Goal: Register for event/course: Sign up to attend an event or enroll in a course

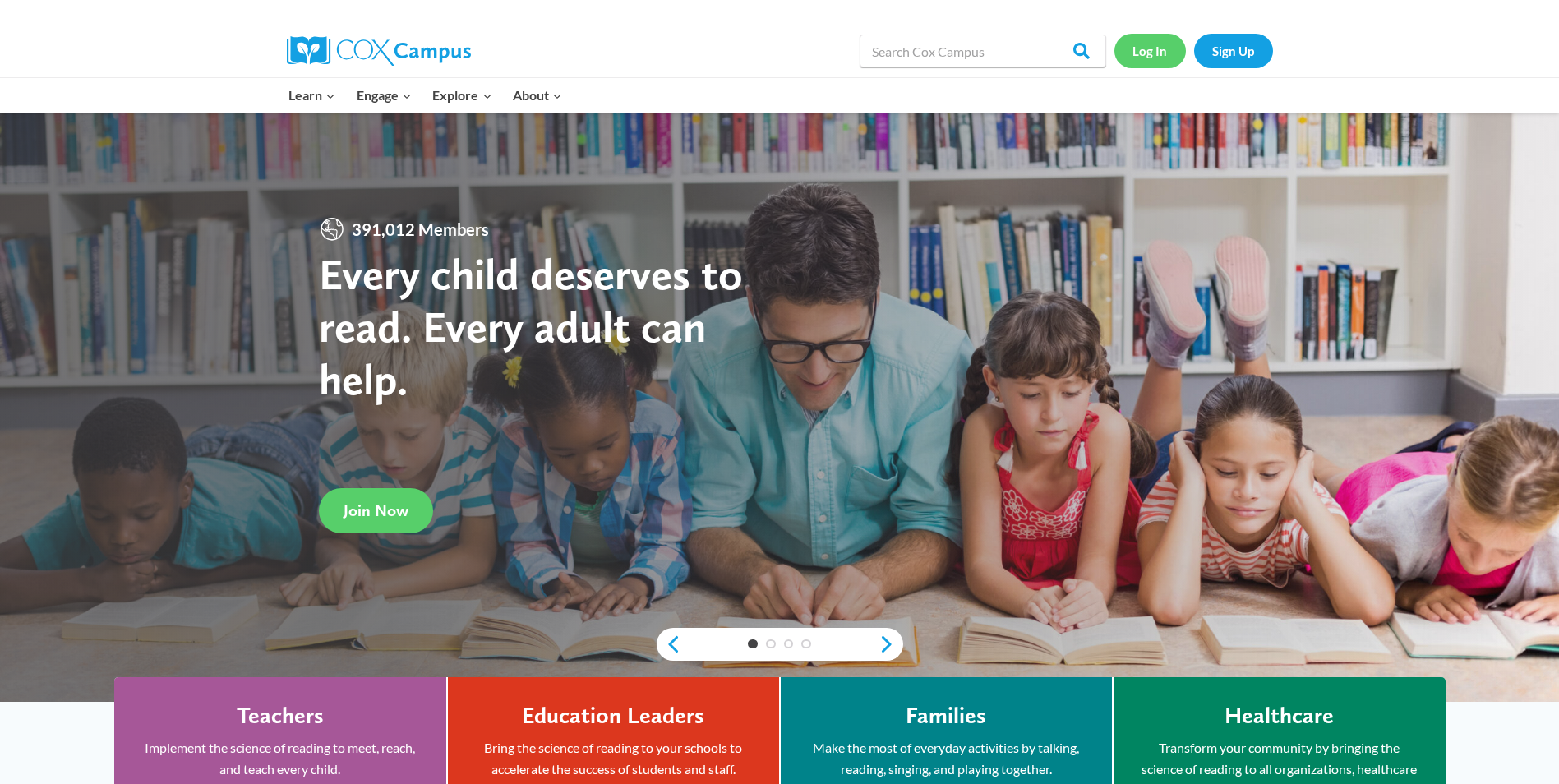
click at [1166, 49] on link "Log In" at bounding box center [1150, 50] width 71 height 34
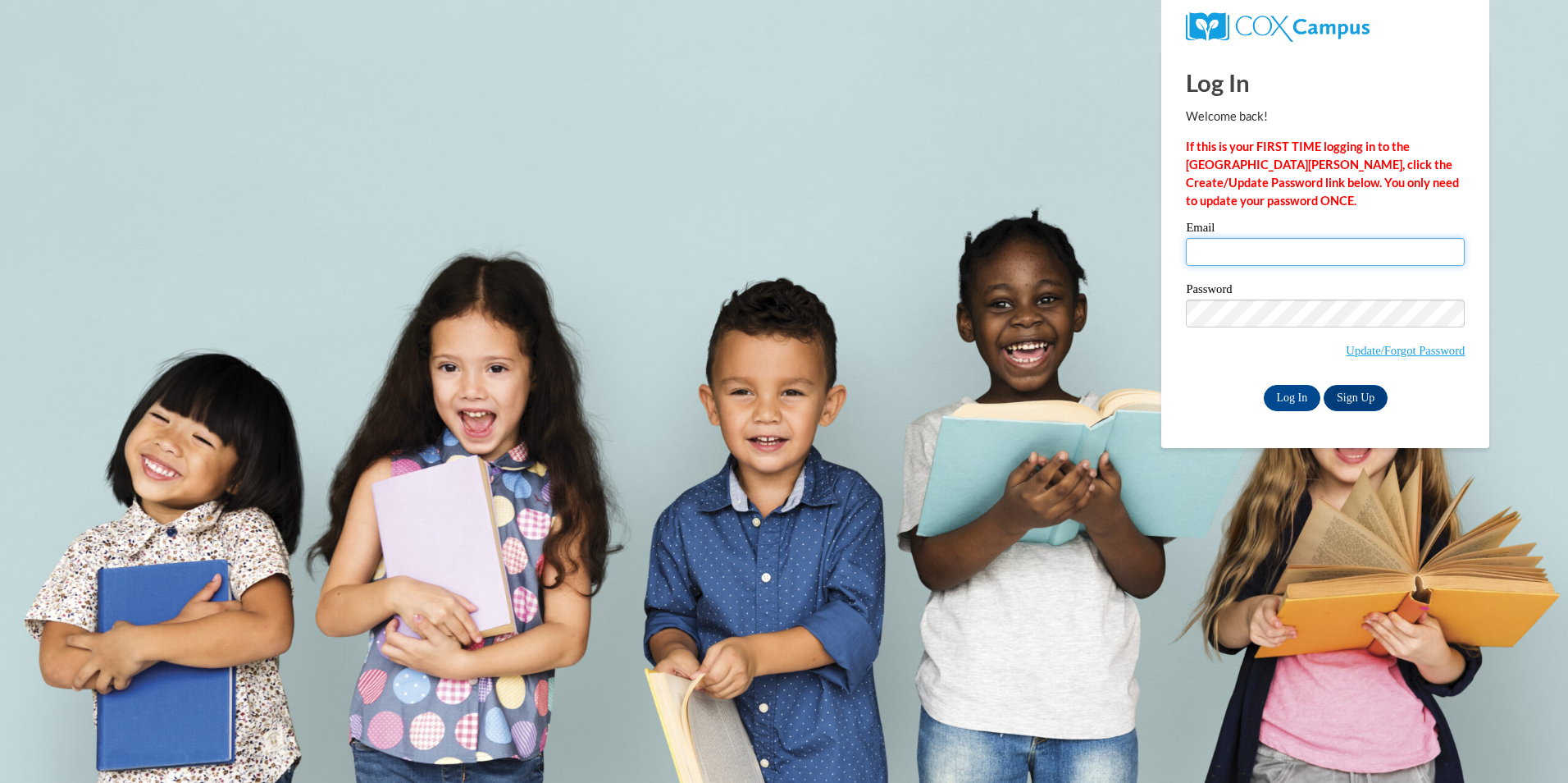
click at [1207, 259] on input "Email" at bounding box center [1326, 252] width 279 height 28
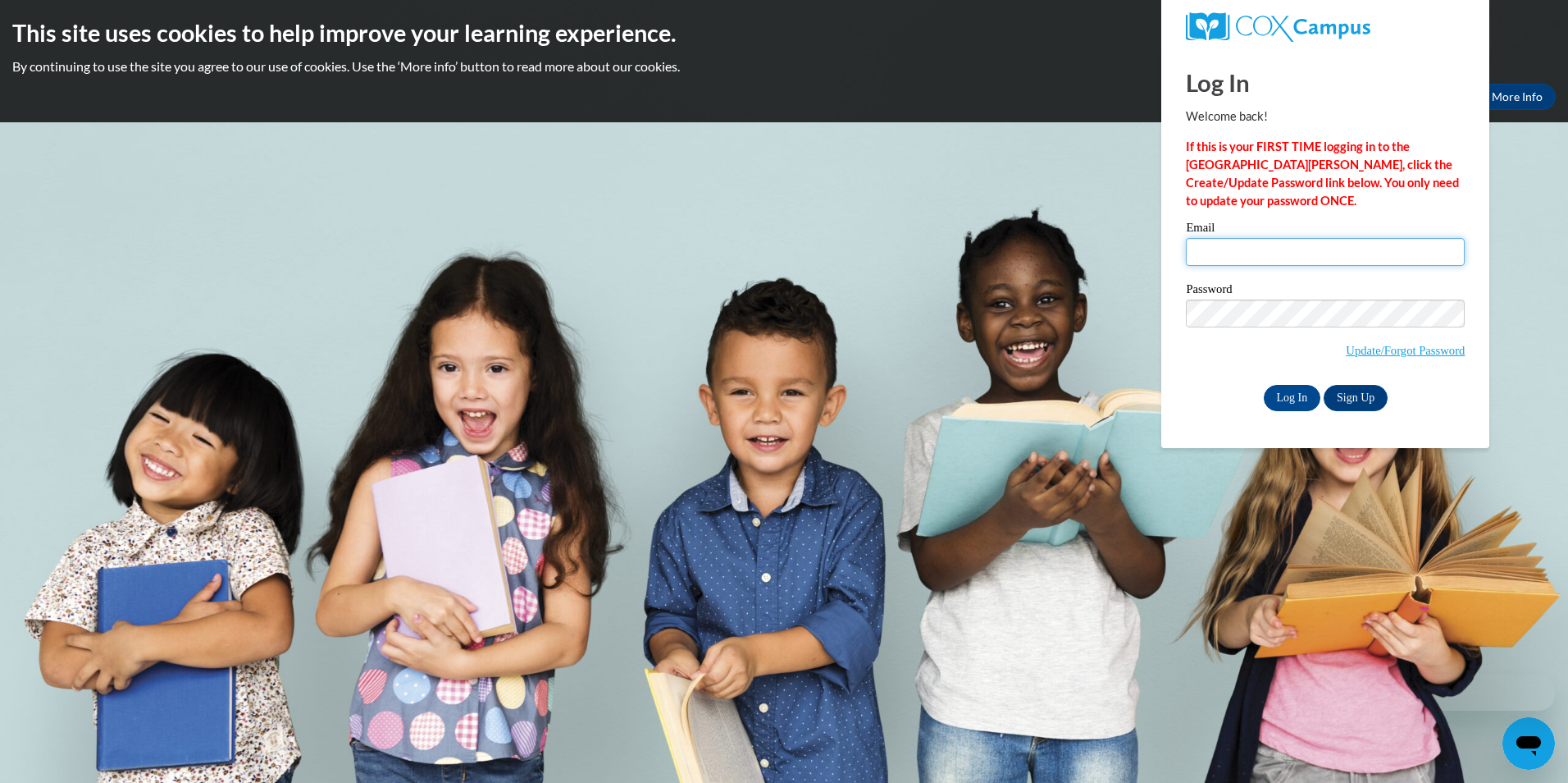
type input "brenbrenad17@gmail.com"
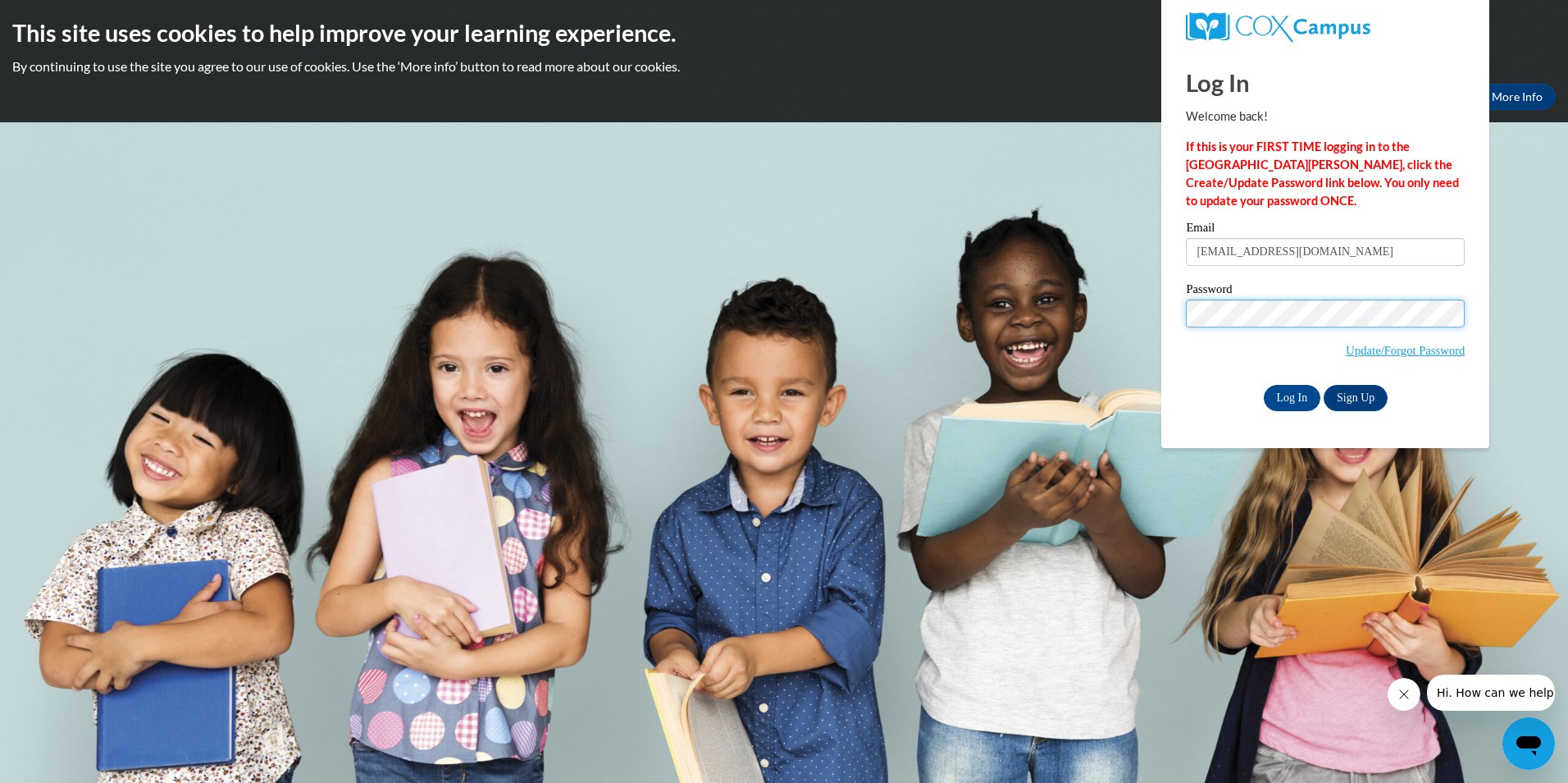
click at [1263, 384] on input "Log In" at bounding box center [1292, 397] width 57 height 26
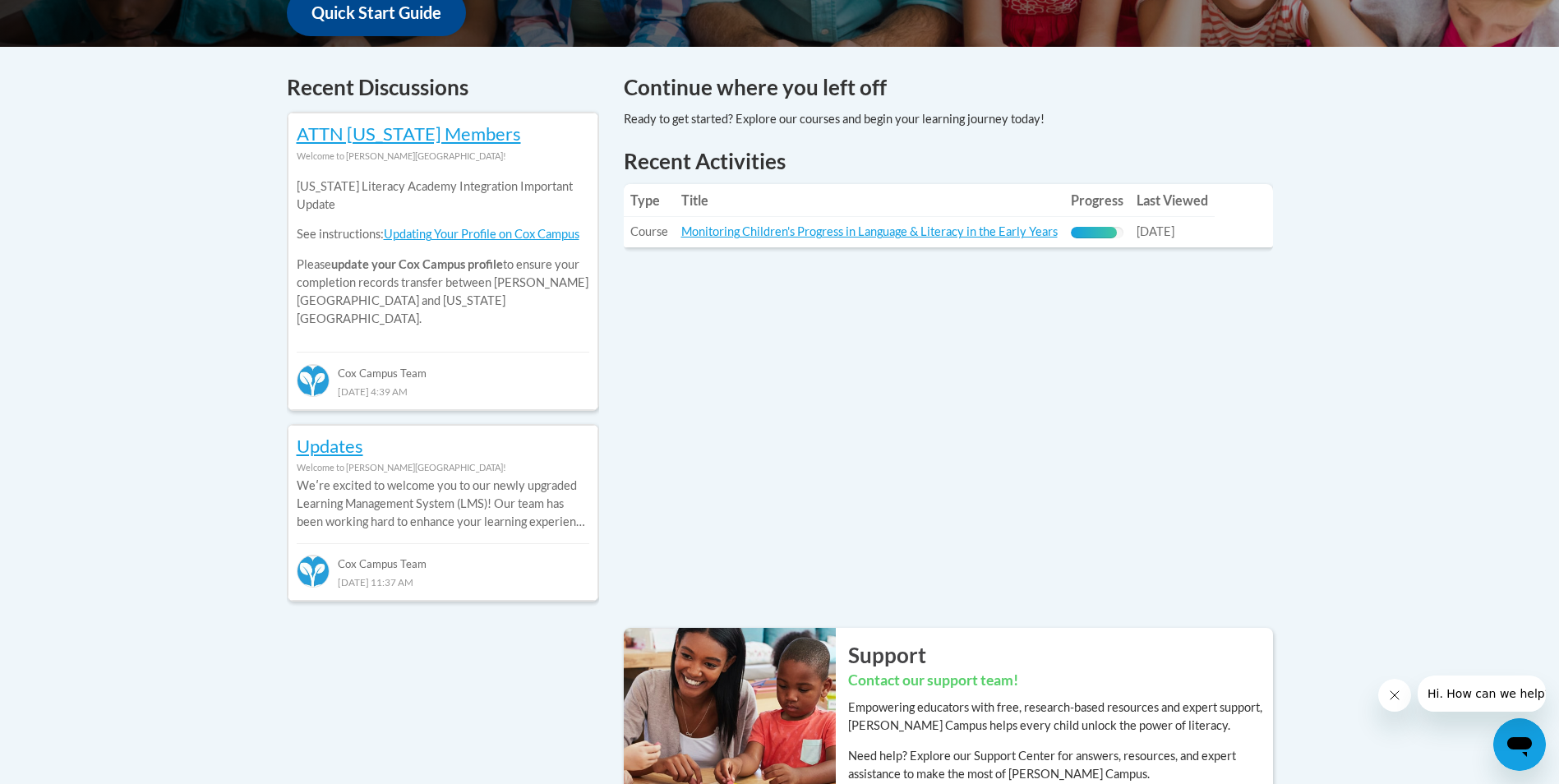
scroll to position [657, 0]
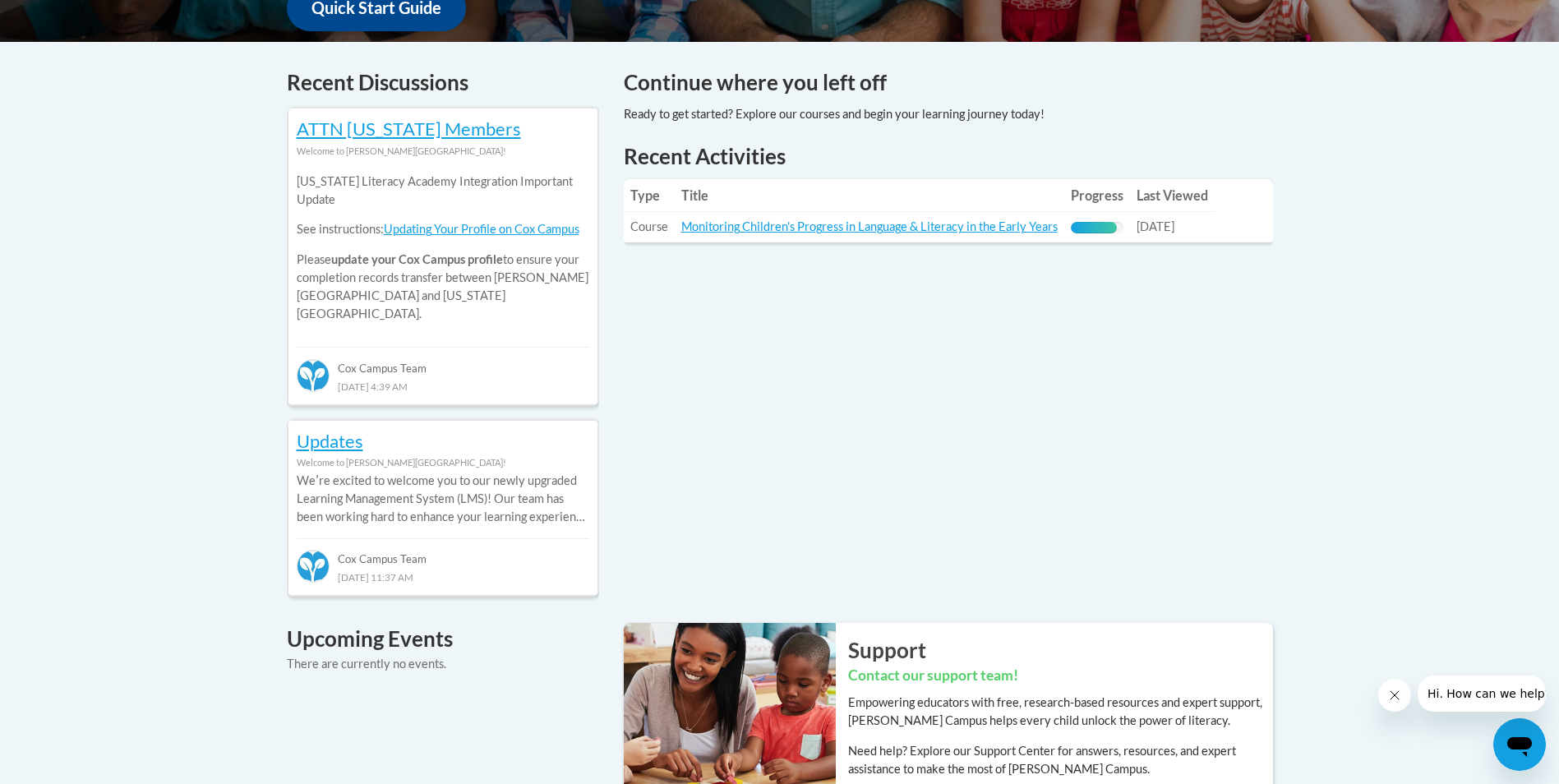
click at [1042, 311] on div "Recent Discussions ATTN Georgia Members Welcome to Cox Campus! Georgia Literacy…" at bounding box center [780, 666] width 1035 height 1200
click at [970, 232] on link "Monitoring Children's Progress in Language & Literacy in the Early Years" at bounding box center [869, 226] width 377 height 14
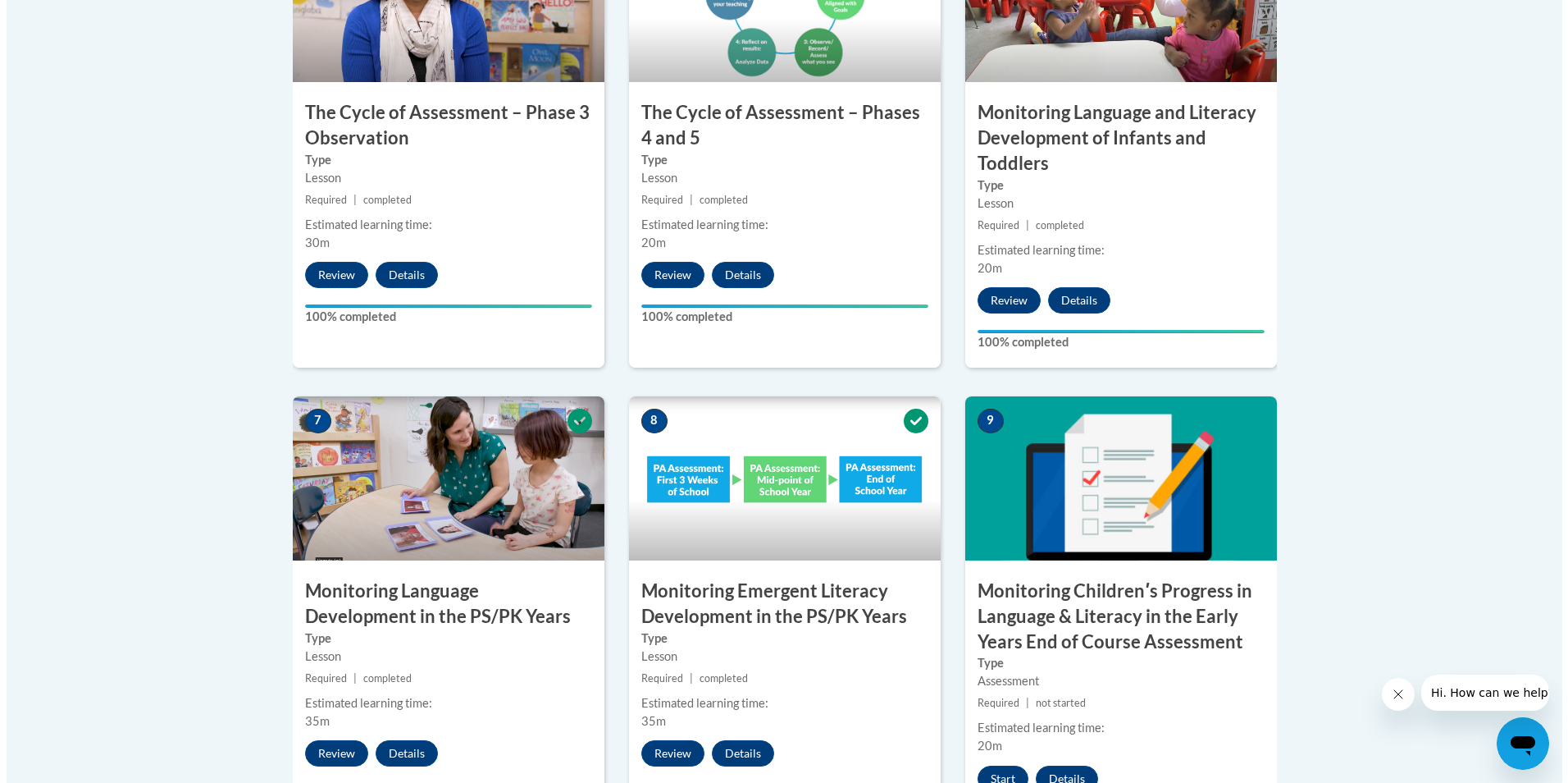
scroll to position [1558, 0]
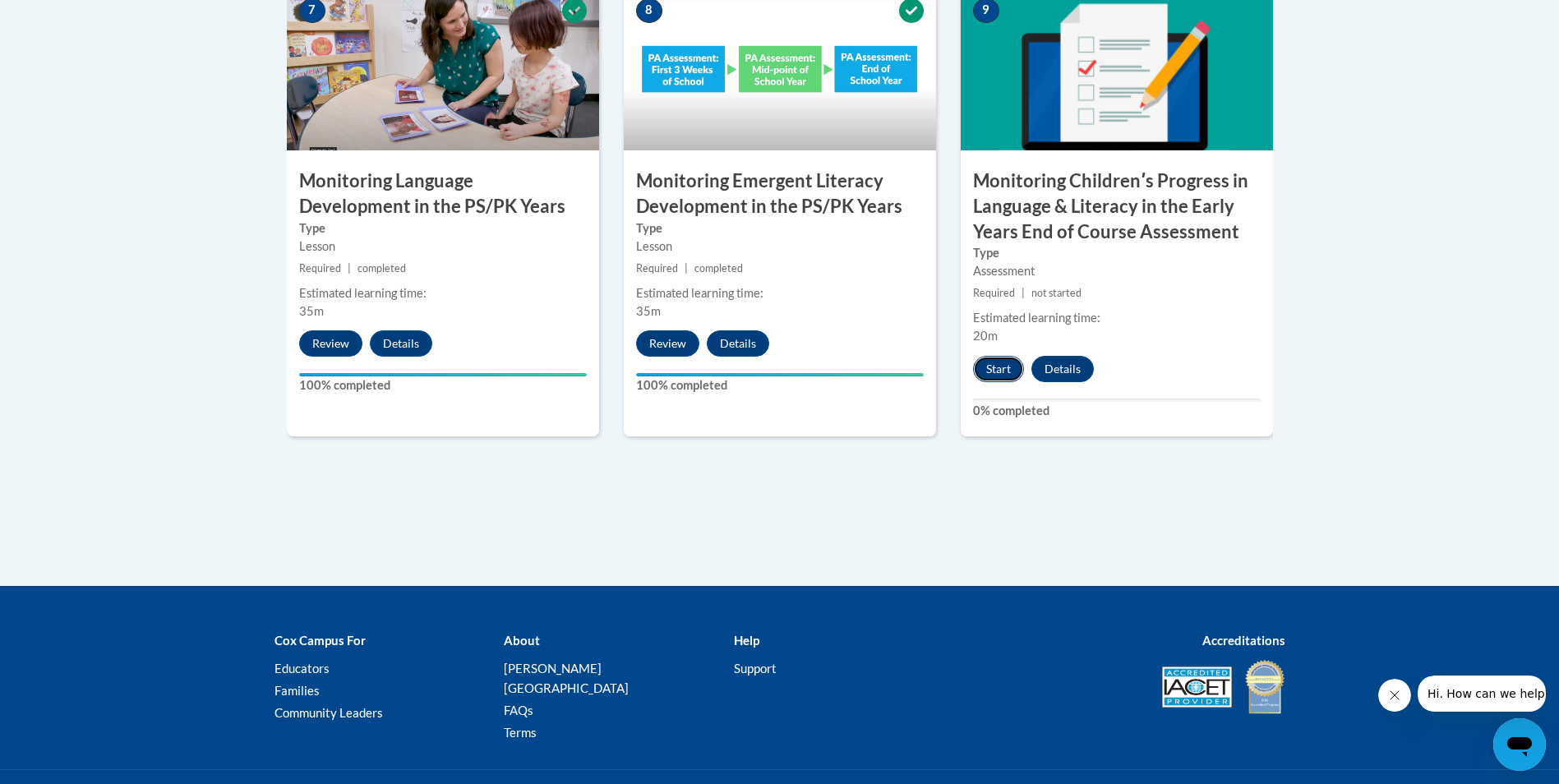
click at [977, 364] on button "Start" at bounding box center [998, 368] width 51 height 26
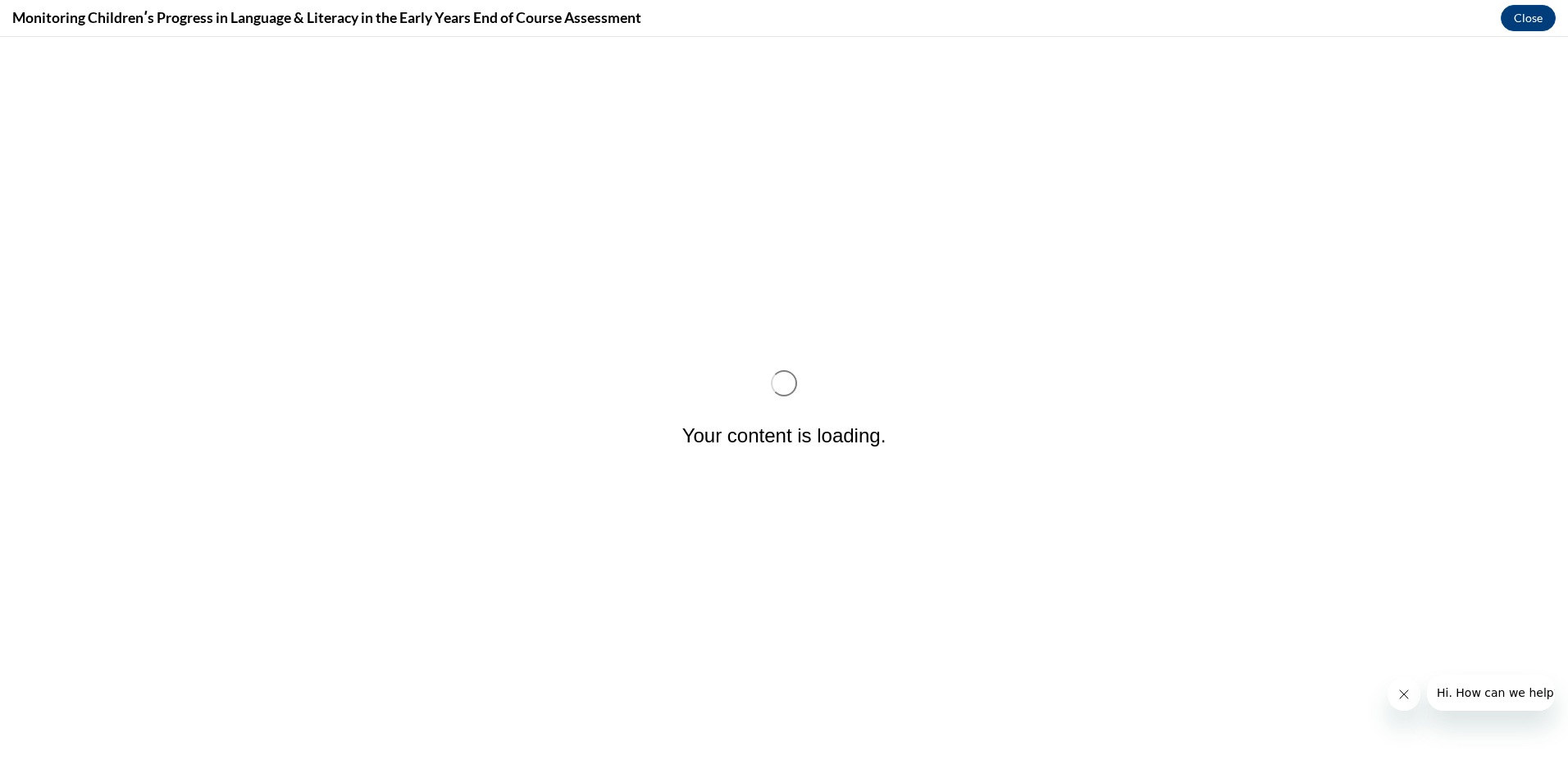
scroll to position [0, 0]
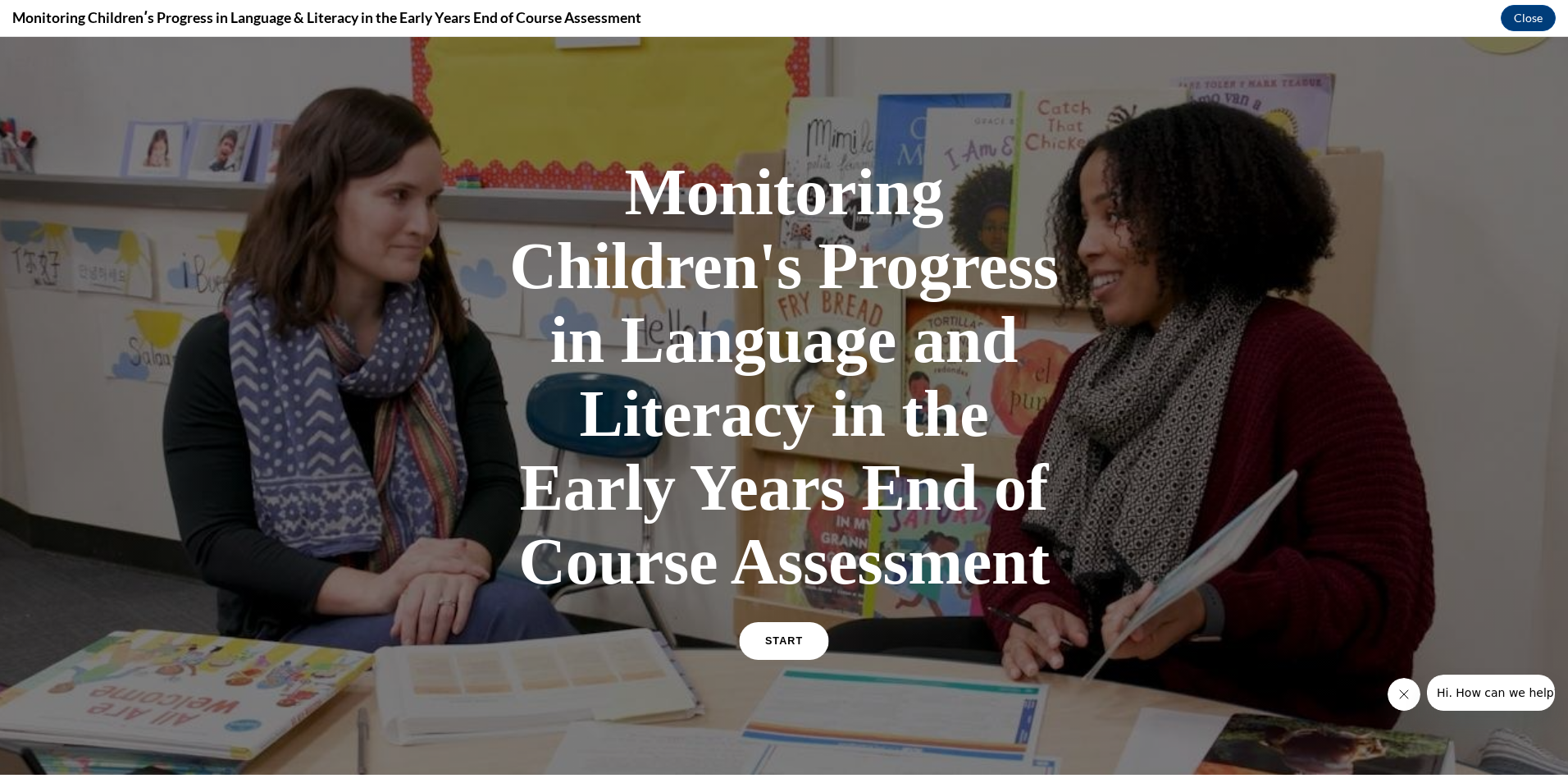
click at [763, 648] on link "START" at bounding box center [784, 640] width 90 height 38
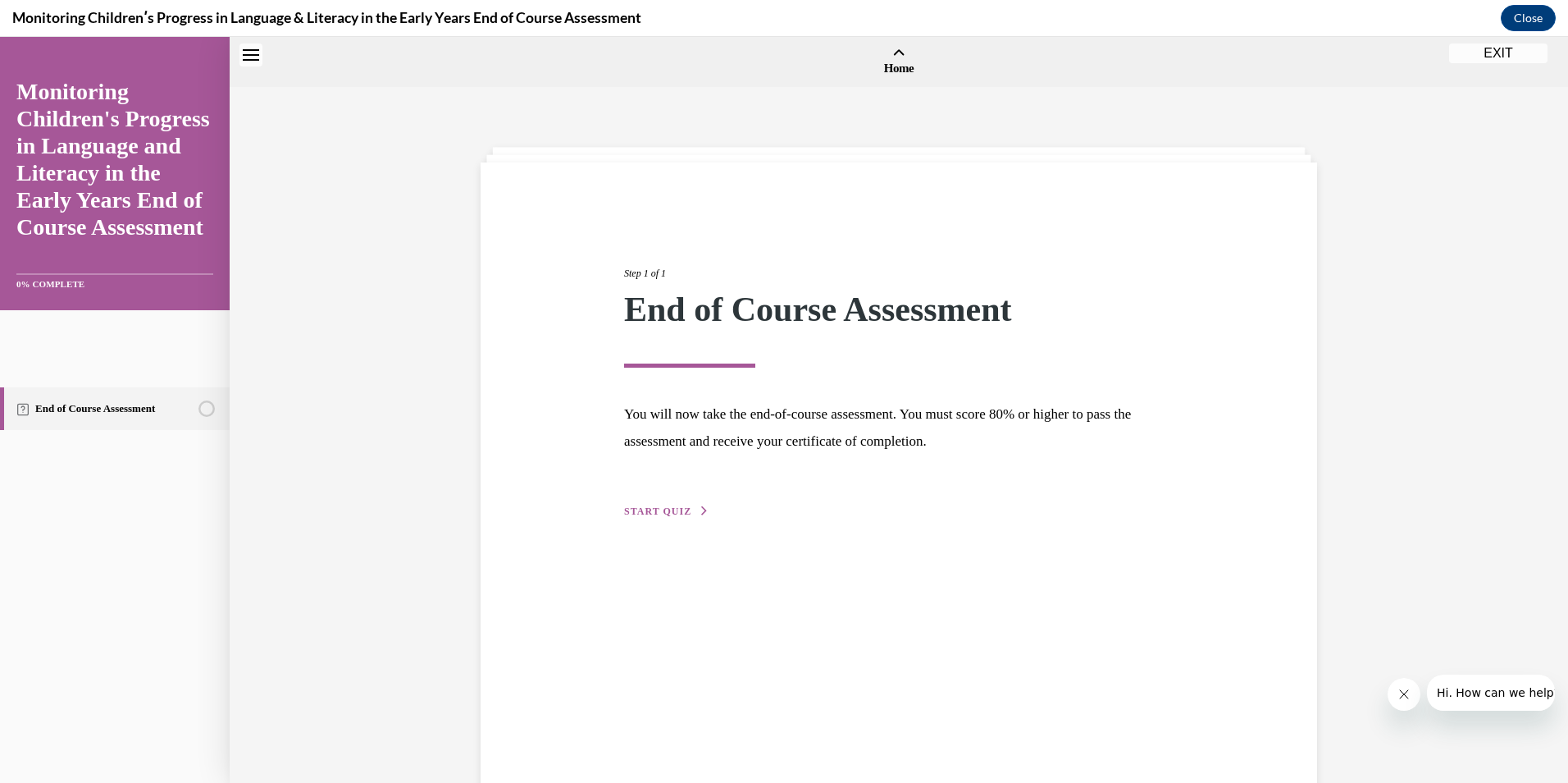
scroll to position [51, 0]
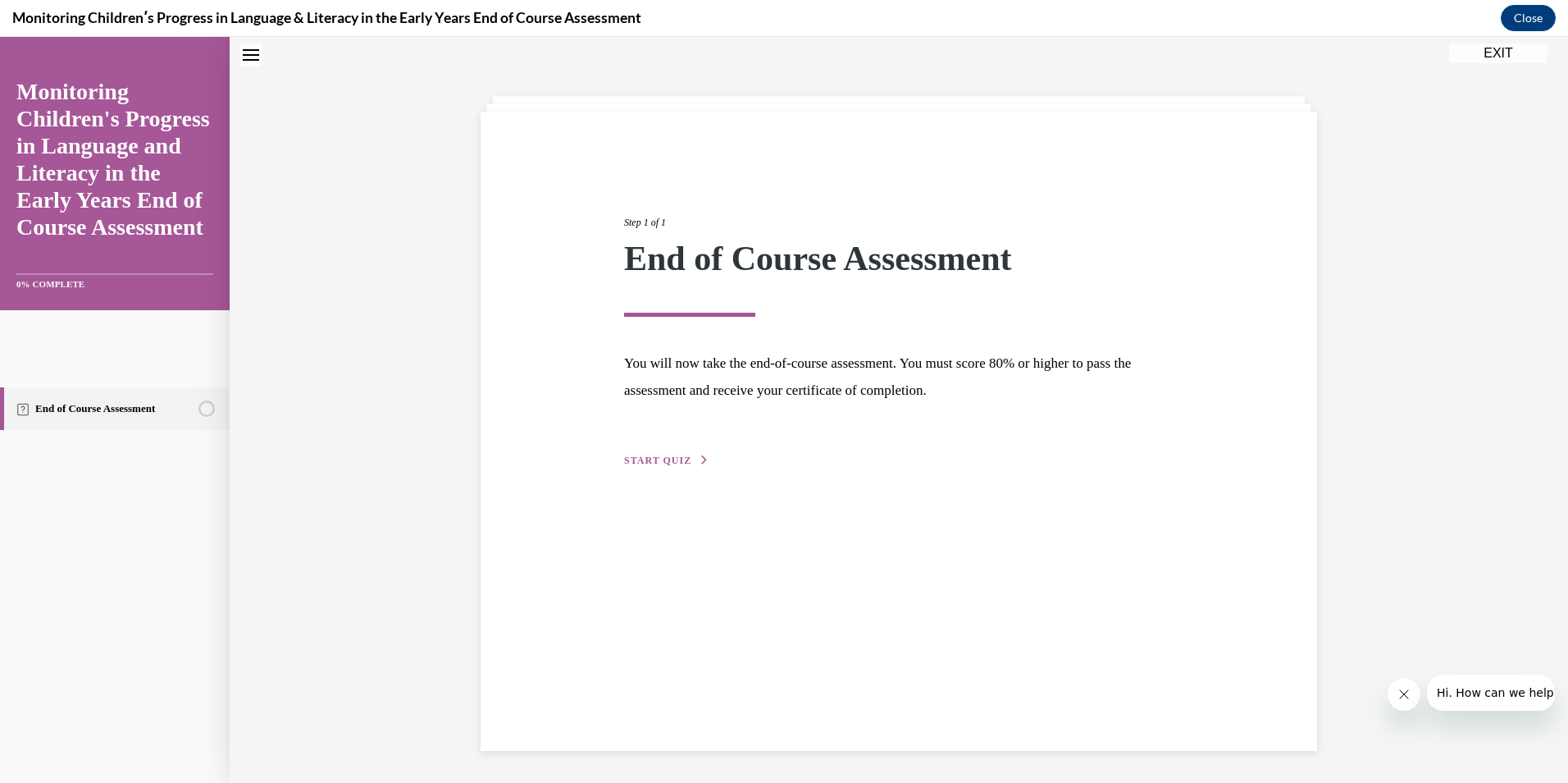
click at [678, 457] on span "START QUIZ" at bounding box center [658, 461] width 67 height 12
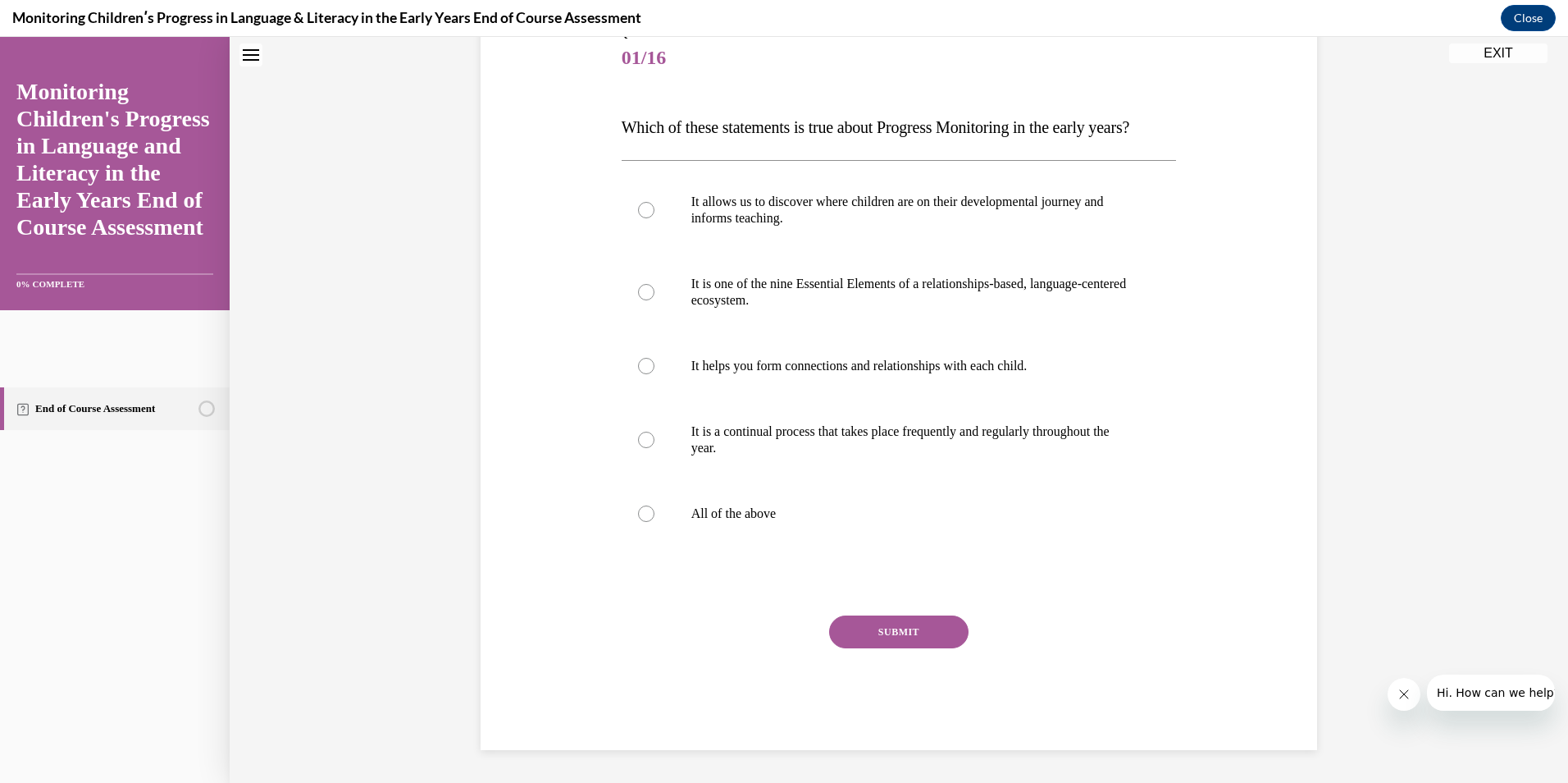
scroll to position [215, 0]
click at [653, 534] on label "All of the above" at bounding box center [899, 514] width 555 height 65
click at [653, 522] on input "All of the above" at bounding box center [647, 514] width 17 height 17
radio input "true"
click at [866, 639] on button "SUBMIT" at bounding box center [899, 631] width 139 height 33
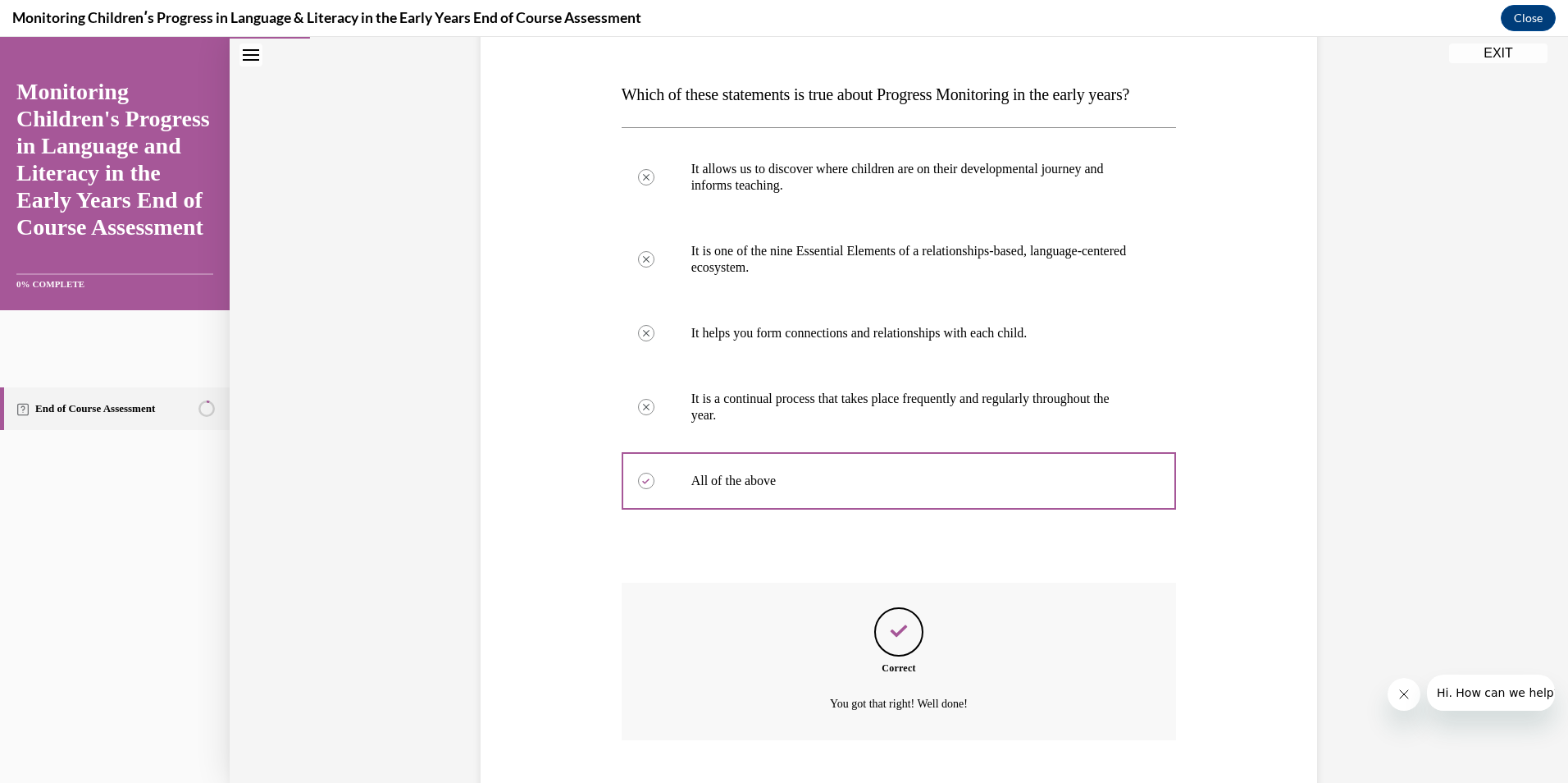
scroll to position [368, 0]
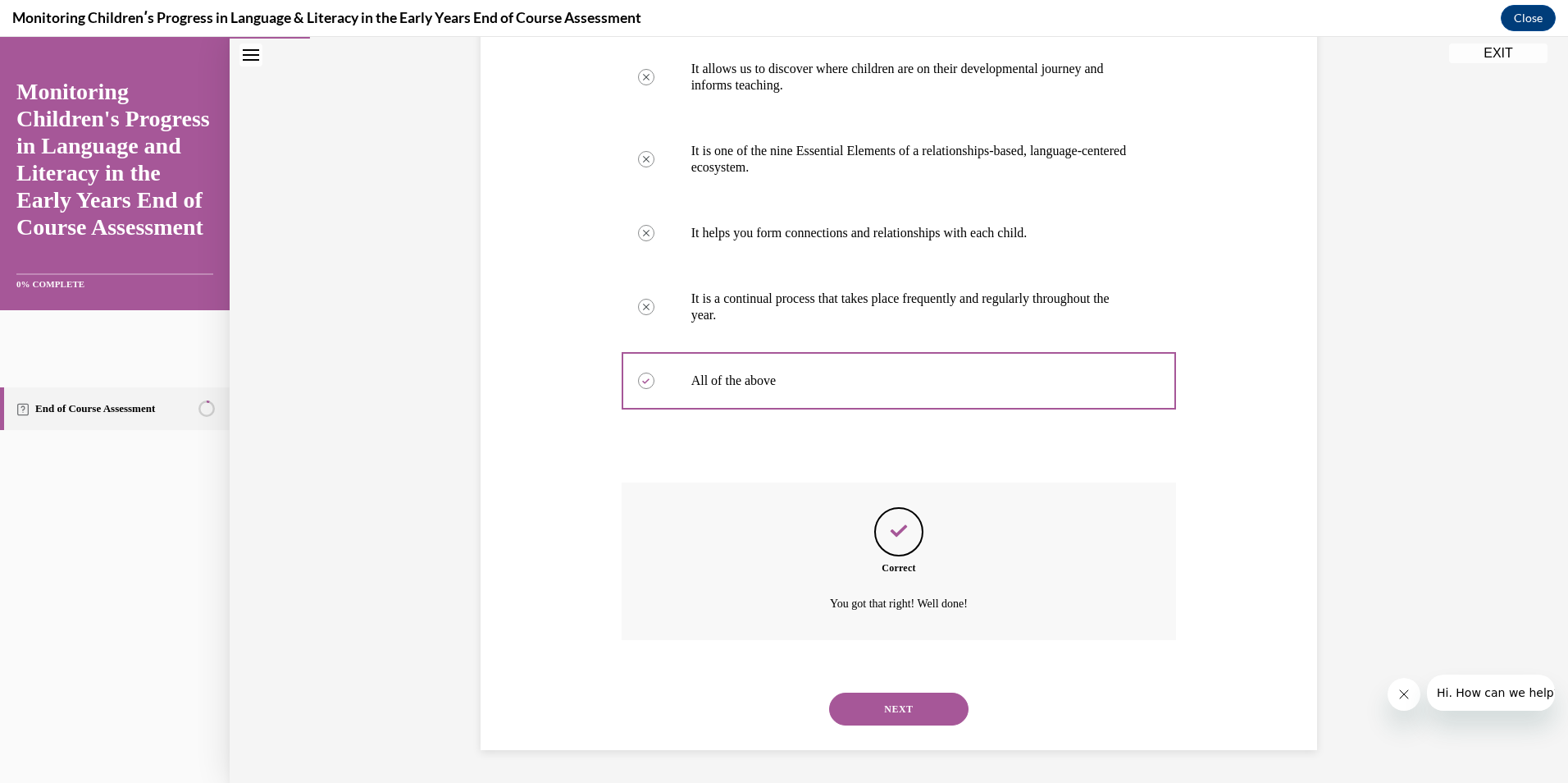
click at [877, 703] on button "NEXT" at bounding box center [899, 708] width 139 height 33
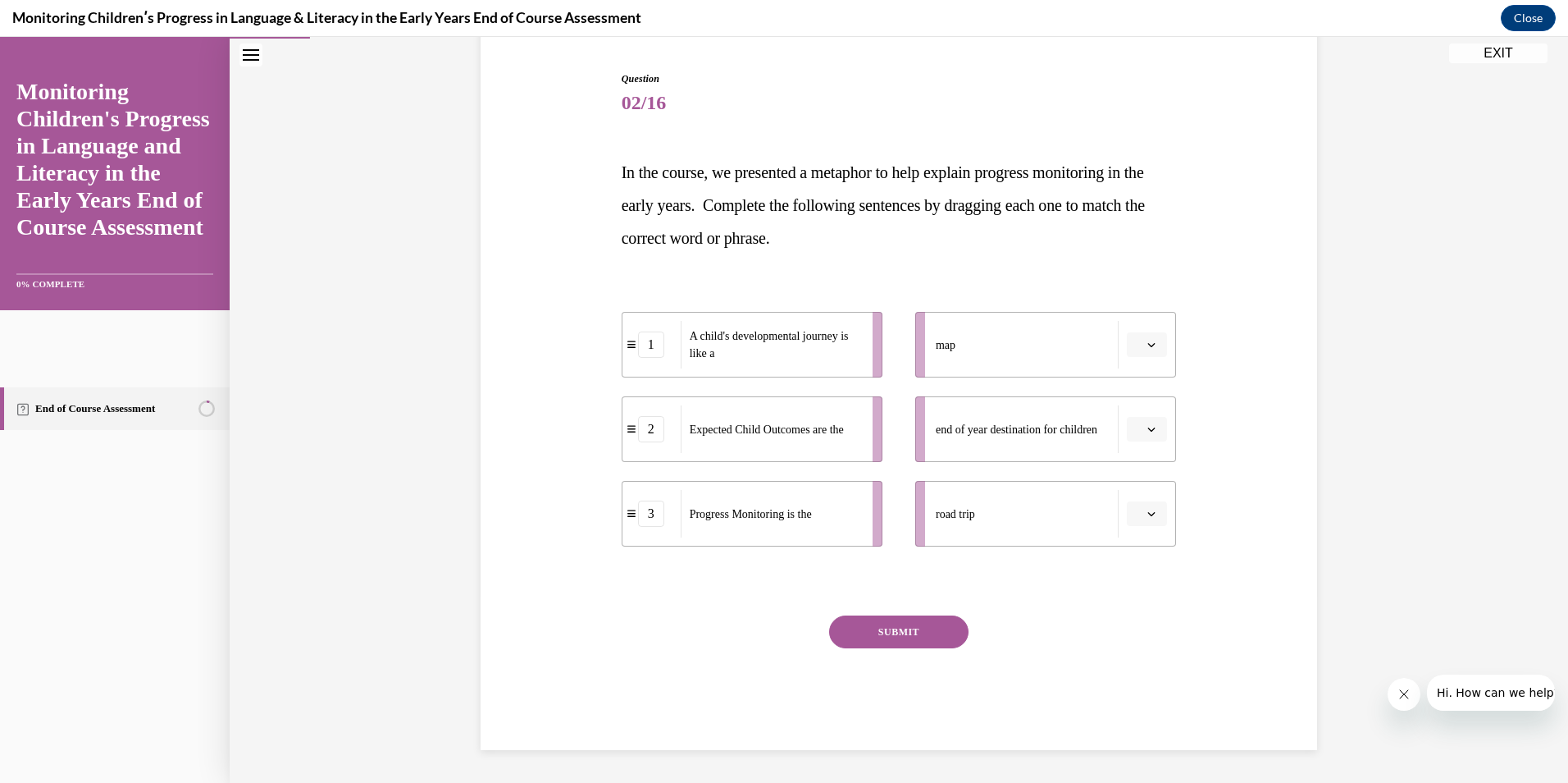
click at [1137, 518] on span "Please select an option" at bounding box center [1139, 514] width 6 height 17
click at [1128, 581] on div "1" at bounding box center [1138, 583] width 41 height 33
click at [1148, 347] on icon "button" at bounding box center [1152, 345] width 8 height 8
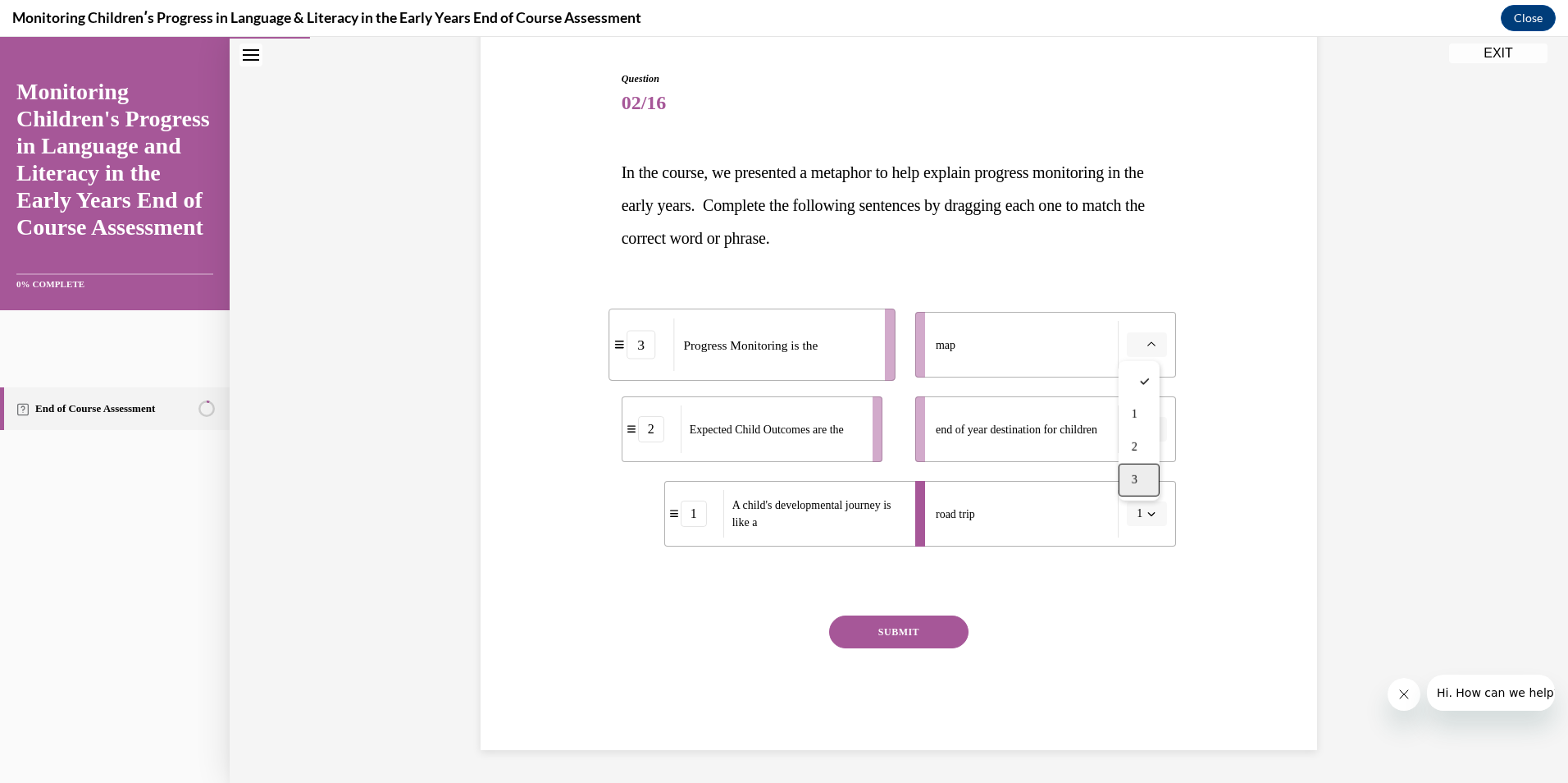
click at [1145, 470] on div "3" at bounding box center [1138, 479] width 41 height 33
click at [1149, 430] on icon "button" at bounding box center [1152, 429] width 8 height 4
click at [1140, 517] on div "2" at bounding box center [1138, 531] width 41 height 33
click at [890, 623] on button "SUBMIT" at bounding box center [899, 631] width 139 height 33
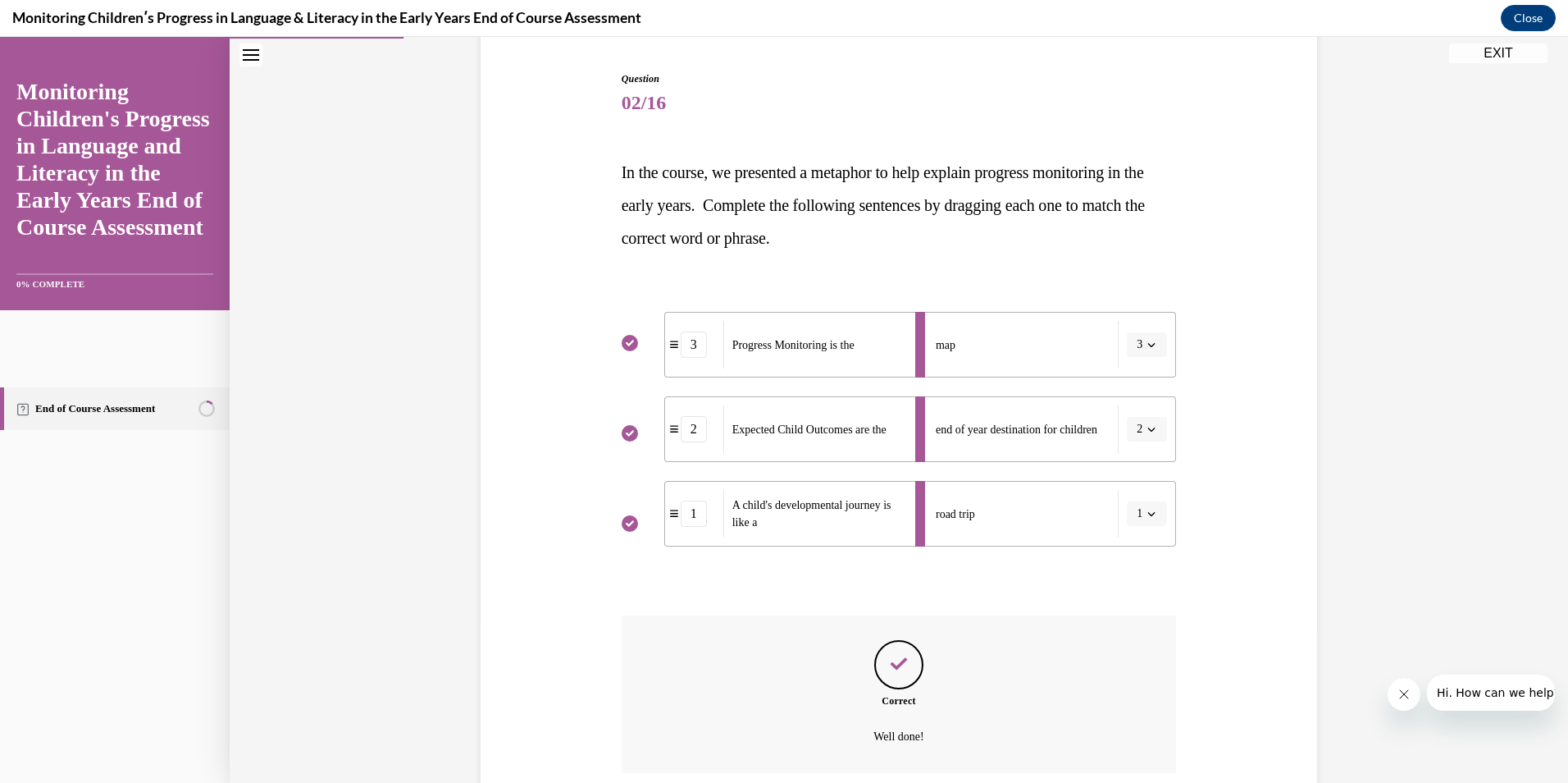
scroll to position [290, 0]
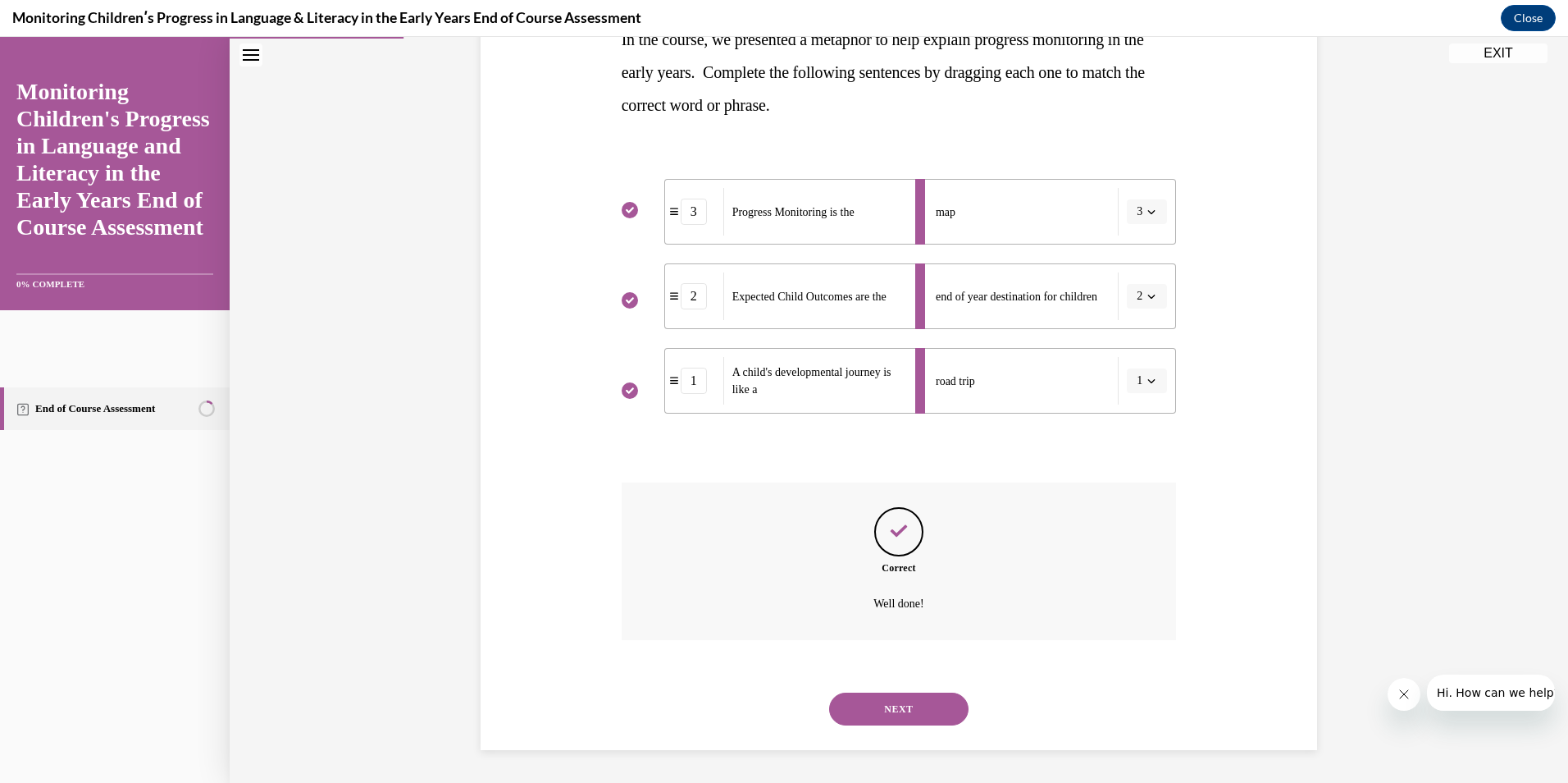
click at [935, 703] on button "NEXT" at bounding box center [899, 708] width 139 height 33
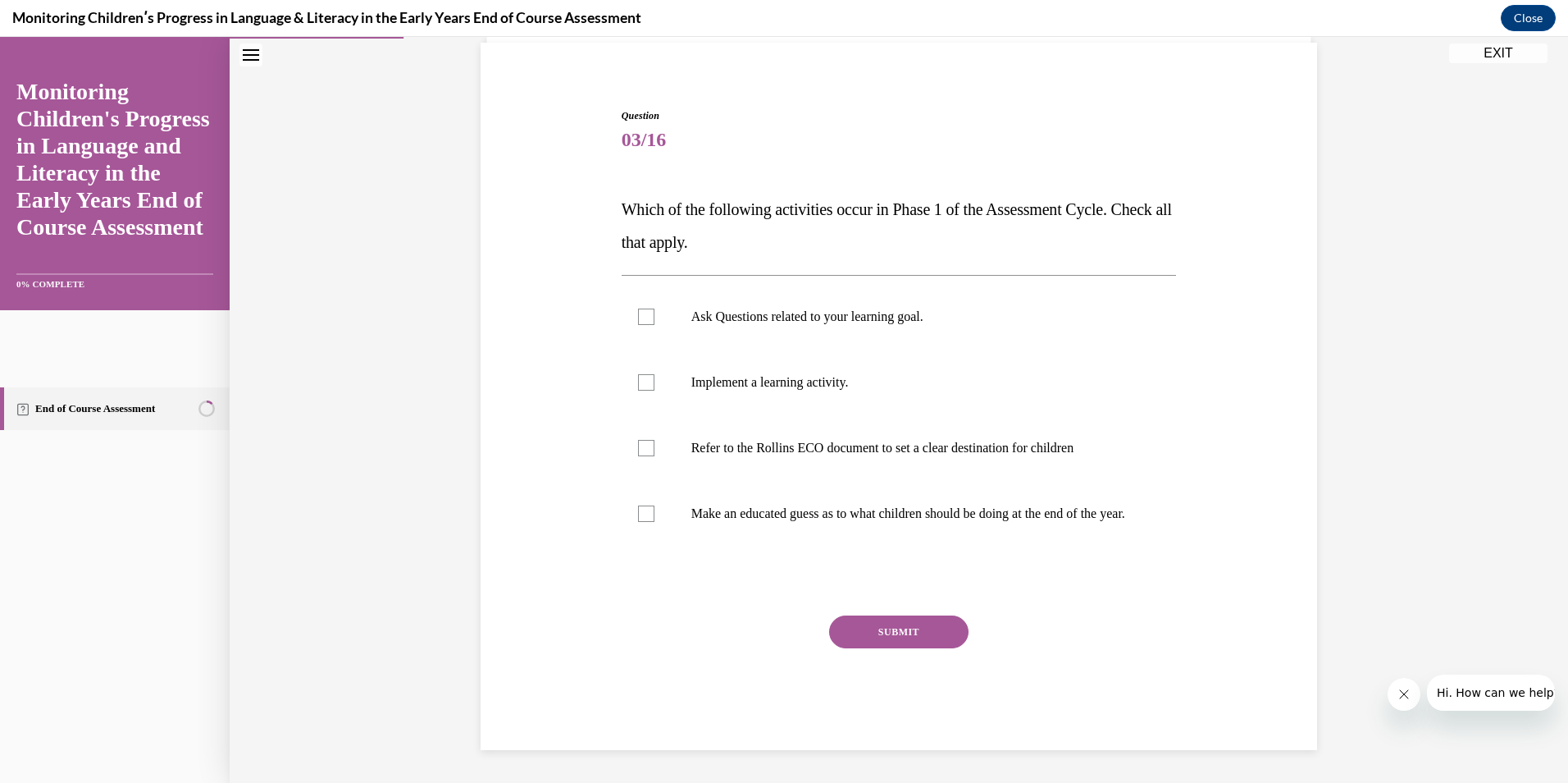
scroll to position [136, 0]
click at [637, 311] on label "Ask Questions related to your learning goal." at bounding box center [899, 316] width 555 height 65
click at [638, 311] on input "Ask Questions related to your learning goal." at bounding box center [647, 317] width 17 height 17
checkbox input "true"
click at [643, 440] on div at bounding box center [647, 448] width 17 height 17
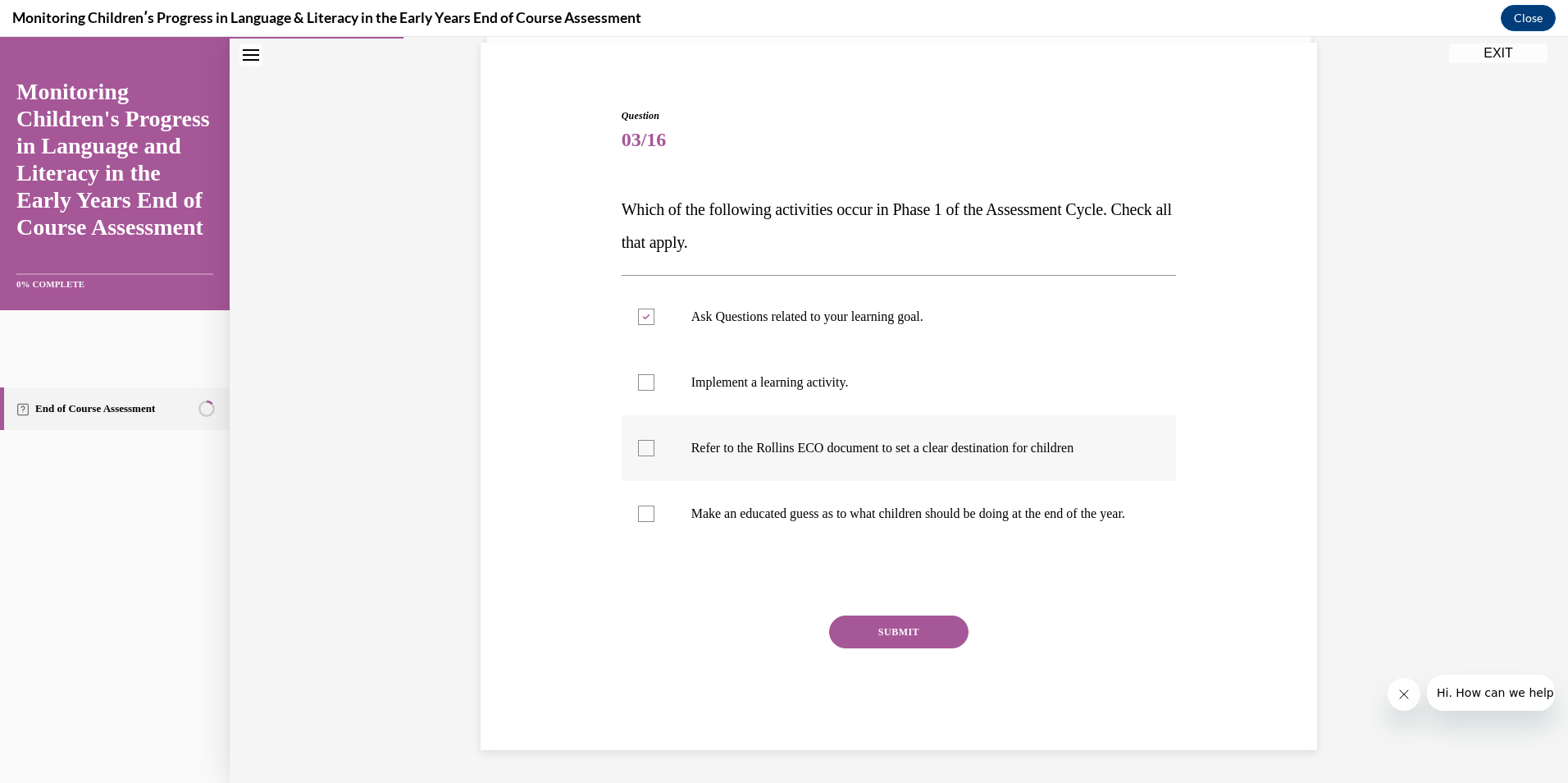
click at [643, 440] on input "Refer to the Rollins ECO document to set a clear destination for children" at bounding box center [647, 448] width 17 height 17
checkbox input "true"
click at [640, 505] on div at bounding box center [647, 514] width 17 height 17
click at [640, 505] on input "Make an educated guess as to what children should be doing at the end of the ye…" at bounding box center [647, 514] width 17 height 17
checkbox input "true"
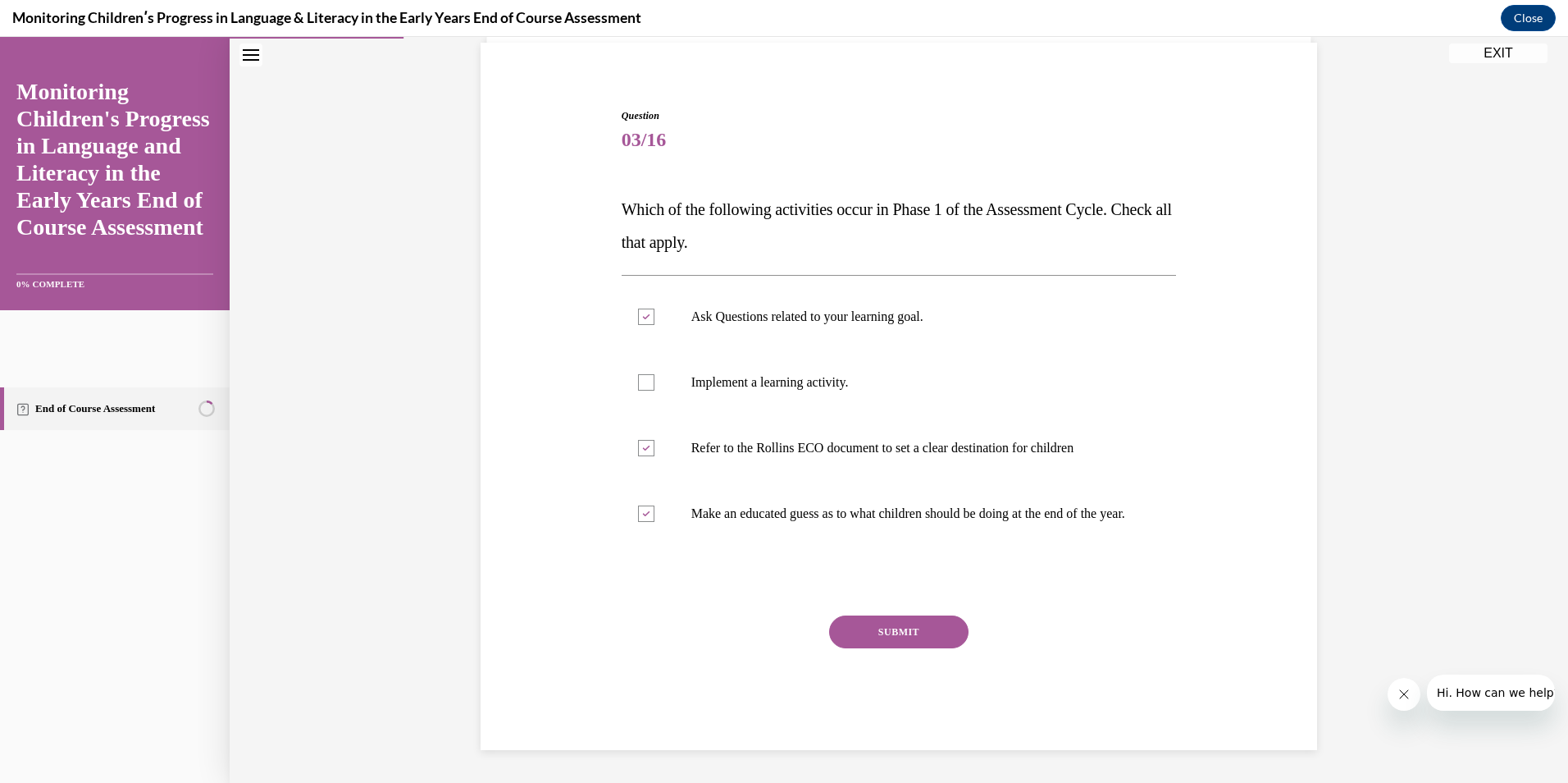
click at [881, 626] on button "SUBMIT" at bounding box center [899, 631] width 139 height 33
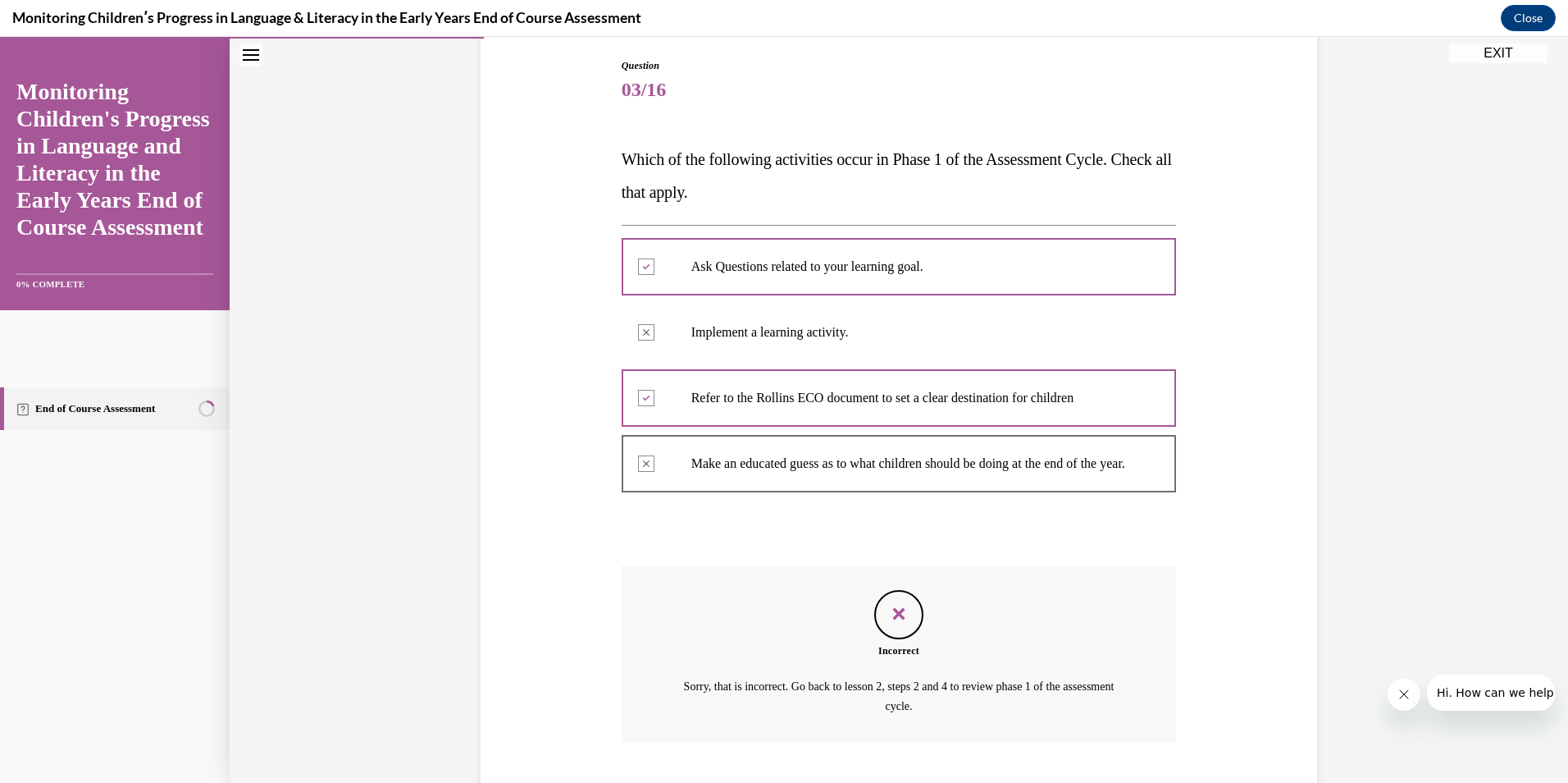
scroll to position [206, 0]
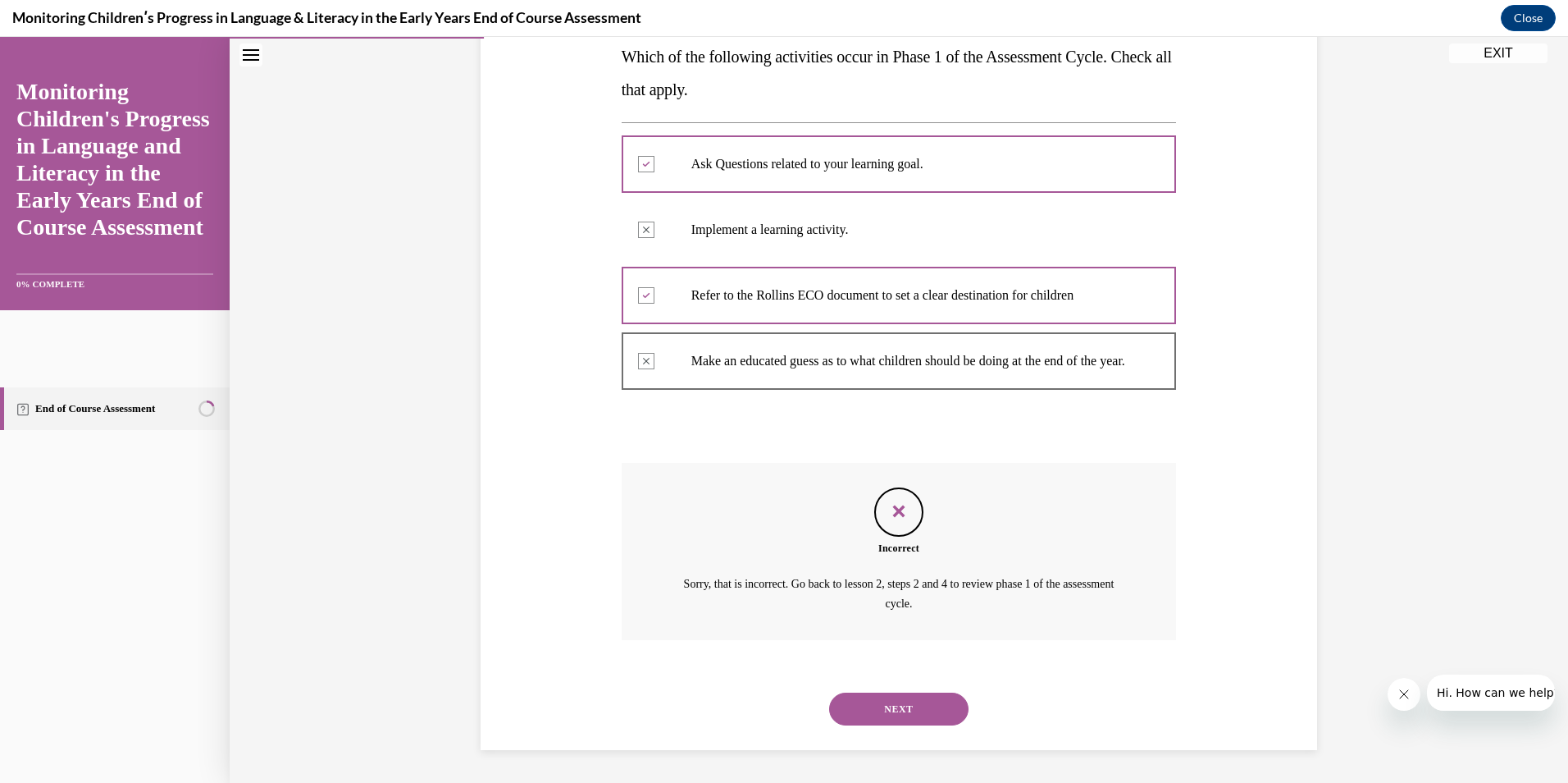
click at [923, 696] on button "NEXT" at bounding box center [899, 708] width 139 height 33
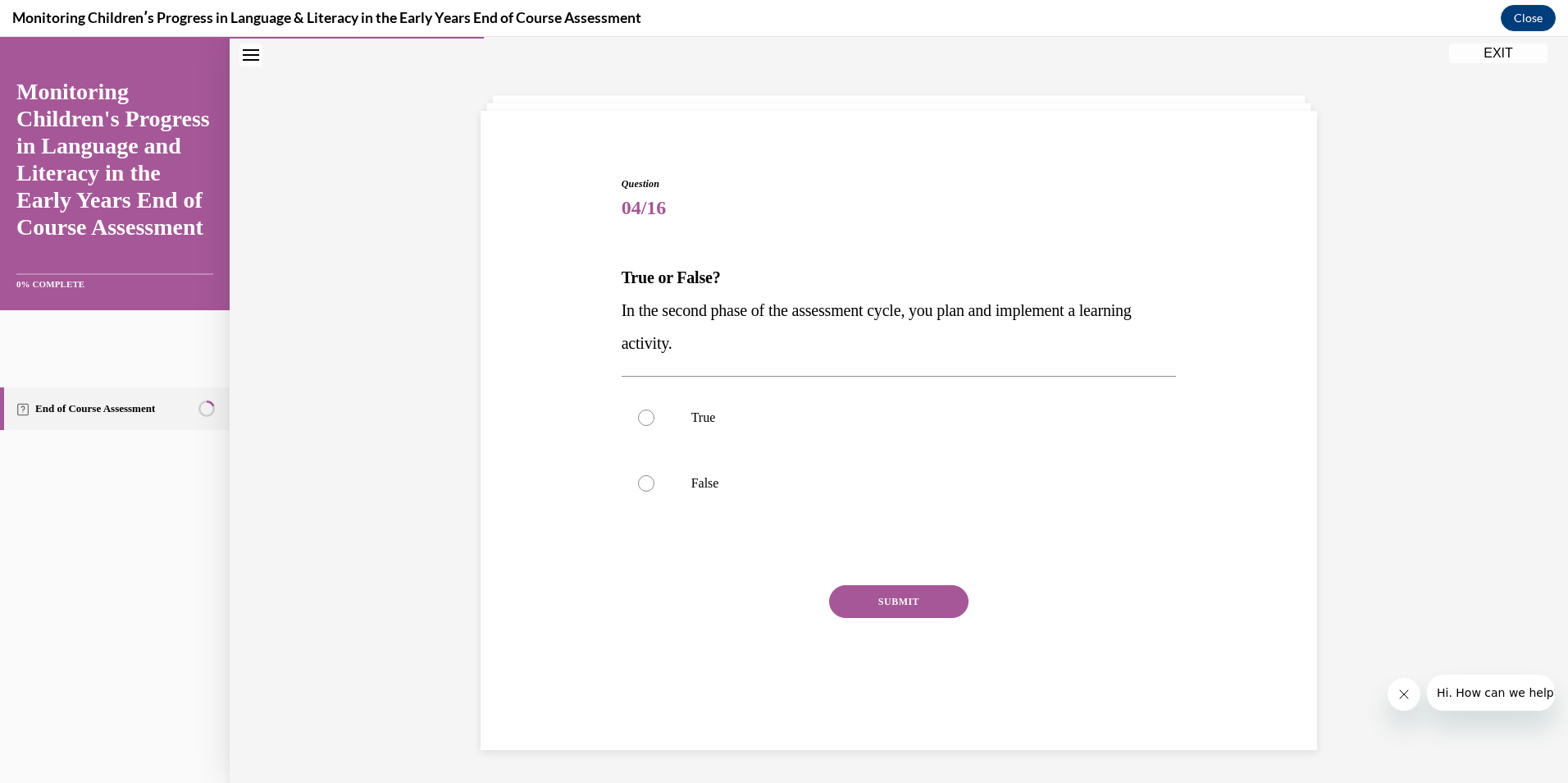
scroll to position [52, 0]
click at [653, 423] on label "True" at bounding box center [899, 417] width 555 height 65
click at [653, 423] on input "True" at bounding box center [647, 418] width 17 height 17
radio input "true"
click at [892, 600] on button "SUBMIT" at bounding box center [899, 601] width 139 height 33
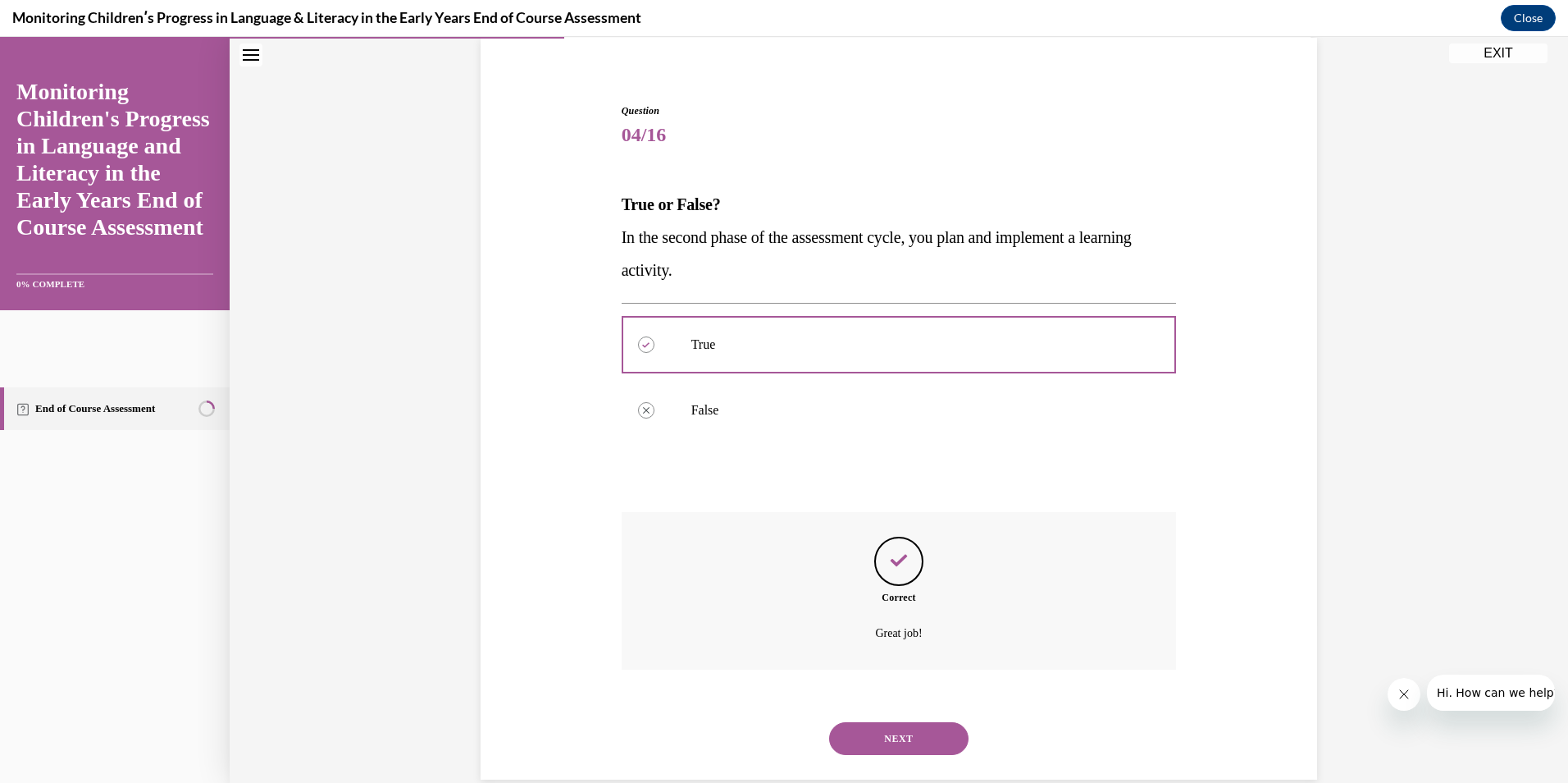
scroll to position [154, 0]
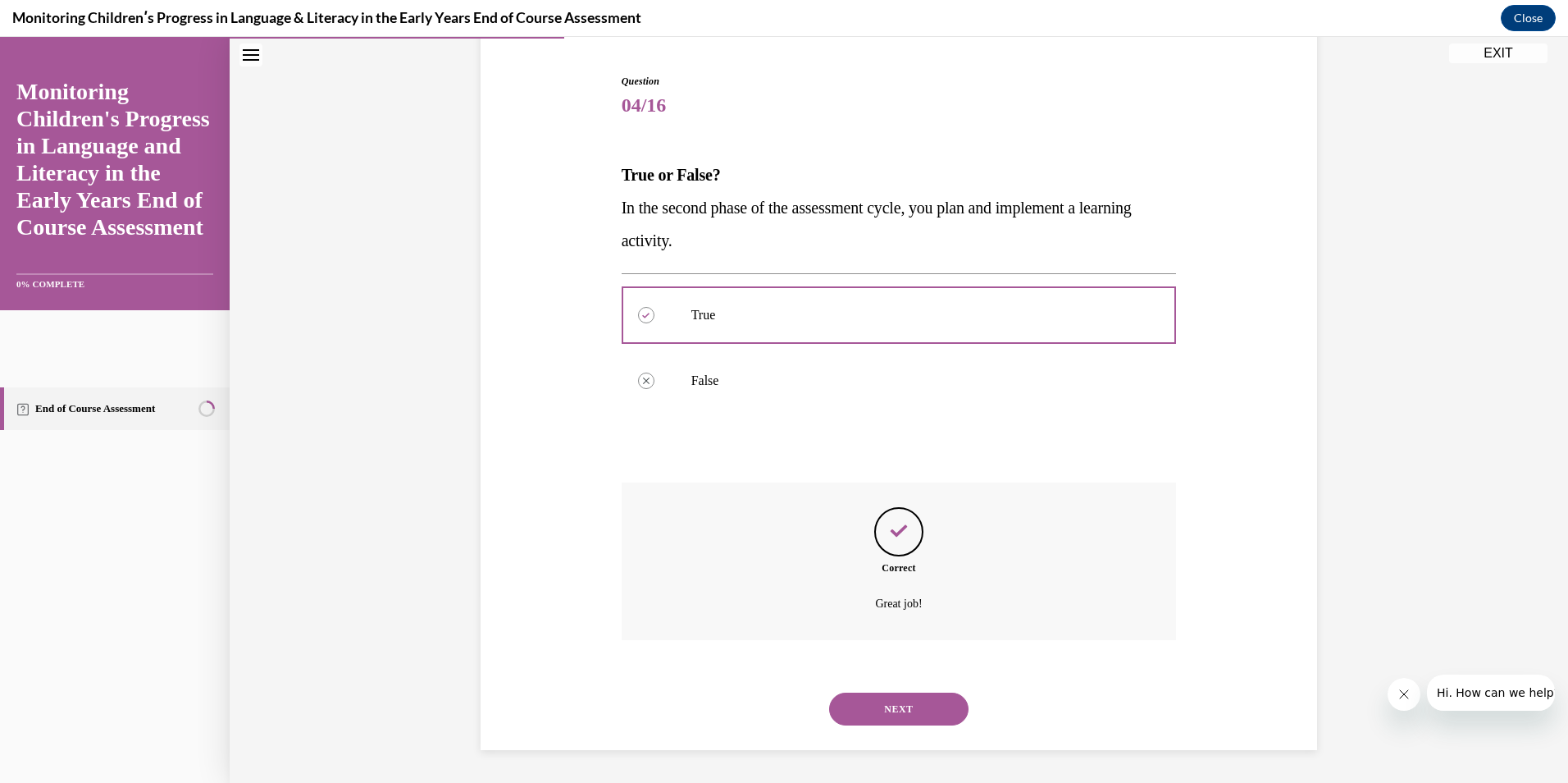
click at [858, 715] on button "NEXT" at bounding box center [899, 708] width 139 height 33
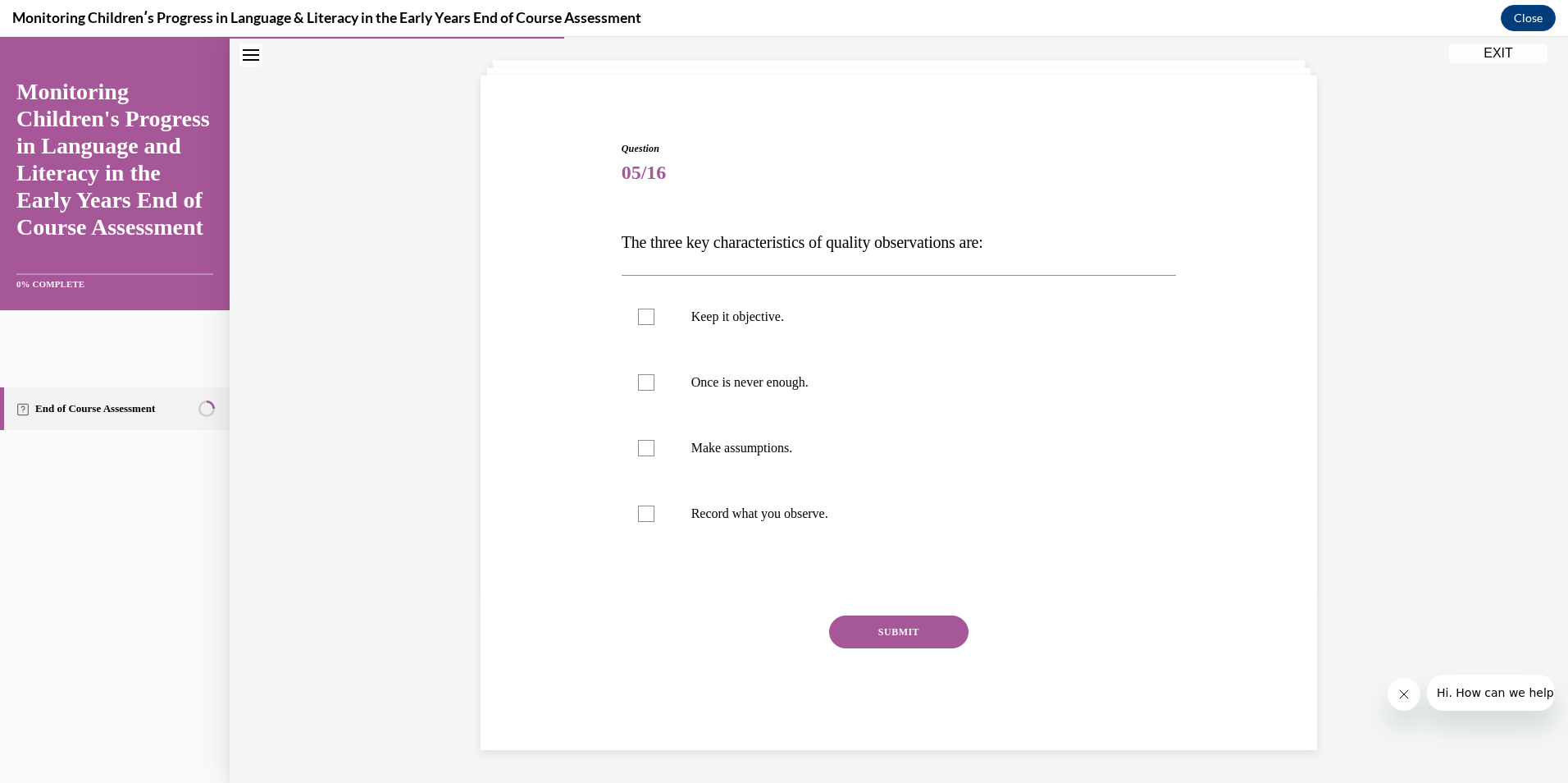
scroll to position [87, 0]
click at [638, 321] on div at bounding box center [647, 317] width 17 height 17
click at [638, 321] on input "Keep it objective." at bounding box center [647, 317] width 17 height 17
checkbox input "true"
click at [638, 514] on div at bounding box center [647, 514] width 17 height 17
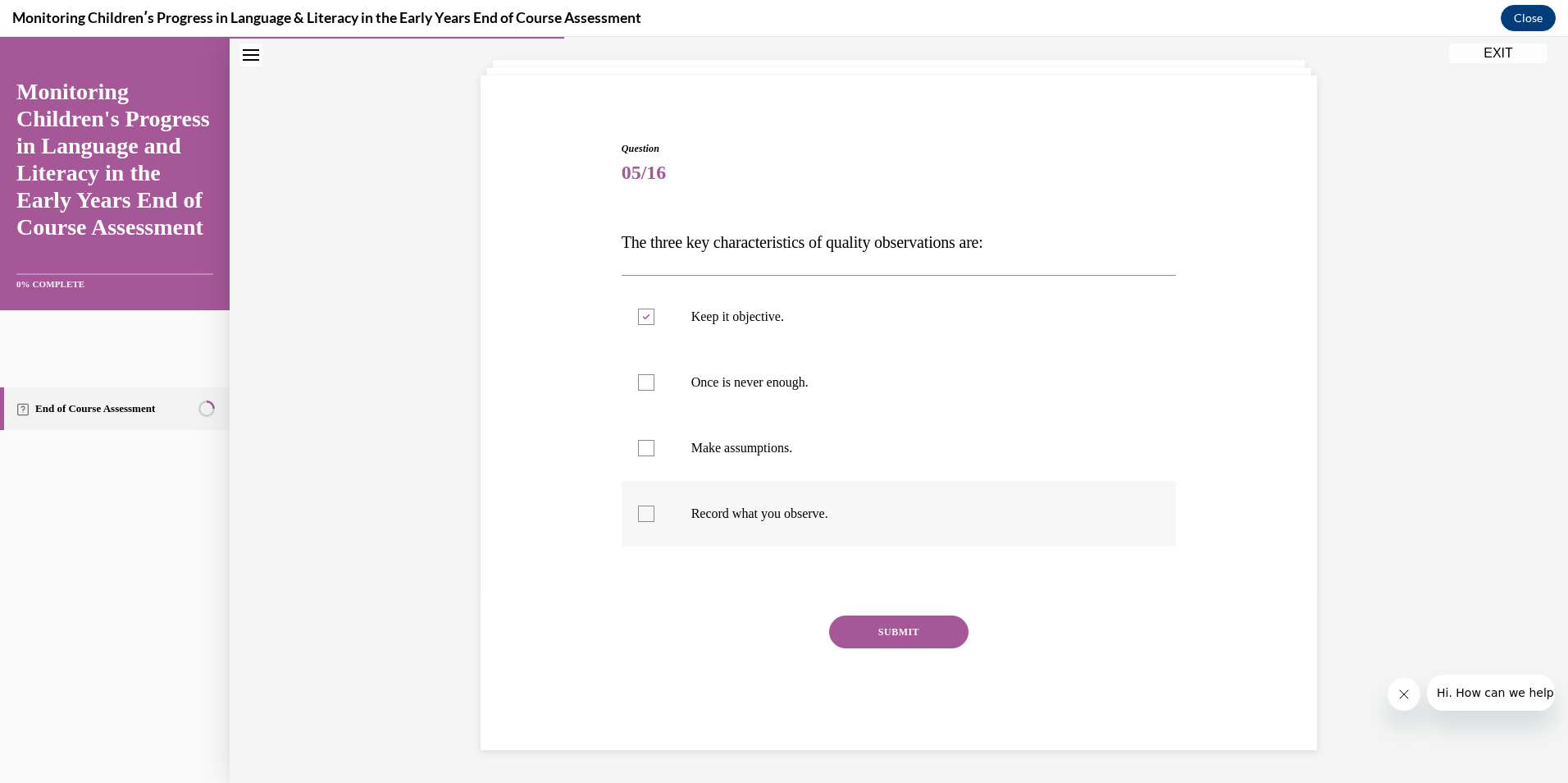
click at [638, 514] on input "Record what you observe." at bounding box center [647, 514] width 17 height 17
checkbox input "true"
click at [628, 382] on label "Once is never enough." at bounding box center [899, 382] width 555 height 65
click at [638, 382] on input "Once is never enough." at bounding box center [647, 383] width 17 height 17
checkbox input "true"
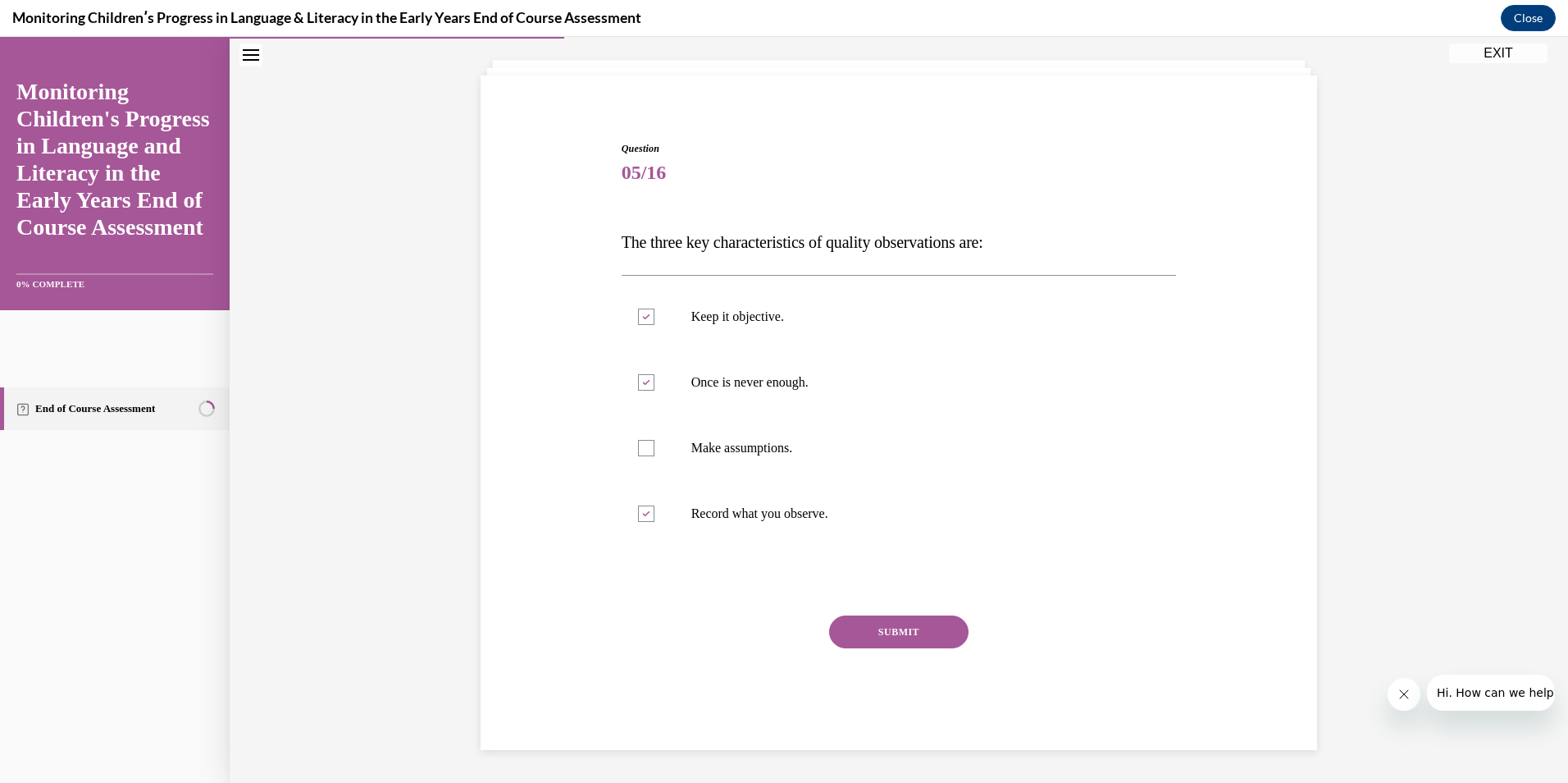
click at [910, 634] on button "SUBMIT" at bounding box center [899, 631] width 139 height 33
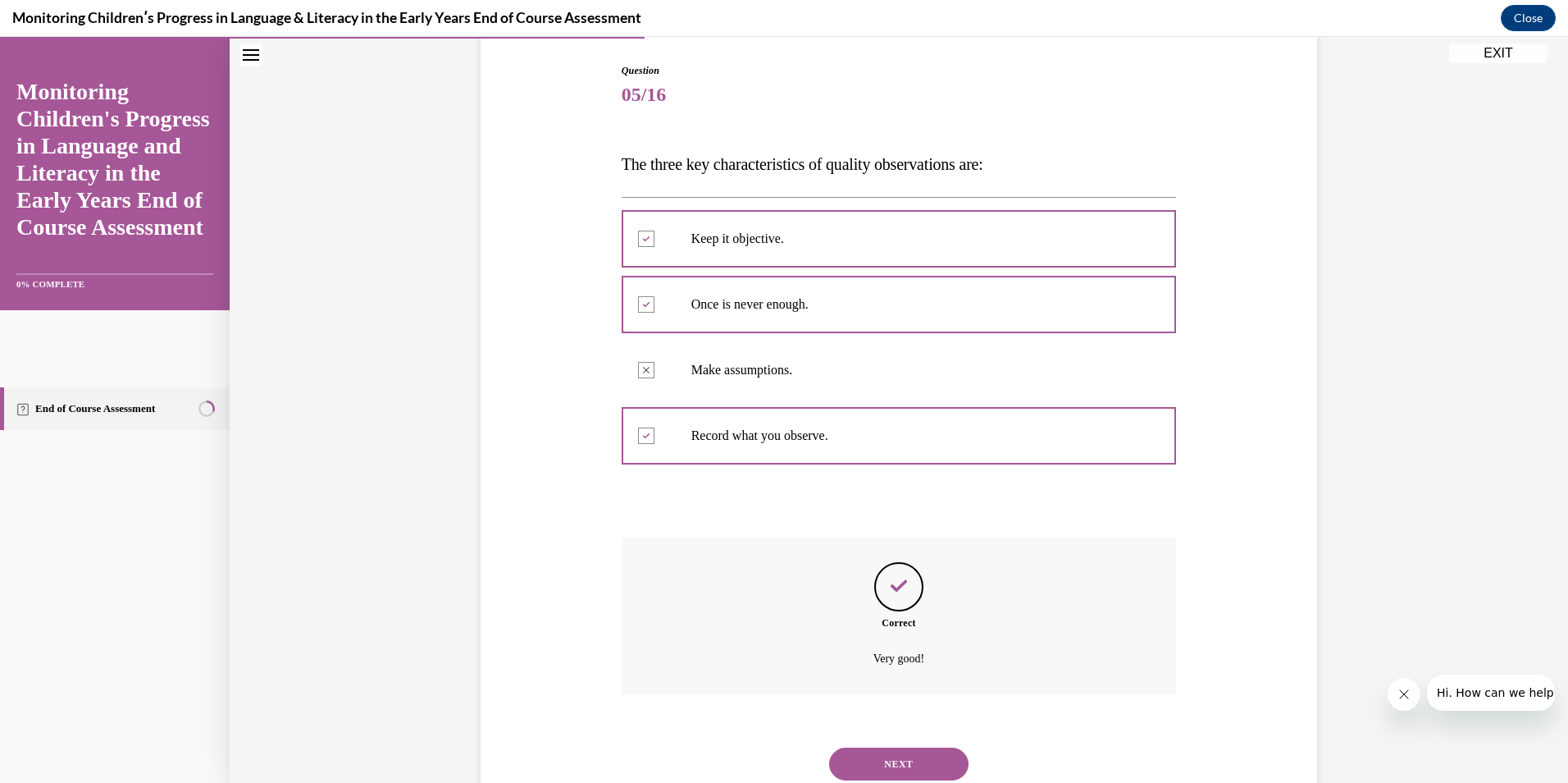
scroll to position [220, 0]
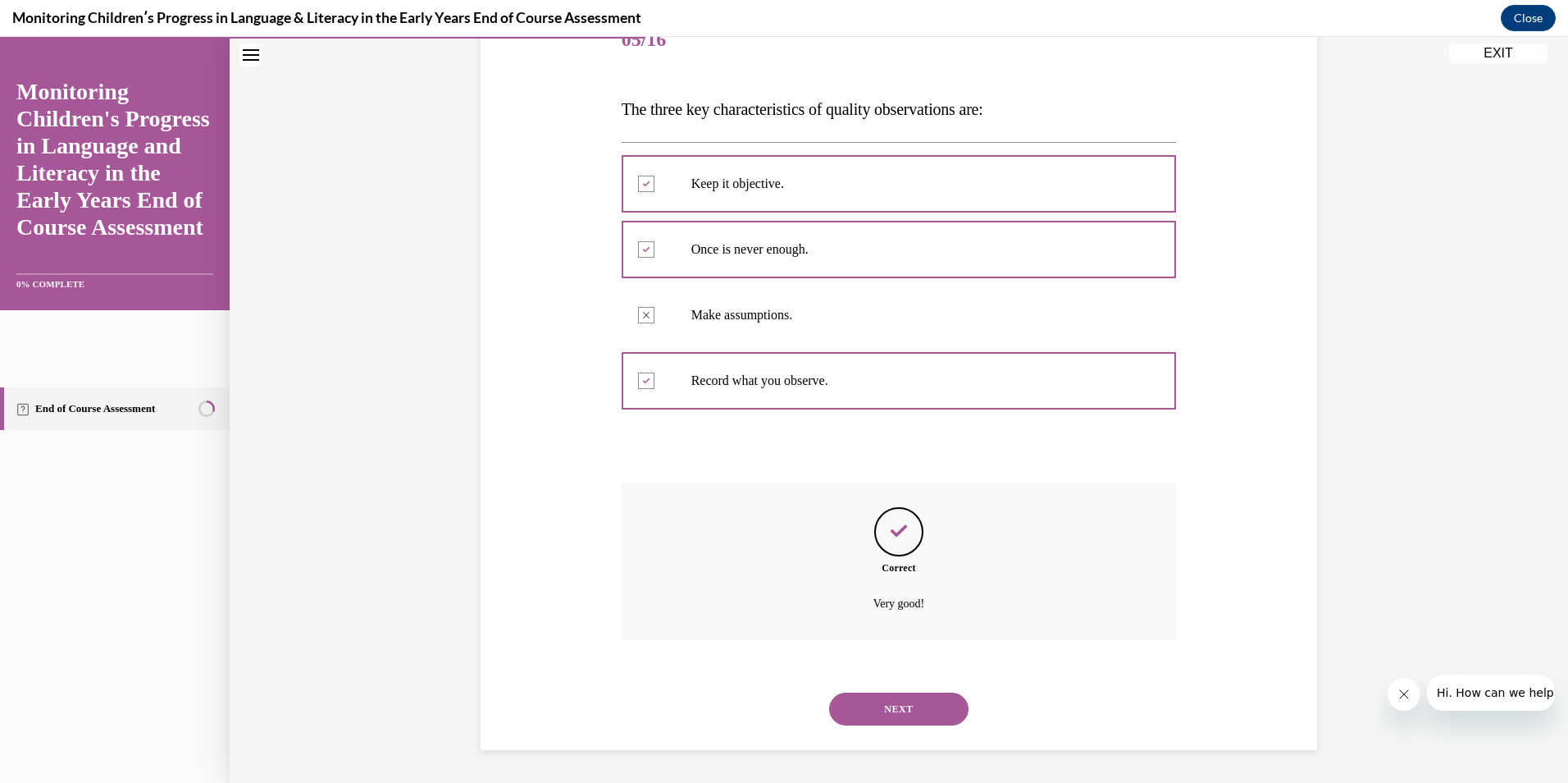
click at [873, 719] on button "NEXT" at bounding box center [899, 708] width 139 height 33
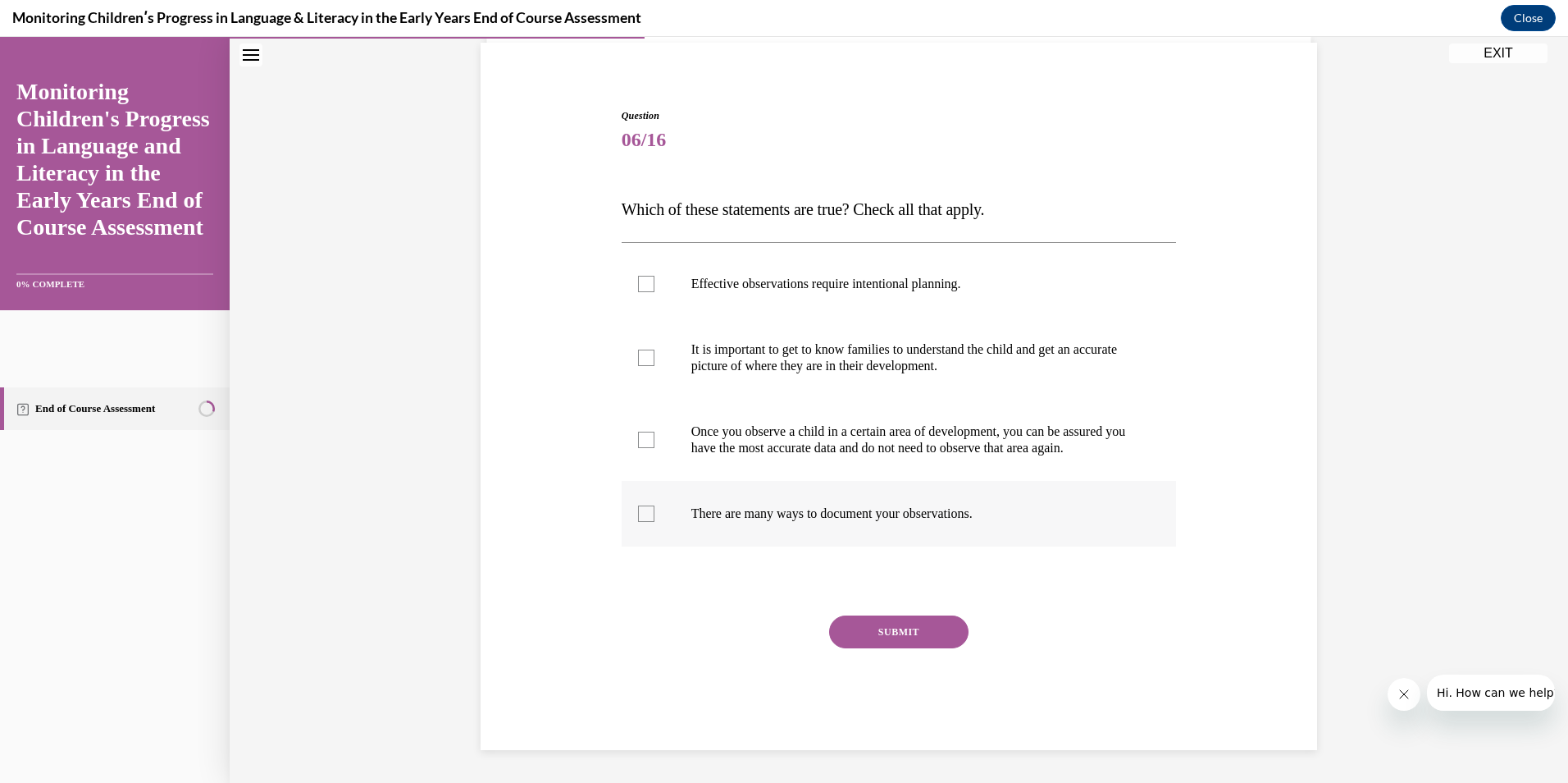
click at [642, 516] on div at bounding box center [647, 514] width 17 height 17
click at [642, 516] on input "There are many ways to document your observations." at bounding box center [647, 514] width 17 height 17
checkbox input "true"
click at [647, 275] on div at bounding box center [647, 284] width 17 height 17
click at [647, 275] on input "Effective observations require intentional planning." at bounding box center [647, 284] width 17 height 17
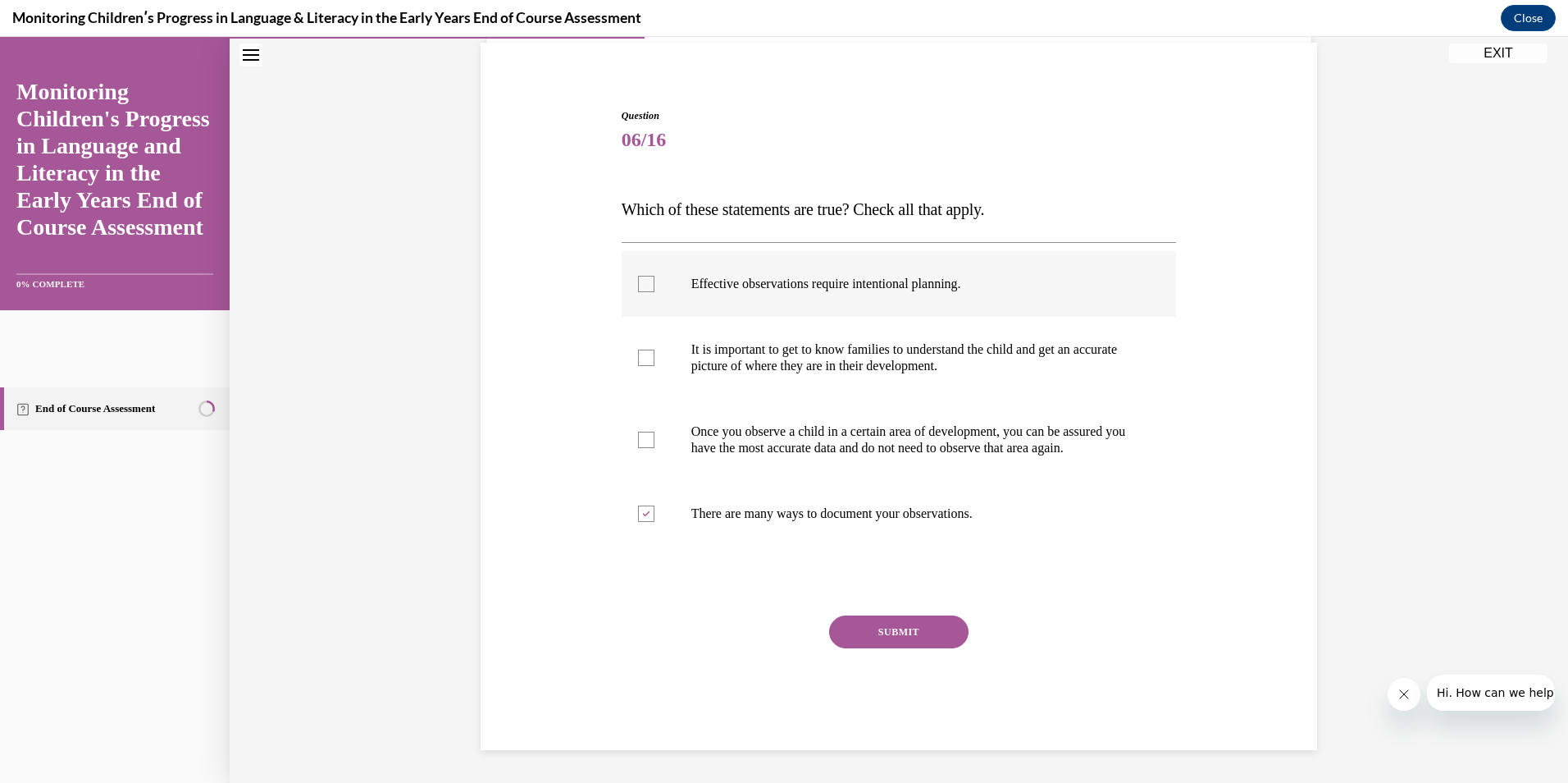
checkbox input "true"
click at [642, 331] on label "It is important to get to know families to understand the child and get an accu…" at bounding box center [899, 358] width 555 height 82
click at [642, 349] on input "It is important to get to know families to understand the child and get an accu…" at bounding box center [647, 358] width 17 height 17
checkbox input "true"
click at [881, 633] on button "SUBMIT" at bounding box center [899, 631] width 139 height 33
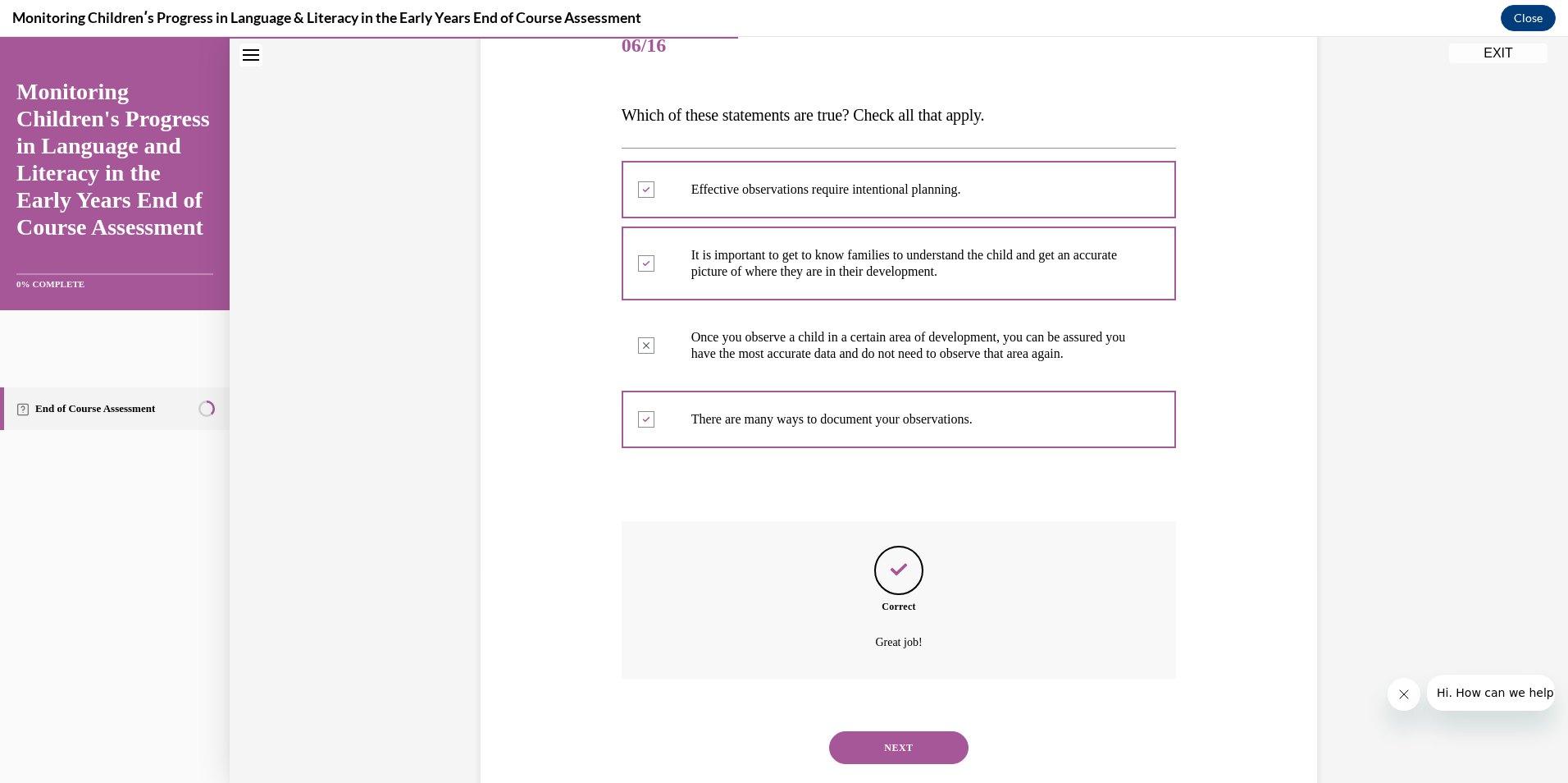
scroll to position [269, 0]
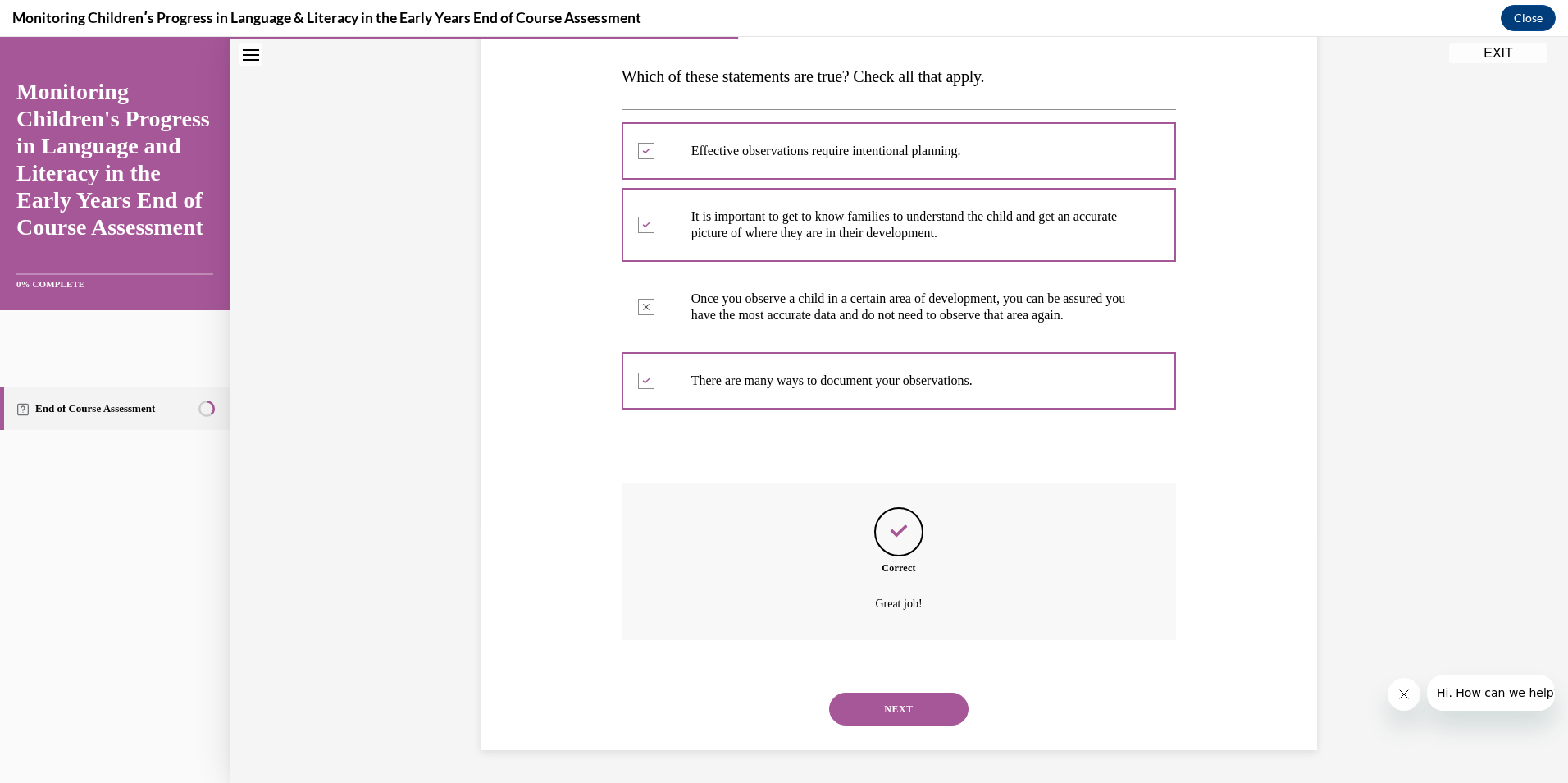
click at [909, 703] on button "NEXT" at bounding box center [899, 708] width 139 height 33
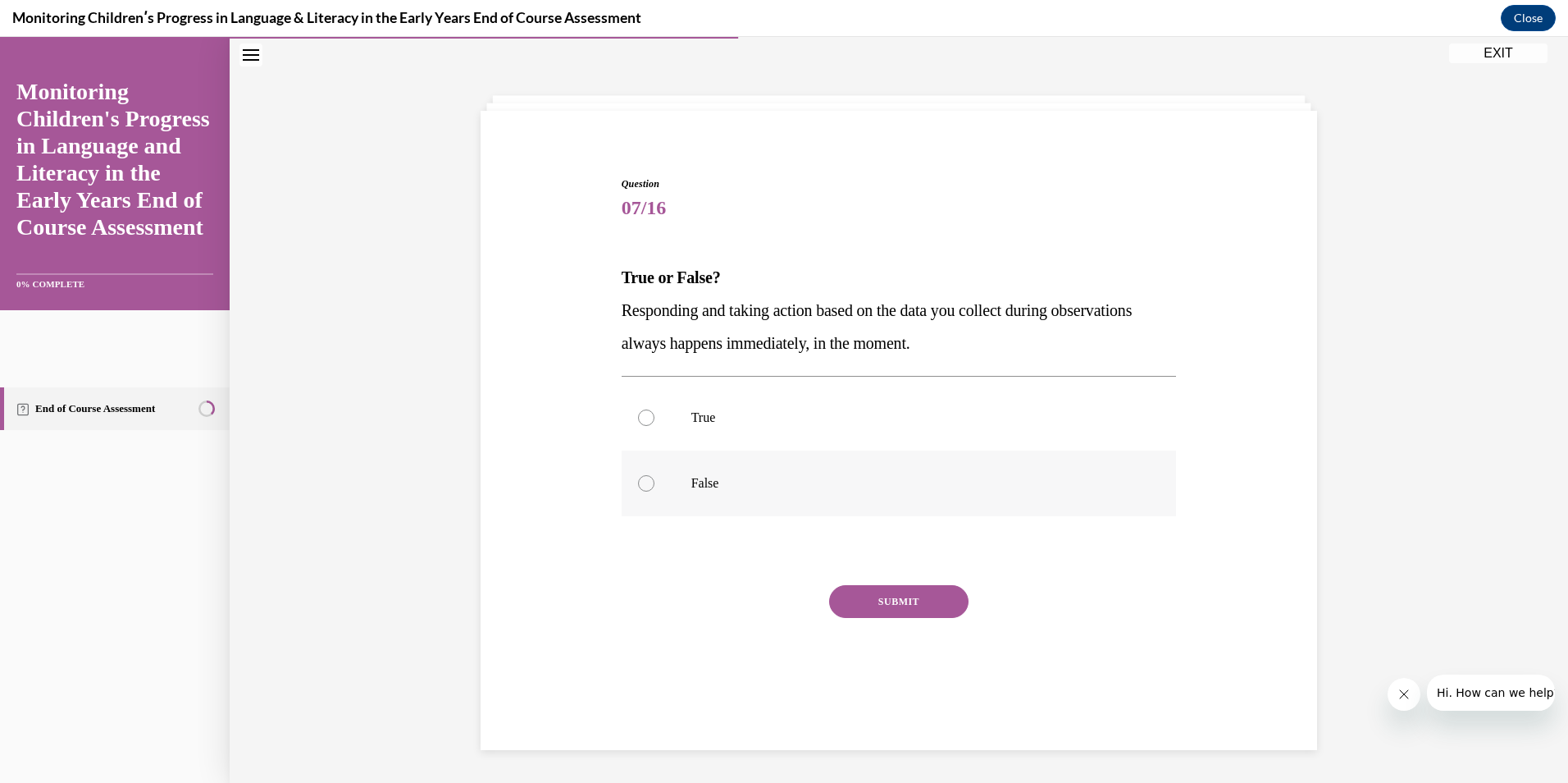
click at [701, 478] on p "False" at bounding box center [914, 483] width 445 height 17
click at [654, 478] on input "False" at bounding box center [647, 483] width 17 height 17
radio input "true"
click at [853, 595] on button "SUBMIT" at bounding box center [899, 601] width 139 height 33
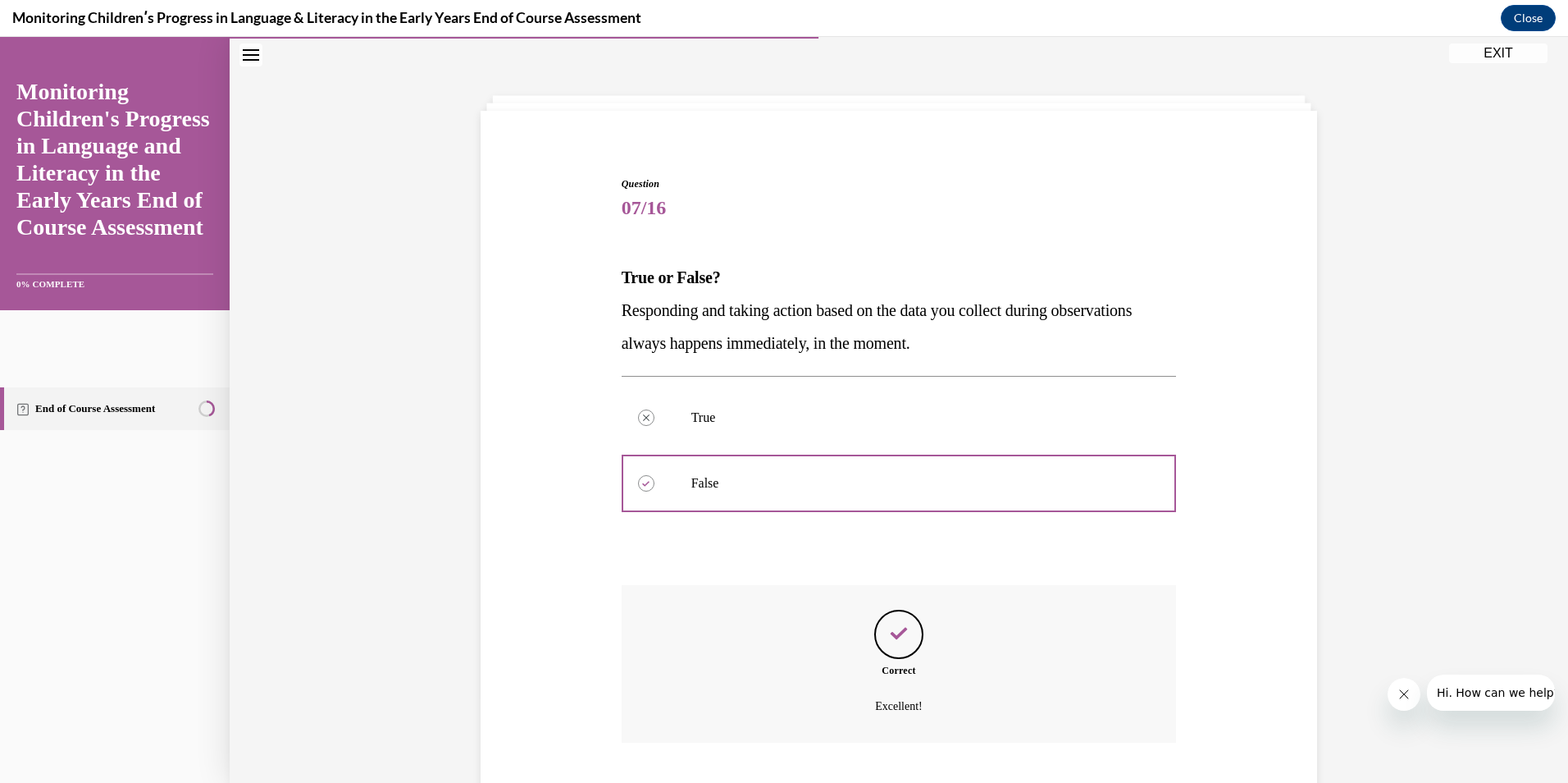
scroll to position [154, 0]
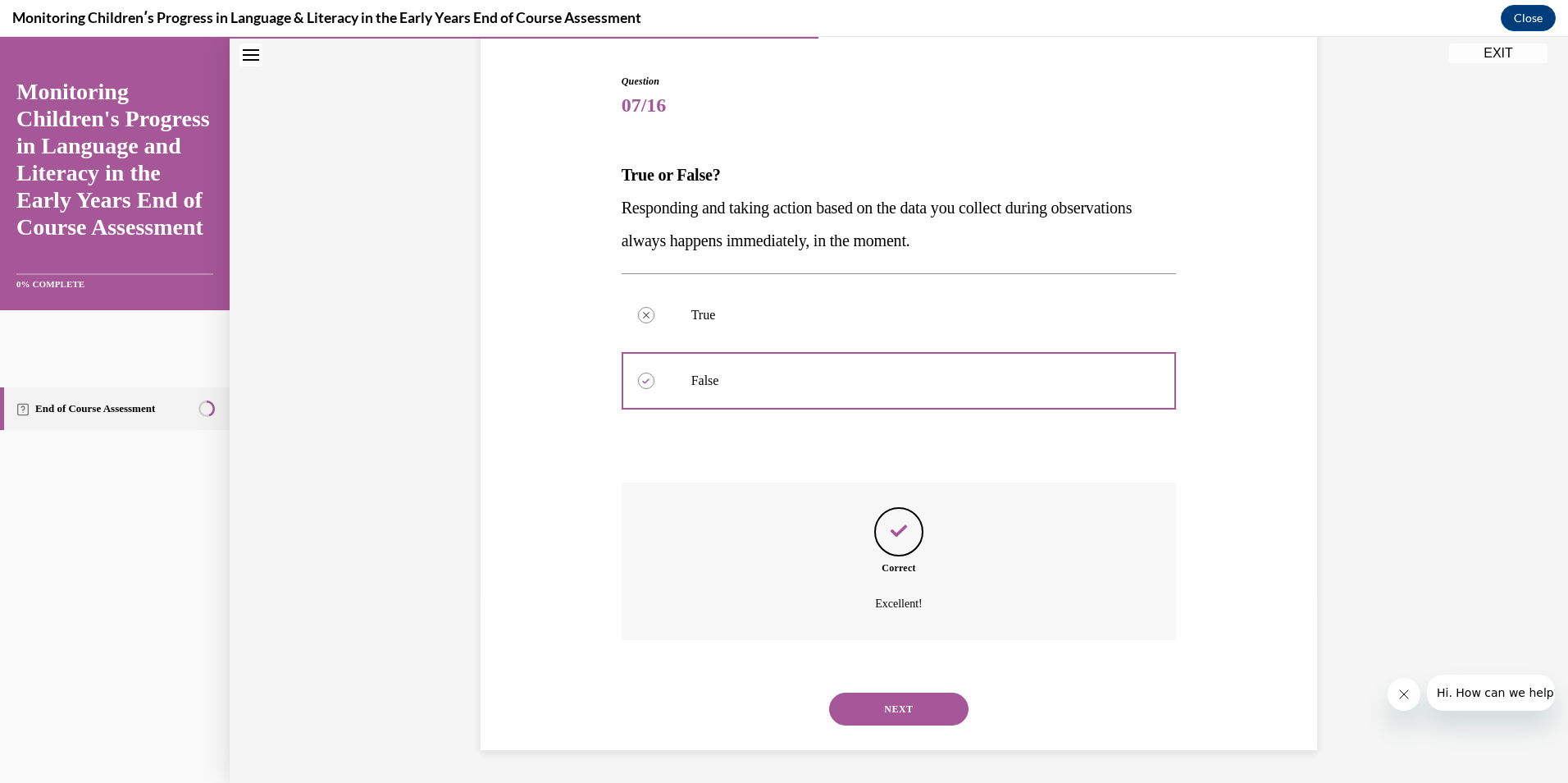
click at [914, 723] on button "NEXT" at bounding box center [899, 708] width 139 height 33
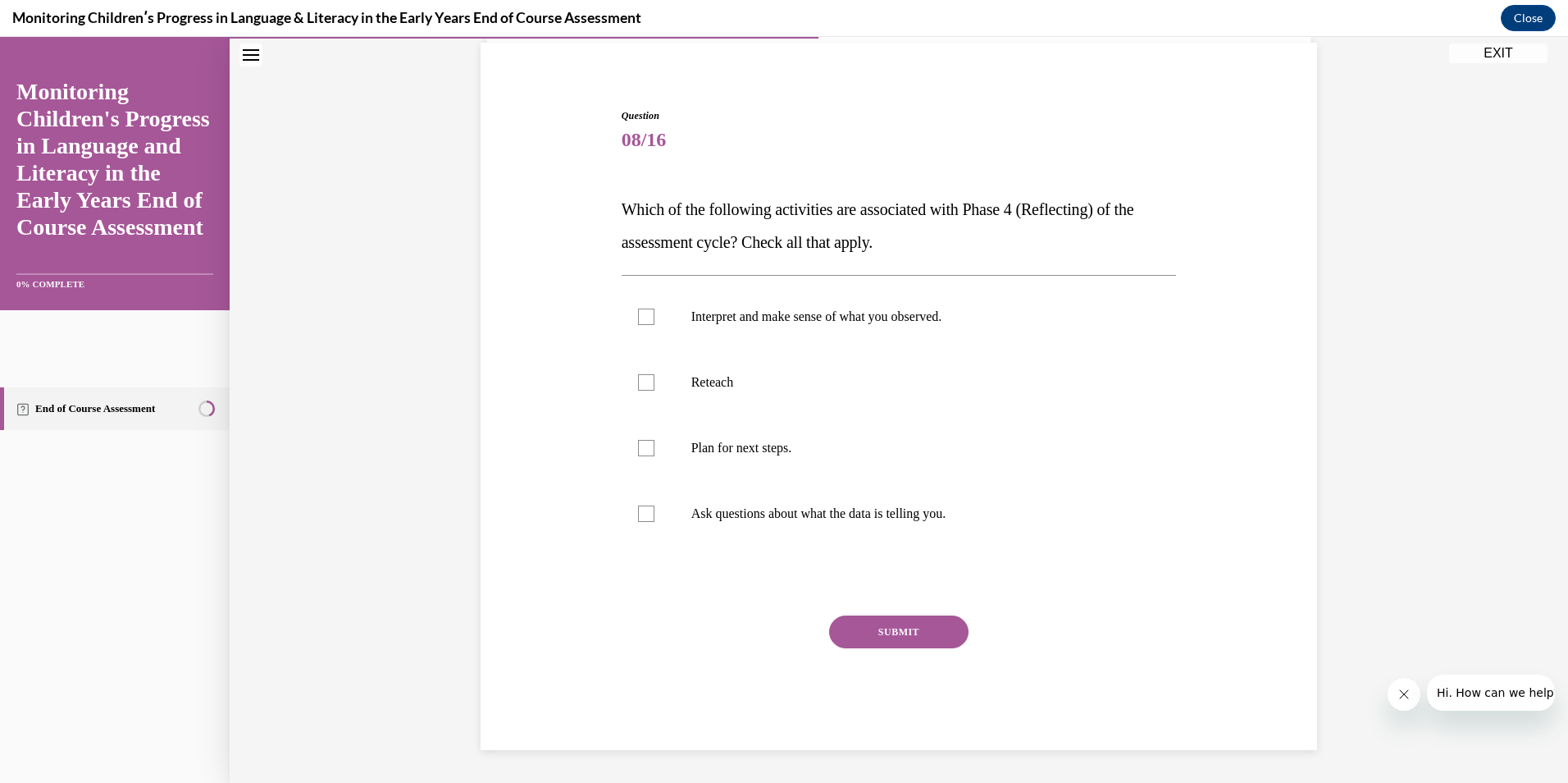
scroll to position [52, 0]
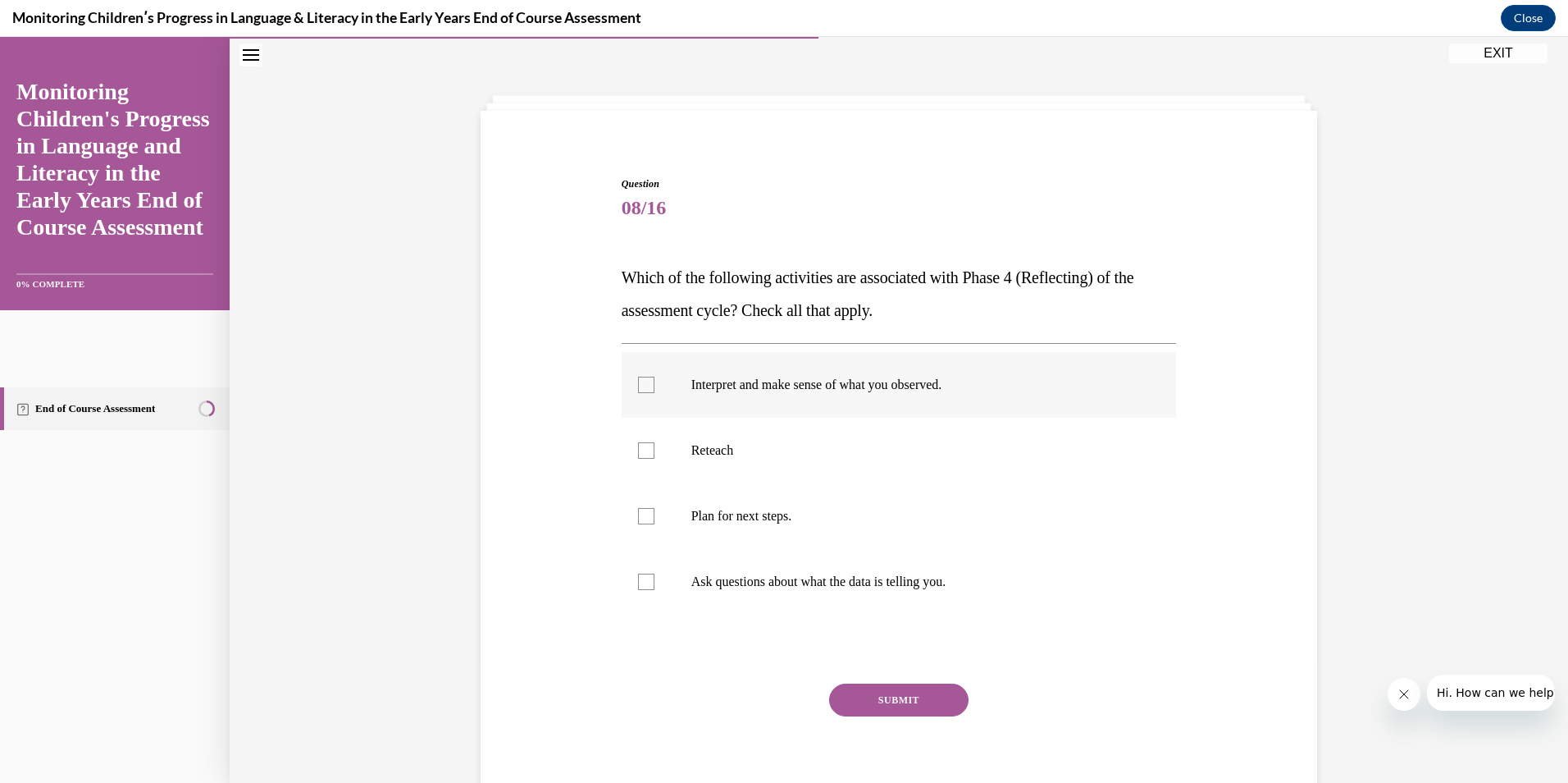
click at [644, 387] on div at bounding box center [647, 385] width 17 height 17
click at [644, 387] on input "Interpret and make sense of what you observed." at bounding box center [647, 385] width 17 height 17
checkbox input "true"
click at [645, 513] on div at bounding box center [647, 516] width 17 height 17
click at [645, 513] on input "Plan for next steps." at bounding box center [647, 516] width 17 height 17
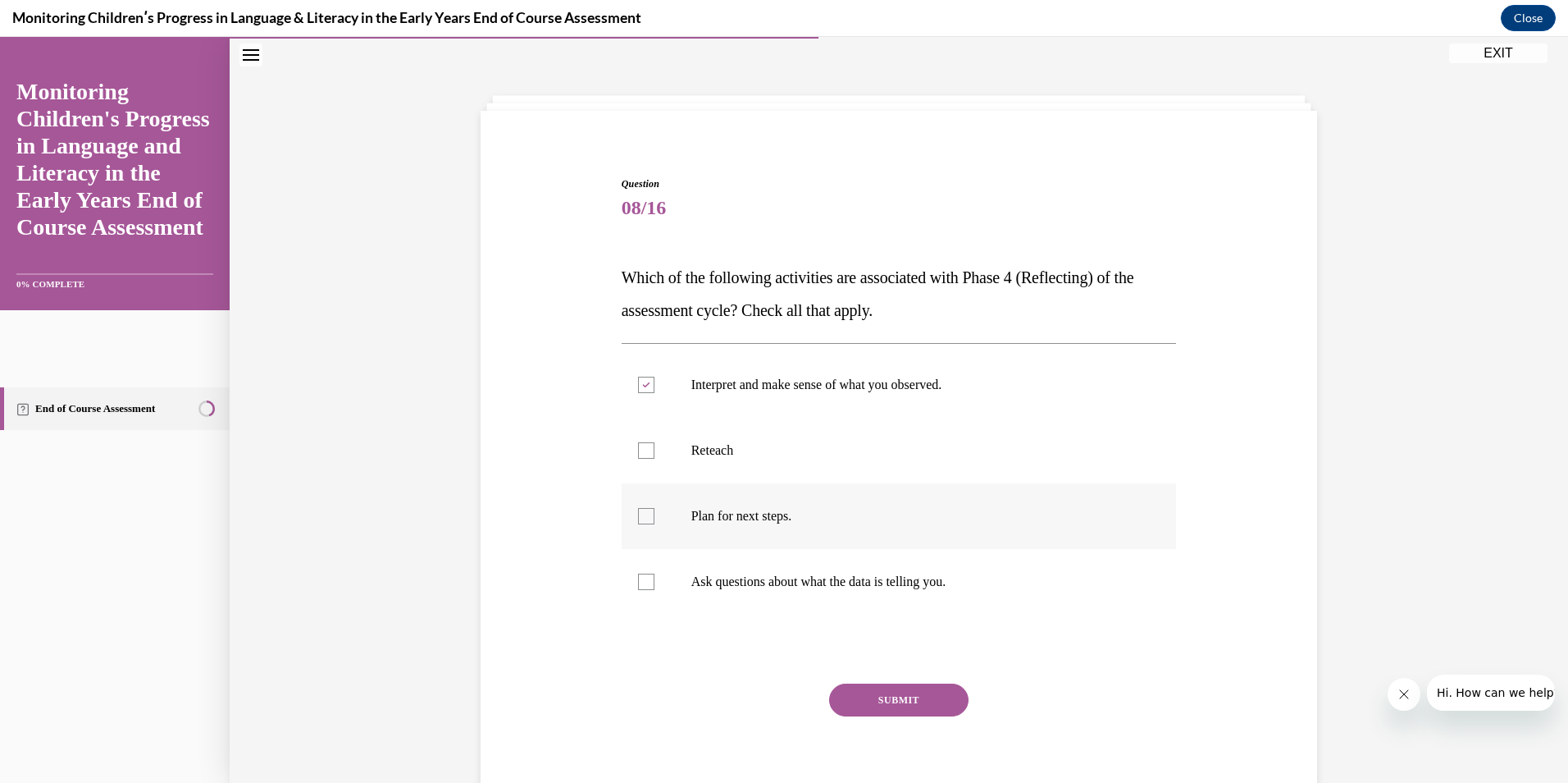
checkbox input "true"
click at [644, 584] on div at bounding box center [647, 582] width 17 height 17
click at [644, 584] on input "Ask questions about what the data is telling you." at bounding box center [647, 582] width 17 height 17
checkbox input "true"
click at [868, 686] on button "SUBMIT" at bounding box center [899, 699] width 139 height 33
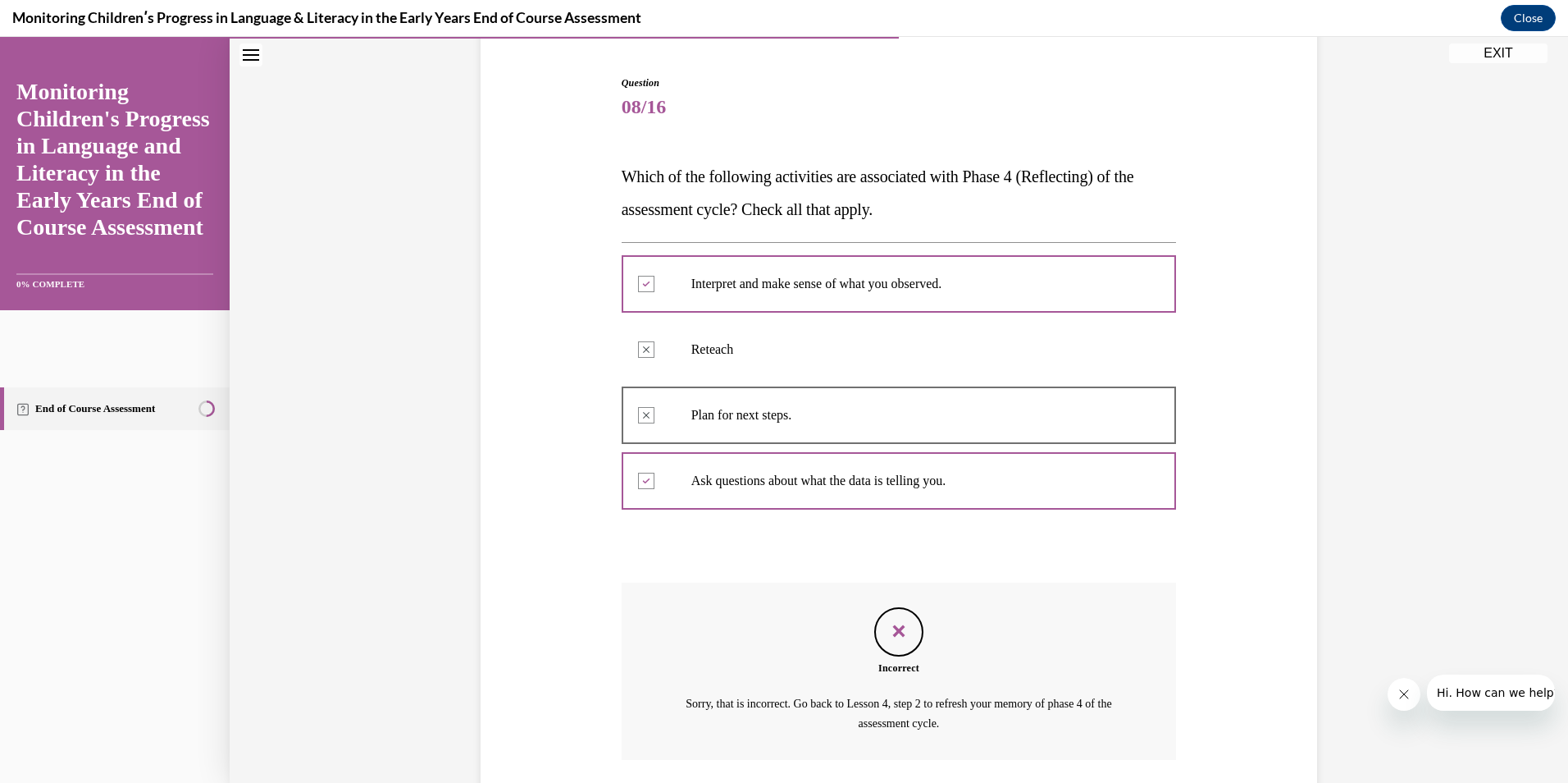
scroll to position [273, 0]
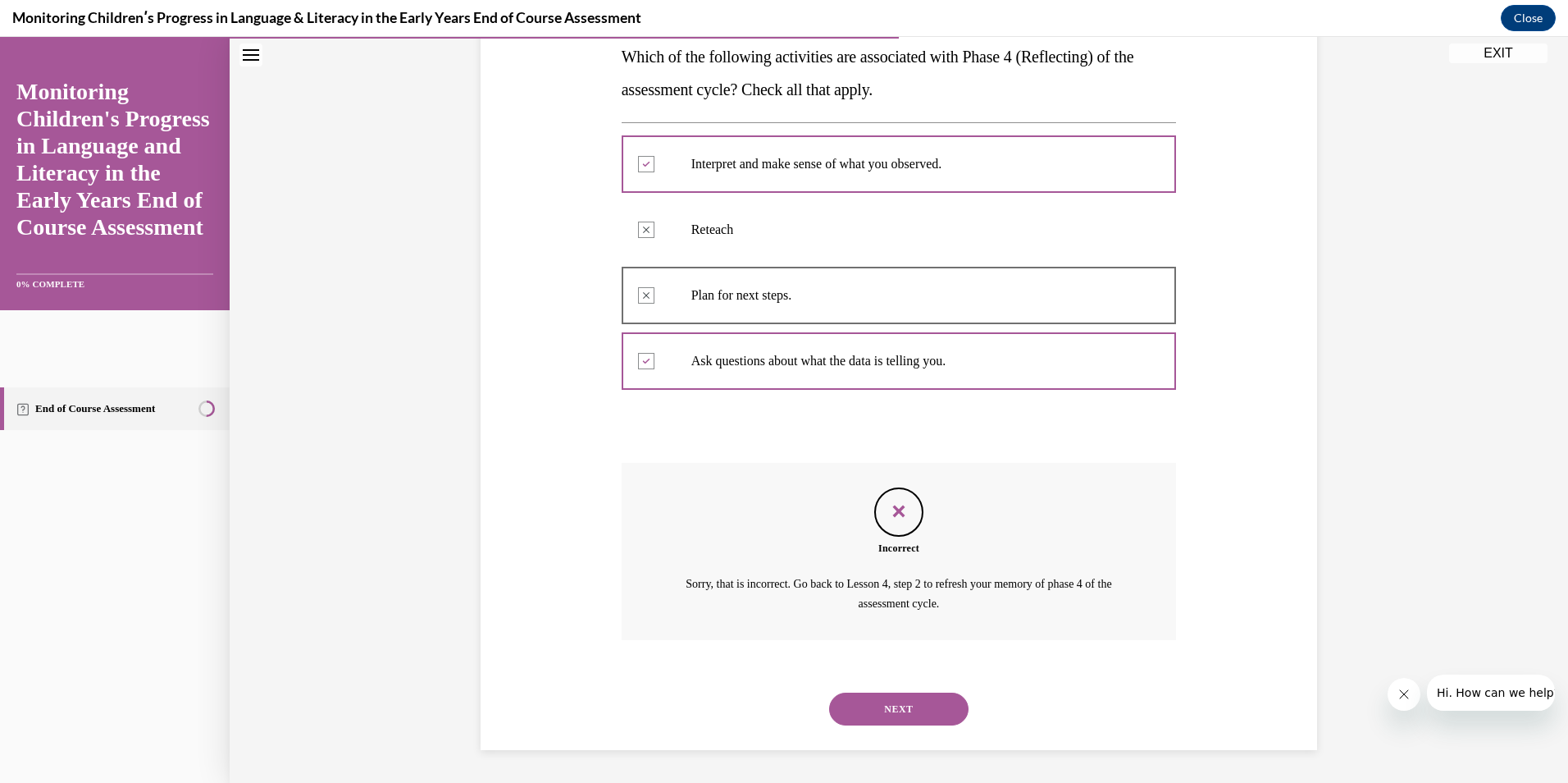
click at [919, 713] on button "NEXT" at bounding box center [899, 708] width 139 height 33
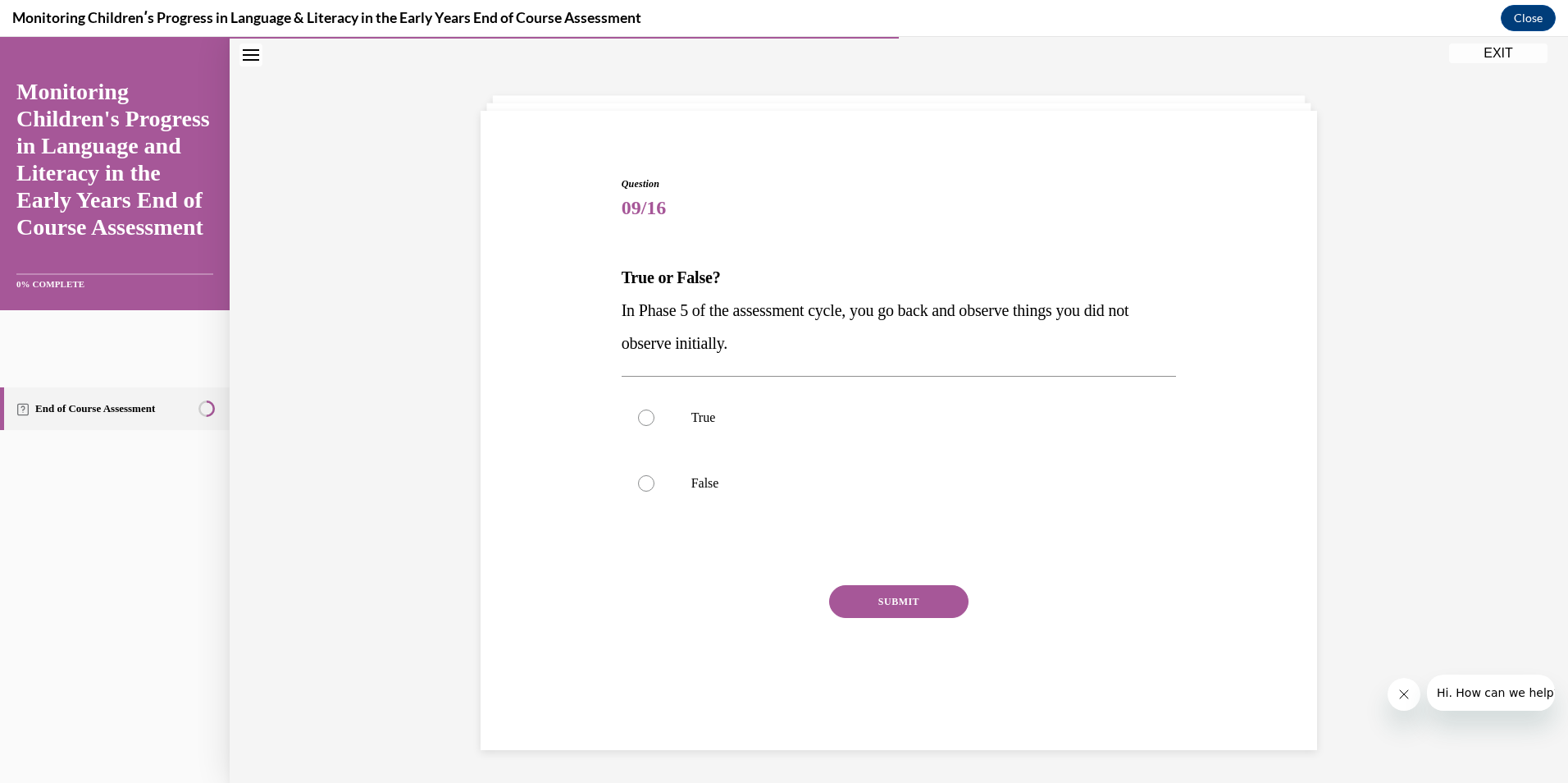
scroll to position [52, 0]
click at [704, 426] on label "True" at bounding box center [899, 417] width 555 height 65
click at [654, 425] on input "True" at bounding box center [647, 418] width 17 height 17
radio input "true"
click at [931, 604] on button "SUBMIT" at bounding box center [899, 601] width 139 height 33
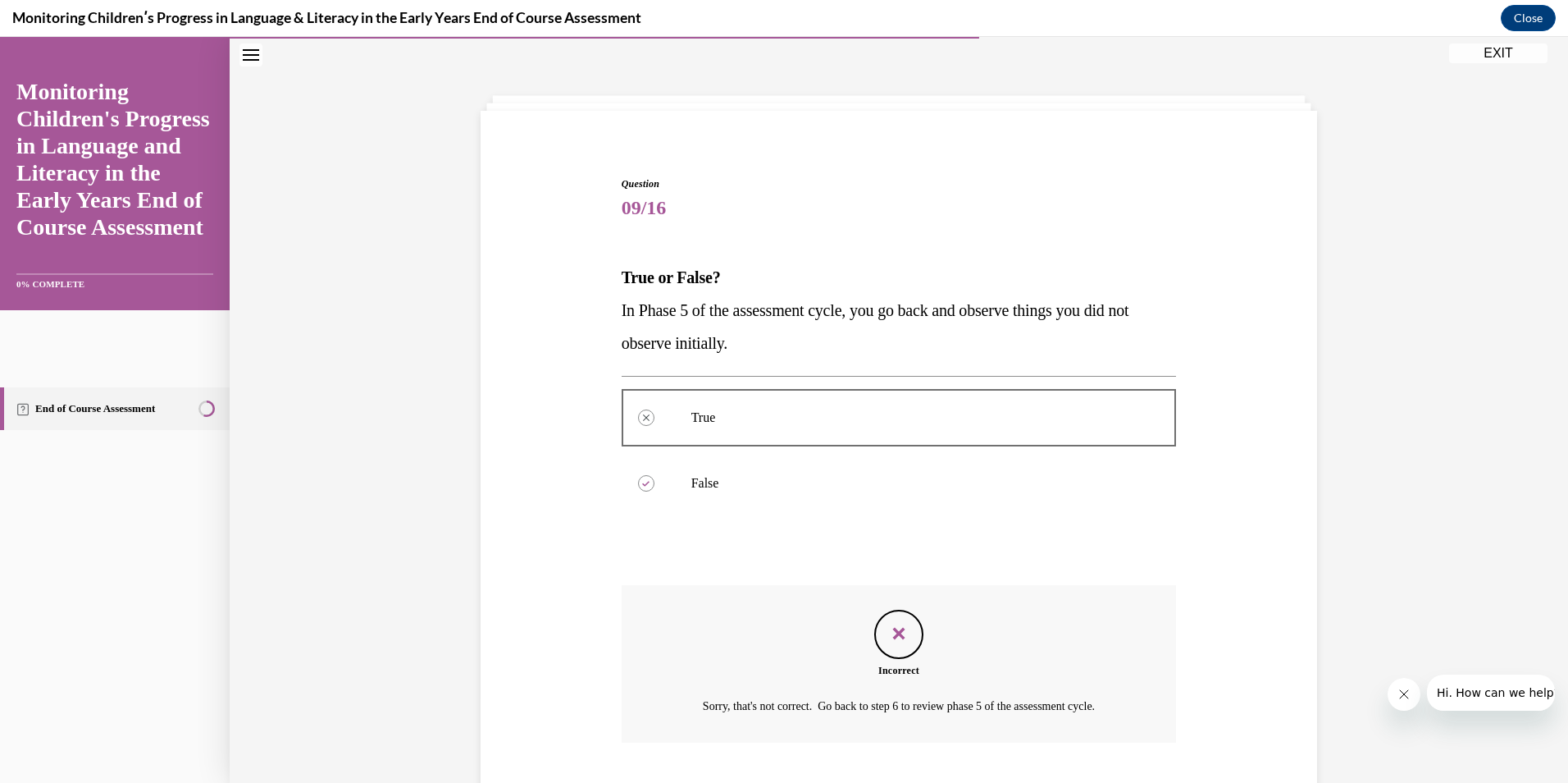
scroll to position [154, 0]
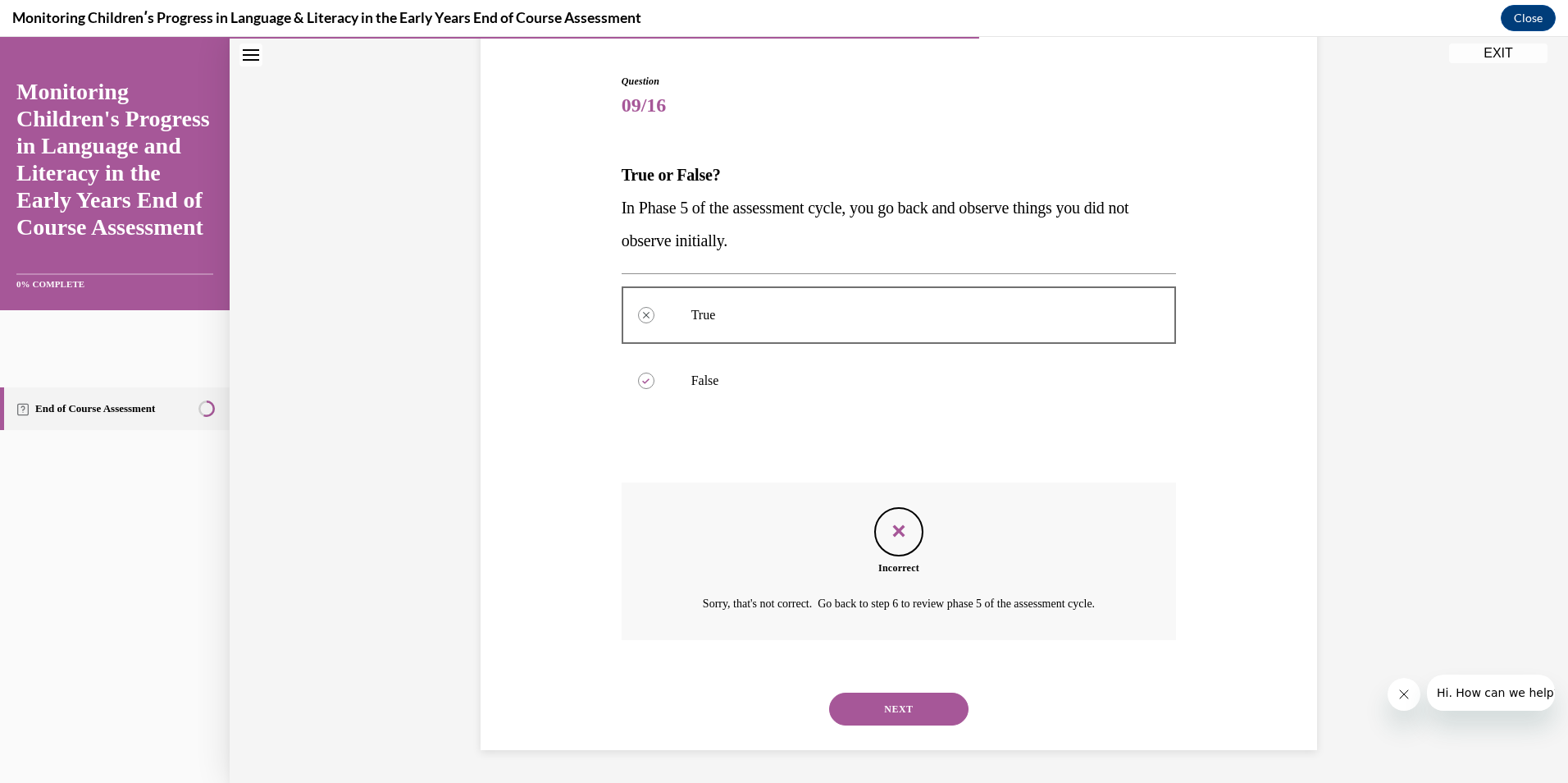
click at [899, 716] on button "NEXT" at bounding box center [899, 708] width 139 height 33
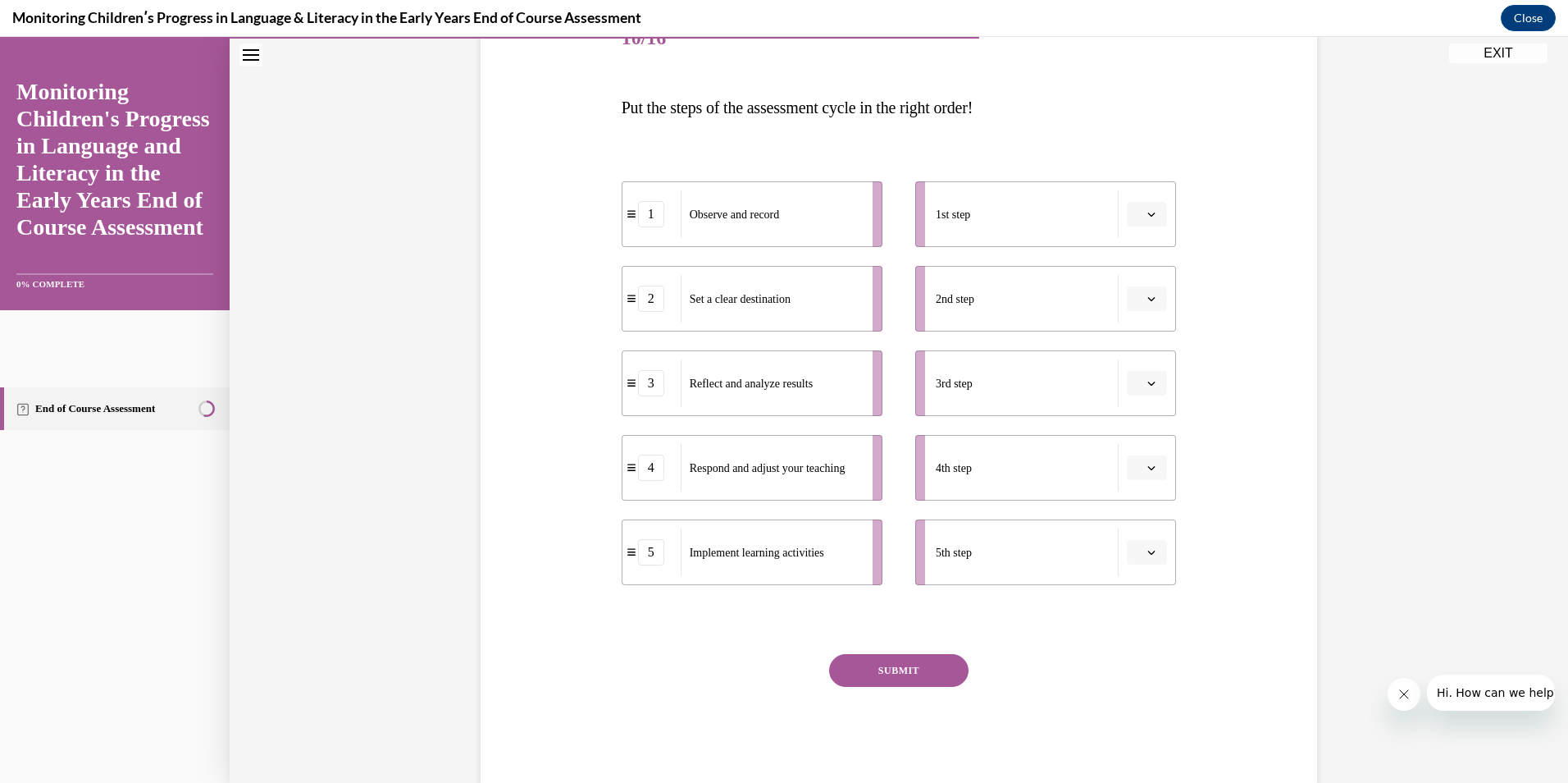
scroll to position [250, 0]
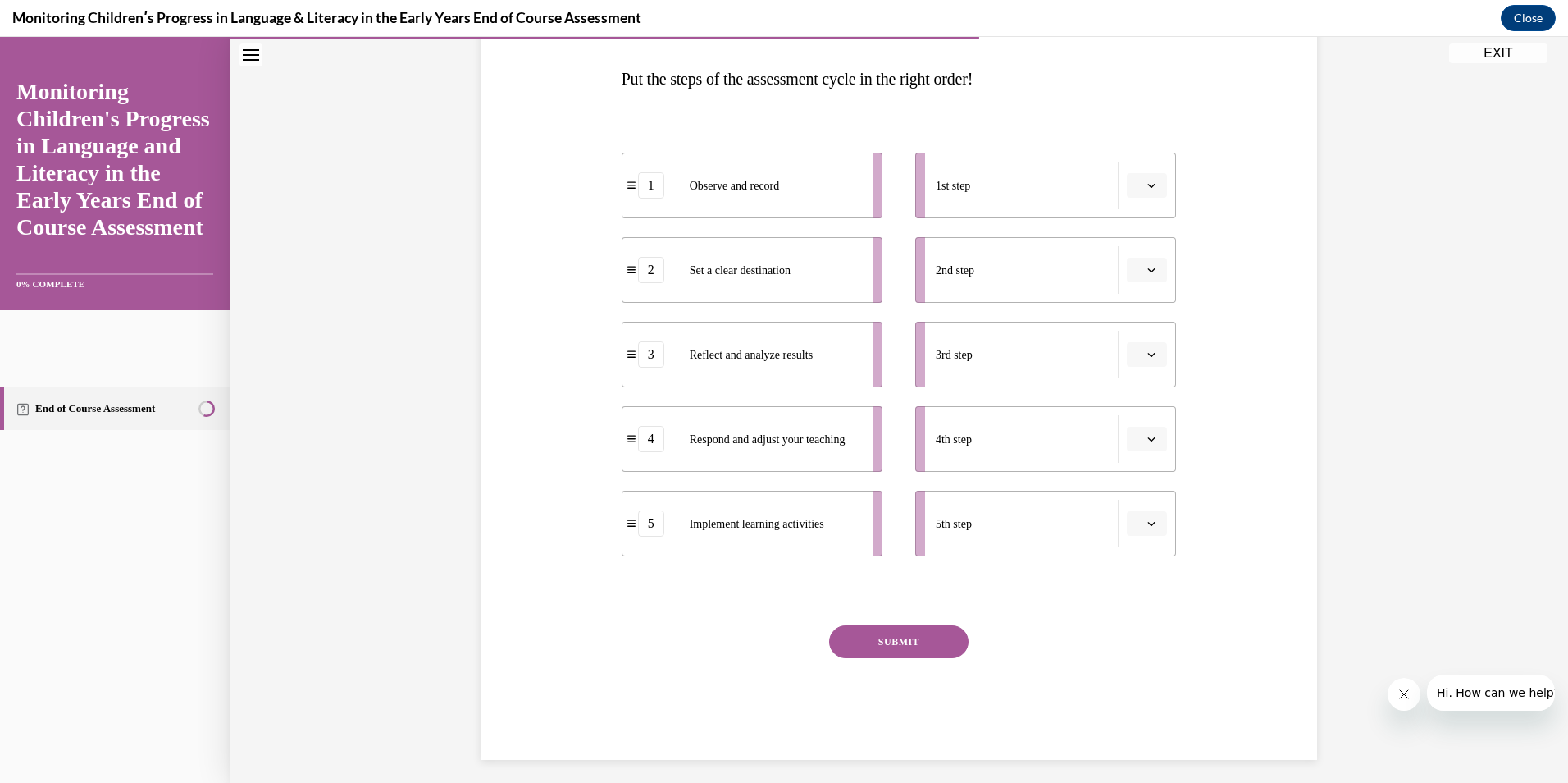
click at [702, 438] on span "Respond and adjust your teaching" at bounding box center [768, 439] width 156 height 13
click at [1137, 521] on span "Please select an option" at bounding box center [1139, 524] width 6 height 17
click at [1142, 681] on div "4" at bounding box center [1138, 692] width 41 height 33
click at [1140, 174] on button "button" at bounding box center [1147, 185] width 40 height 24
click at [1137, 279] on div "2" at bounding box center [1138, 288] width 41 height 33
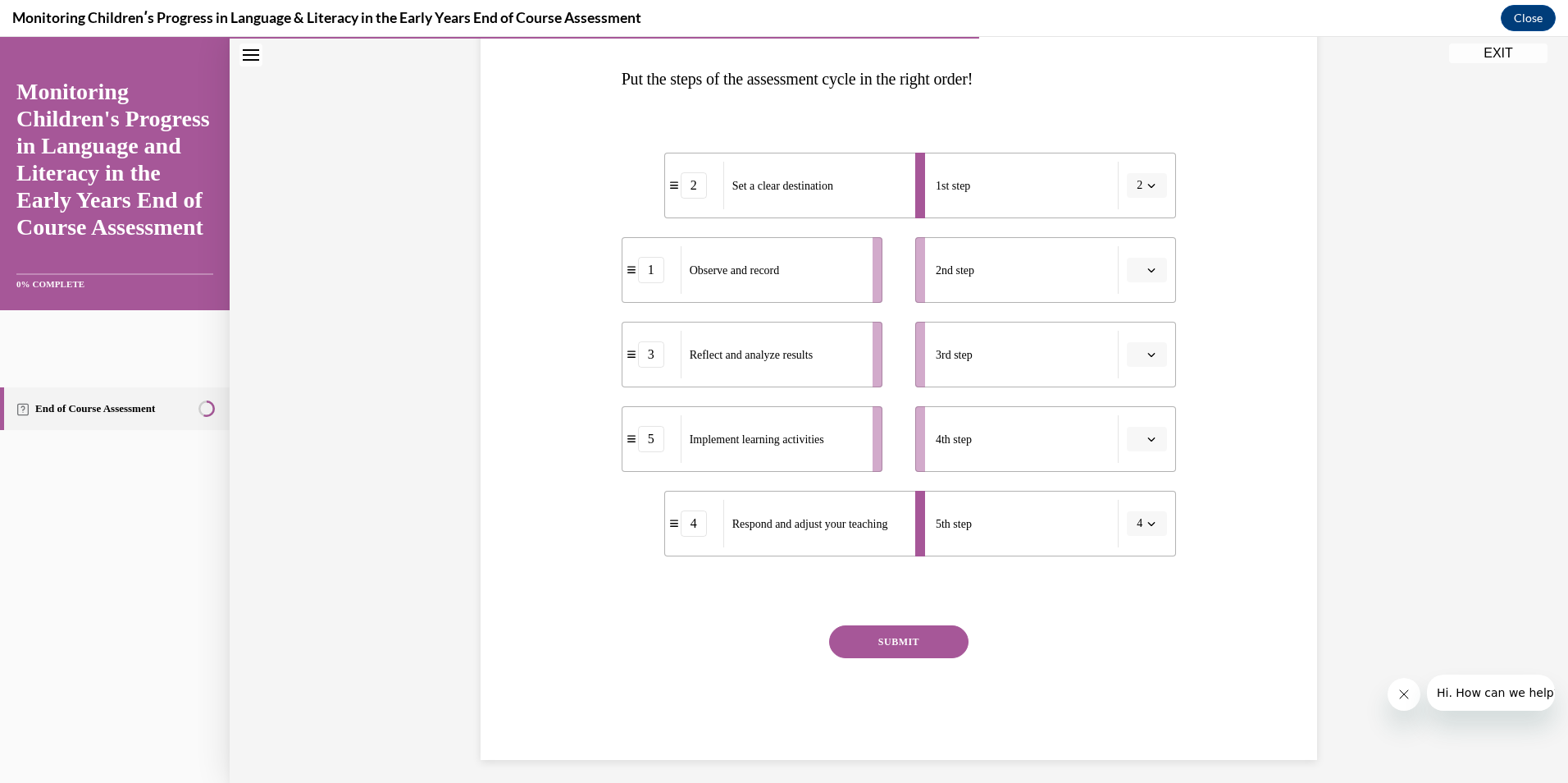
click at [1137, 270] on span "Please select an option" at bounding box center [1139, 270] width 6 height 17
click at [1144, 457] on div "5" at bounding box center [1138, 471] width 41 height 33
click at [1130, 337] on li "3rd step" at bounding box center [1045, 354] width 261 height 65
click at [1138, 354] on button "button" at bounding box center [1147, 354] width 40 height 24
click at [1141, 417] on div "1" at bounding box center [1138, 424] width 41 height 33
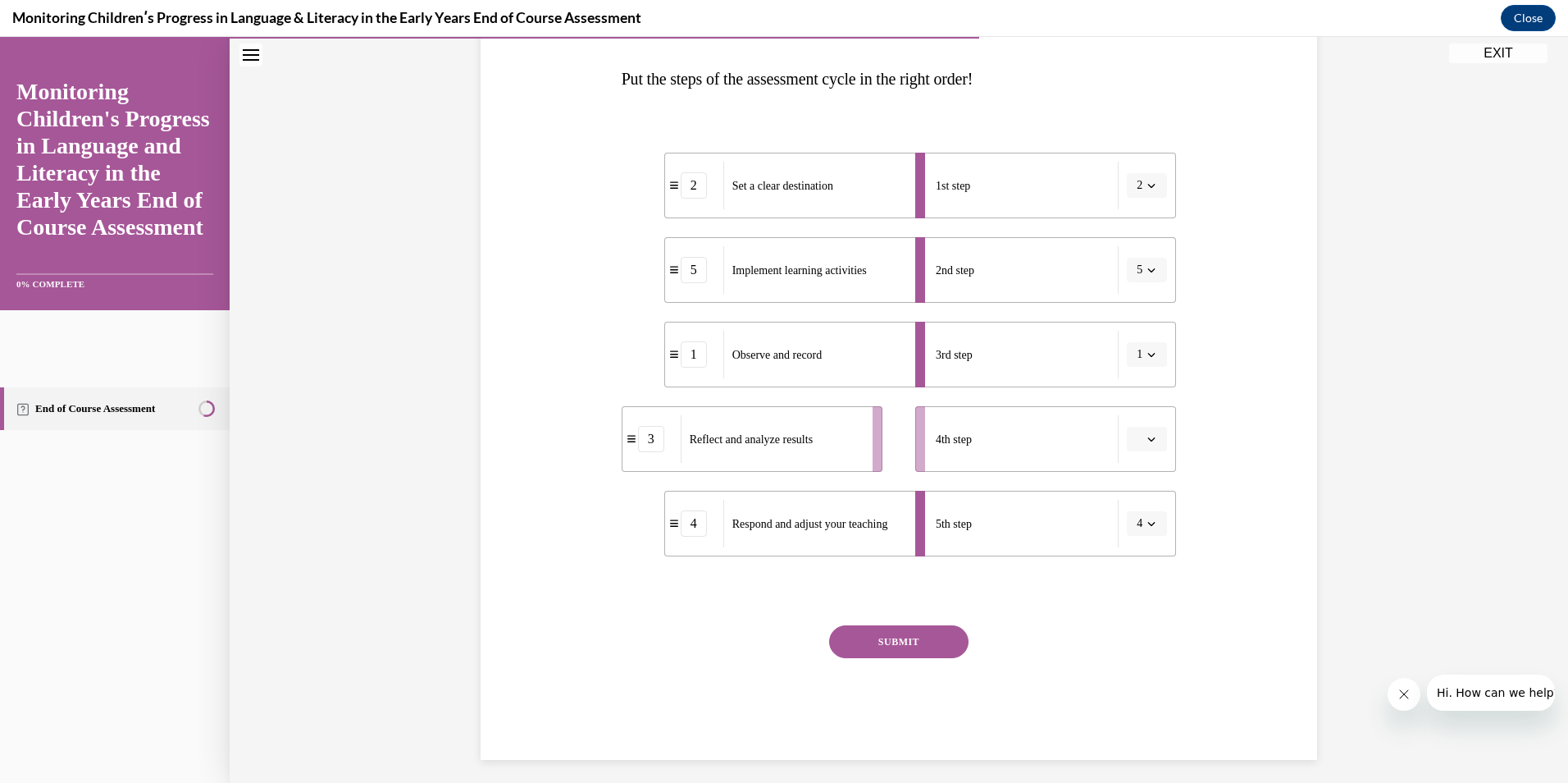
click at [1148, 436] on icon "button" at bounding box center [1152, 439] width 8 height 8
click at [1149, 567] on div "3" at bounding box center [1138, 574] width 41 height 33
click at [953, 642] on button "SUBMIT" at bounding box center [899, 641] width 139 height 33
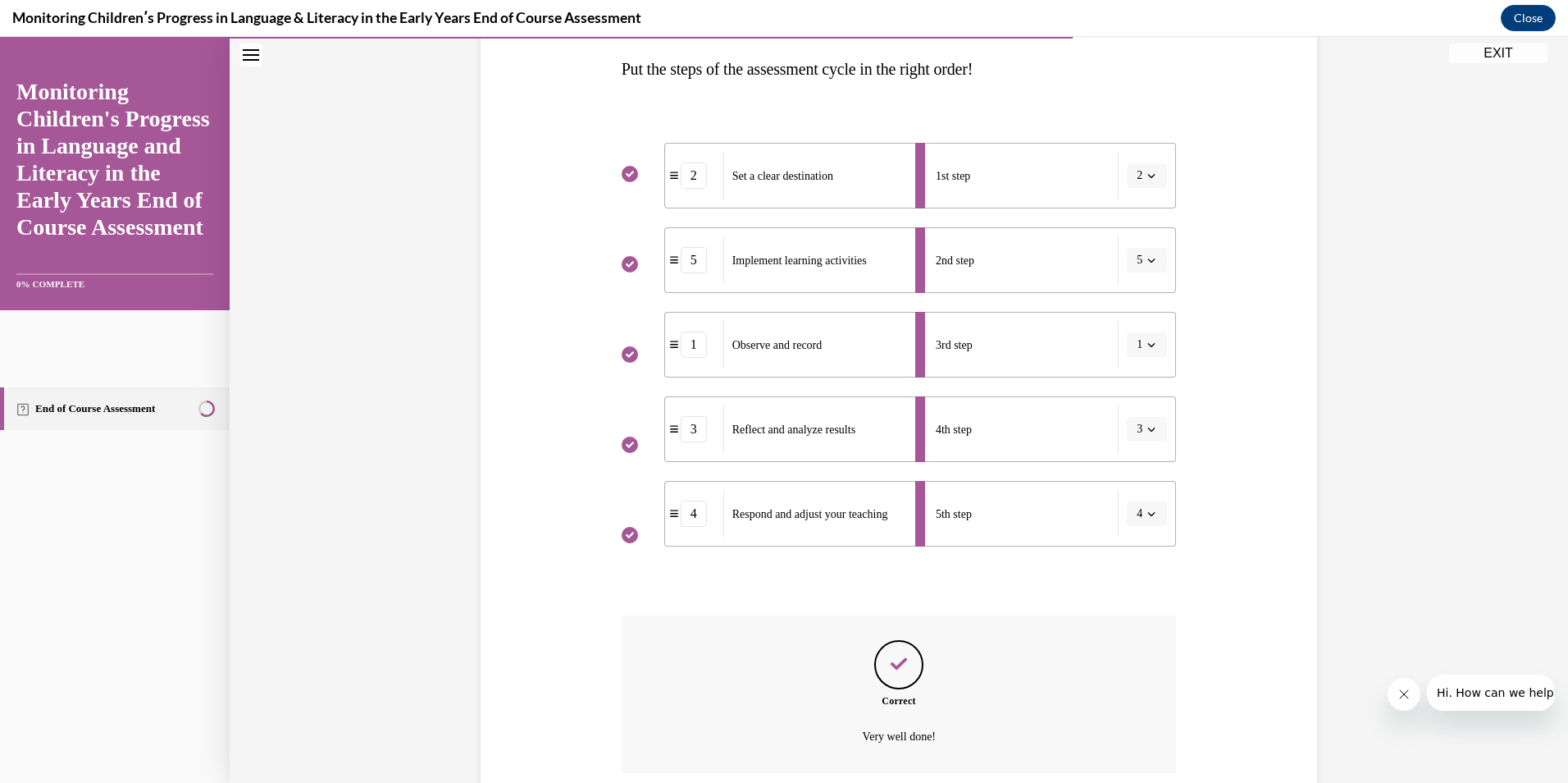
scroll to position [393, 0]
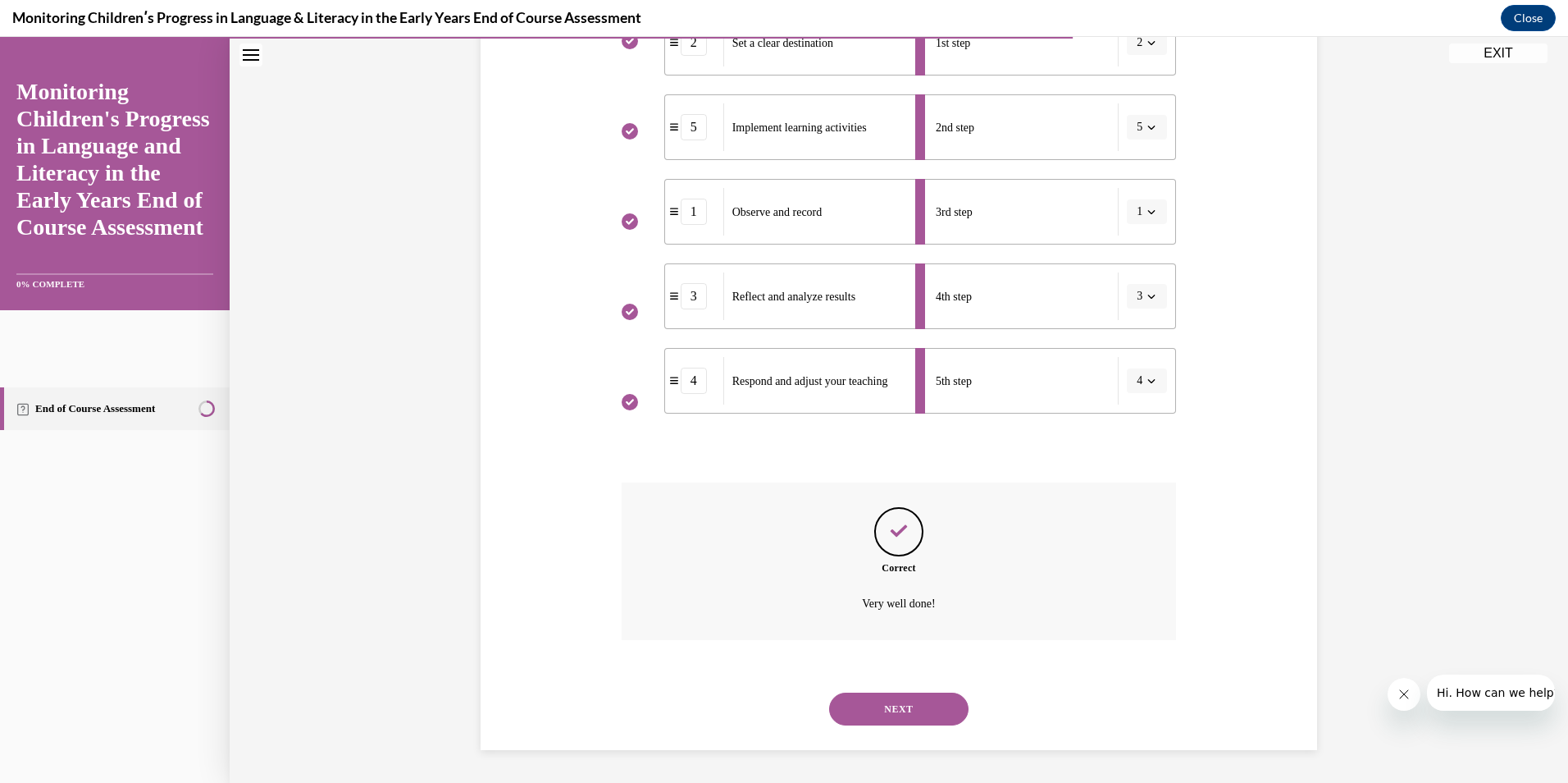
click at [935, 705] on button "NEXT" at bounding box center [899, 708] width 139 height 33
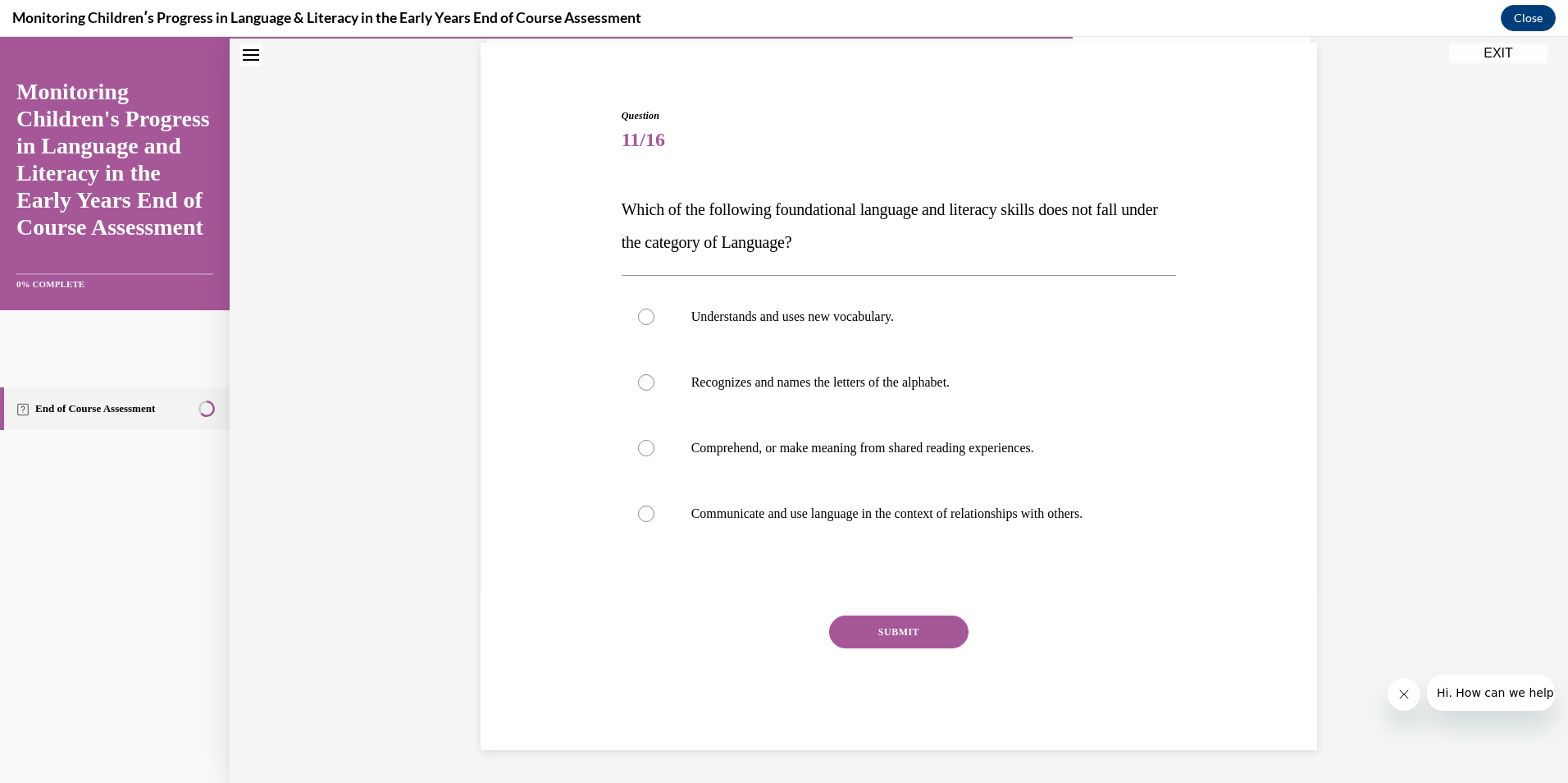
scroll to position [120, 0]
click at [843, 383] on p "Recognizes and names the letters of the alphabet." at bounding box center [914, 383] width 445 height 17
click at [654, 383] on input "Recognizes and names the letters of the alphabet." at bounding box center [647, 383] width 17 height 17
radio input "true"
click at [883, 633] on button "SUBMIT" at bounding box center [899, 631] width 139 height 33
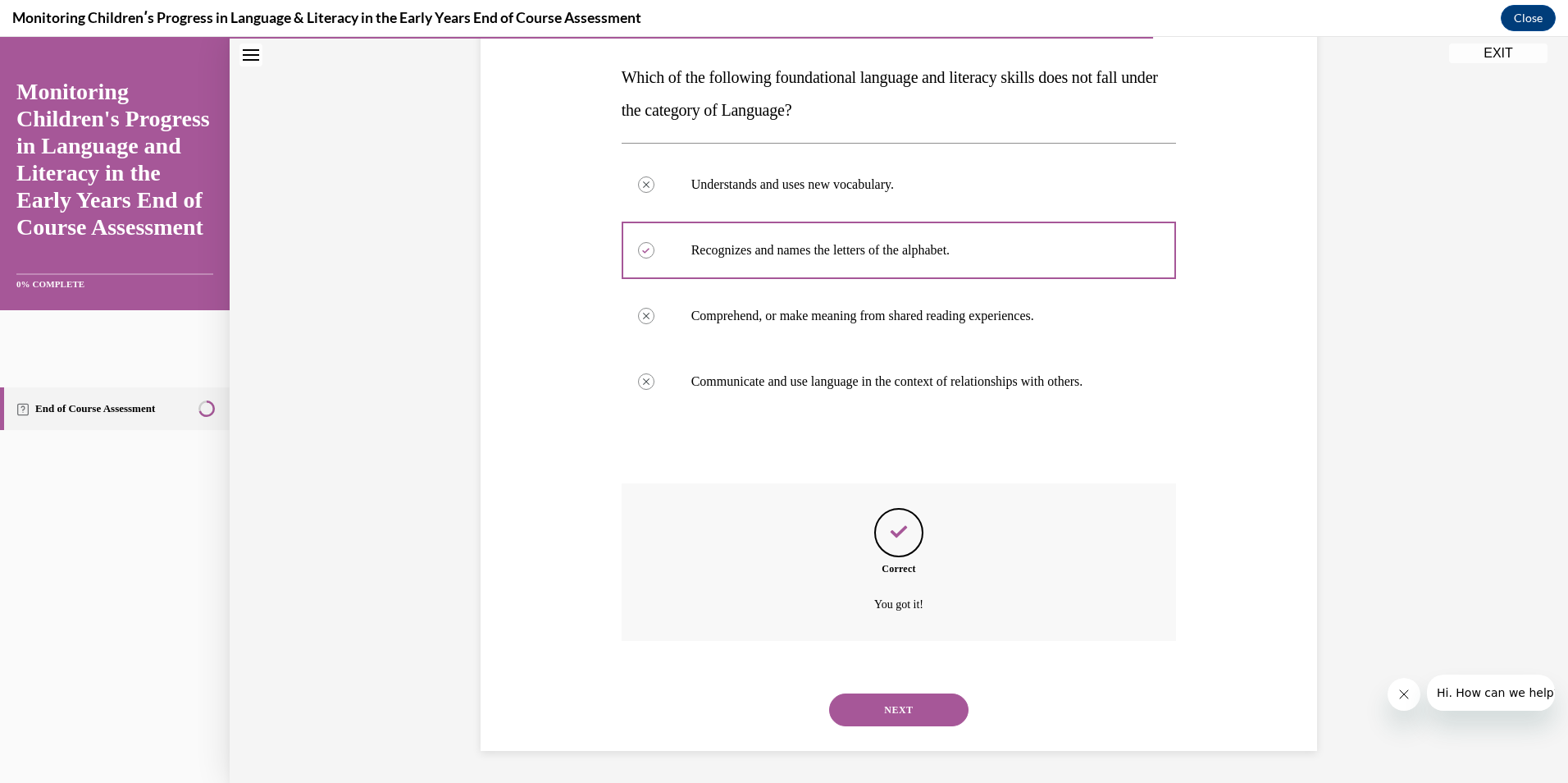
scroll to position [253, 0]
click at [909, 708] on button "NEXT" at bounding box center [899, 708] width 139 height 33
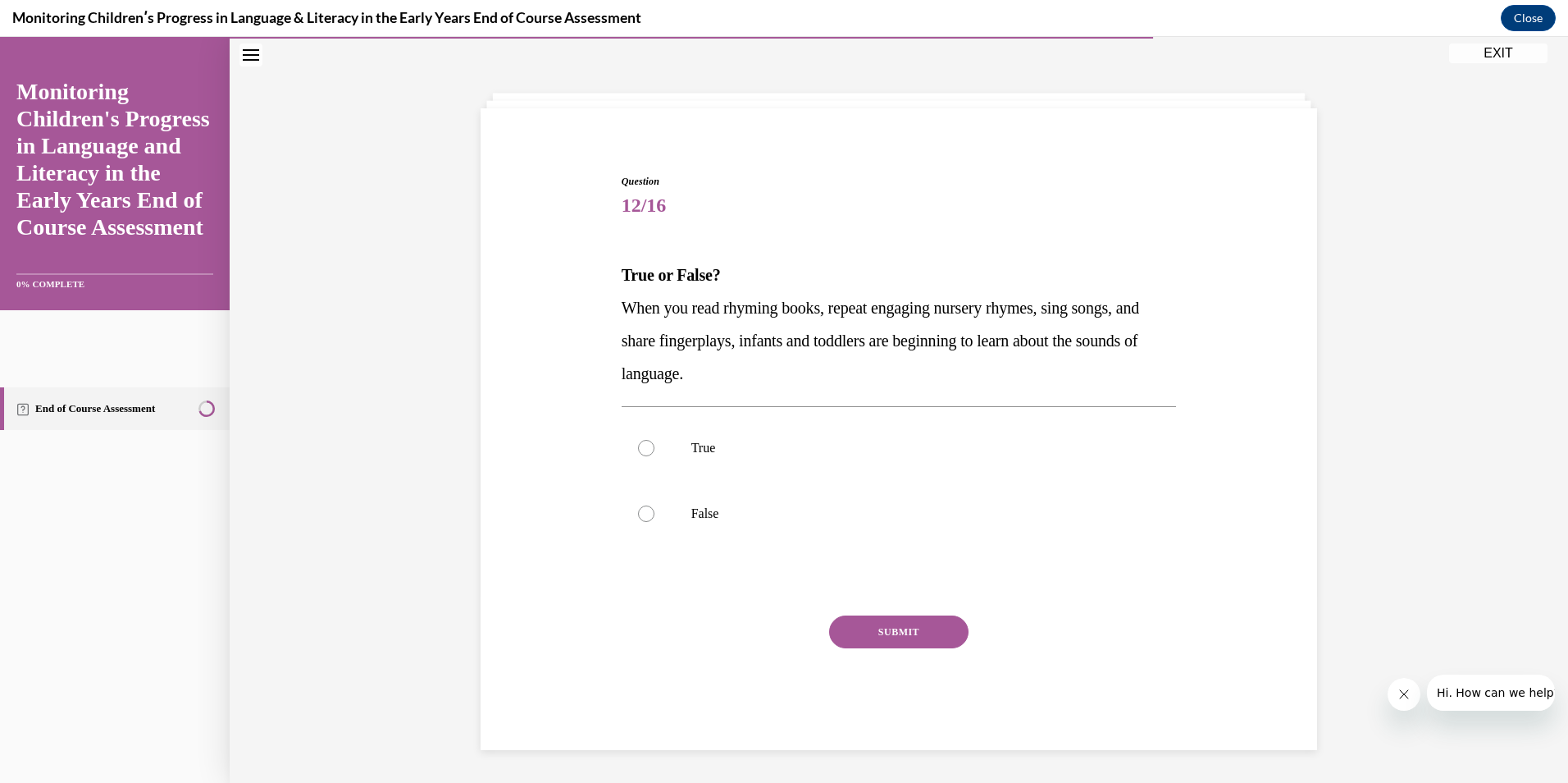
scroll to position [55, 0]
click at [670, 462] on label "True" at bounding box center [899, 448] width 555 height 65
click at [654, 457] on input "True" at bounding box center [647, 448] width 17 height 17
radio input "true"
click at [877, 636] on button "SUBMIT" at bounding box center [899, 631] width 139 height 33
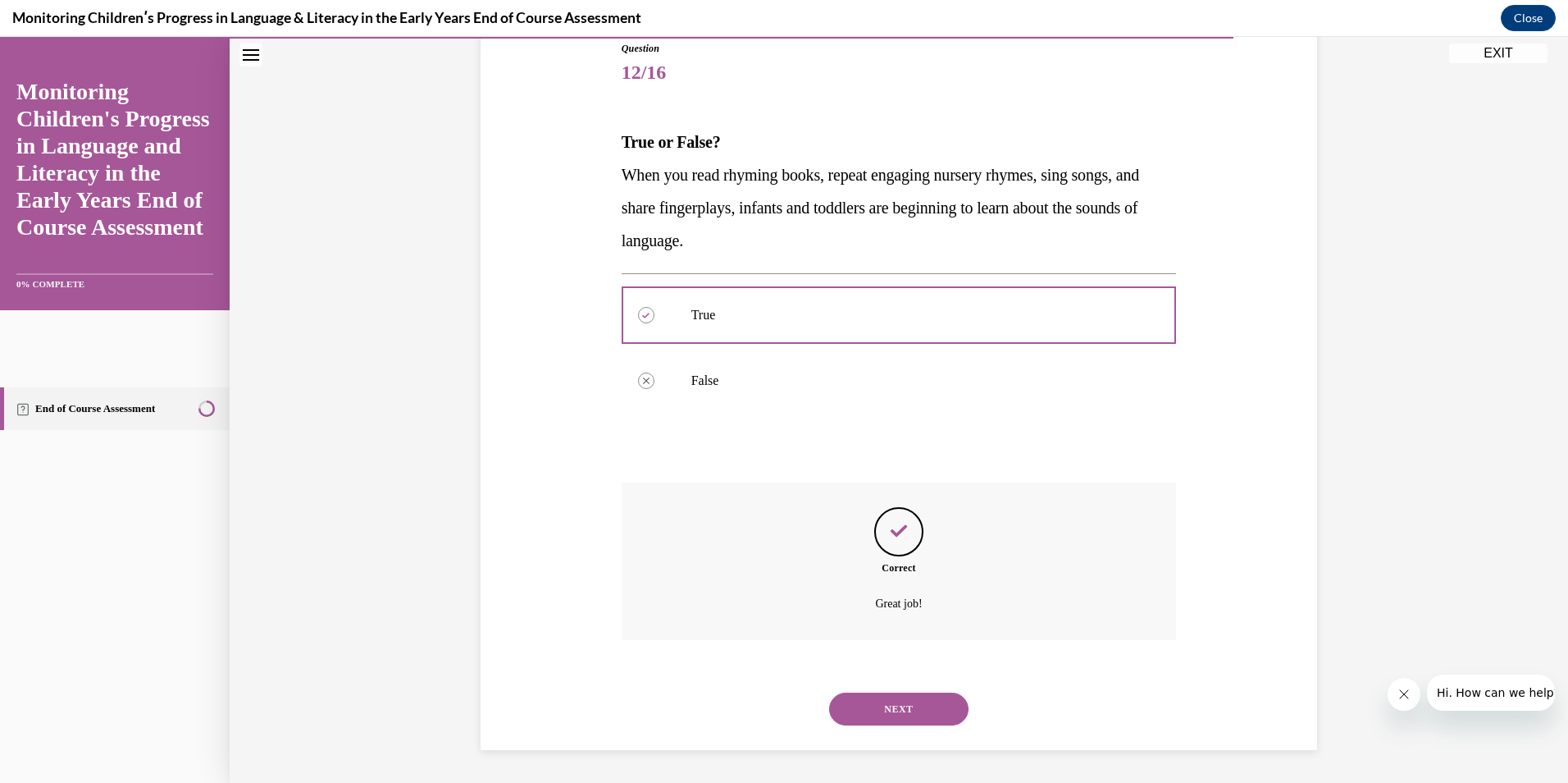
click at [918, 707] on button "NEXT" at bounding box center [899, 708] width 139 height 33
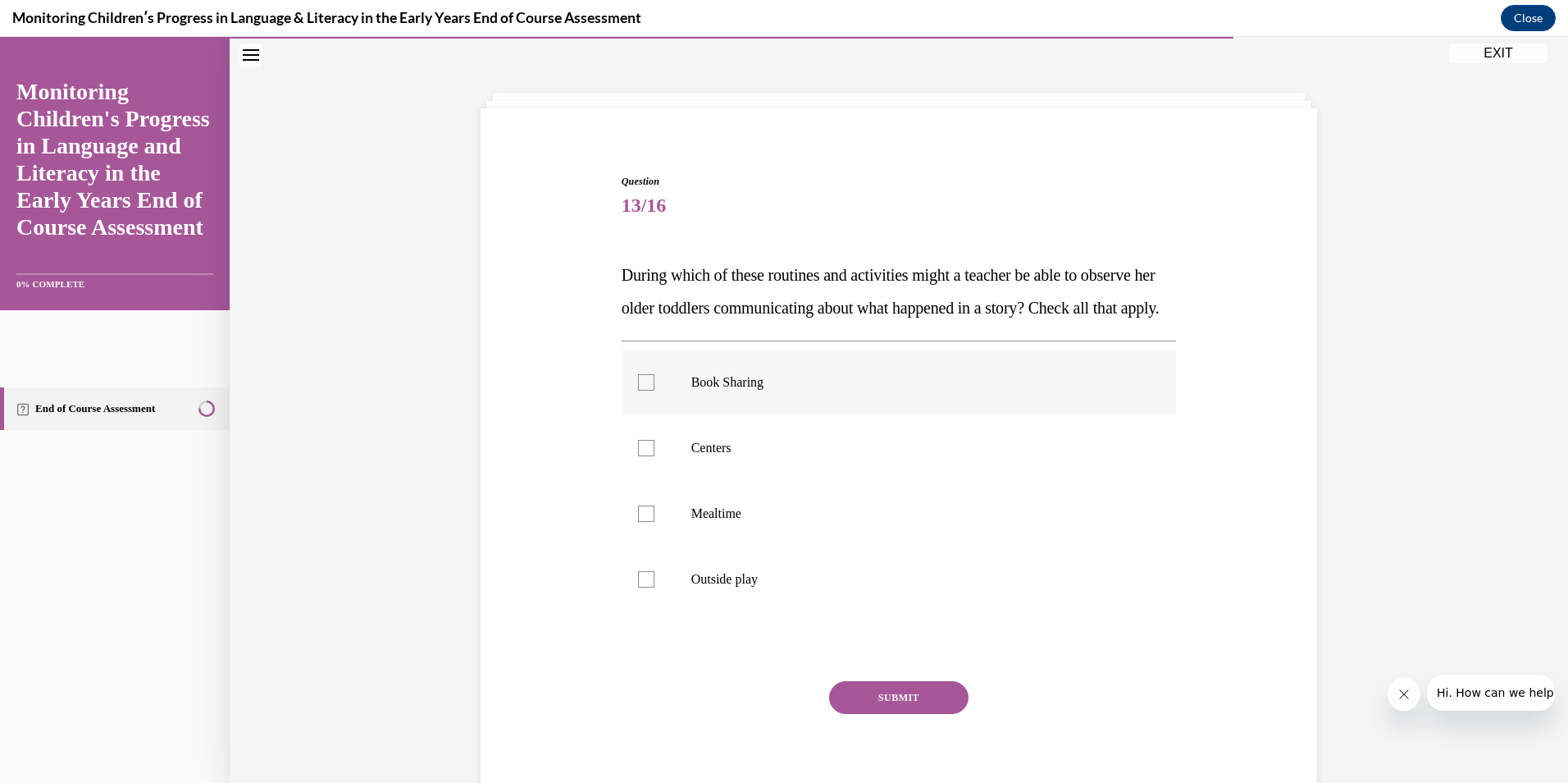
click at [639, 390] on div at bounding box center [647, 383] width 17 height 17
click at [639, 390] on input "Book Sharing" at bounding box center [647, 383] width 17 height 17
checkbox input "true"
click at [650, 481] on label "Centers" at bounding box center [899, 448] width 555 height 65
click at [650, 457] on input "Centers" at bounding box center [647, 448] width 17 height 17
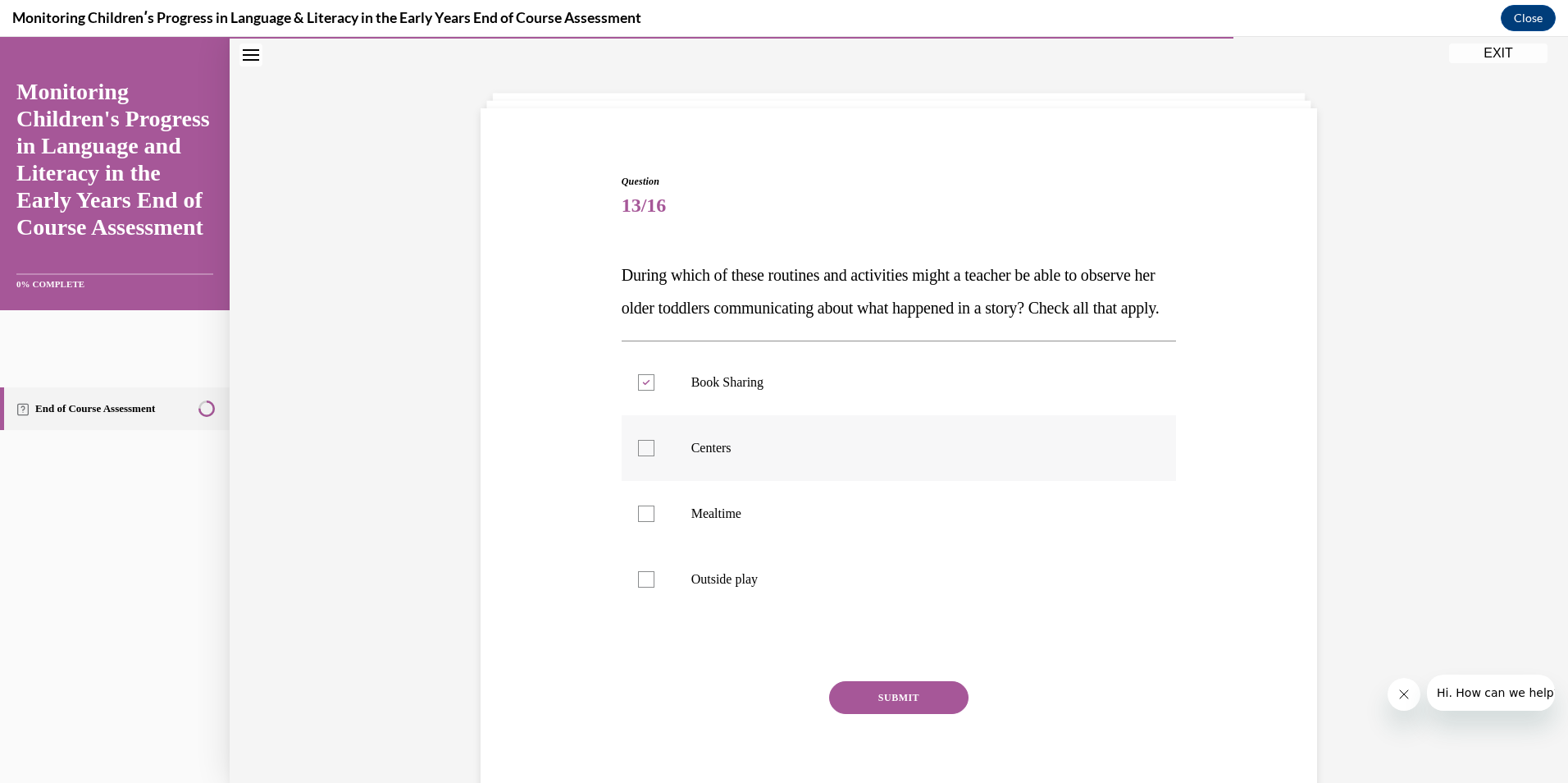
checkbox input "true"
click at [892, 714] on button "SUBMIT" at bounding box center [899, 697] width 139 height 33
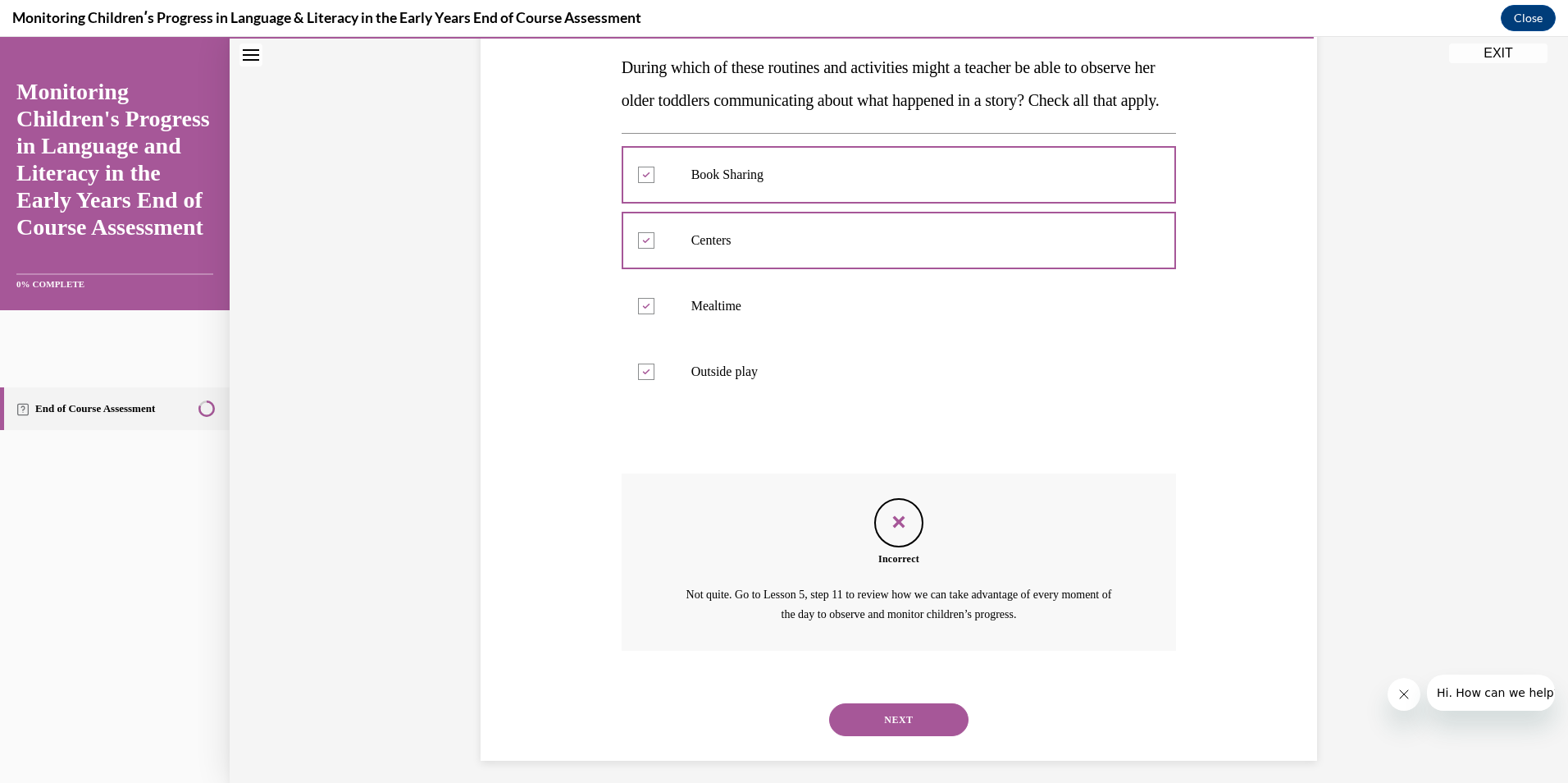
scroll to position [305, 0]
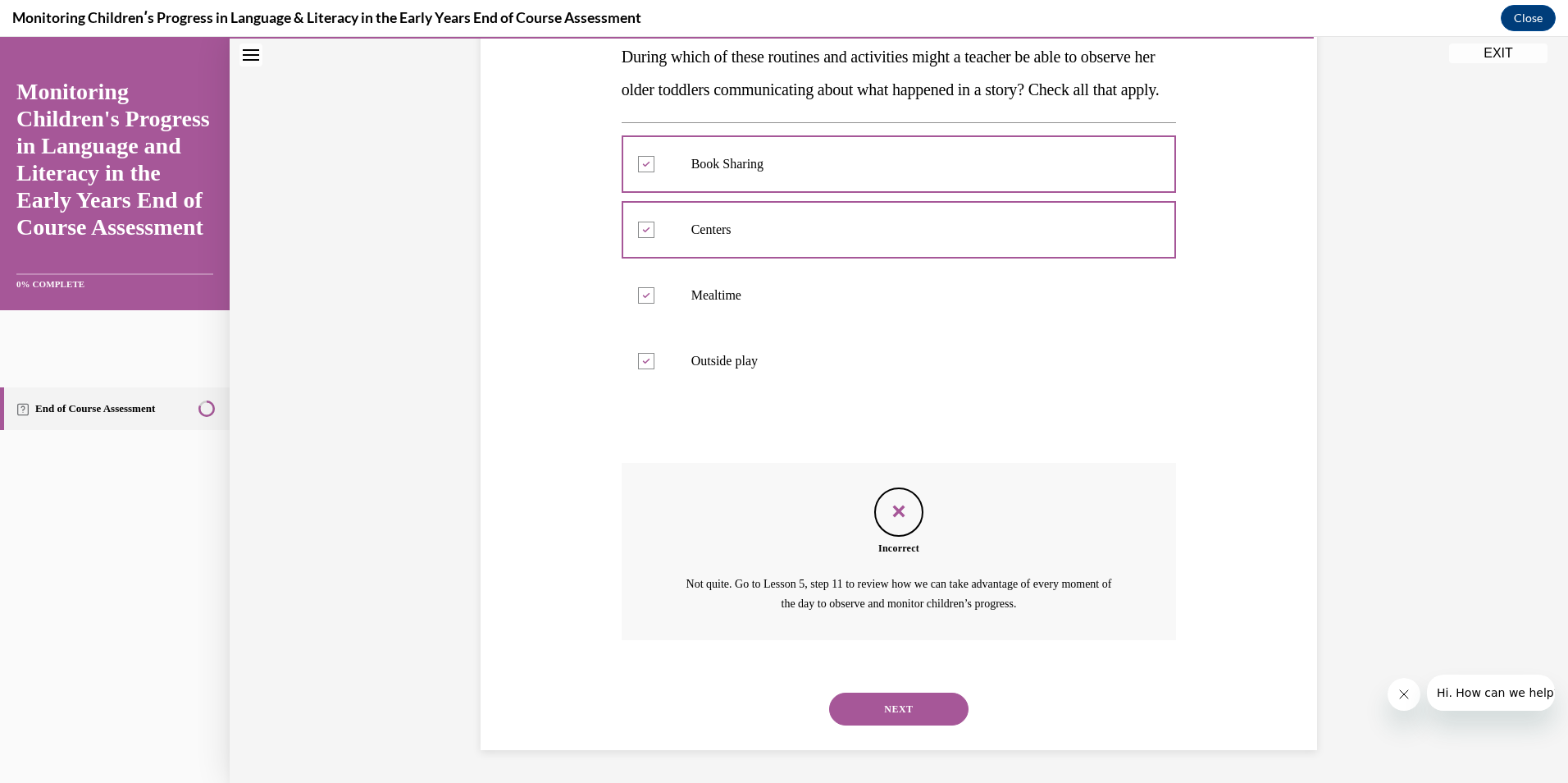
click at [903, 711] on button "NEXT" at bounding box center [899, 708] width 139 height 33
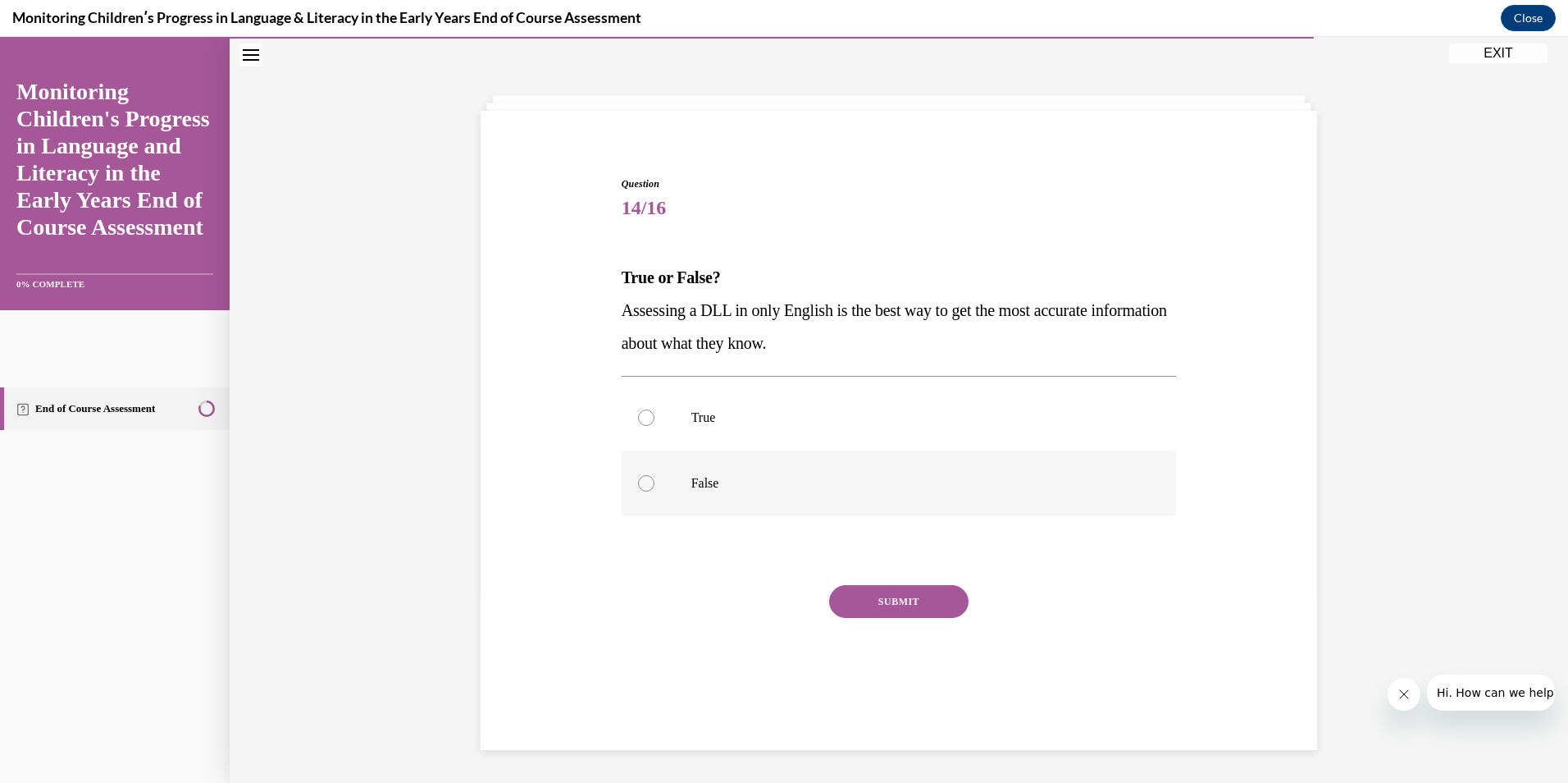
click at [847, 483] on p "False" at bounding box center [914, 483] width 445 height 17
click at [654, 483] on input "False" at bounding box center [647, 483] width 17 height 17
radio input "true"
click at [944, 604] on button "SUBMIT" at bounding box center [899, 601] width 139 height 33
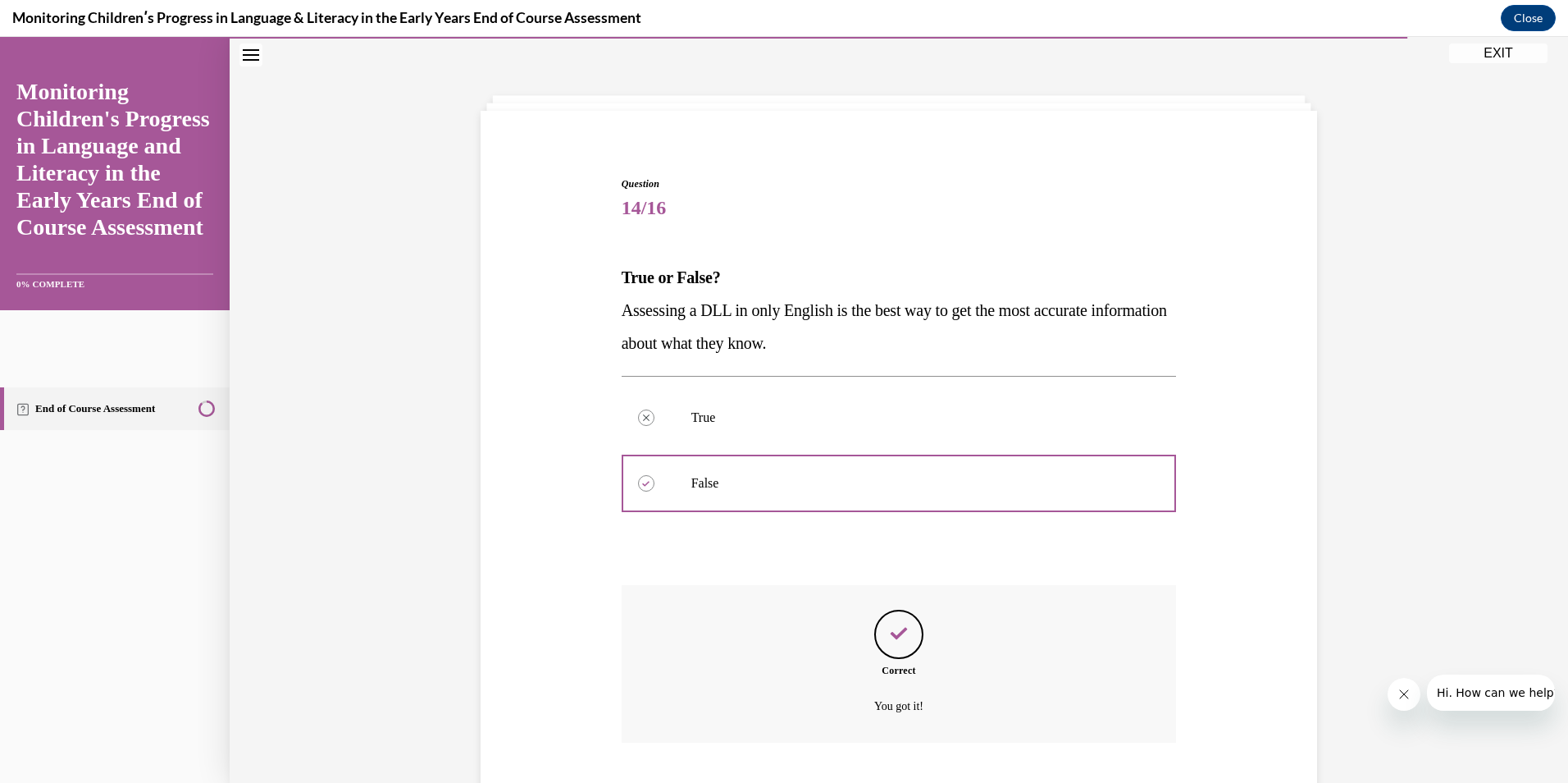
scroll to position [154, 0]
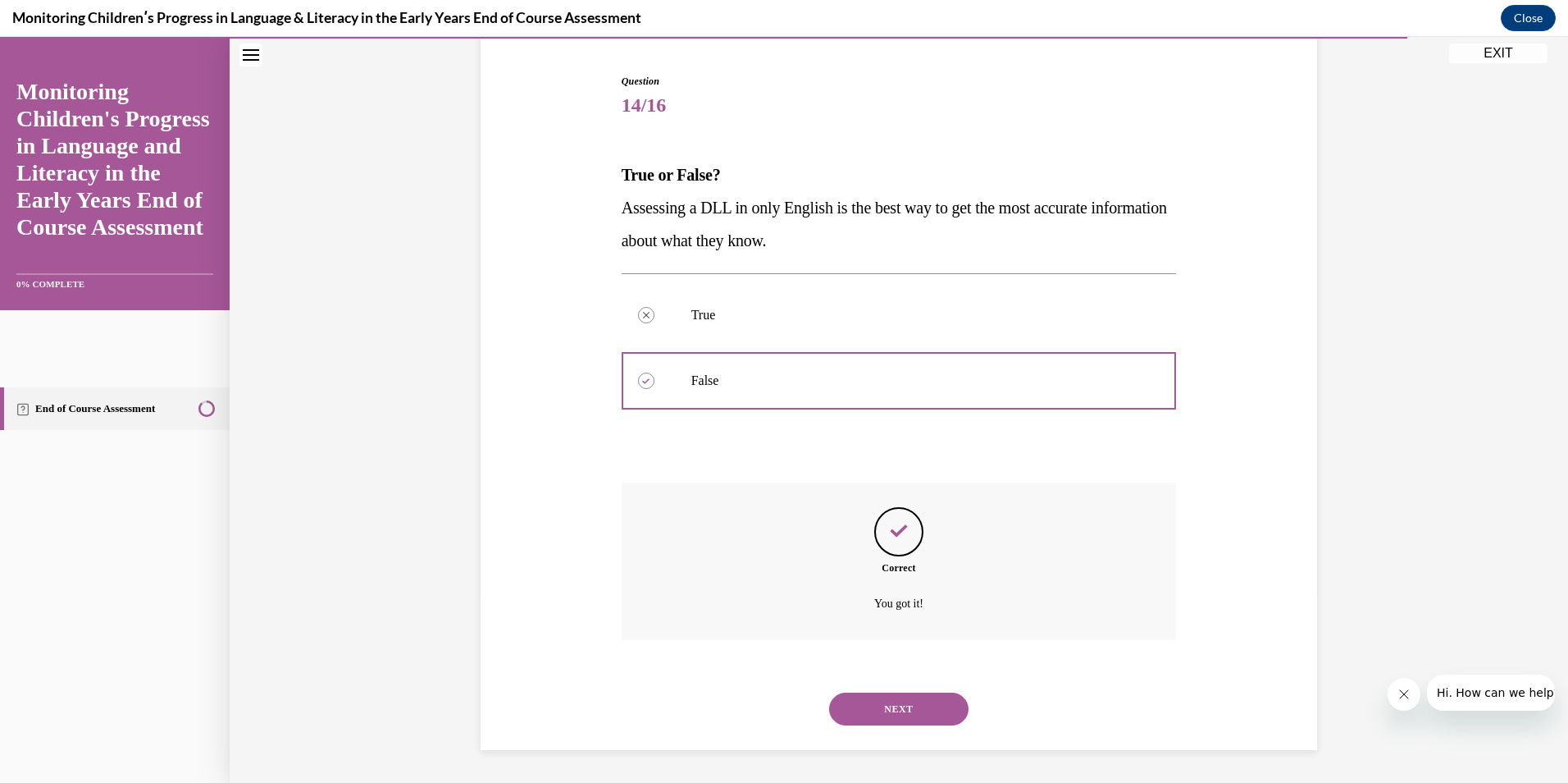
click at [932, 716] on button "NEXT" at bounding box center [899, 708] width 139 height 33
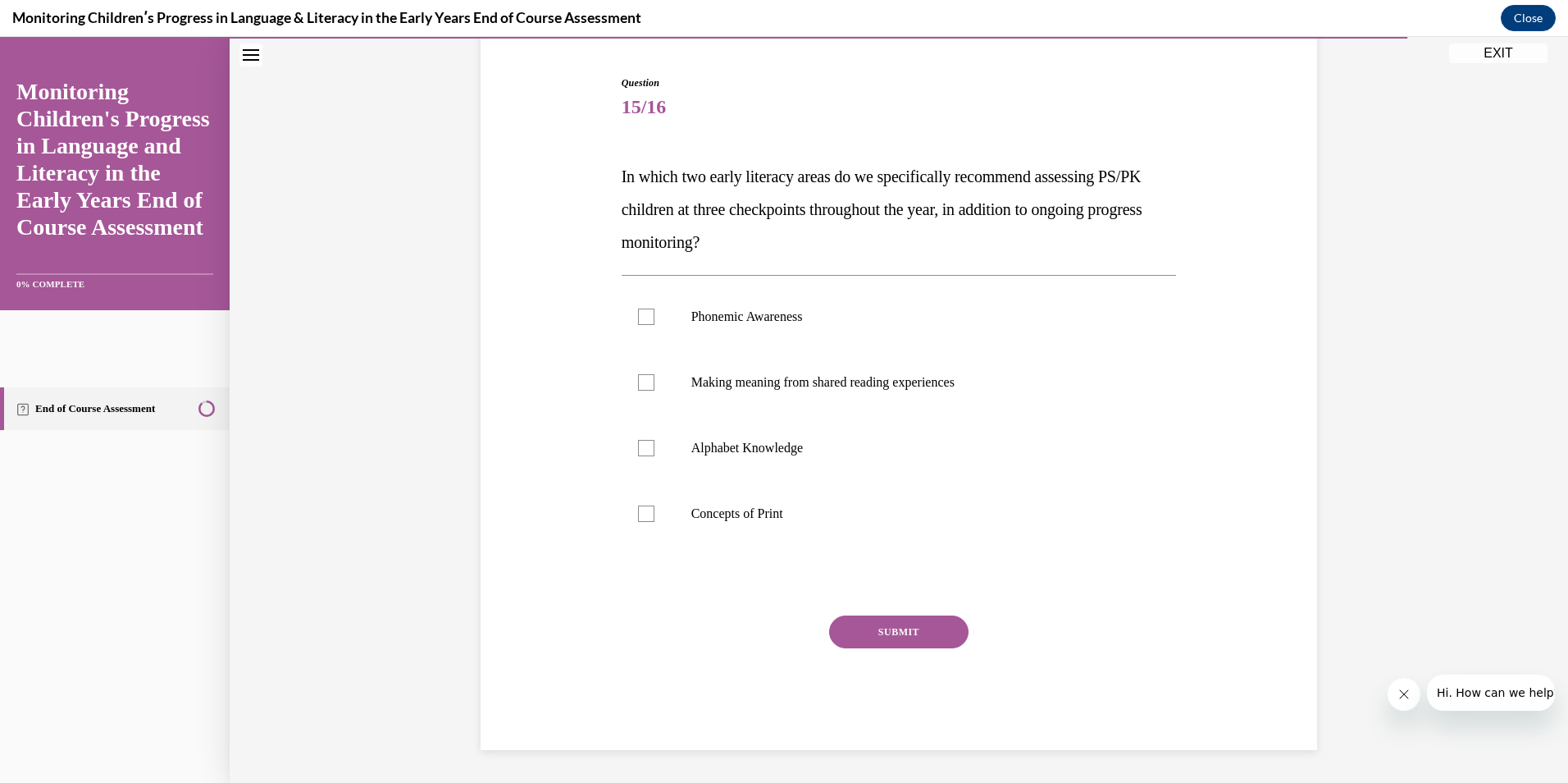
scroll to position [85, 0]
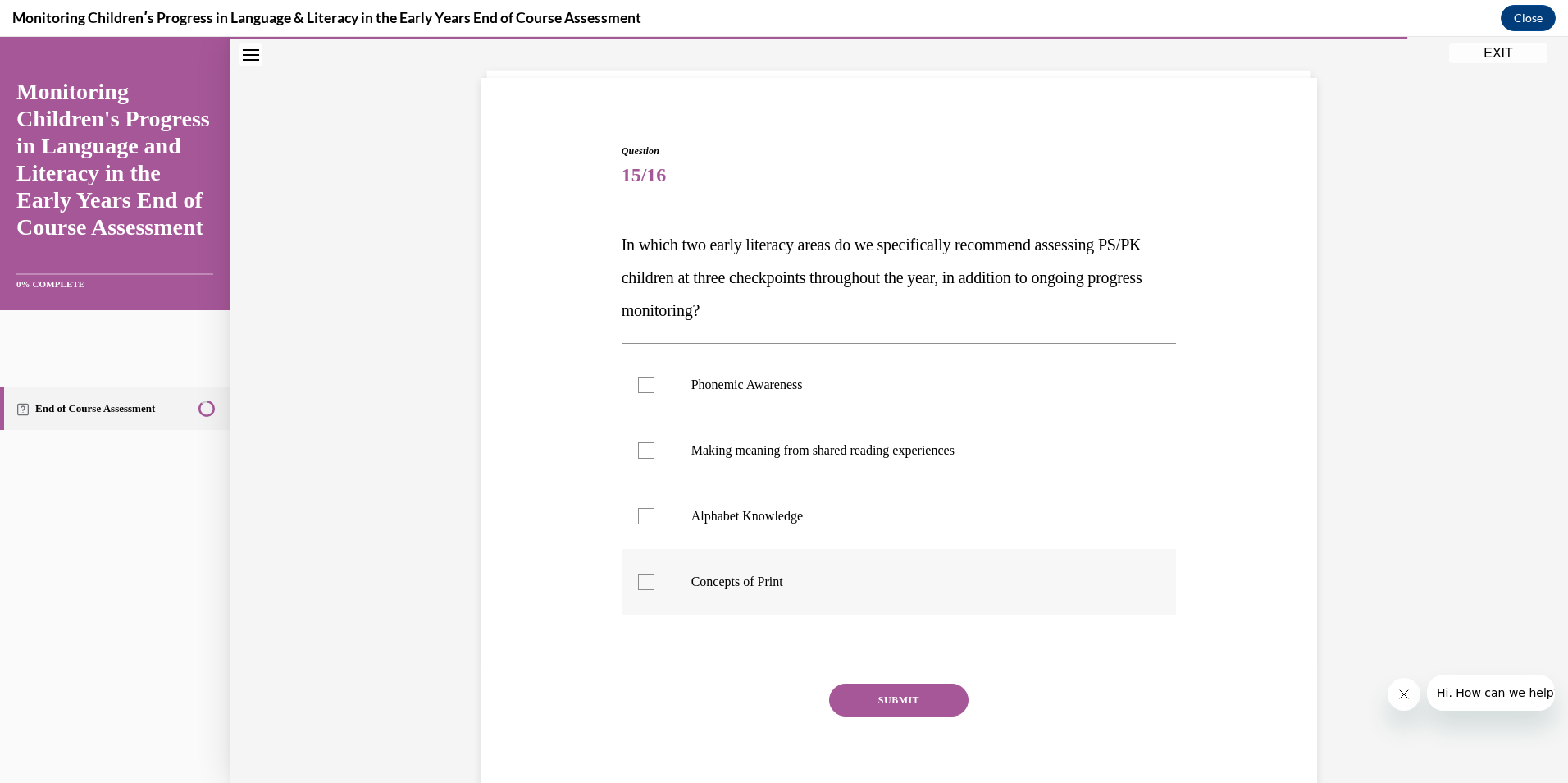
click at [643, 582] on div at bounding box center [647, 582] width 17 height 17
click at [643, 582] on input "Concepts of Print" at bounding box center [647, 582] width 17 height 17
checkbox input "true"
click at [643, 382] on div at bounding box center [647, 385] width 17 height 17
click at [643, 382] on input "Phonemic Awareness" at bounding box center [647, 385] width 17 height 17
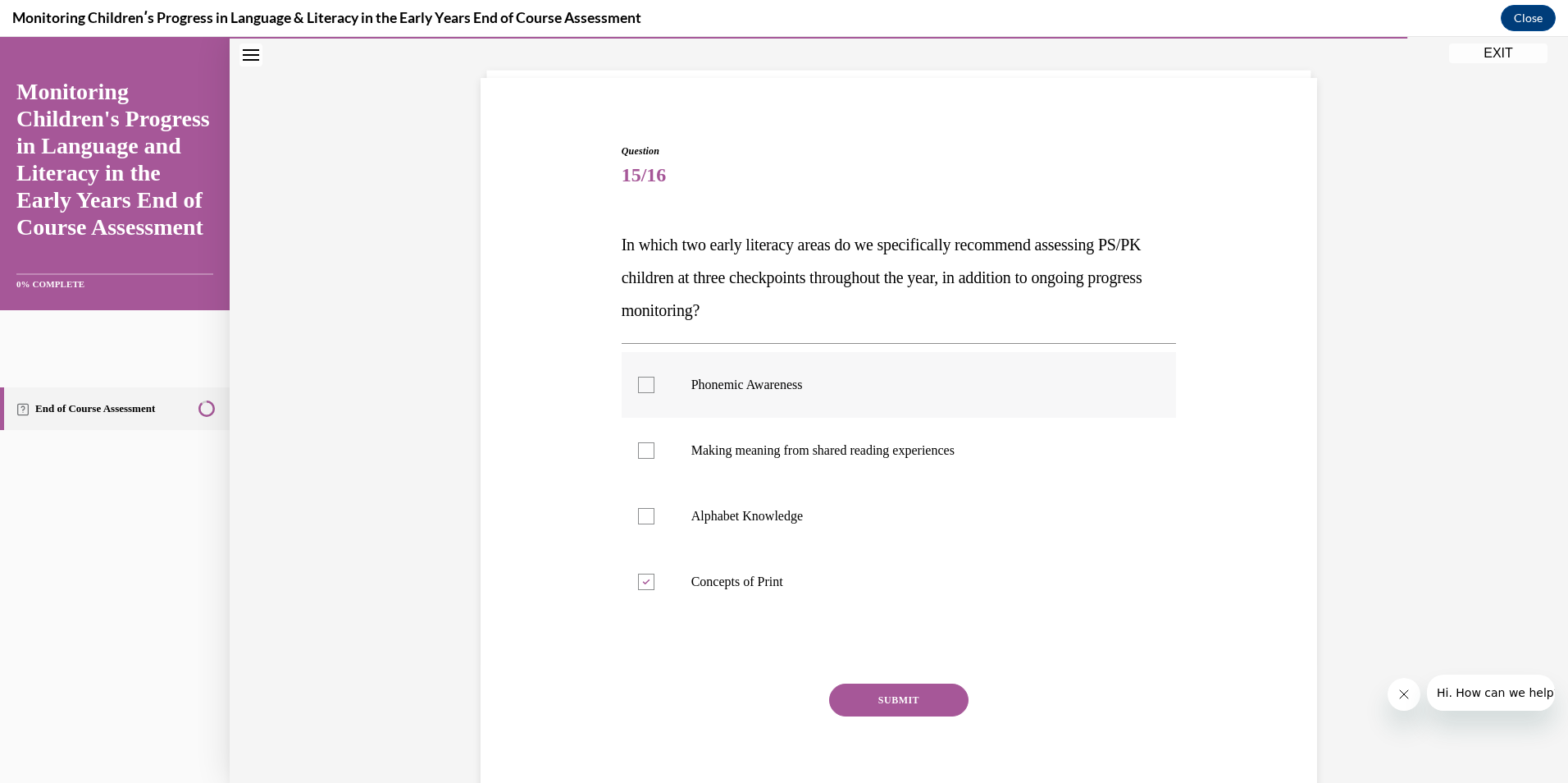
checkbox input "true"
click at [638, 521] on div at bounding box center [647, 516] width 17 height 17
click at [638, 521] on input "Alphabet Knowledge" at bounding box center [647, 516] width 17 height 17
checkbox input "true"
click at [638, 577] on div at bounding box center [647, 582] width 17 height 17
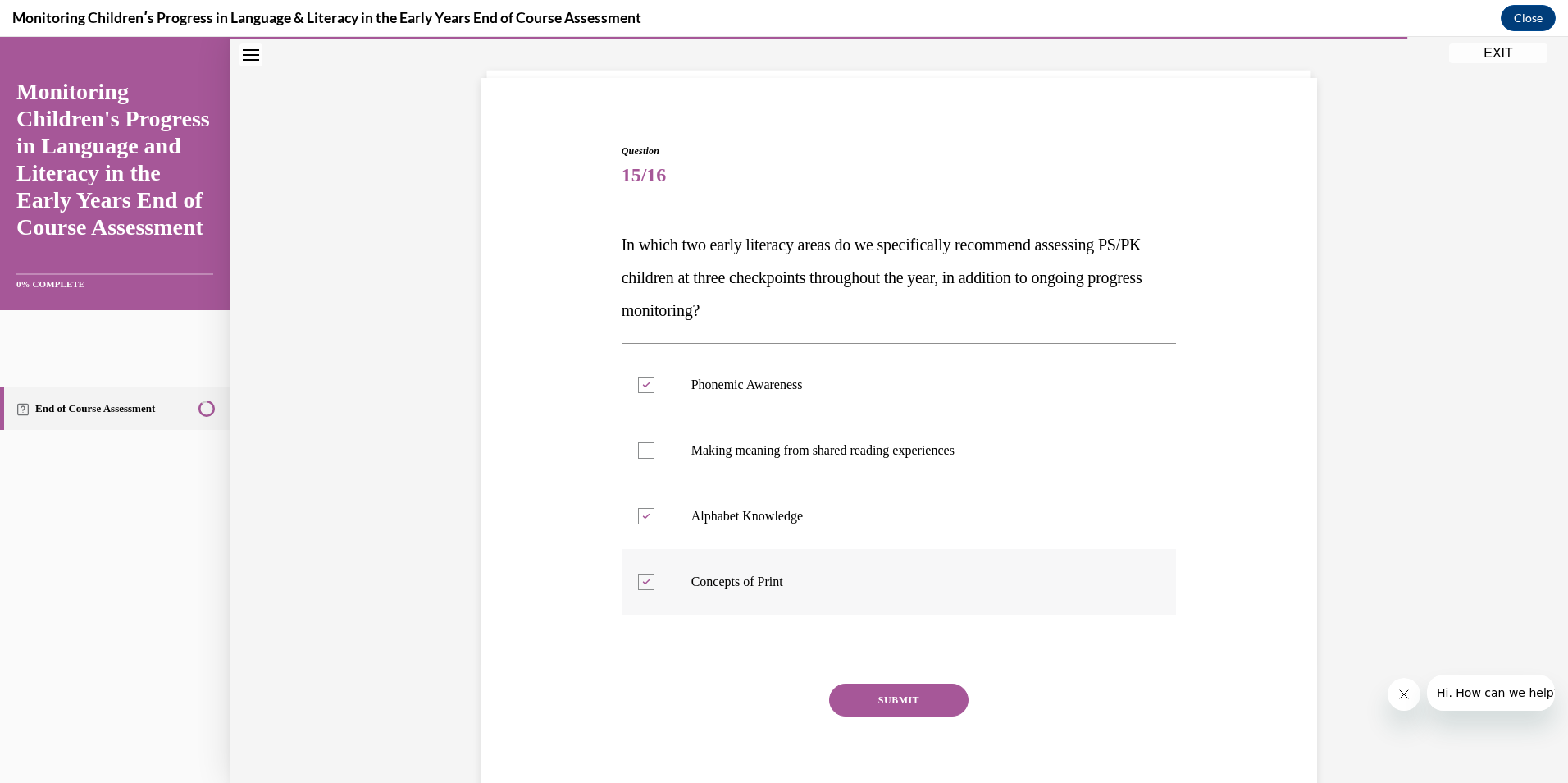
click at [638, 577] on input "Concepts of Print" at bounding box center [647, 582] width 17 height 17
checkbox input "false"
click at [895, 714] on button "SUBMIT" at bounding box center [899, 699] width 139 height 33
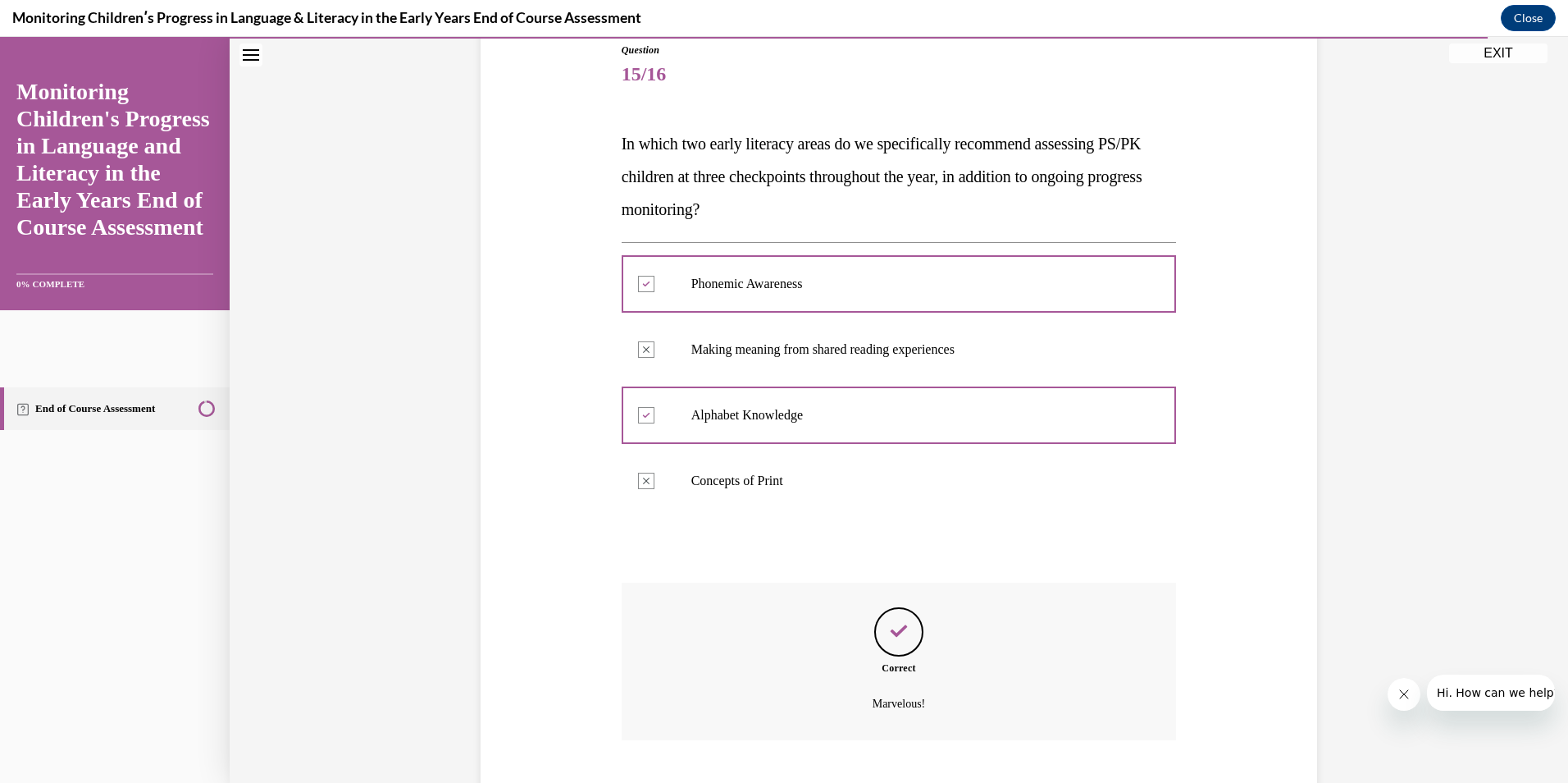
scroll to position [285, 0]
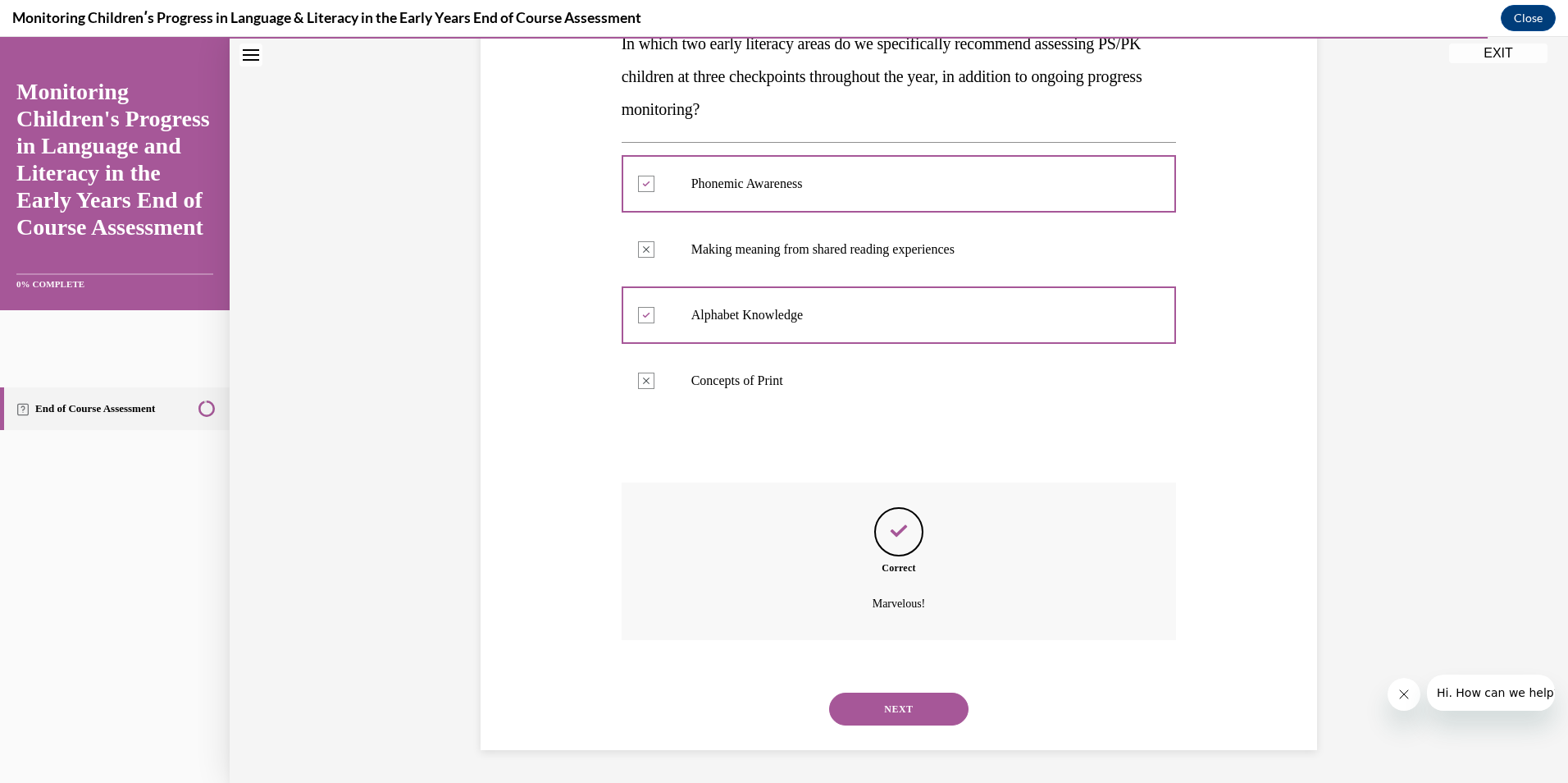
click at [893, 705] on button "NEXT" at bounding box center [899, 708] width 139 height 33
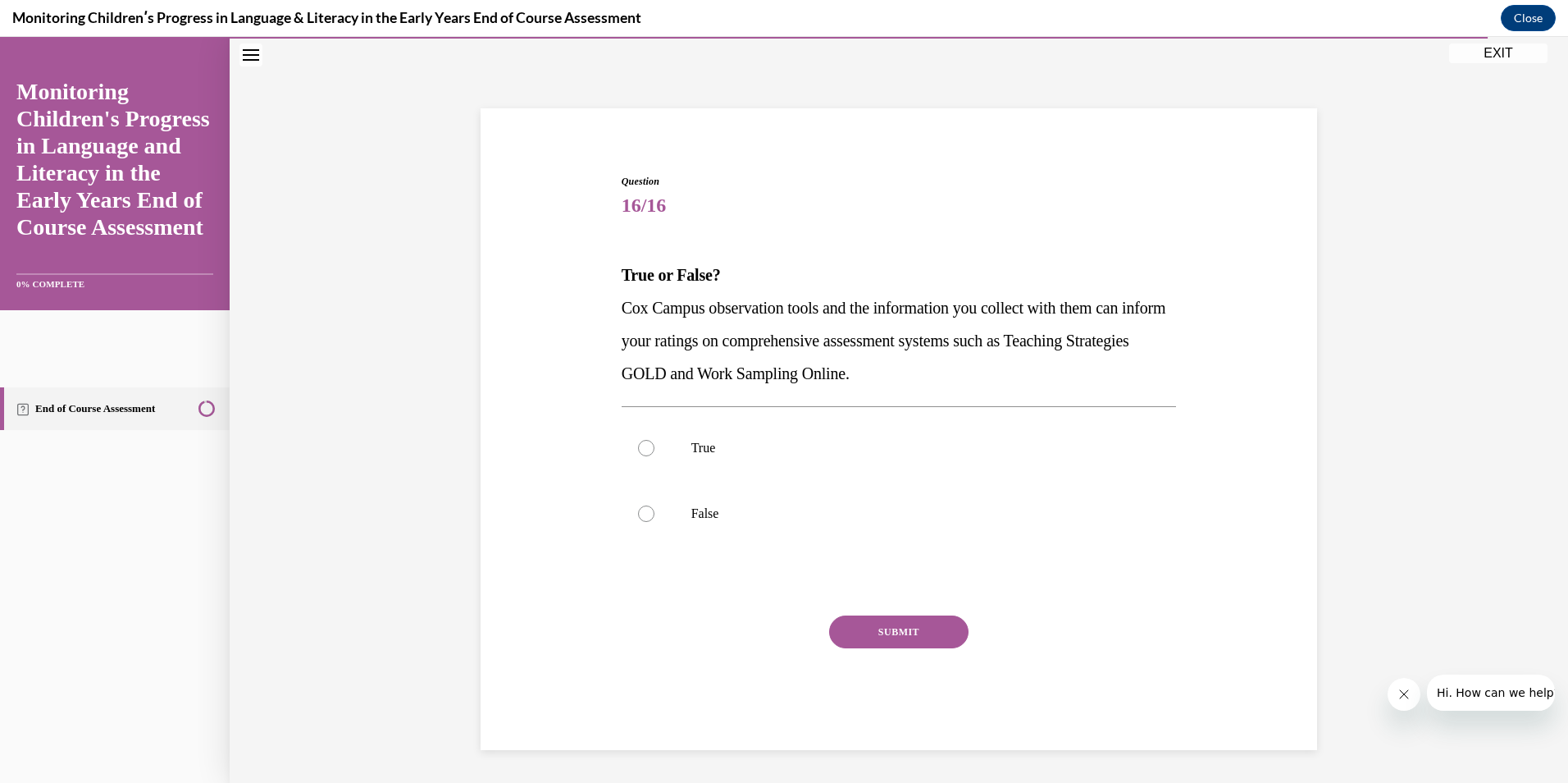
scroll to position [55, 0]
click at [644, 446] on div at bounding box center [647, 448] width 17 height 17
click at [644, 446] on input "True" at bounding box center [647, 448] width 17 height 17
radio input "true"
click at [868, 633] on button "SUBMIT" at bounding box center [899, 631] width 139 height 33
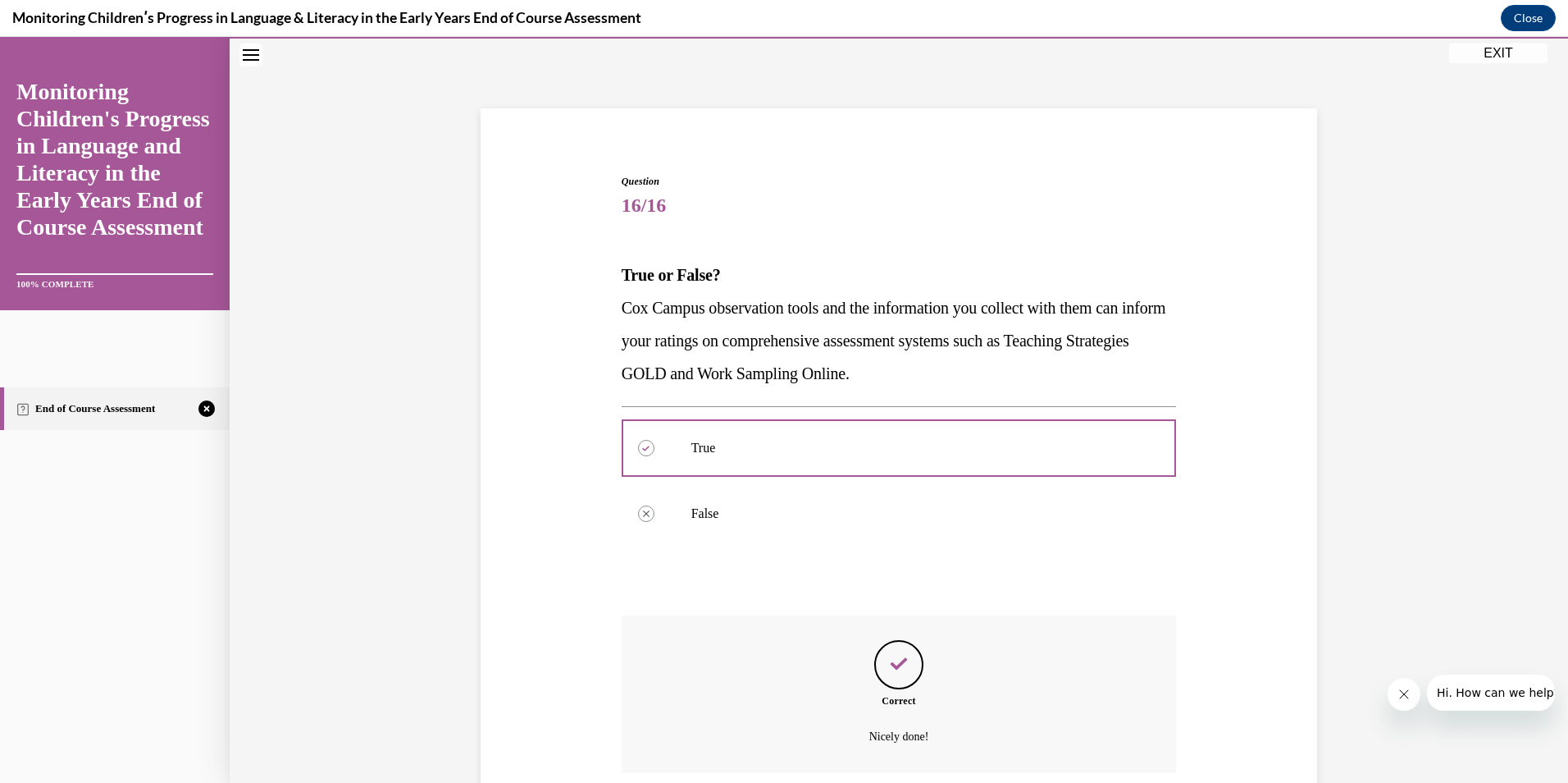
scroll to position [187, 0]
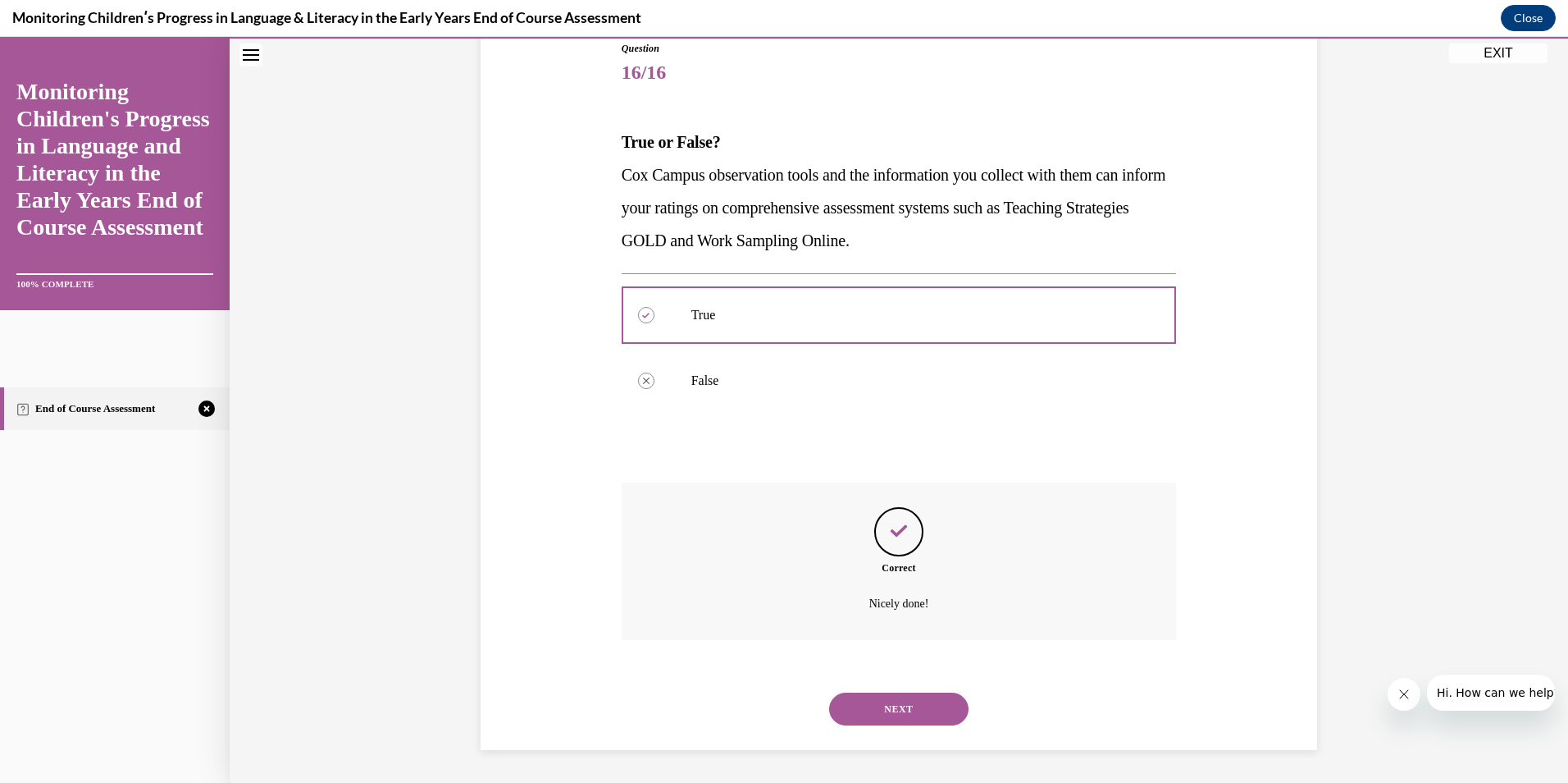
click at [893, 696] on button "NEXT" at bounding box center [899, 708] width 139 height 33
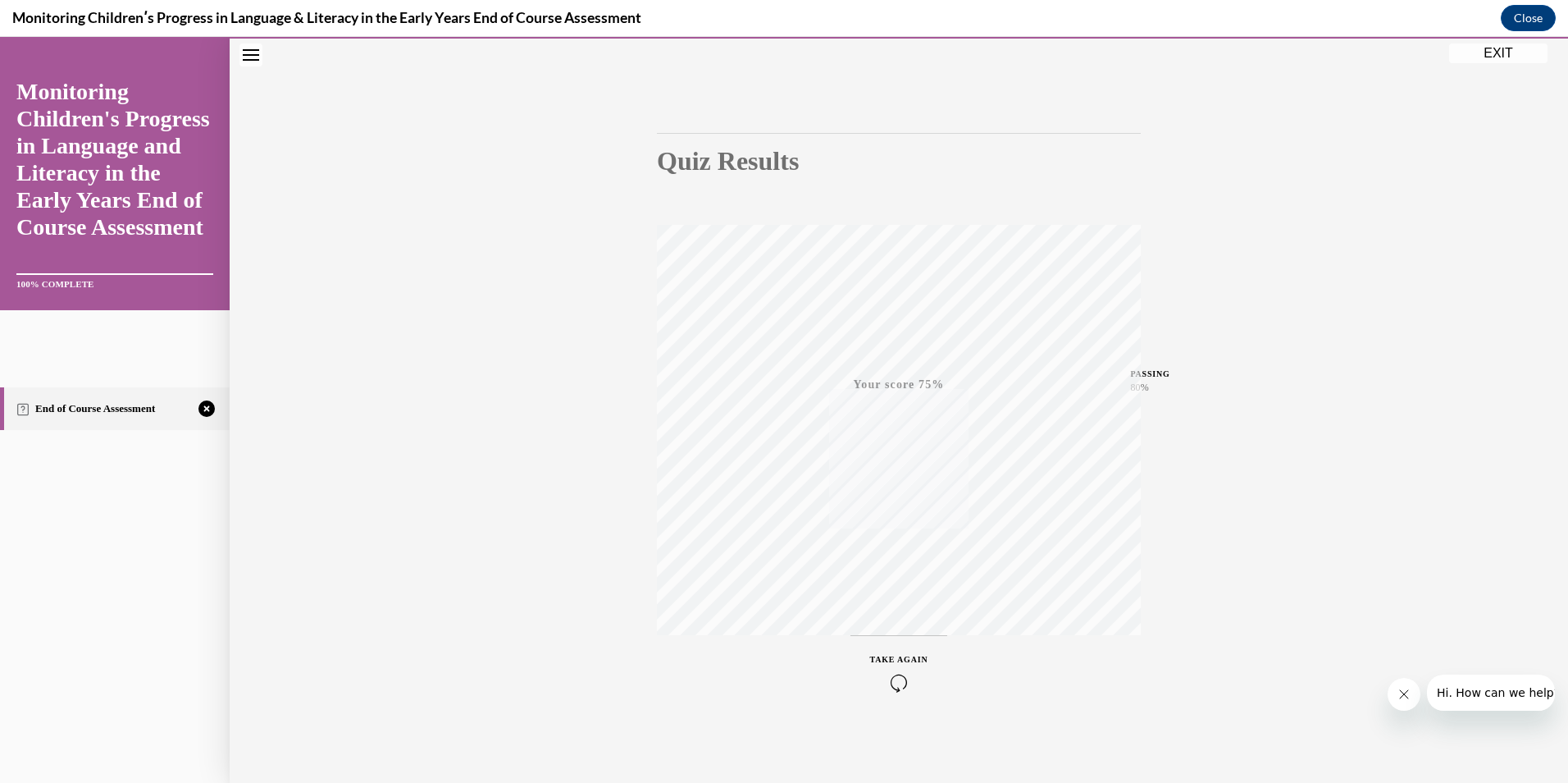
click at [903, 674] on icon "button" at bounding box center [899, 683] width 58 height 18
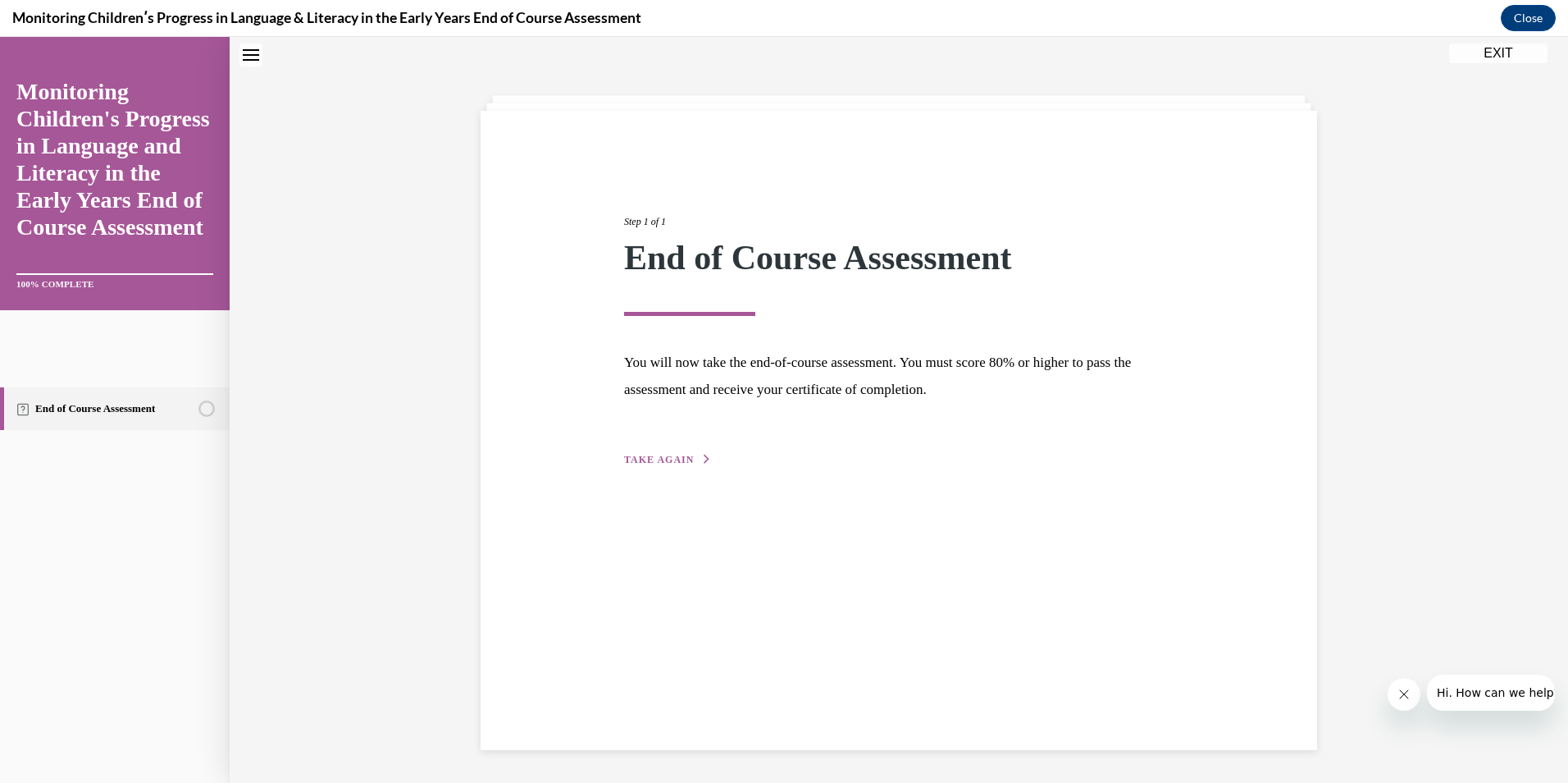
scroll to position [52, 0]
click at [656, 446] on div "Step 1 of 1 End of Course Assessment You will now take the end-of-course assess…" at bounding box center [899, 322] width 574 height 292
click at [657, 460] on span "TAKE AGAIN" at bounding box center [659, 460] width 70 height 12
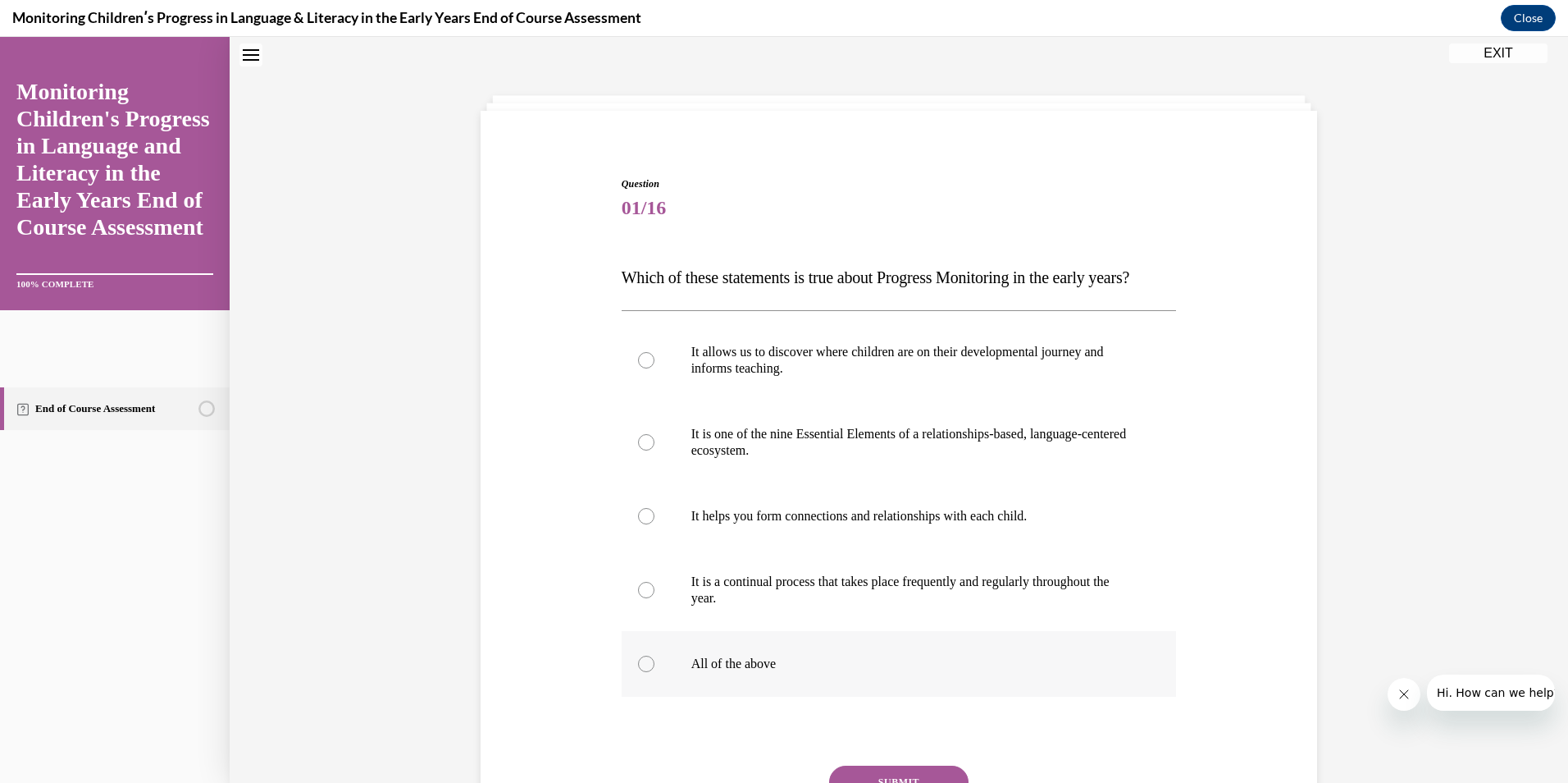
click at [702, 697] on label "All of the above" at bounding box center [899, 664] width 555 height 65
click at [654, 672] on input "All of the above" at bounding box center [647, 664] width 17 height 17
radio input "true"
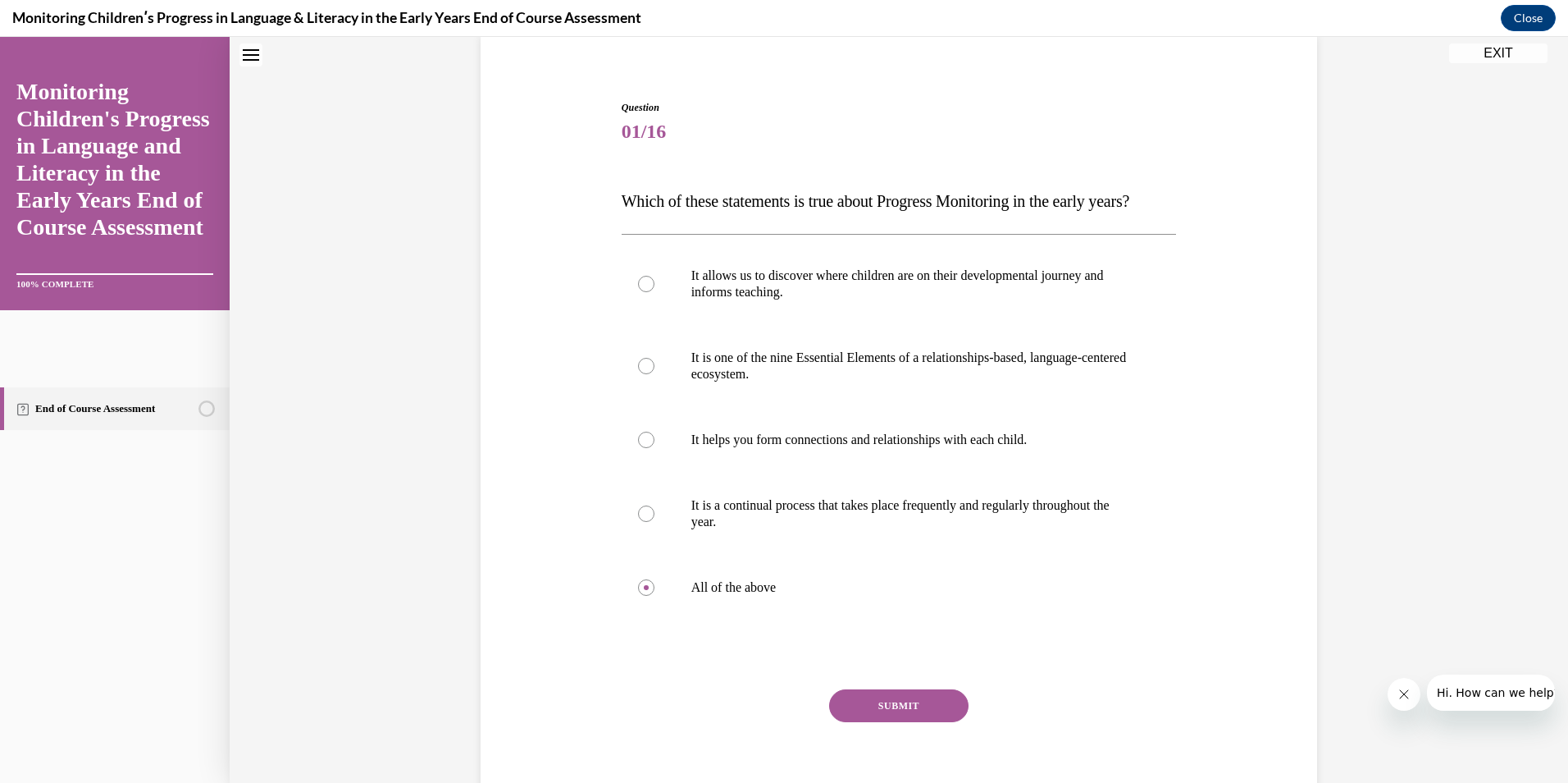
scroll to position [235, 0]
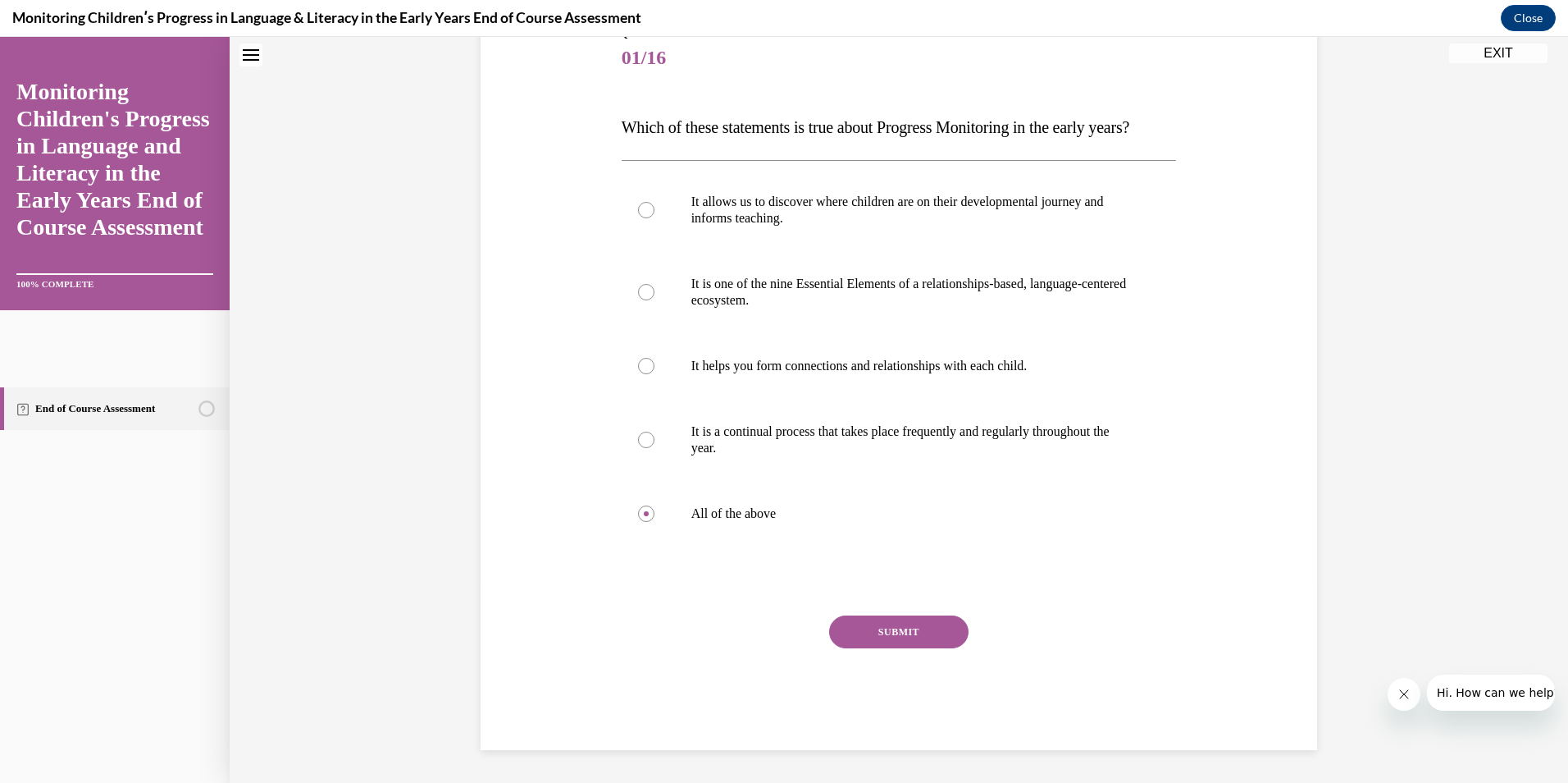
click at [909, 641] on button "SUBMIT" at bounding box center [899, 631] width 139 height 33
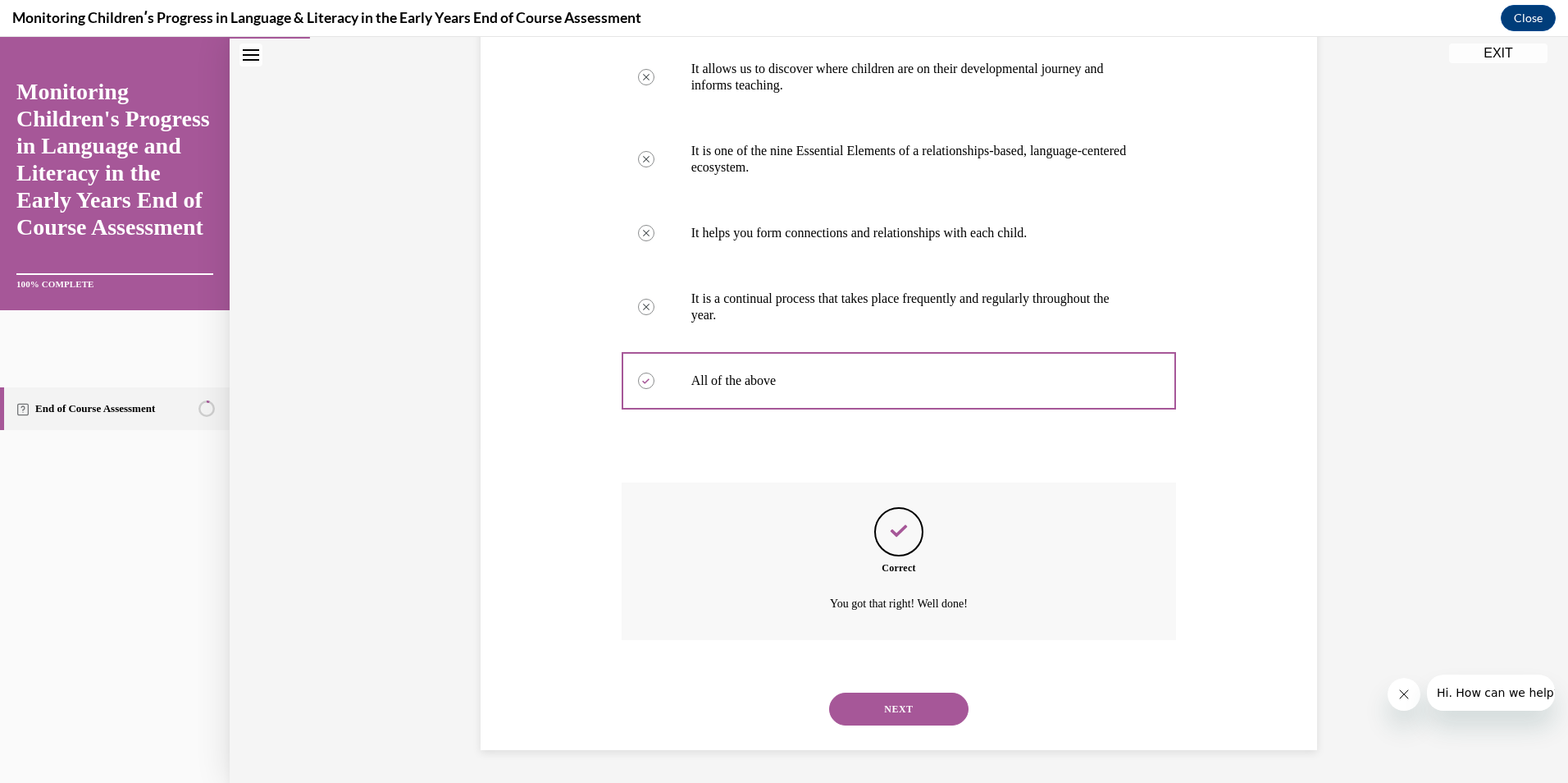
scroll to position [368, 0]
click at [887, 712] on button "NEXT" at bounding box center [899, 708] width 139 height 33
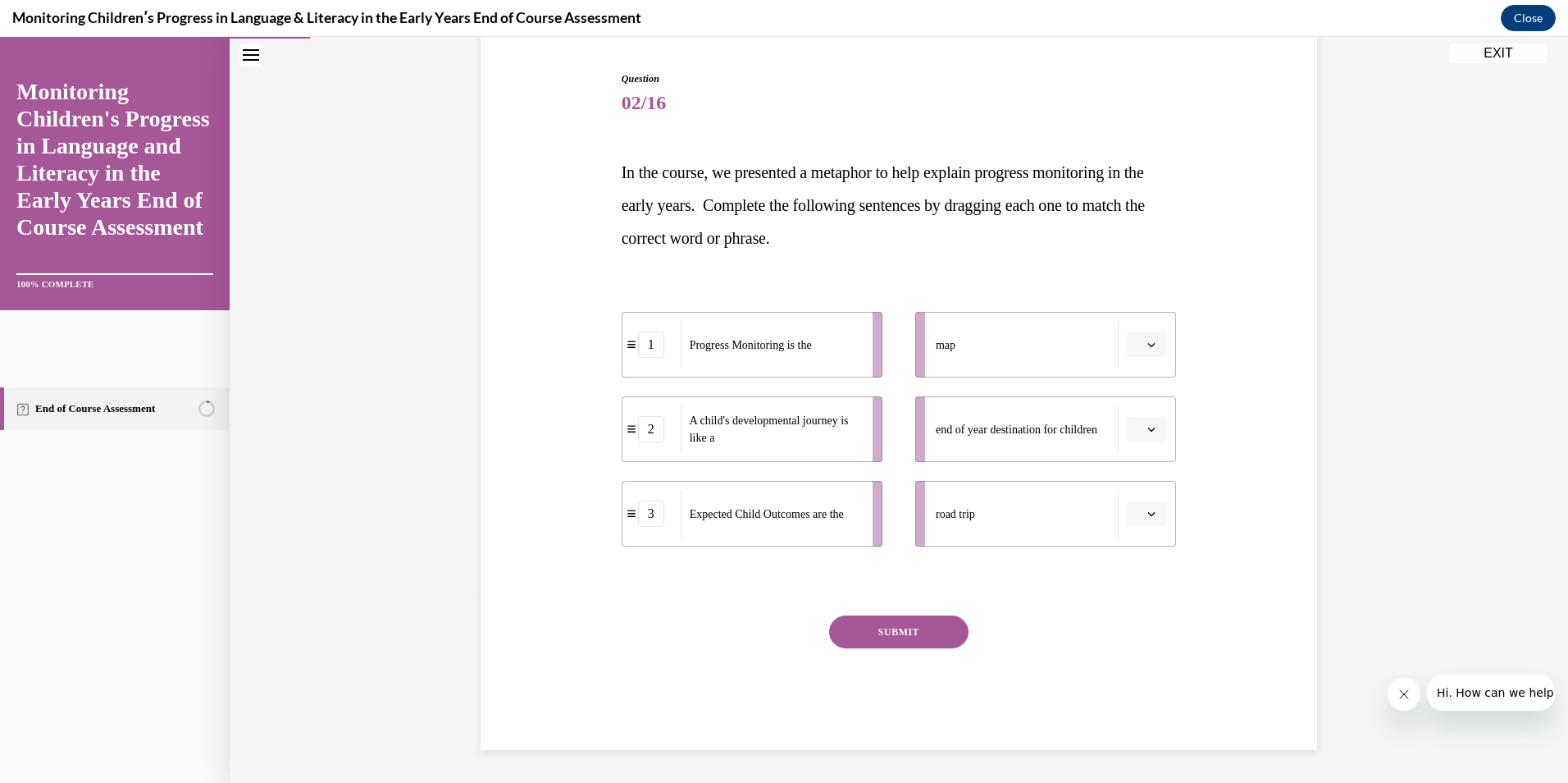
drag, startPoint x: 1120, startPoint y: 494, endPoint x: 1165, endPoint y: 515, distance: 49.7
click at [1123, 494] on li "road trip" at bounding box center [1045, 514] width 261 height 65
click at [1150, 516] on span "button" at bounding box center [1152, 514] width 12 height 12
click at [1140, 604] on div "2" at bounding box center [1138, 616] width 41 height 33
click at [1138, 431] on button "button" at bounding box center [1147, 429] width 40 height 24
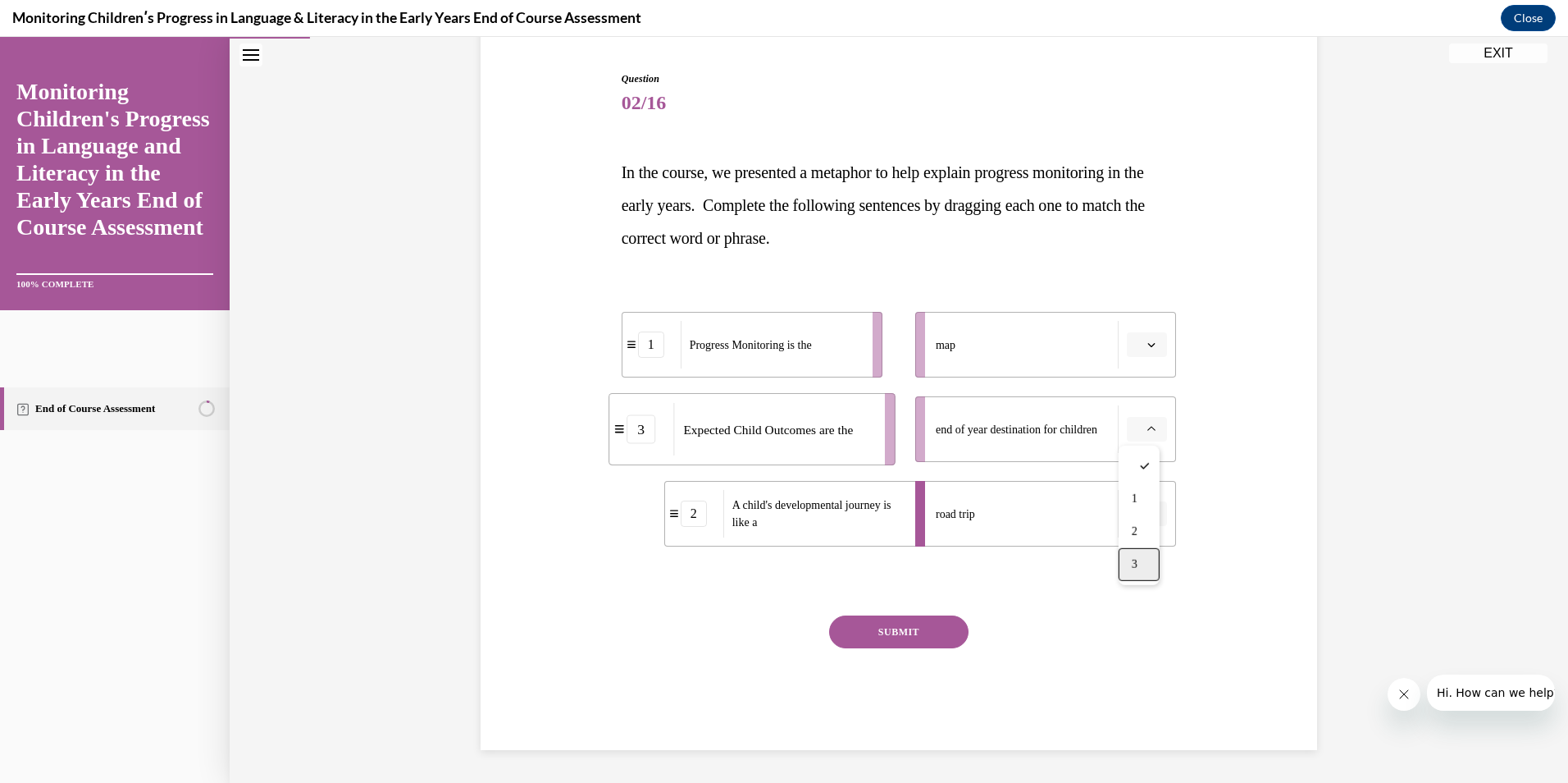
click at [1133, 565] on span "3" at bounding box center [1134, 565] width 6 height 13
click at [1146, 349] on span "button" at bounding box center [1152, 345] width 12 height 12
click at [1132, 404] on div "1" at bounding box center [1138, 414] width 41 height 33
click at [914, 629] on button "SUBMIT" at bounding box center [899, 631] width 139 height 33
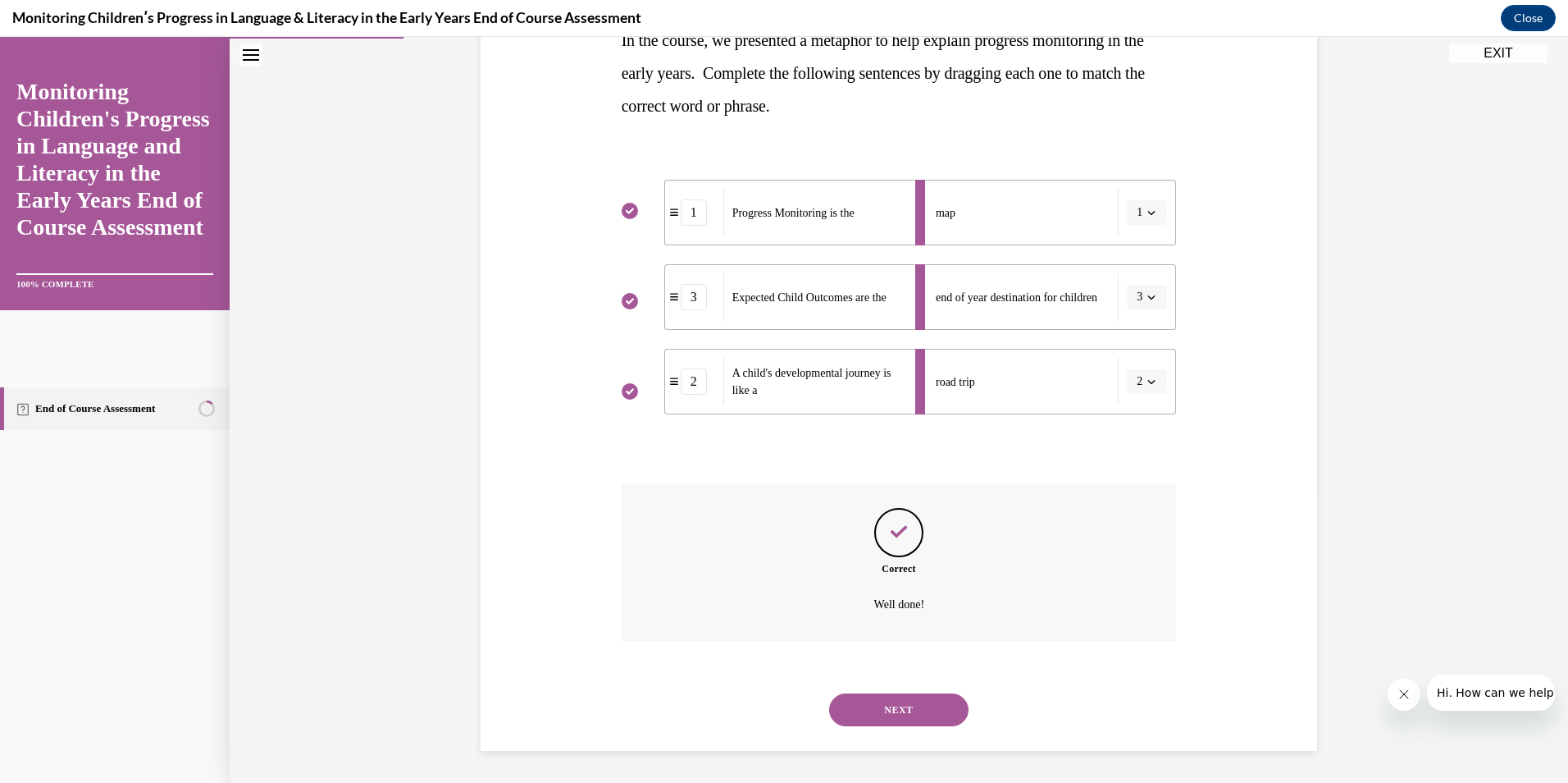
scroll to position [290, 0]
click at [903, 701] on button "NEXT" at bounding box center [899, 708] width 139 height 33
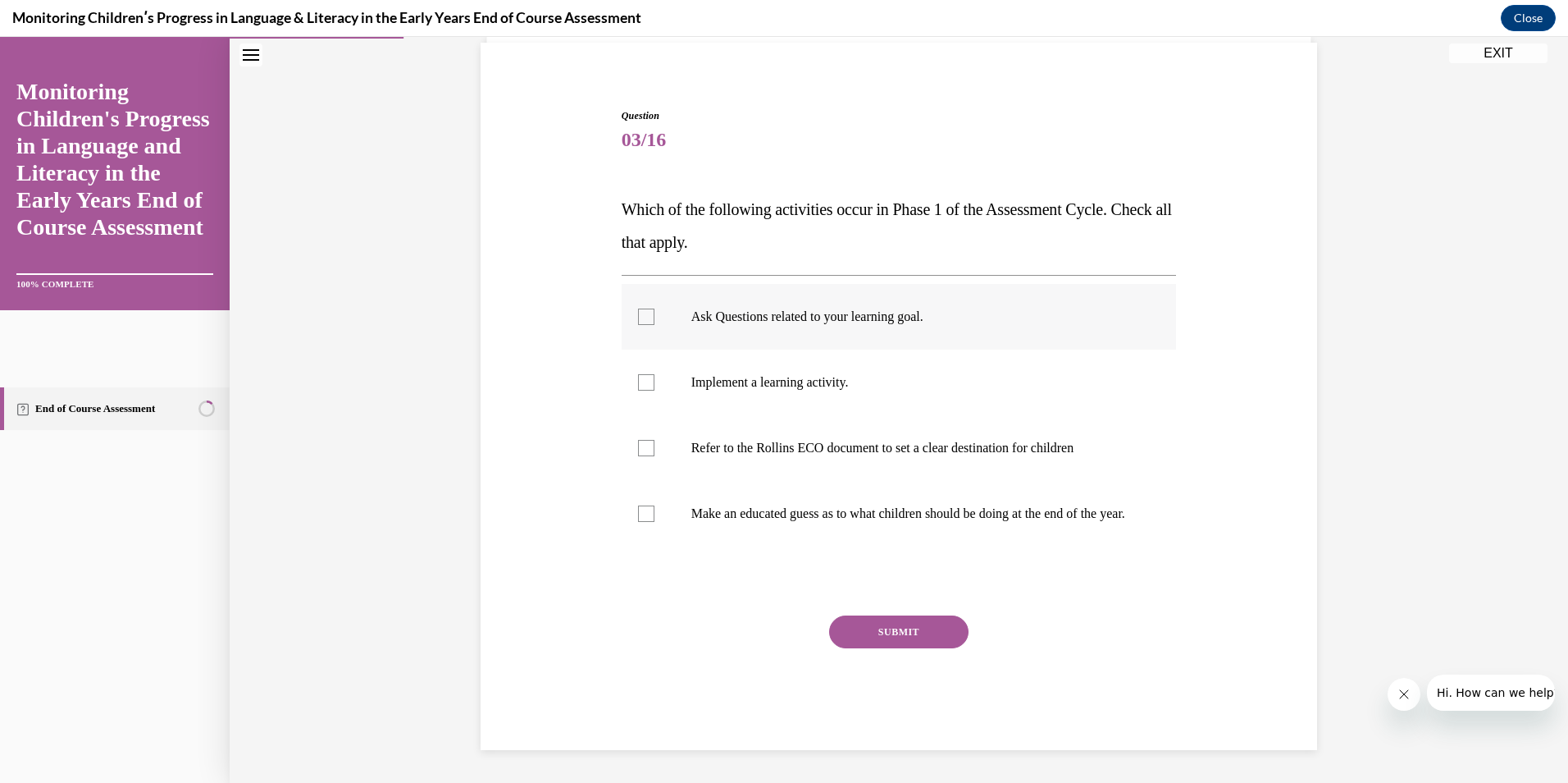
click at [644, 309] on label "Ask Questions related to your learning goal." at bounding box center [899, 316] width 555 height 65
click at [644, 309] on input "Ask Questions related to your learning goal." at bounding box center [647, 317] width 17 height 17
checkbox input "true"
click at [639, 440] on div at bounding box center [647, 448] width 17 height 17
click at [639, 440] on input "Refer to the Rollins ECO document to set a clear destination for children" at bounding box center [647, 448] width 17 height 17
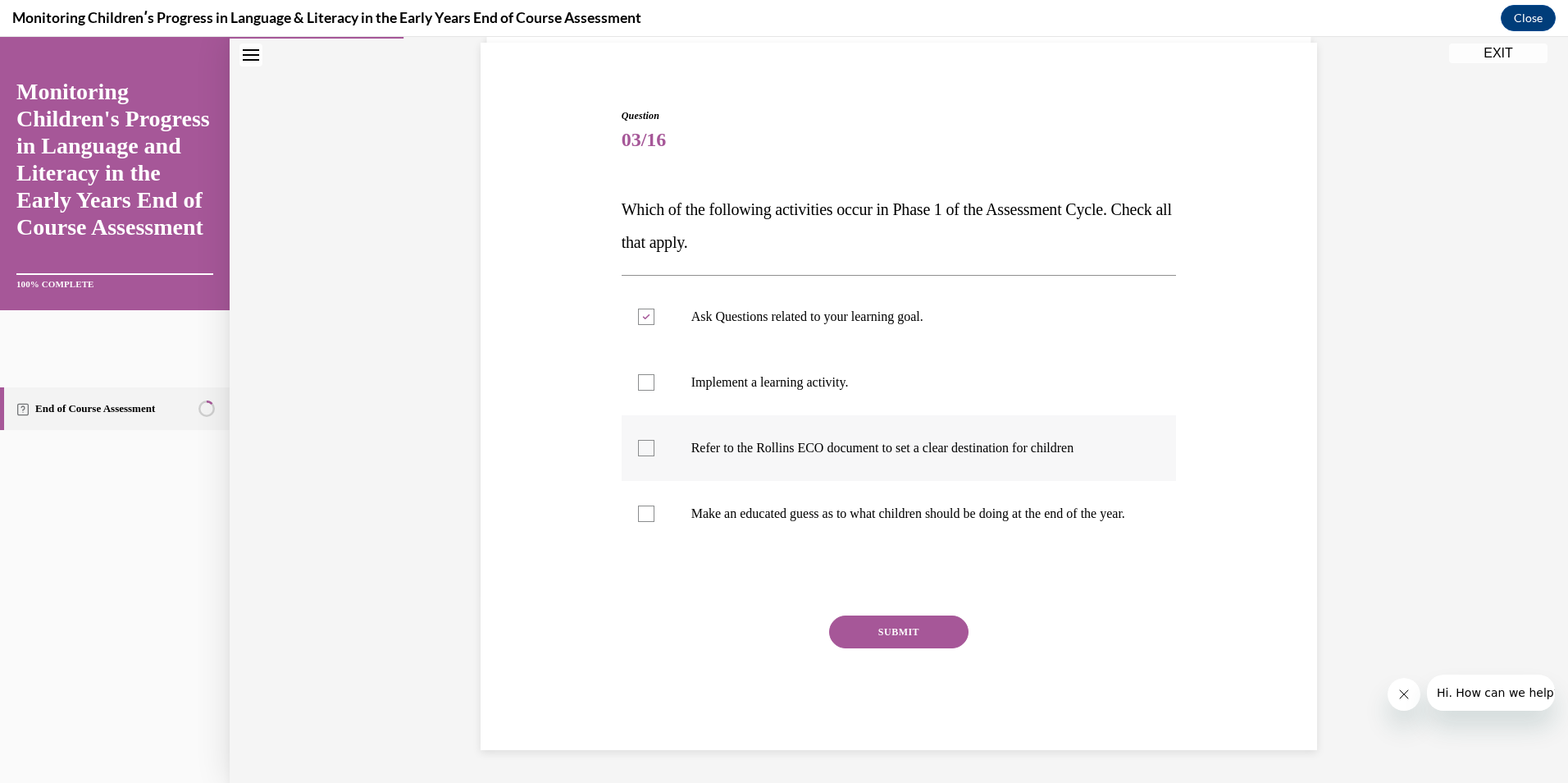
checkbox input "true"
click at [865, 629] on button "SUBMIT" at bounding box center [899, 631] width 139 height 33
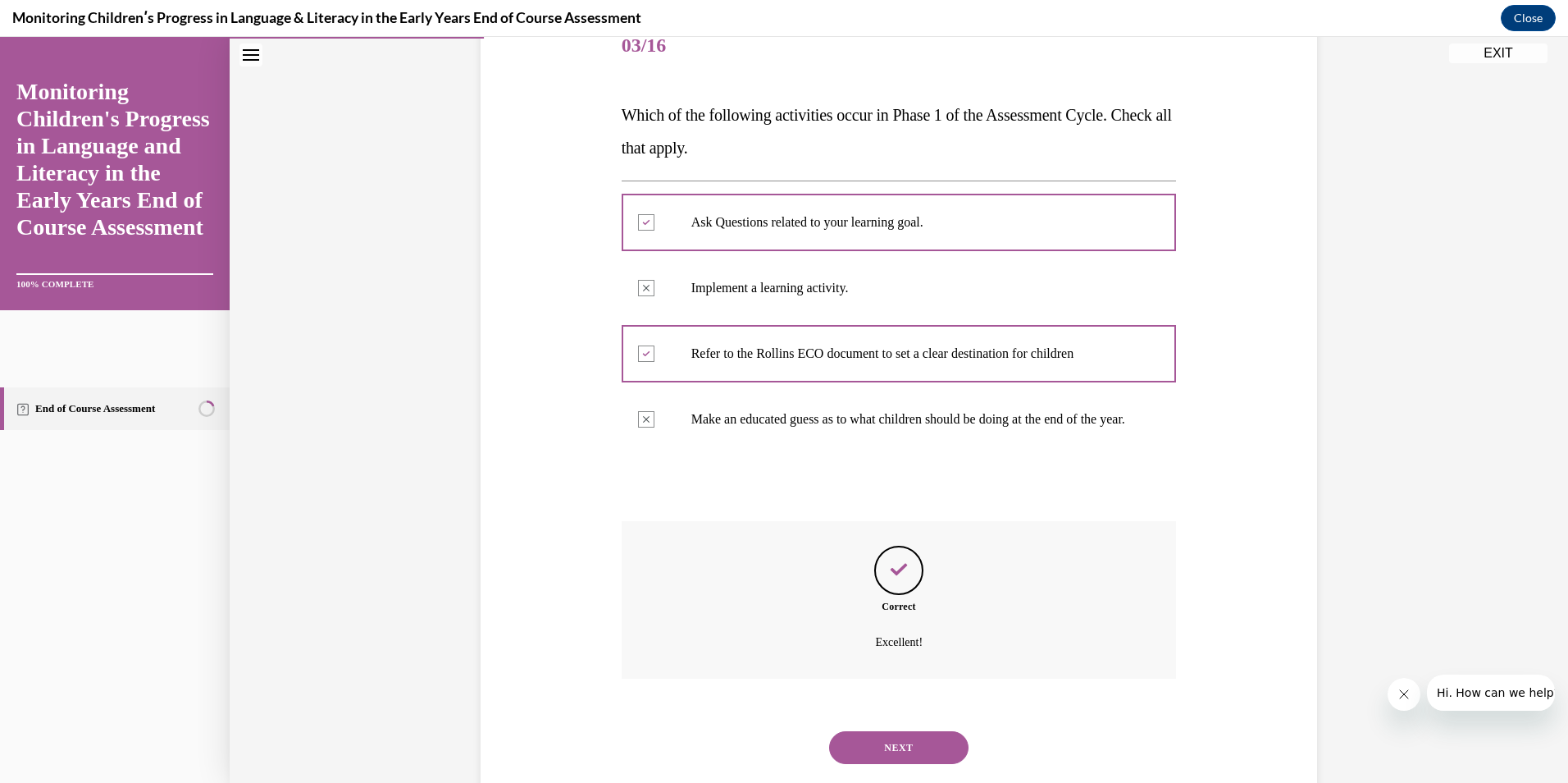
scroll to position [269, 0]
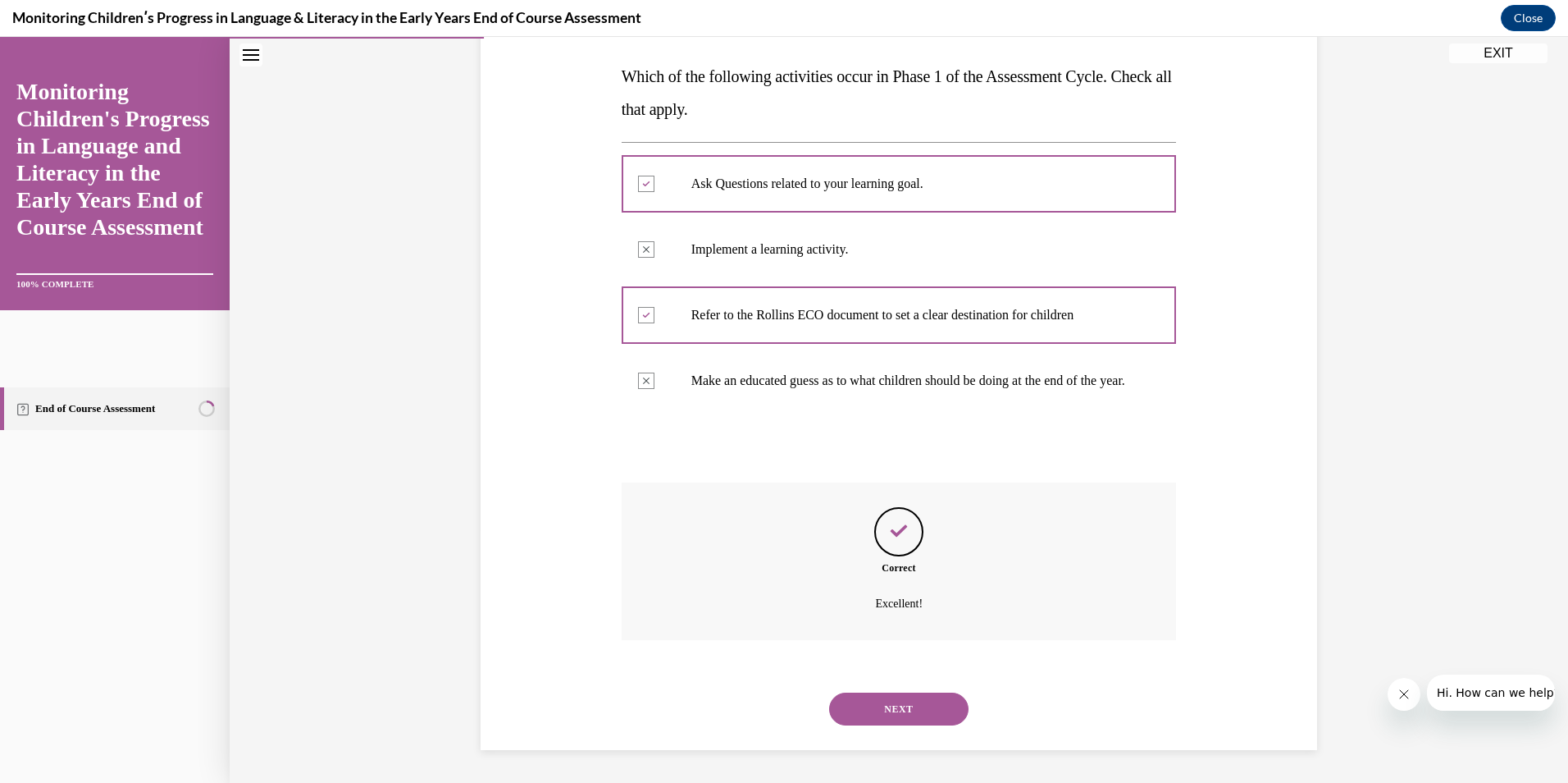
click at [893, 707] on button "NEXT" at bounding box center [899, 708] width 139 height 33
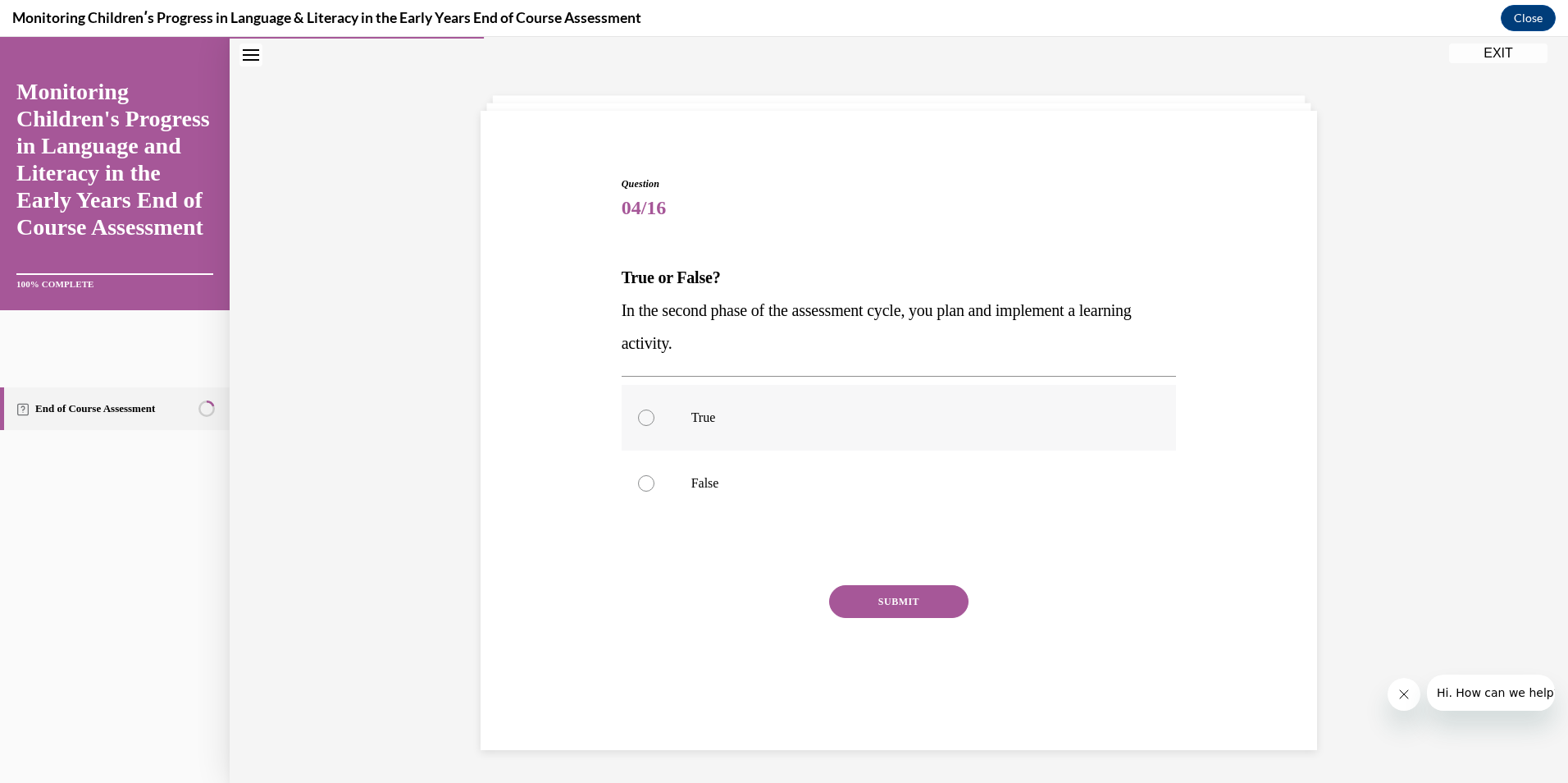
click at [691, 415] on p "True" at bounding box center [914, 418] width 445 height 17
click at [654, 415] on input "True" at bounding box center [647, 418] width 17 height 17
radio input "true"
click at [886, 600] on button "SUBMIT" at bounding box center [899, 601] width 139 height 33
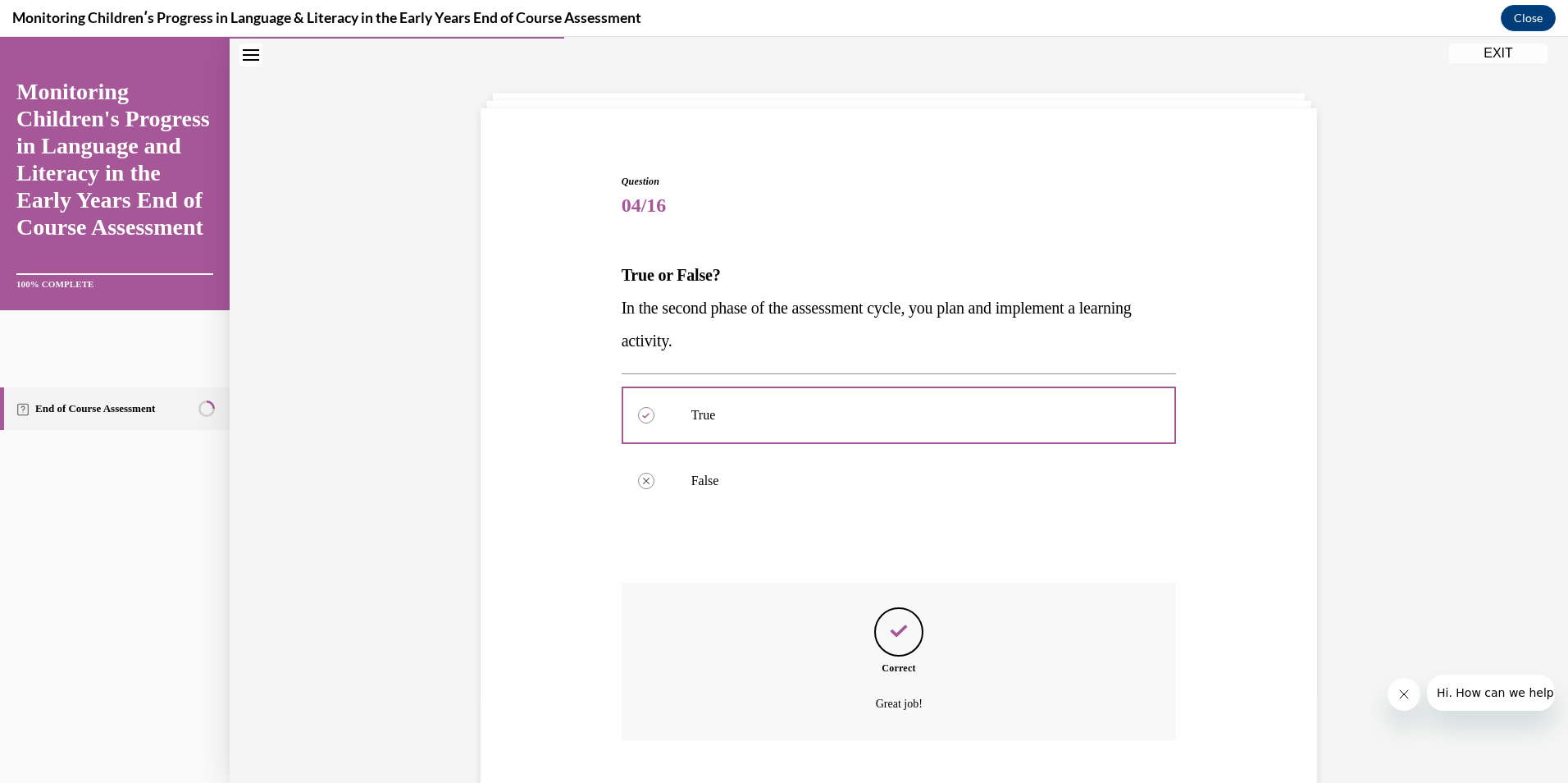
scroll to position [154, 0]
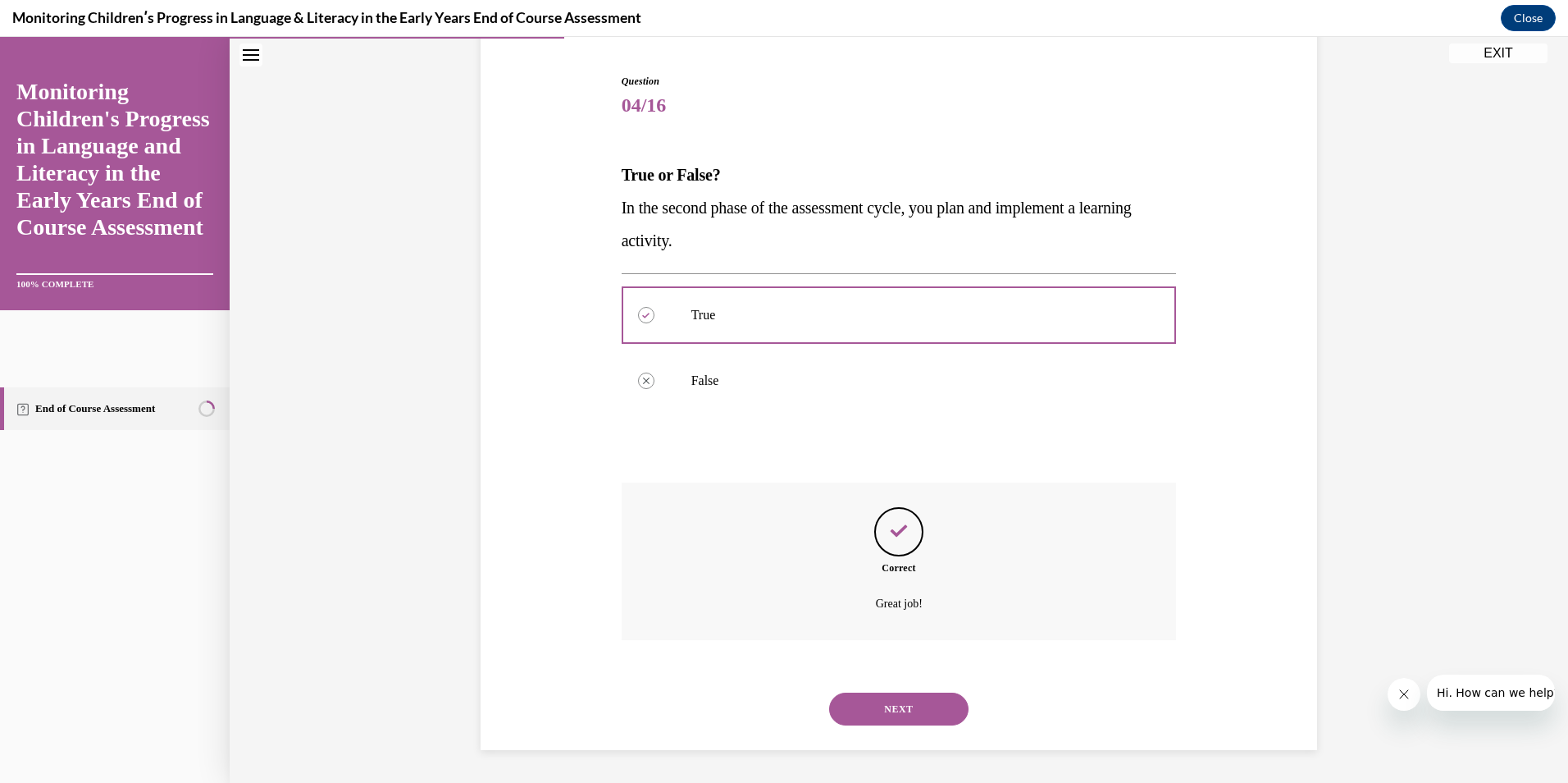
click at [862, 714] on button "NEXT" at bounding box center [899, 708] width 139 height 33
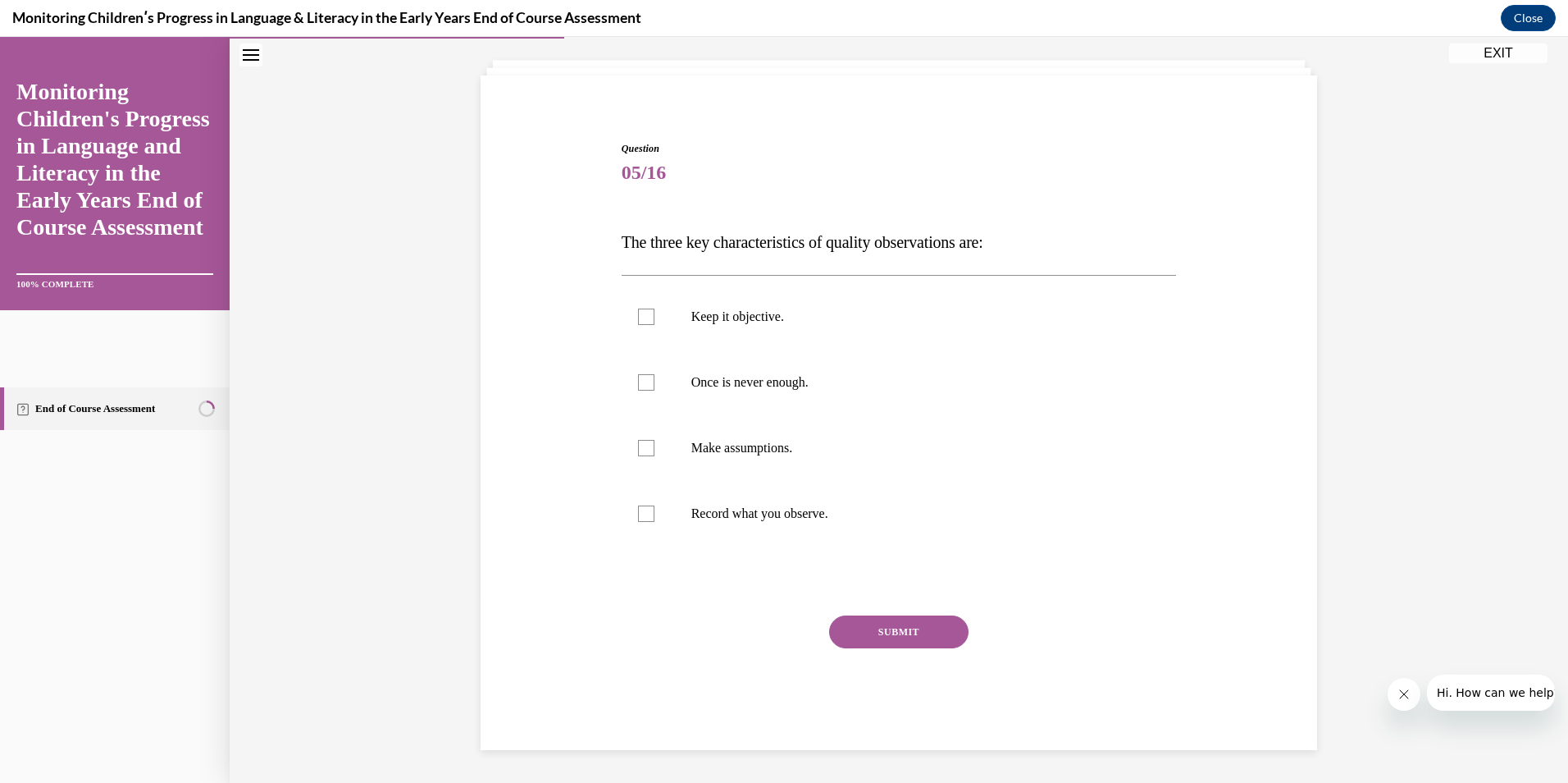
scroll to position [87, 0]
click at [643, 311] on div at bounding box center [647, 317] width 17 height 17
click at [643, 311] on input "Keep it objective." at bounding box center [647, 317] width 17 height 17
checkbox input "true"
click at [643, 386] on div at bounding box center [647, 383] width 17 height 17
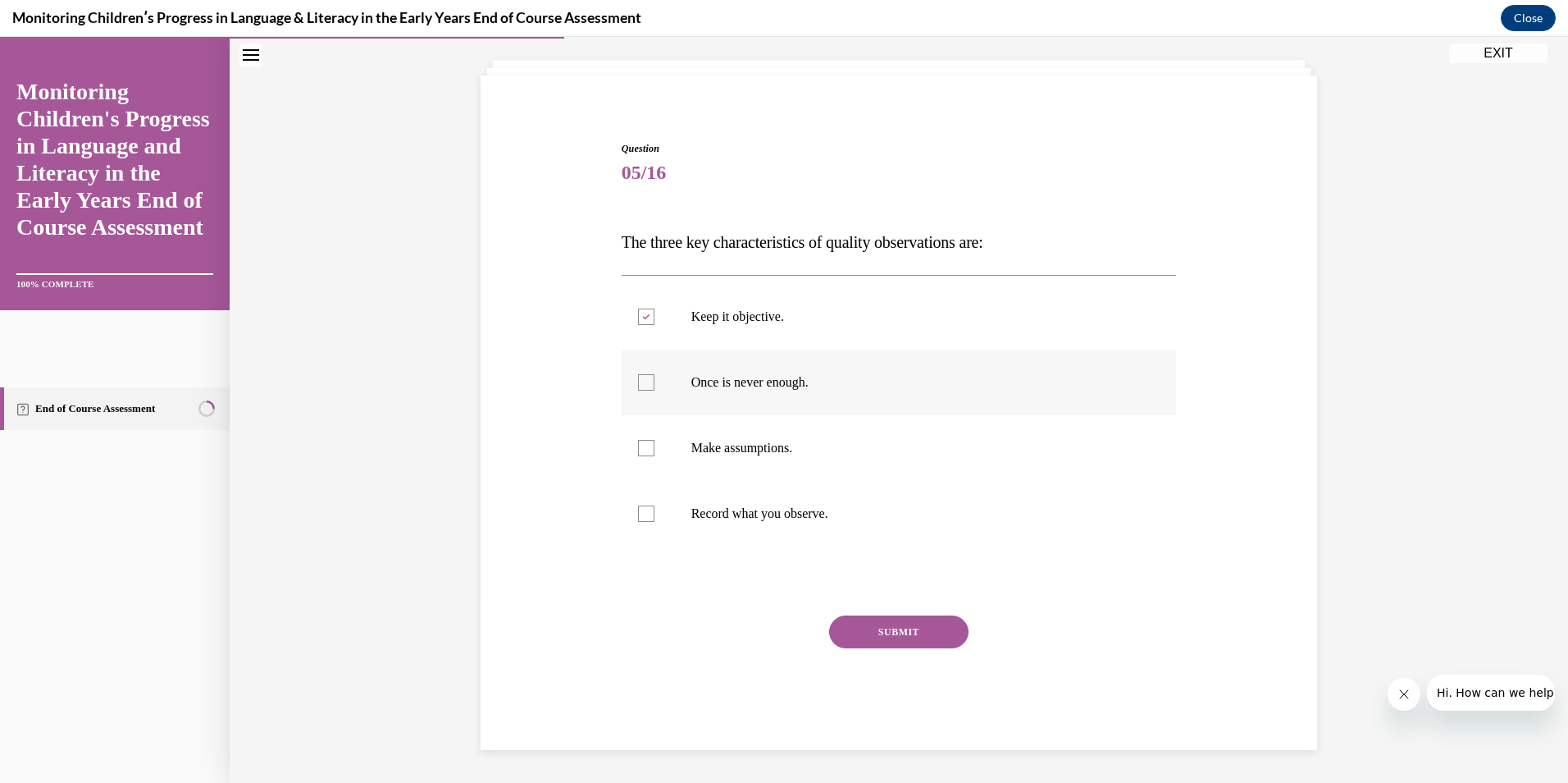
click at [643, 386] on input "Once is never enough." at bounding box center [647, 383] width 17 height 17
checkbox input "true"
click at [638, 517] on div at bounding box center [647, 514] width 17 height 17
click at [638, 517] on input "Record what you observe." at bounding box center [647, 514] width 17 height 17
checkbox input "true"
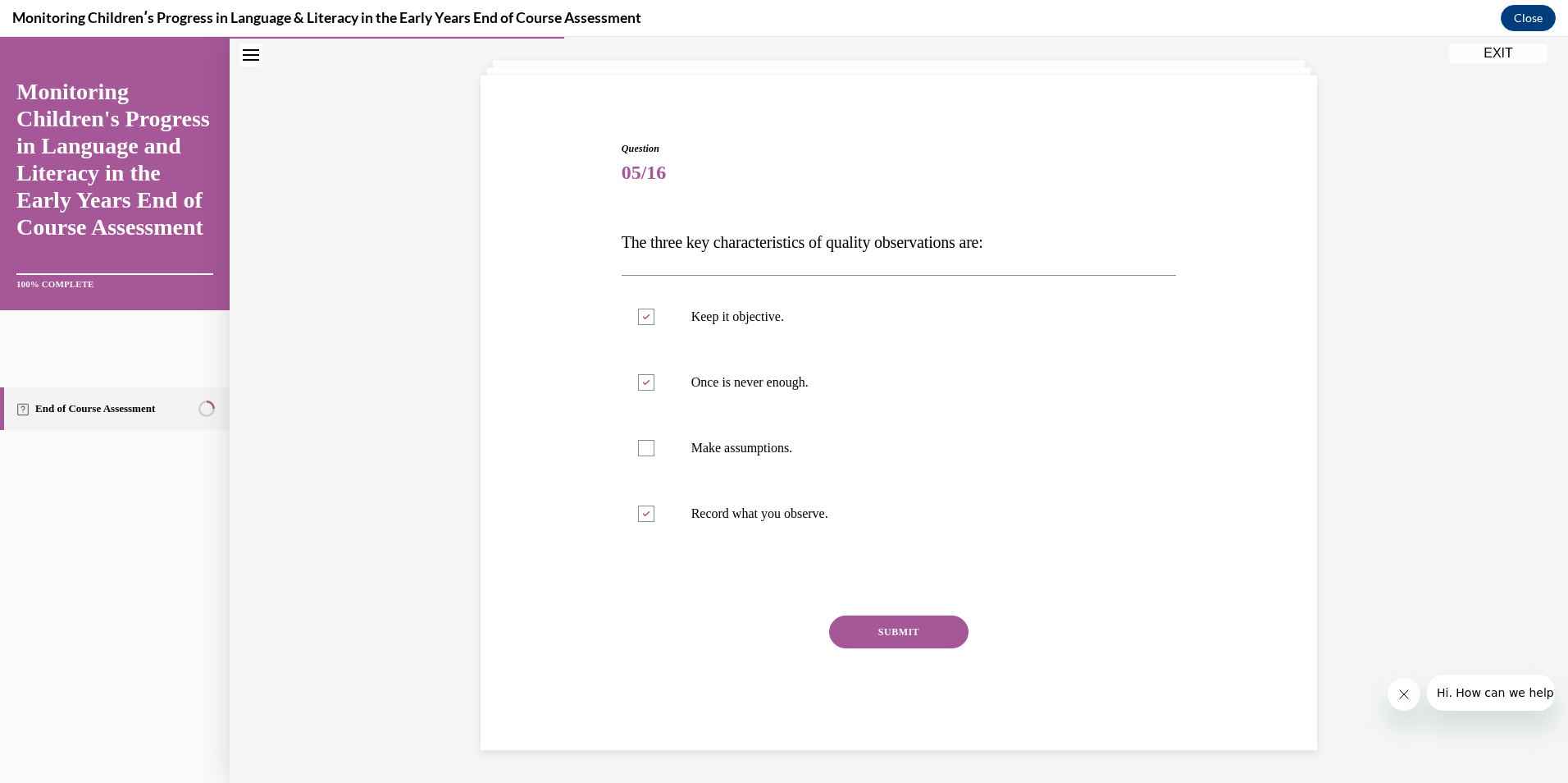
click at [915, 632] on button "SUBMIT" at bounding box center [899, 631] width 139 height 33
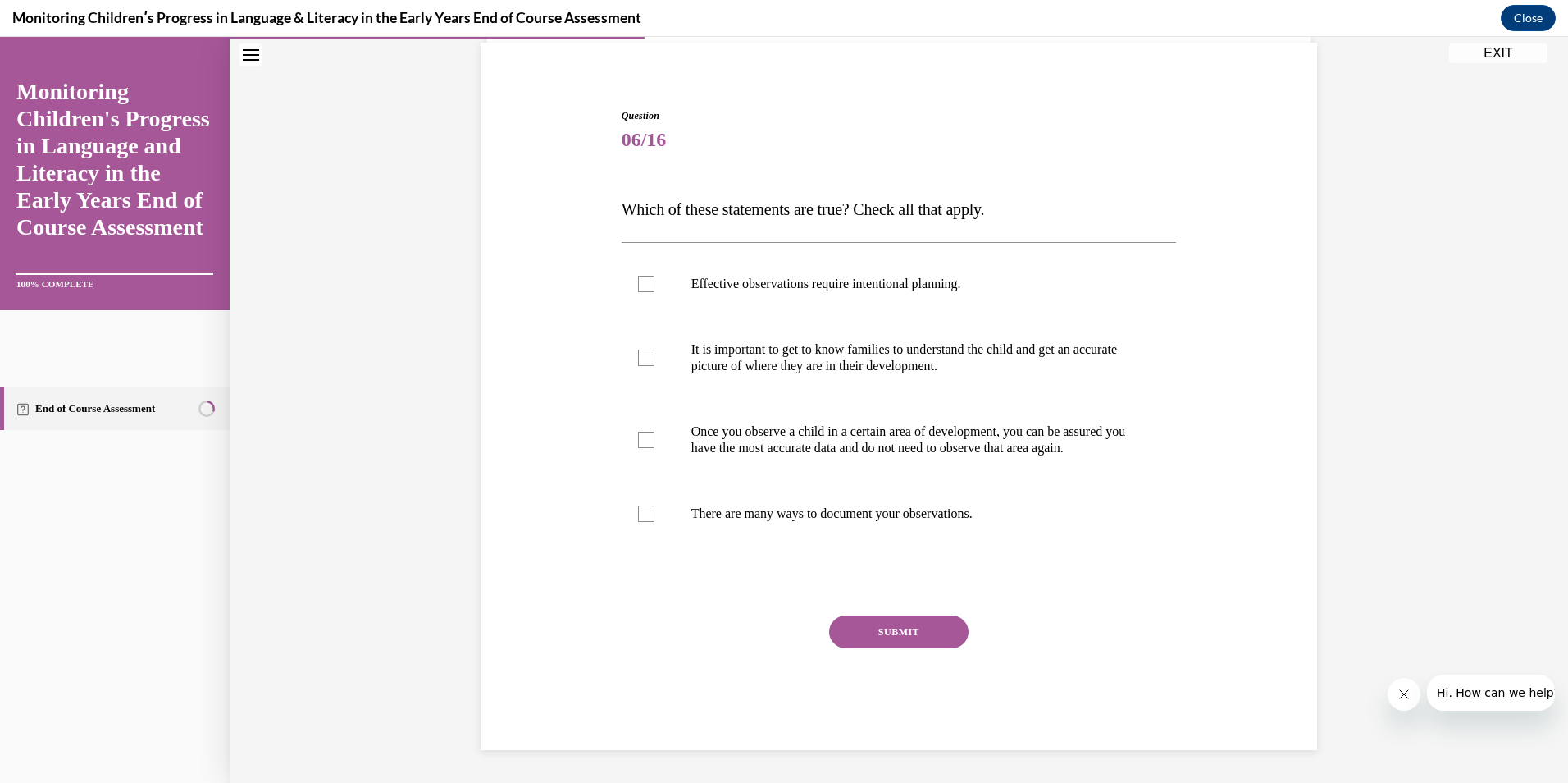
scroll to position [136, 0]
click at [638, 275] on div at bounding box center [647, 284] width 17 height 17
click at [638, 275] on input "Effective observations require intentional planning." at bounding box center [647, 284] width 17 height 17
checkbox input "true"
click at [643, 514] on div at bounding box center [647, 514] width 17 height 17
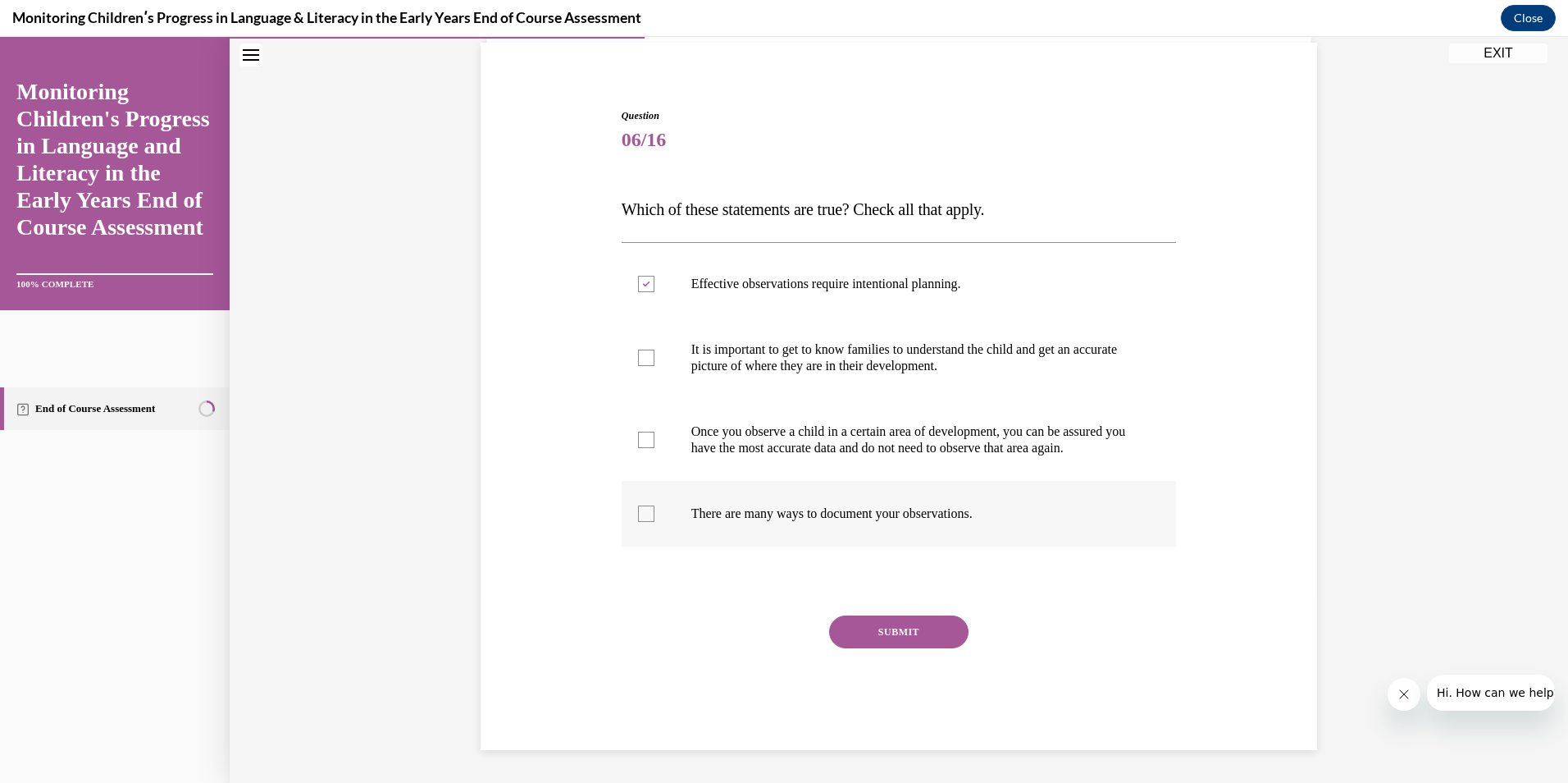
click at [643, 514] on input "There are many ways to document your observations." at bounding box center [647, 514] width 17 height 17
checkbox input "true"
click at [887, 650] on div "SUBMIT" at bounding box center [899, 656] width 555 height 82
click at [888, 635] on button "SUBMIT" at bounding box center [899, 631] width 139 height 33
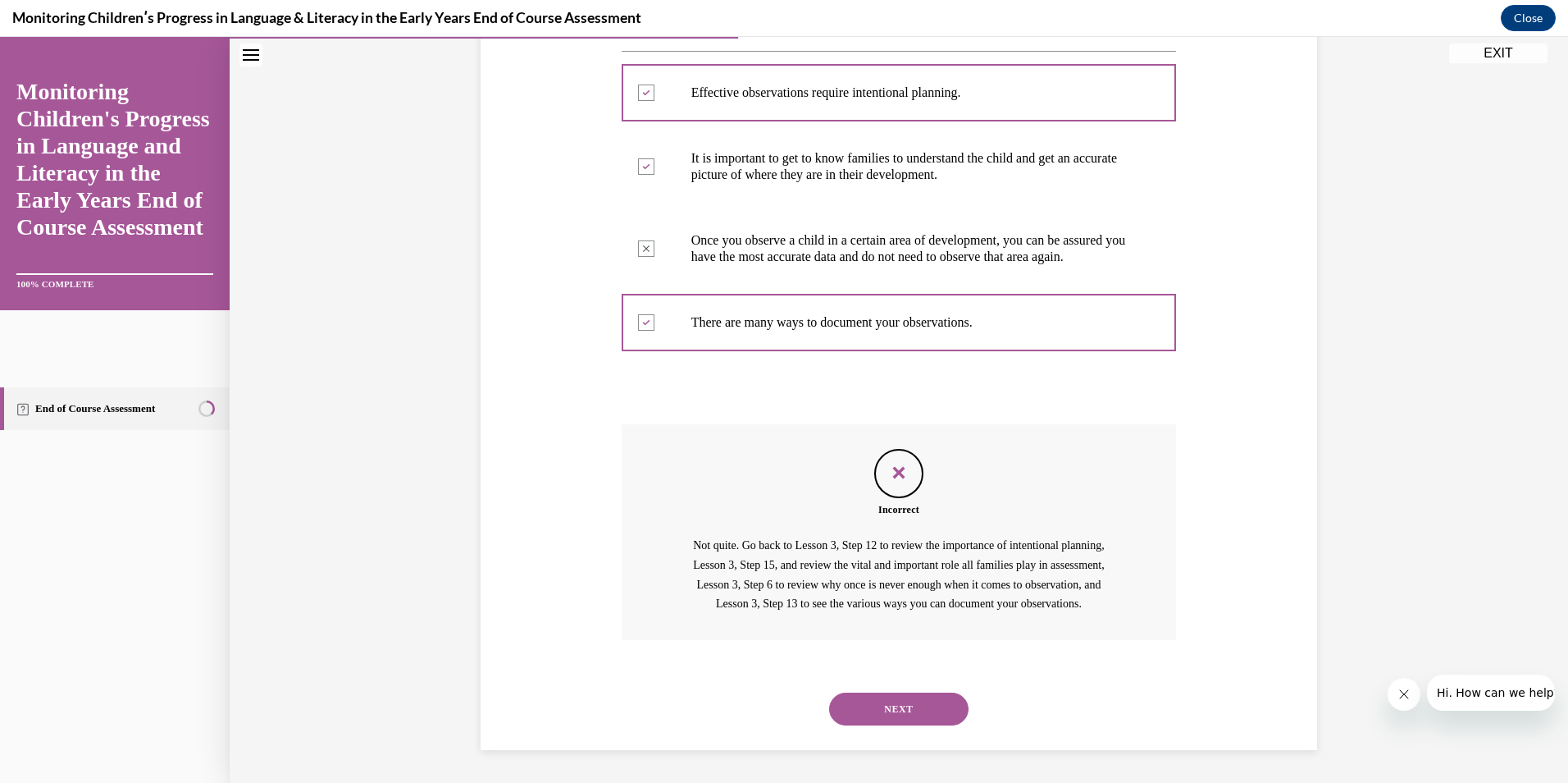
scroll to position [347, 0]
click at [888, 701] on button "NEXT" at bounding box center [899, 708] width 139 height 33
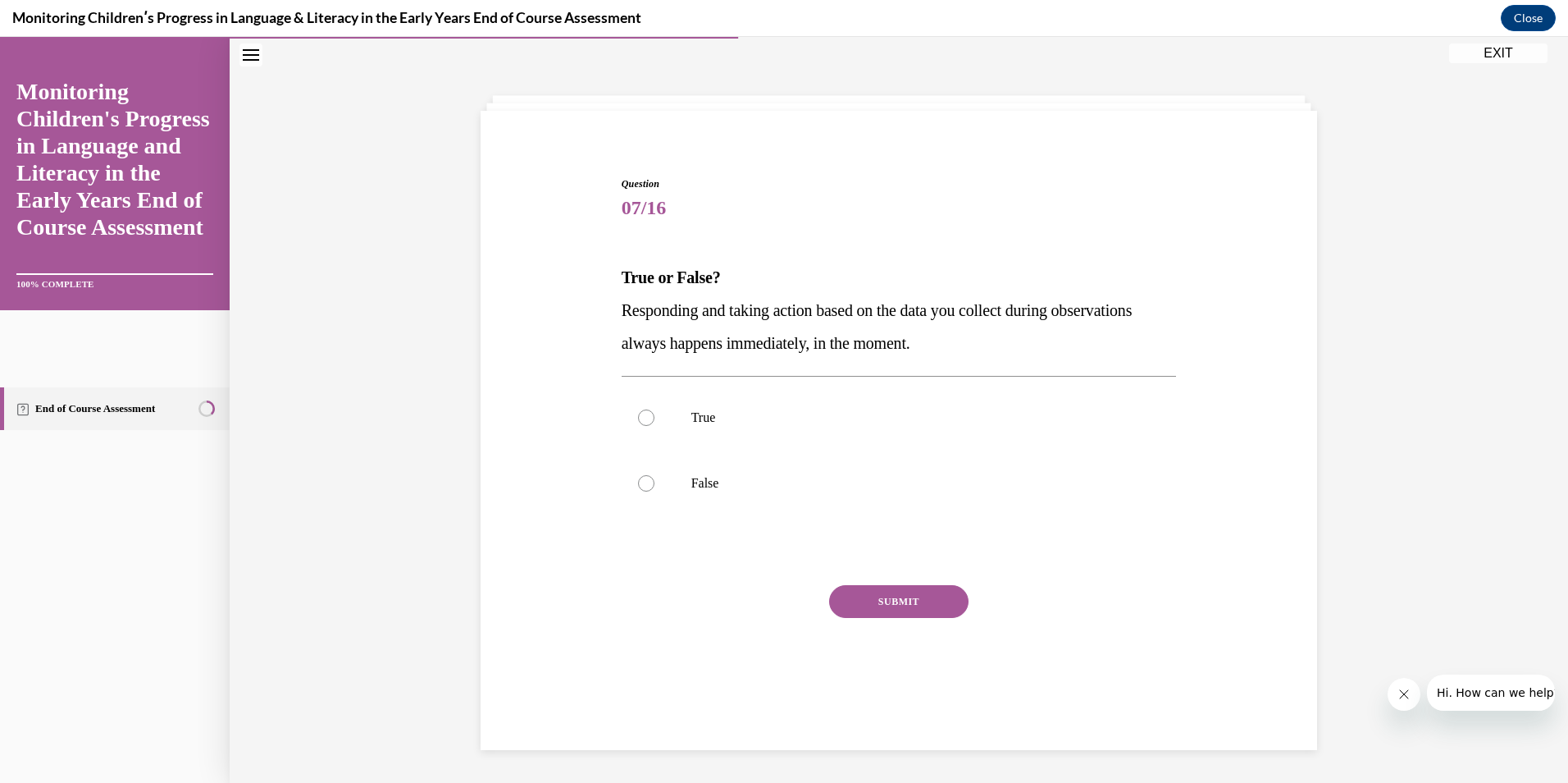
scroll to position [52, 0]
click at [668, 497] on label "False" at bounding box center [899, 483] width 555 height 65
click at [654, 492] on input "False" at bounding box center [647, 483] width 17 height 17
radio input "true"
click at [873, 596] on button "SUBMIT" at bounding box center [899, 601] width 139 height 33
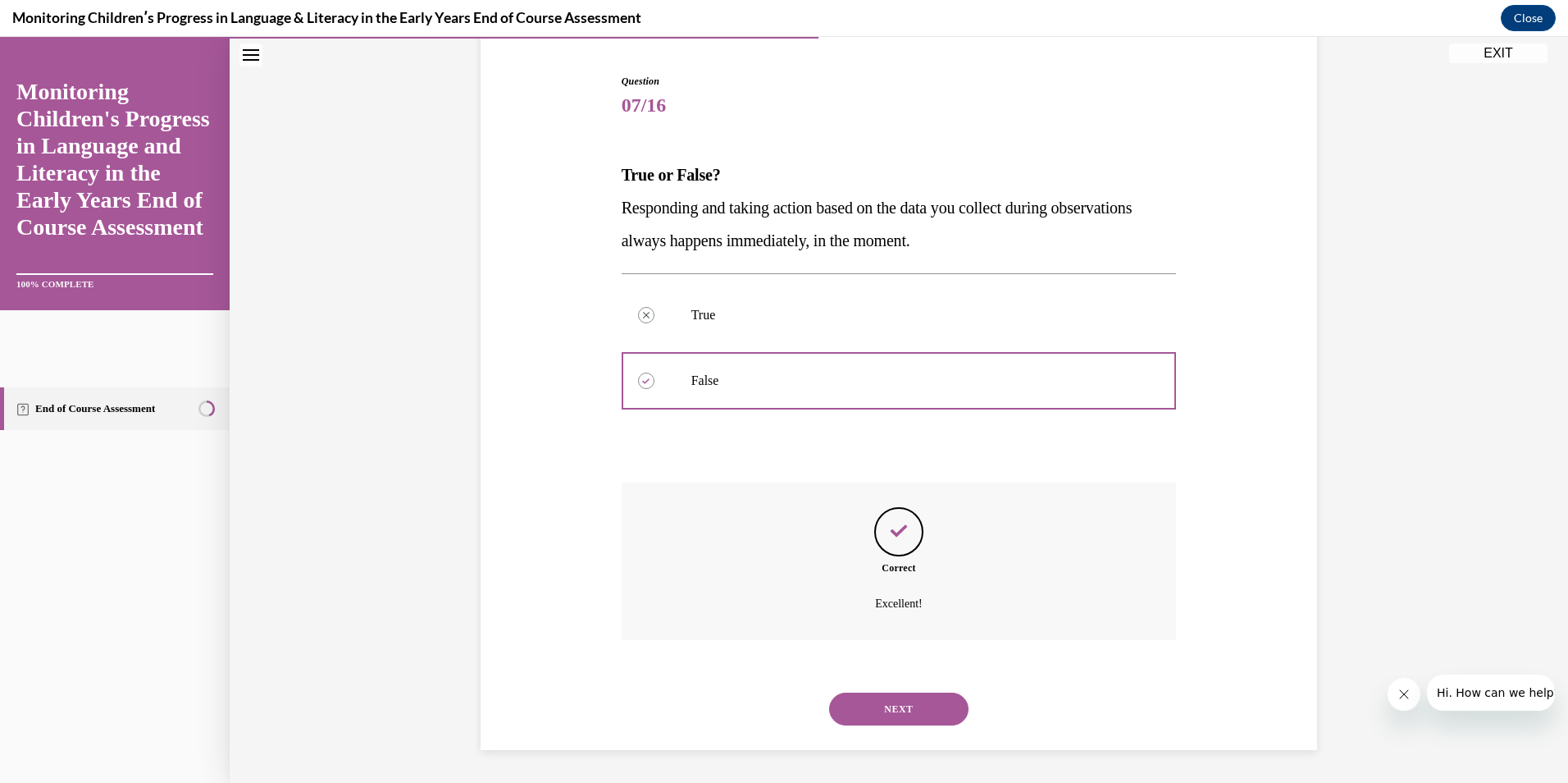
click at [904, 707] on button "NEXT" at bounding box center [899, 708] width 139 height 33
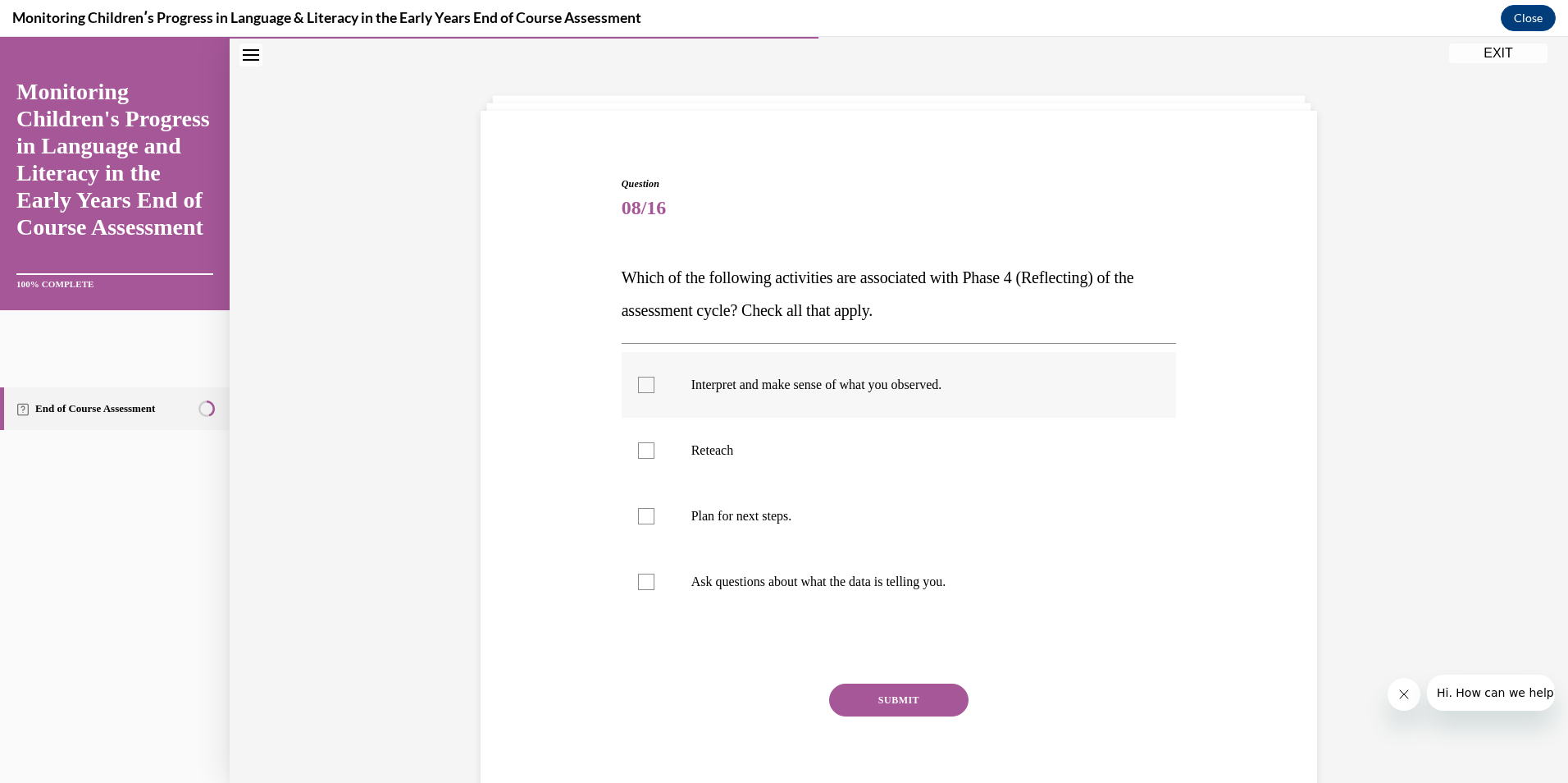
click at [638, 386] on div at bounding box center [647, 385] width 17 height 17
click at [638, 386] on input "Interpret and make sense of what you observed." at bounding box center [647, 385] width 17 height 17
checkbox input "true"
click at [633, 592] on label "Ask questions about what the data is telling you." at bounding box center [899, 582] width 555 height 65
click at [638, 590] on input "Ask questions about what the data is telling you." at bounding box center [647, 582] width 17 height 17
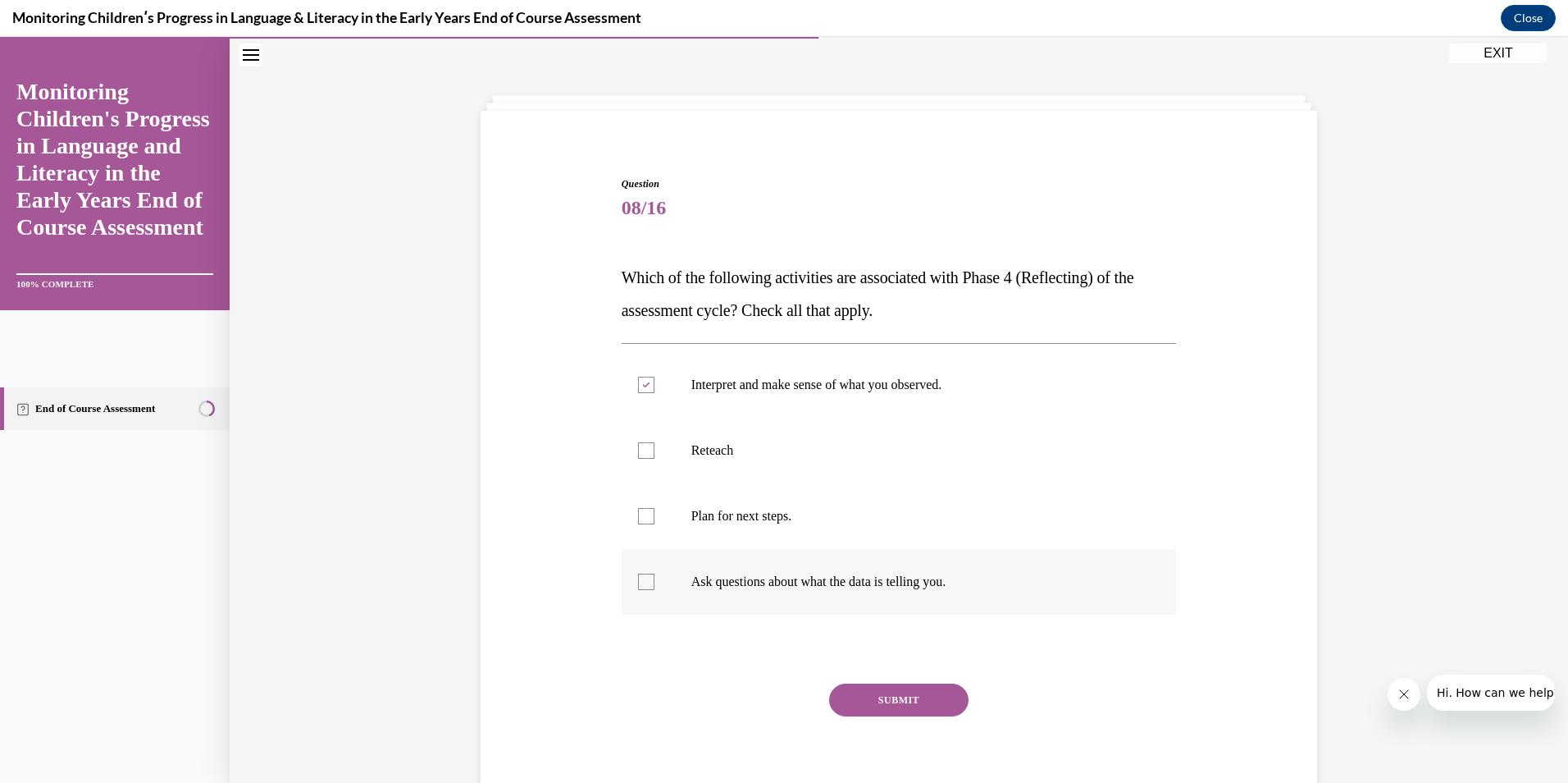
checkbox input "true"
click at [857, 702] on button "SUBMIT" at bounding box center [899, 699] width 139 height 33
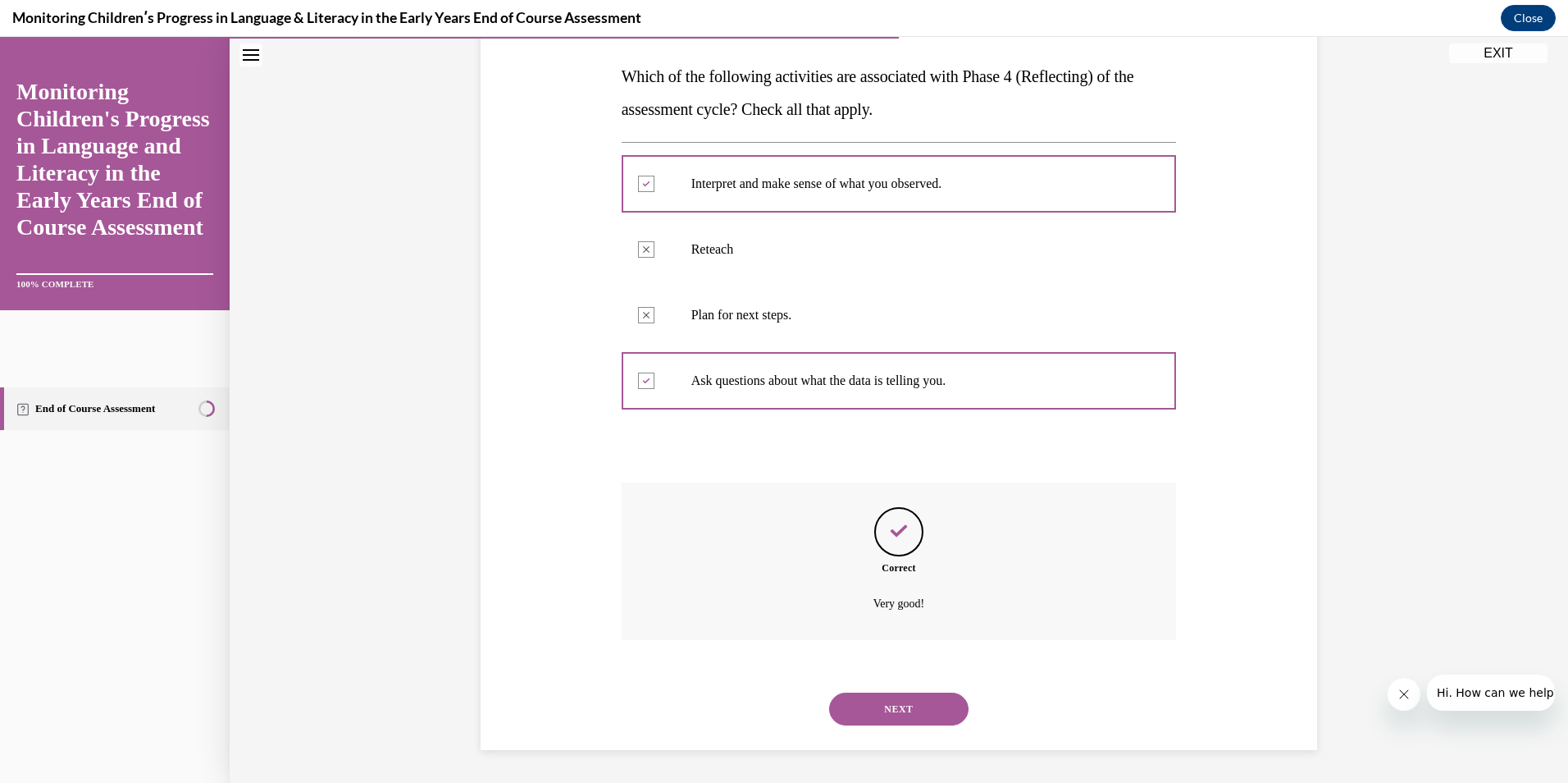
click at [894, 715] on button "NEXT" at bounding box center [899, 708] width 139 height 33
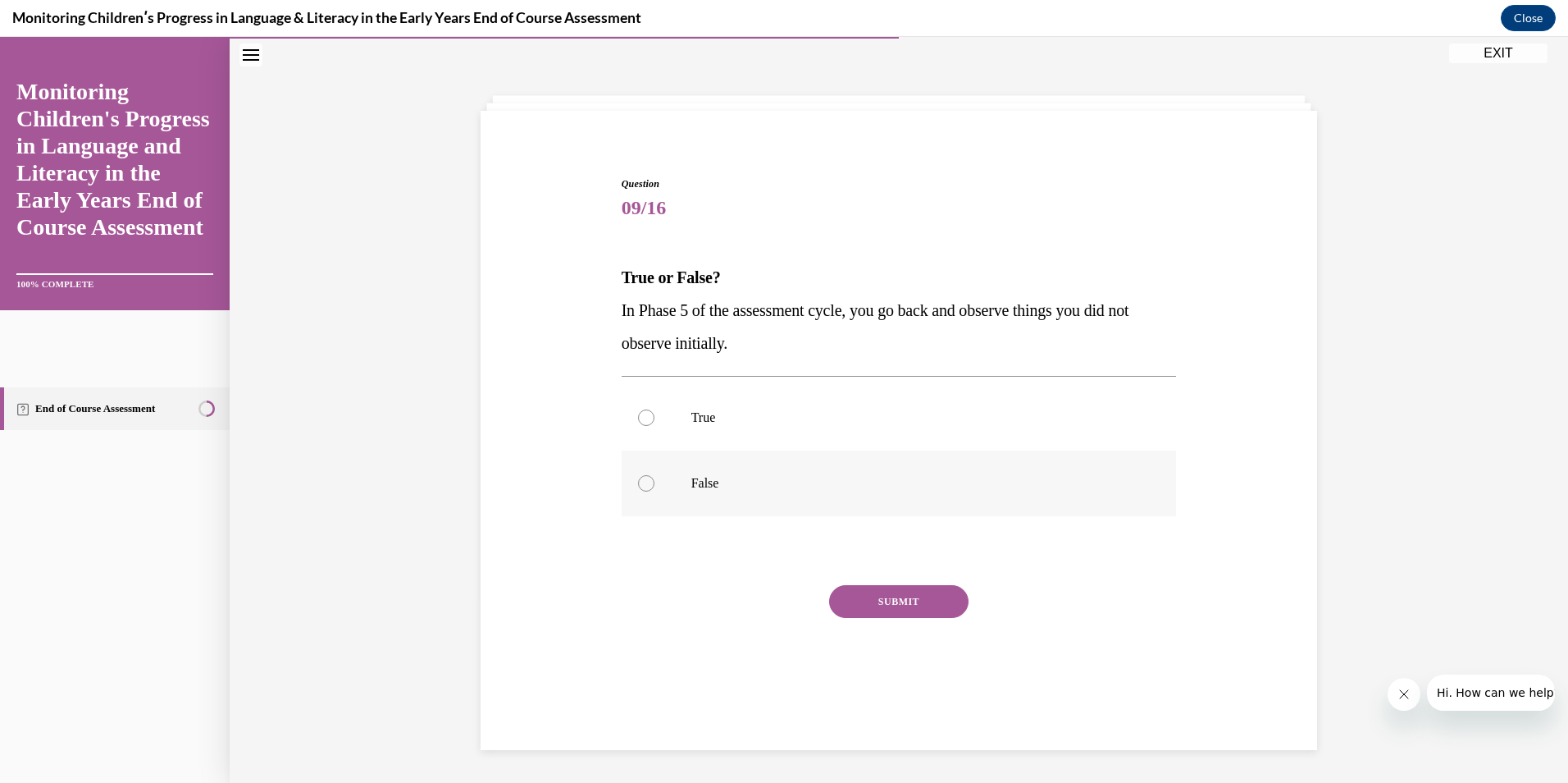
click at [757, 469] on label "False" at bounding box center [899, 483] width 555 height 65
click at [654, 475] on input "False" at bounding box center [647, 483] width 17 height 17
radio input "true"
click at [843, 605] on button "SUBMIT" at bounding box center [899, 601] width 139 height 33
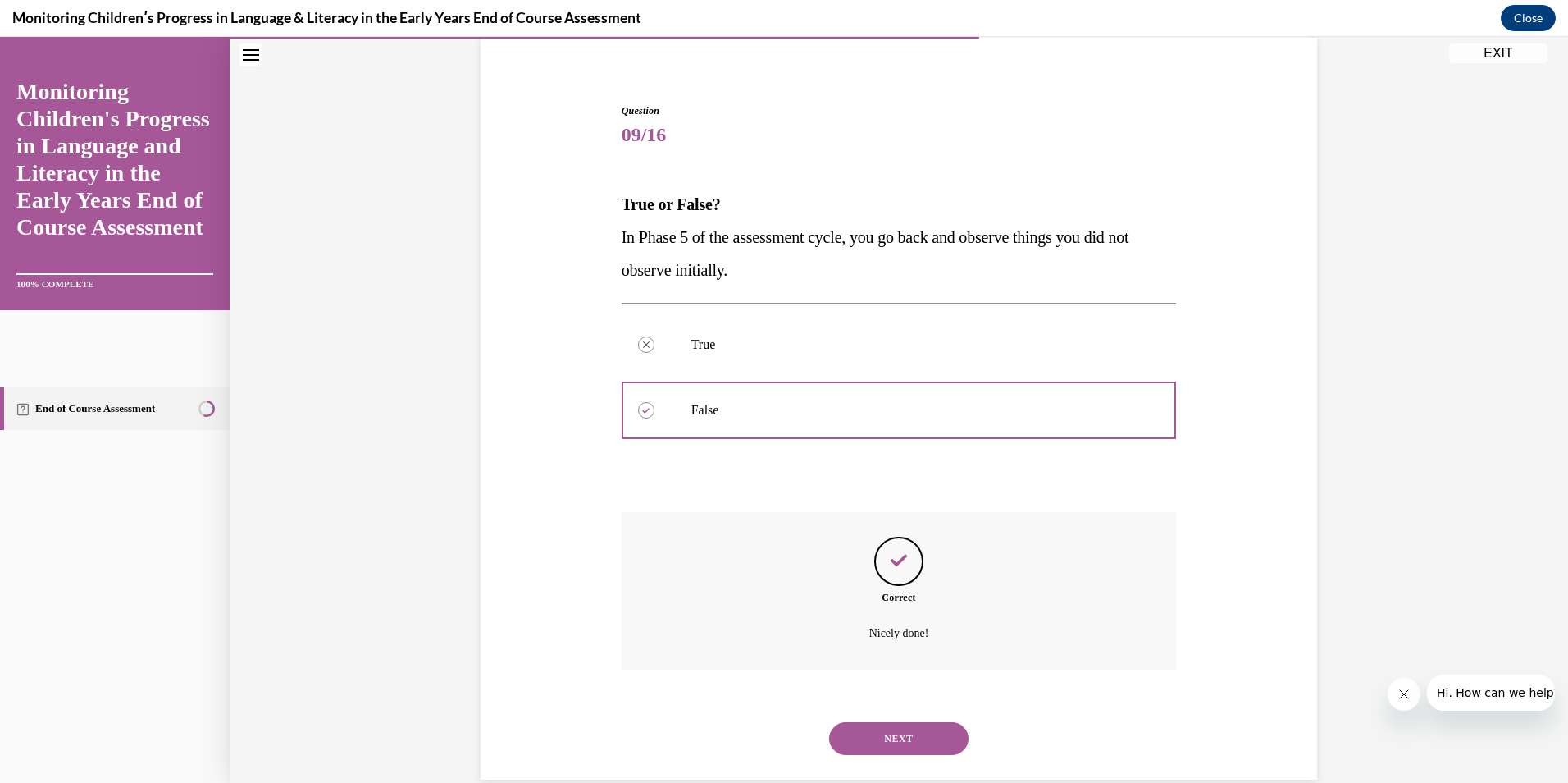
scroll to position [154, 0]
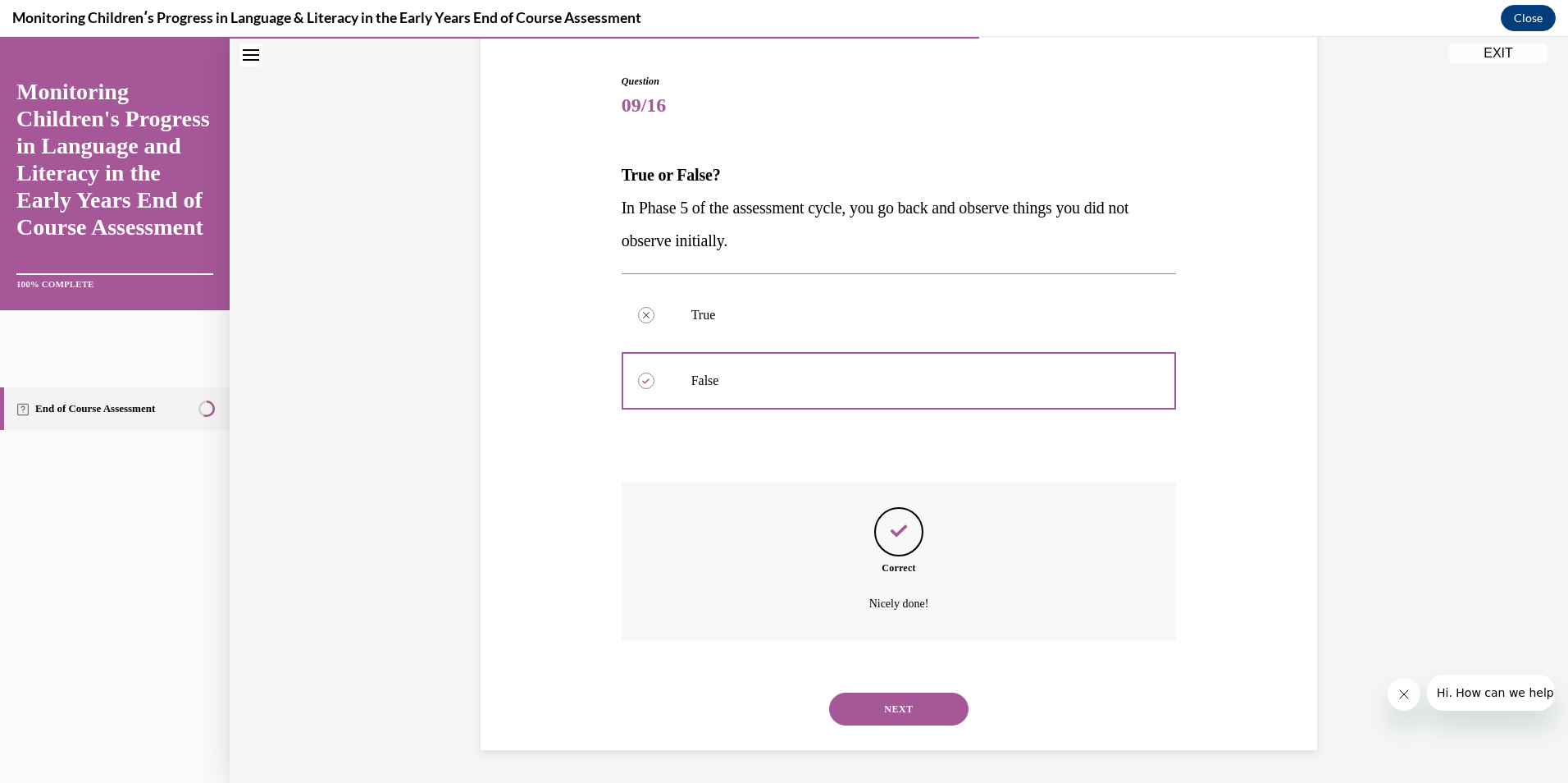
click at [900, 704] on button "NEXT" at bounding box center [899, 708] width 139 height 33
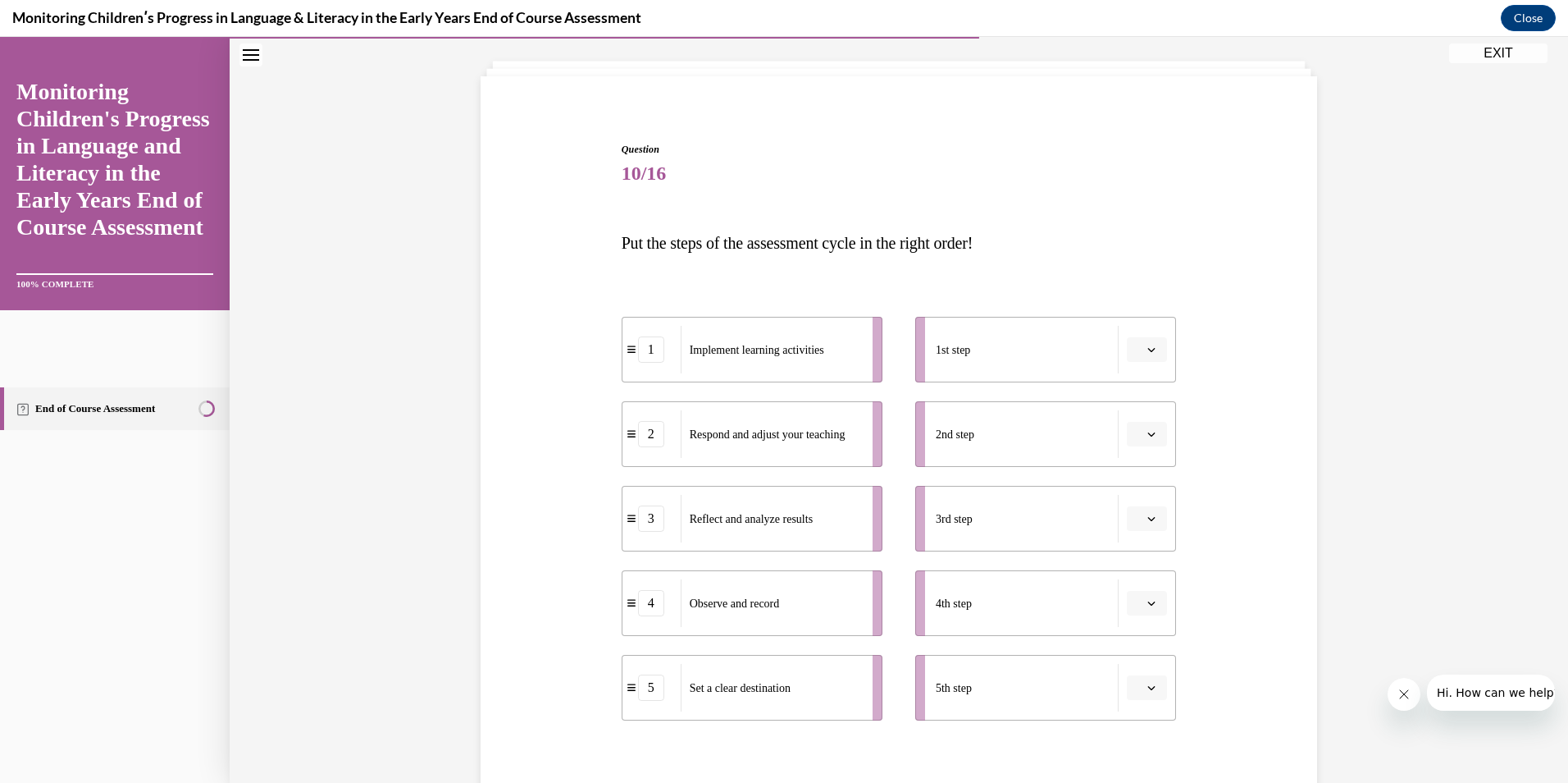
scroll to position [168, 0]
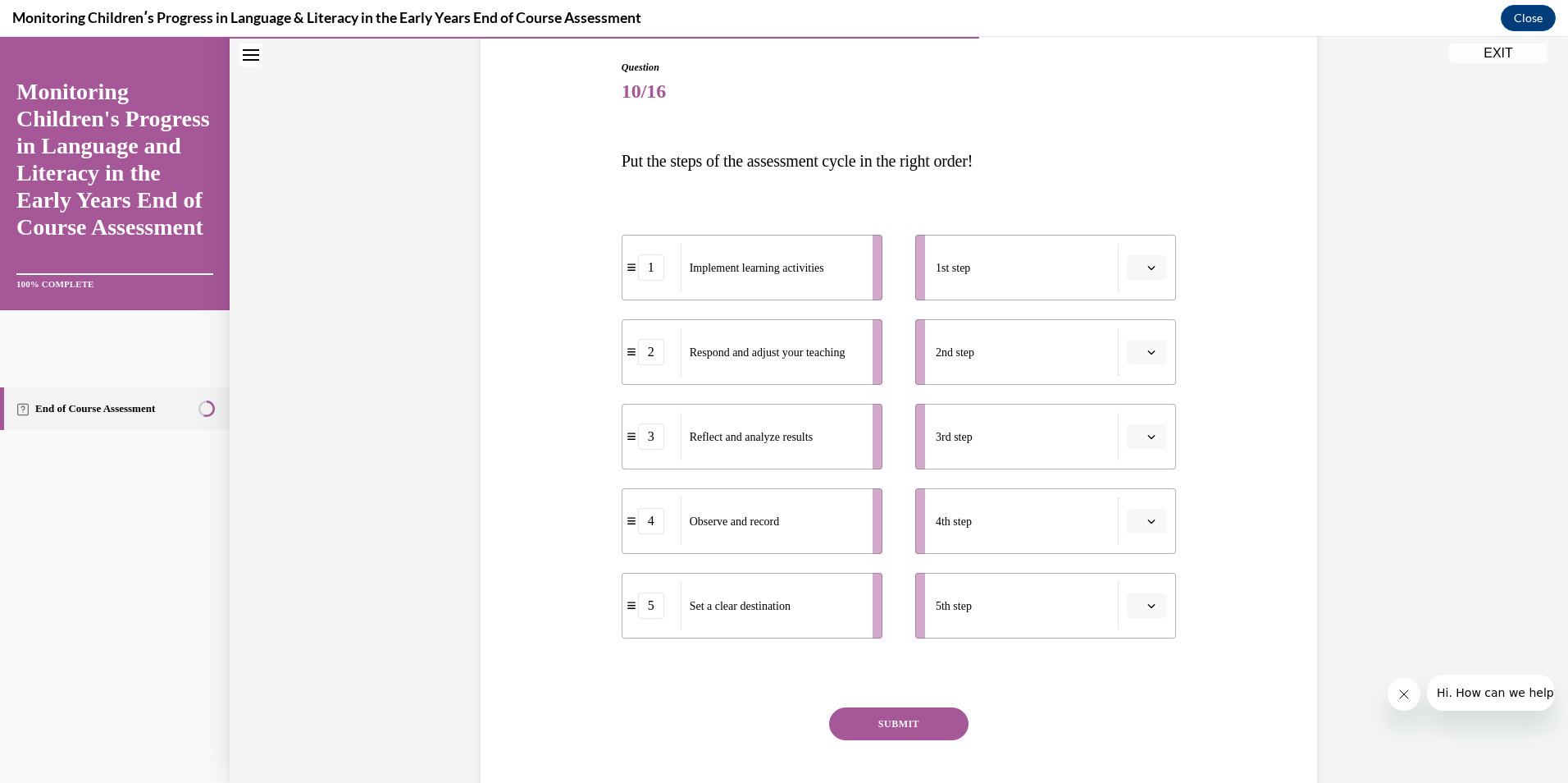
click at [1137, 270] on span "Please select an option" at bounding box center [1139, 268] width 6 height 17
click at [1134, 462] on span "5" at bounding box center [1134, 468] width 6 height 13
click at [1148, 349] on icon "button" at bounding box center [1152, 352] width 8 height 8
click at [1143, 556] on div "5" at bounding box center [1138, 552] width 41 height 33
click at [1140, 358] on button "5" at bounding box center [1147, 352] width 40 height 24
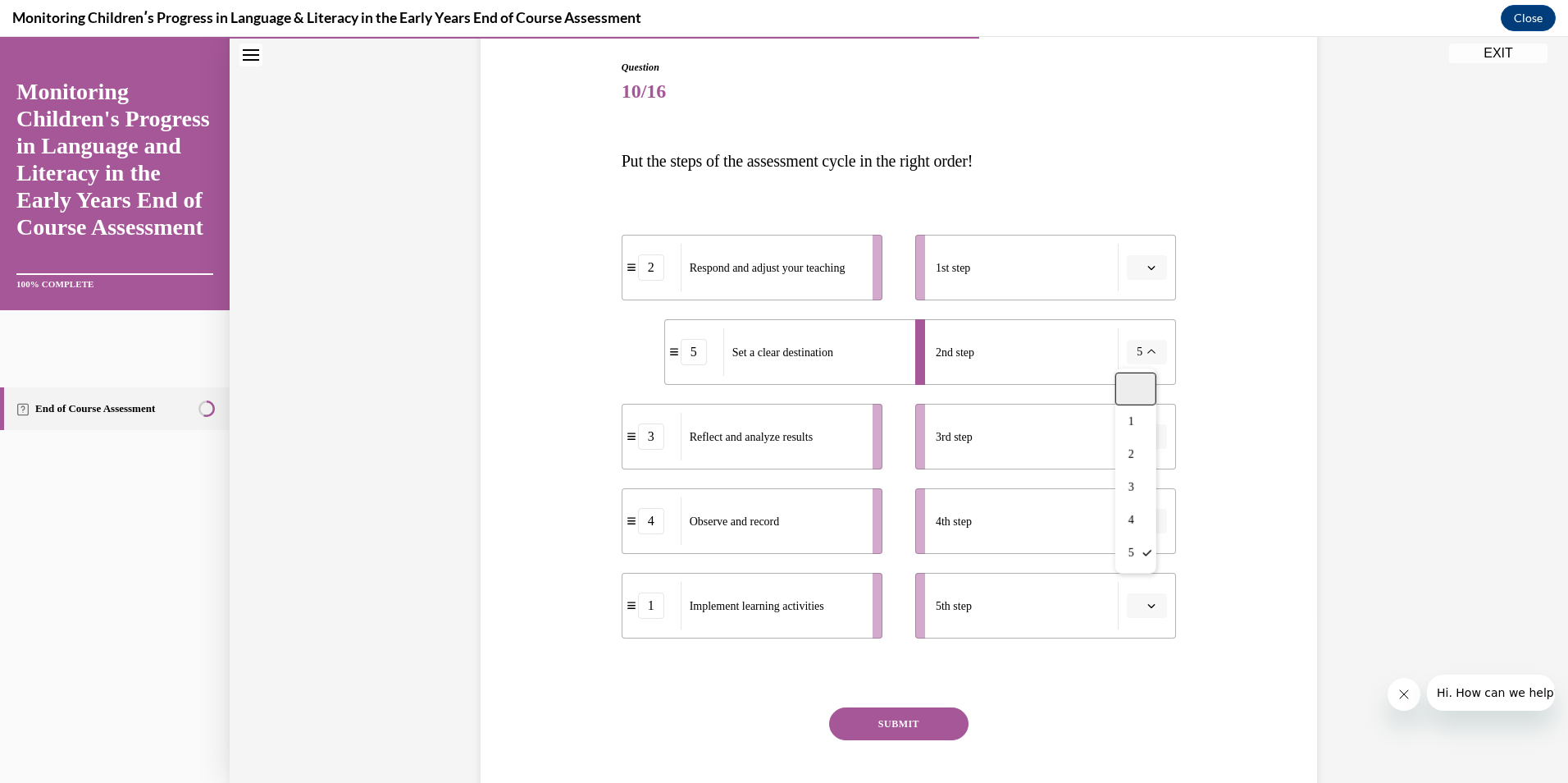
click at [1133, 394] on div at bounding box center [1136, 389] width 41 height 33
click at [1137, 274] on button "button" at bounding box center [1147, 267] width 40 height 24
click at [1139, 466] on div "5" at bounding box center [1138, 468] width 41 height 33
click at [1150, 603] on span "button" at bounding box center [1152, 606] width 12 height 12
click at [1154, 470] on div "2" at bounding box center [1138, 470] width 41 height 33
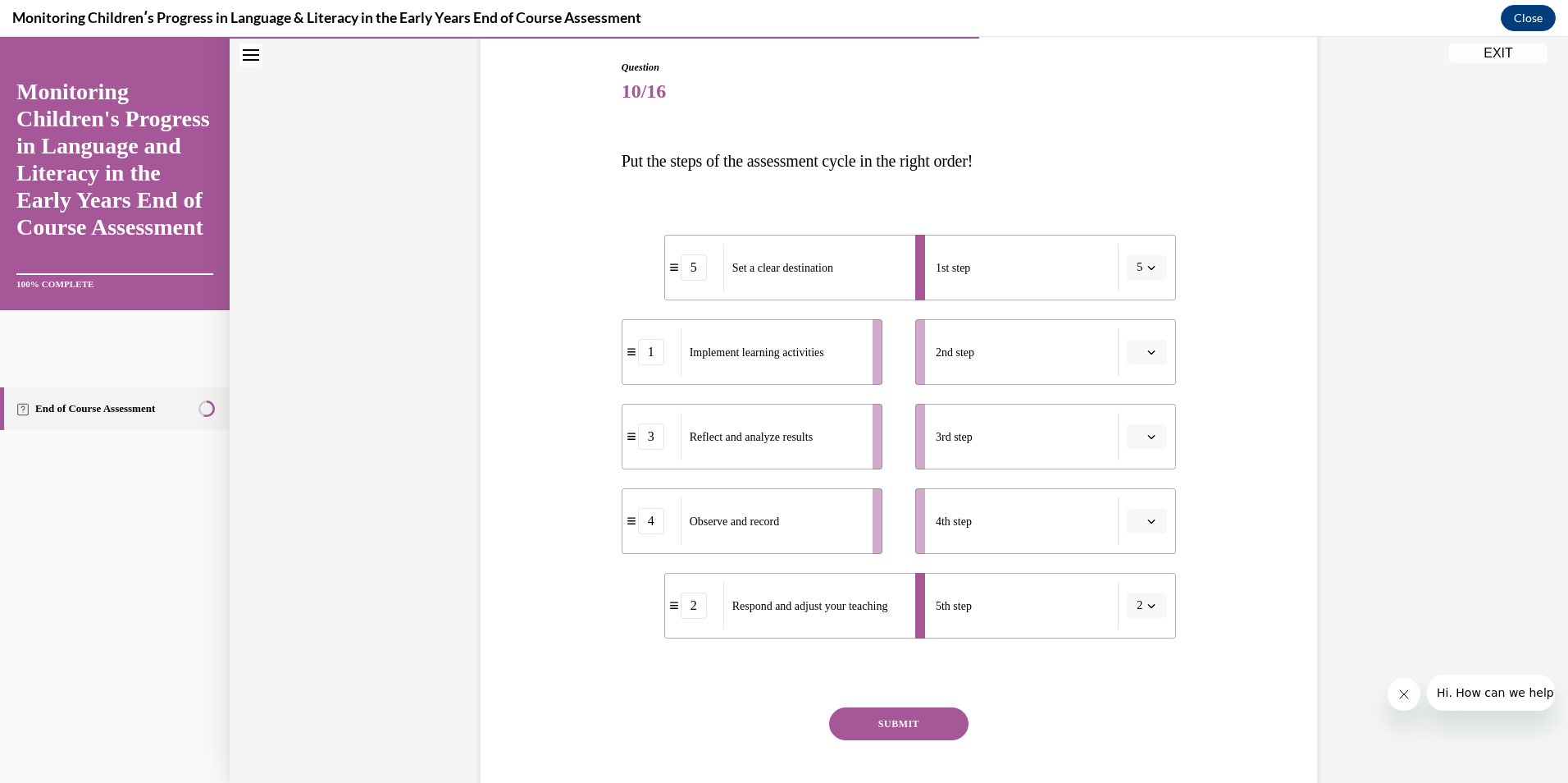
click at [1138, 347] on button "button" at bounding box center [1147, 352] width 40 height 24
click at [1143, 420] on div "1" at bounding box center [1138, 421] width 41 height 33
click at [1151, 441] on span "button" at bounding box center [1152, 436] width 12 height 12
click at [1138, 600] on span "4" at bounding box center [1134, 605] width 6 height 13
click at [1148, 523] on icon "button" at bounding box center [1152, 521] width 8 height 8
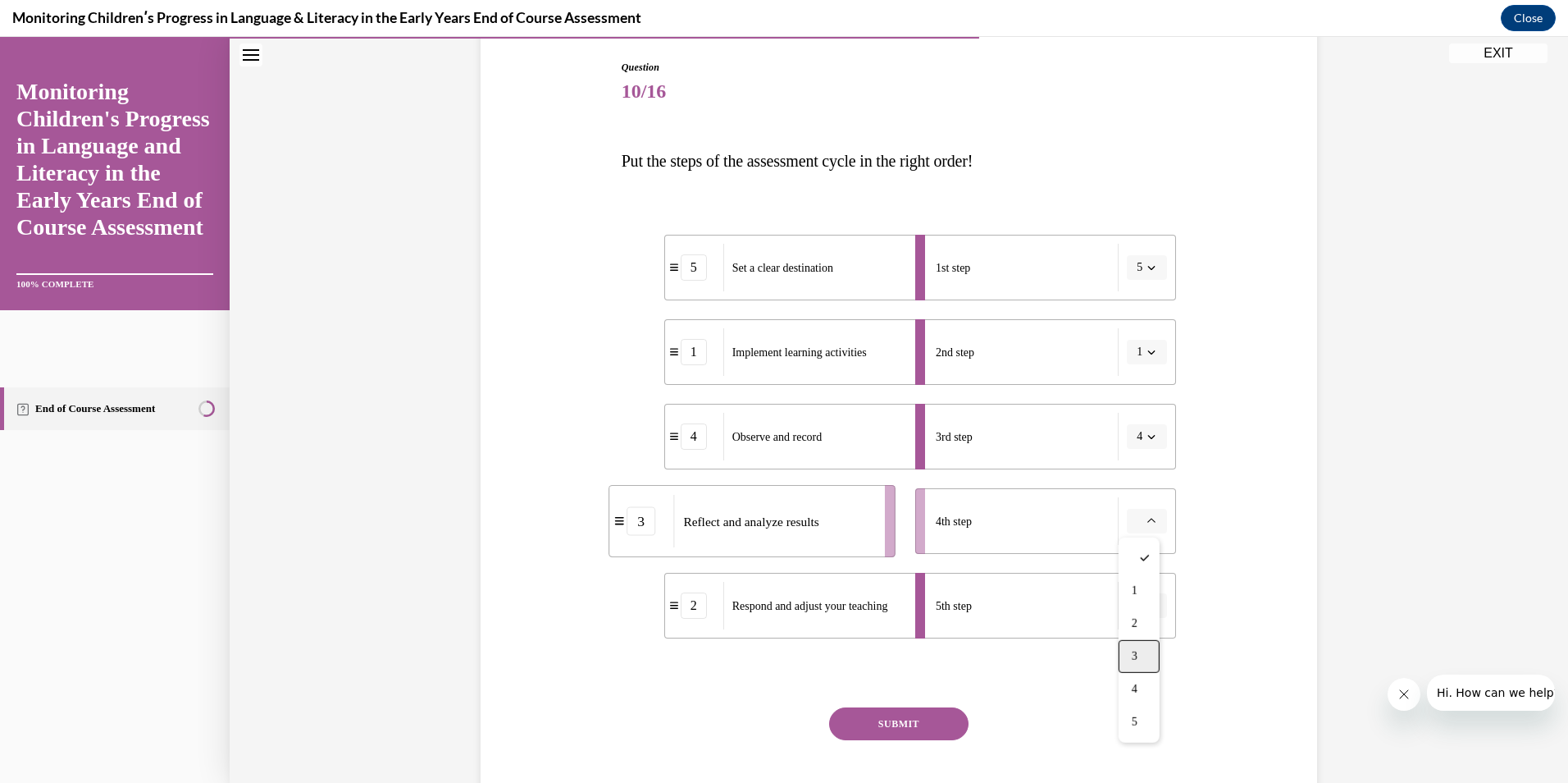
click at [1125, 650] on div "3" at bounding box center [1138, 656] width 41 height 33
click at [917, 718] on button "SUBMIT" at bounding box center [899, 723] width 139 height 33
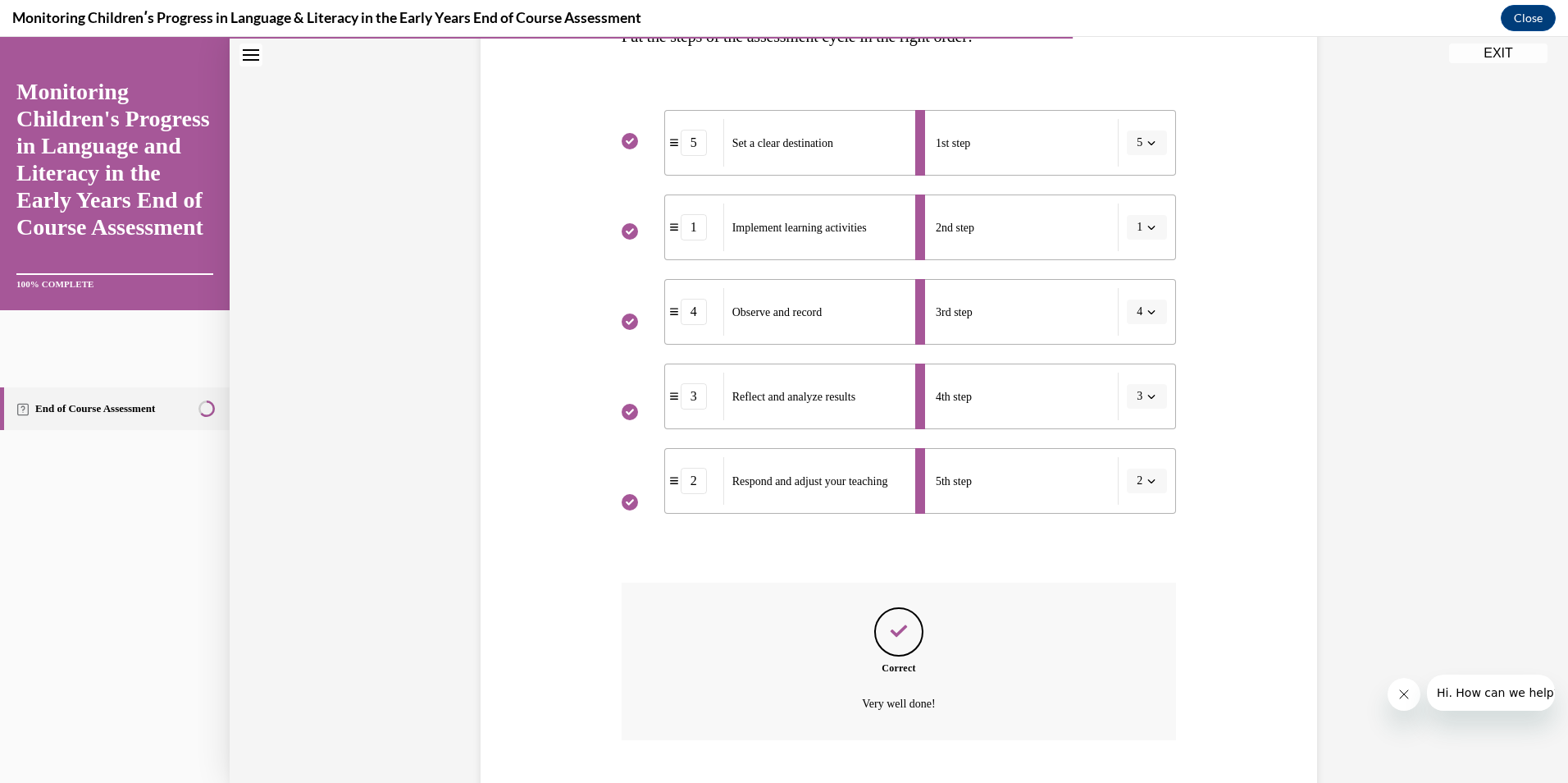
scroll to position [393, 0]
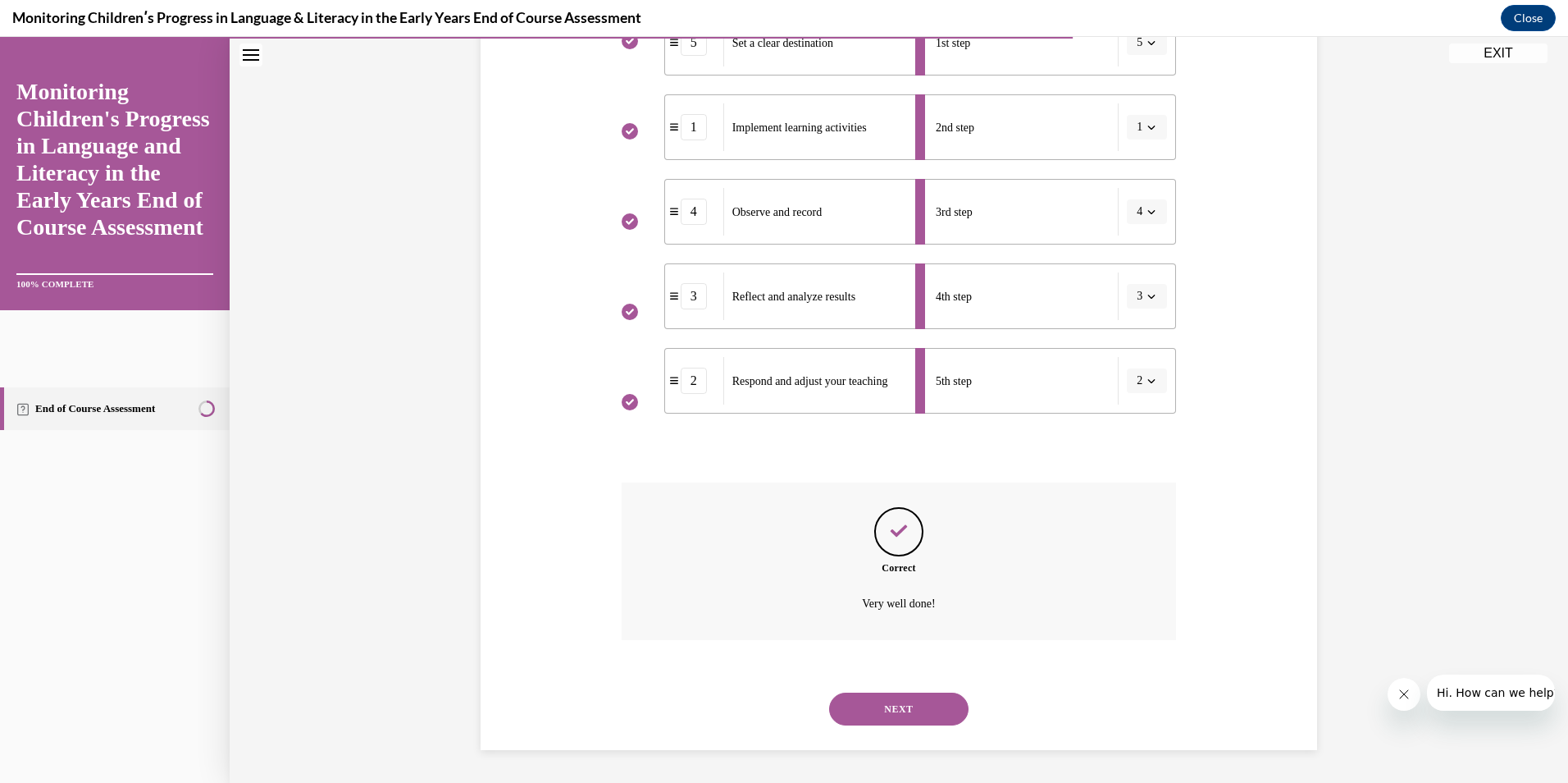
click at [923, 718] on button "NEXT" at bounding box center [899, 708] width 139 height 33
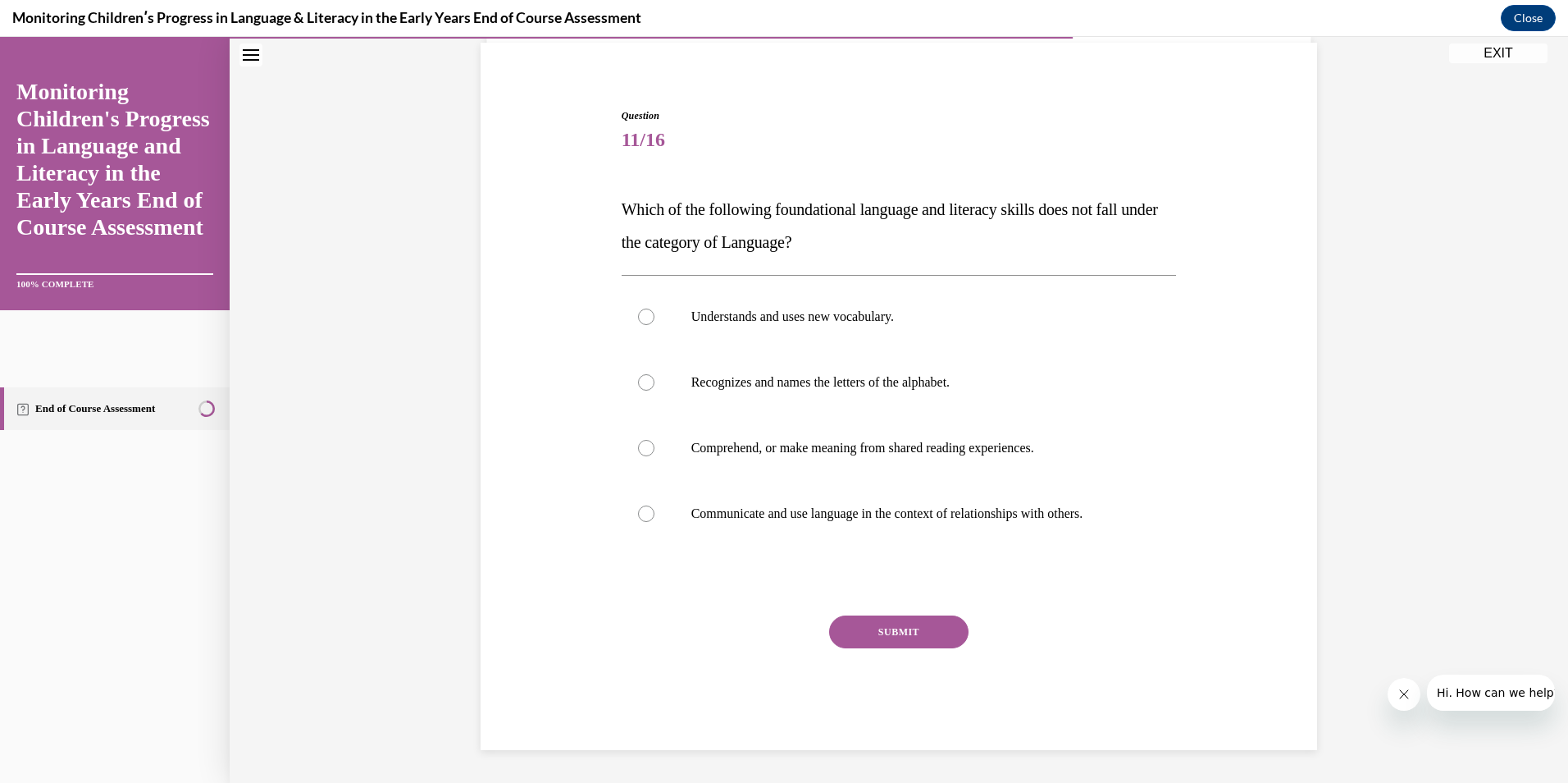
scroll to position [120, 0]
click at [679, 363] on label "Recognizes and names the letters of the alphabet." at bounding box center [899, 382] width 555 height 65
click at [654, 374] on input "Recognizes and names the letters of the alphabet." at bounding box center [647, 383] width 17 height 17
radio input "true"
click at [873, 625] on button "SUBMIT" at bounding box center [899, 631] width 139 height 33
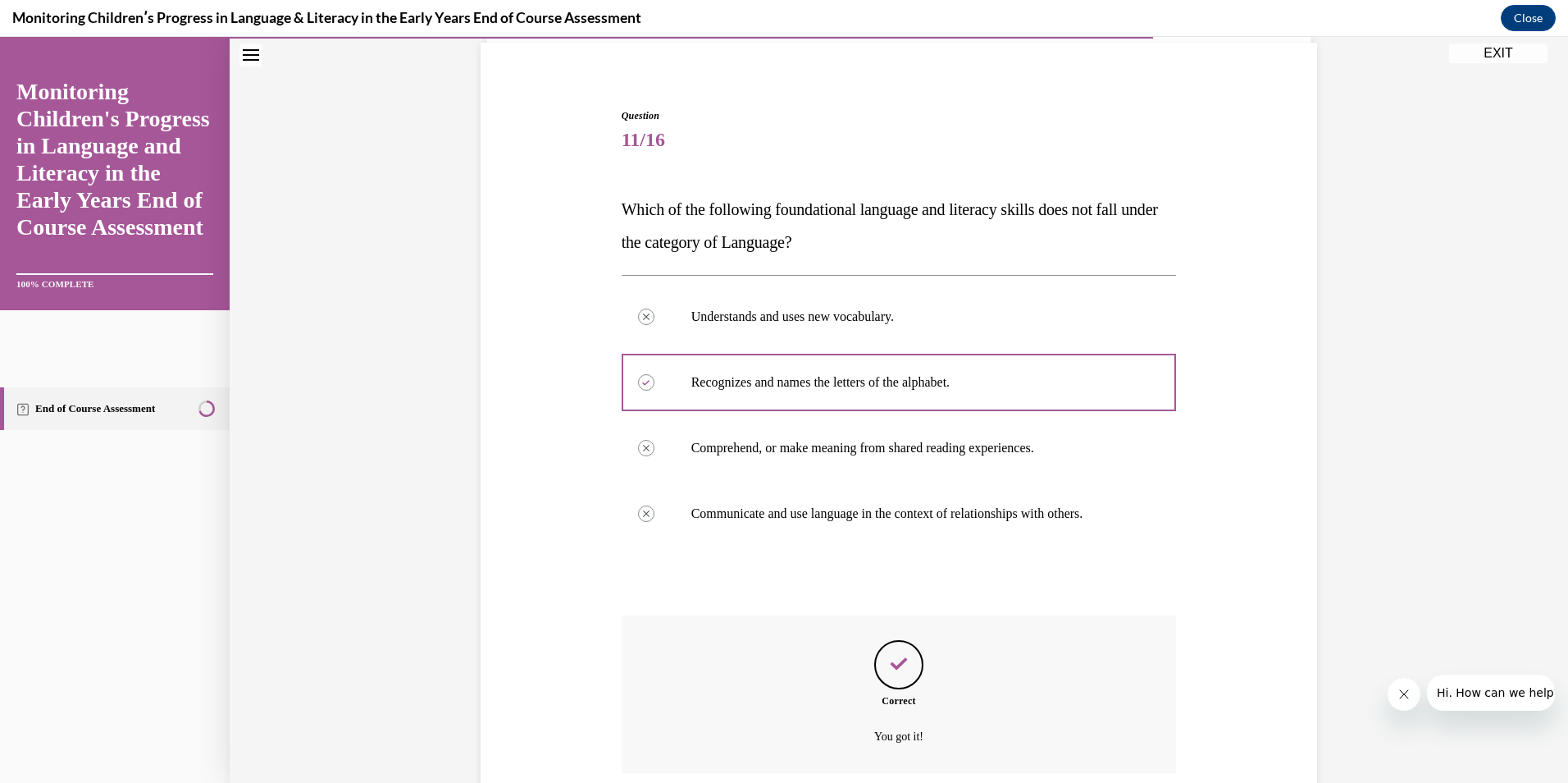
scroll to position [253, 0]
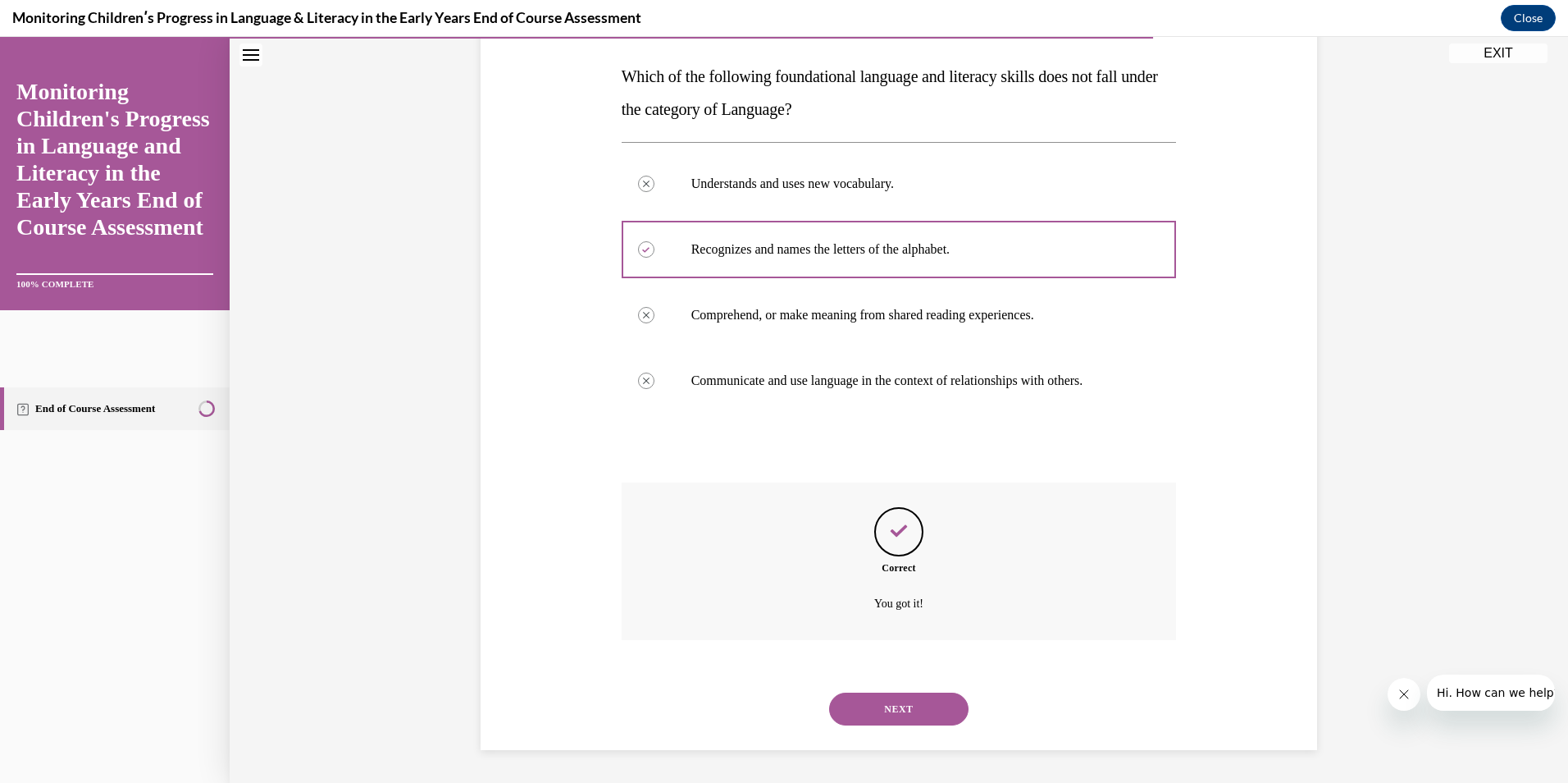
click at [909, 707] on button "NEXT" at bounding box center [899, 708] width 139 height 33
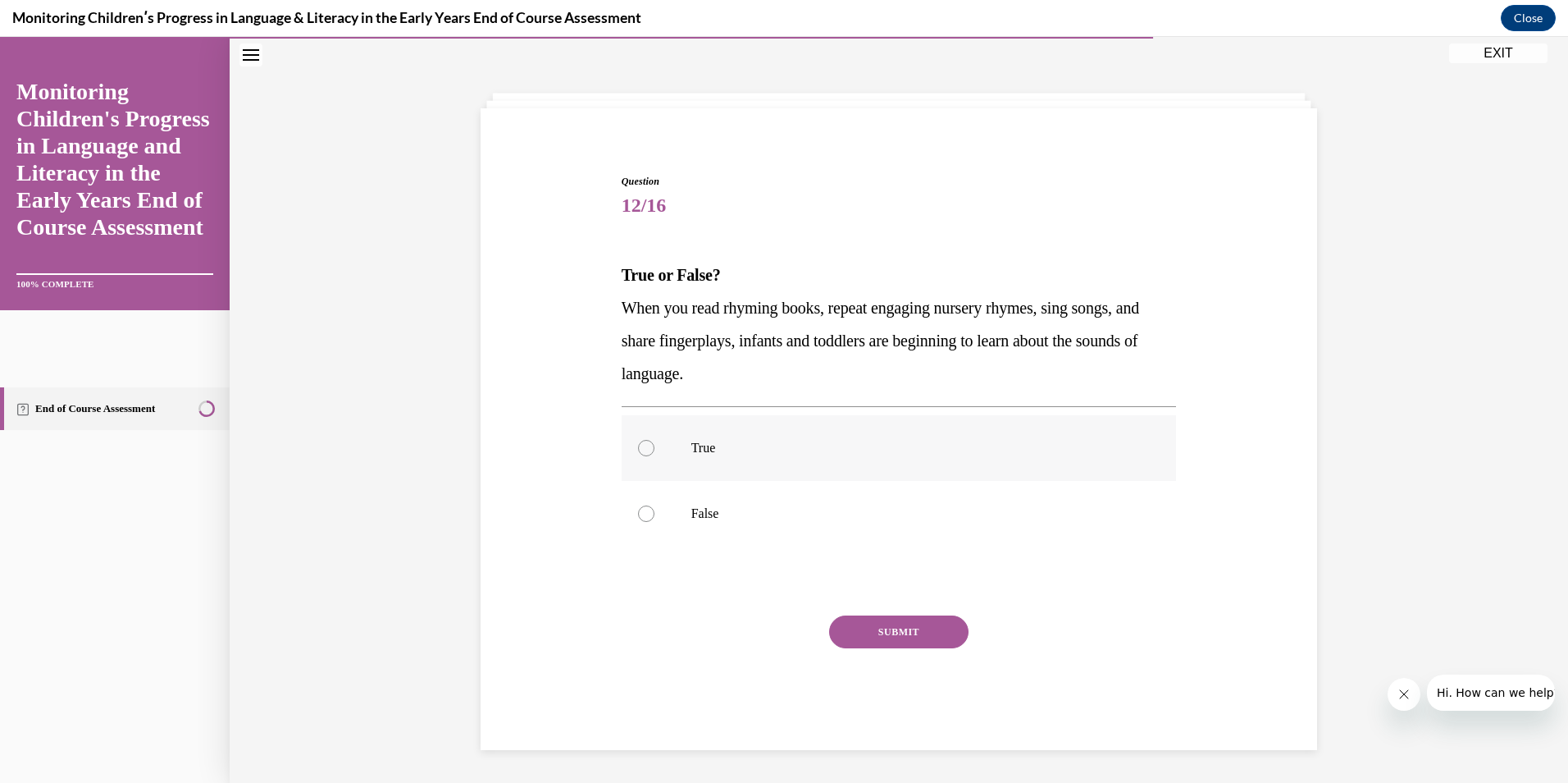
click at [712, 441] on p "True" at bounding box center [914, 448] width 445 height 17
click at [654, 441] on input "True" at bounding box center [647, 448] width 17 height 17
radio input "true"
click at [865, 624] on button "SUBMIT" at bounding box center [899, 631] width 139 height 33
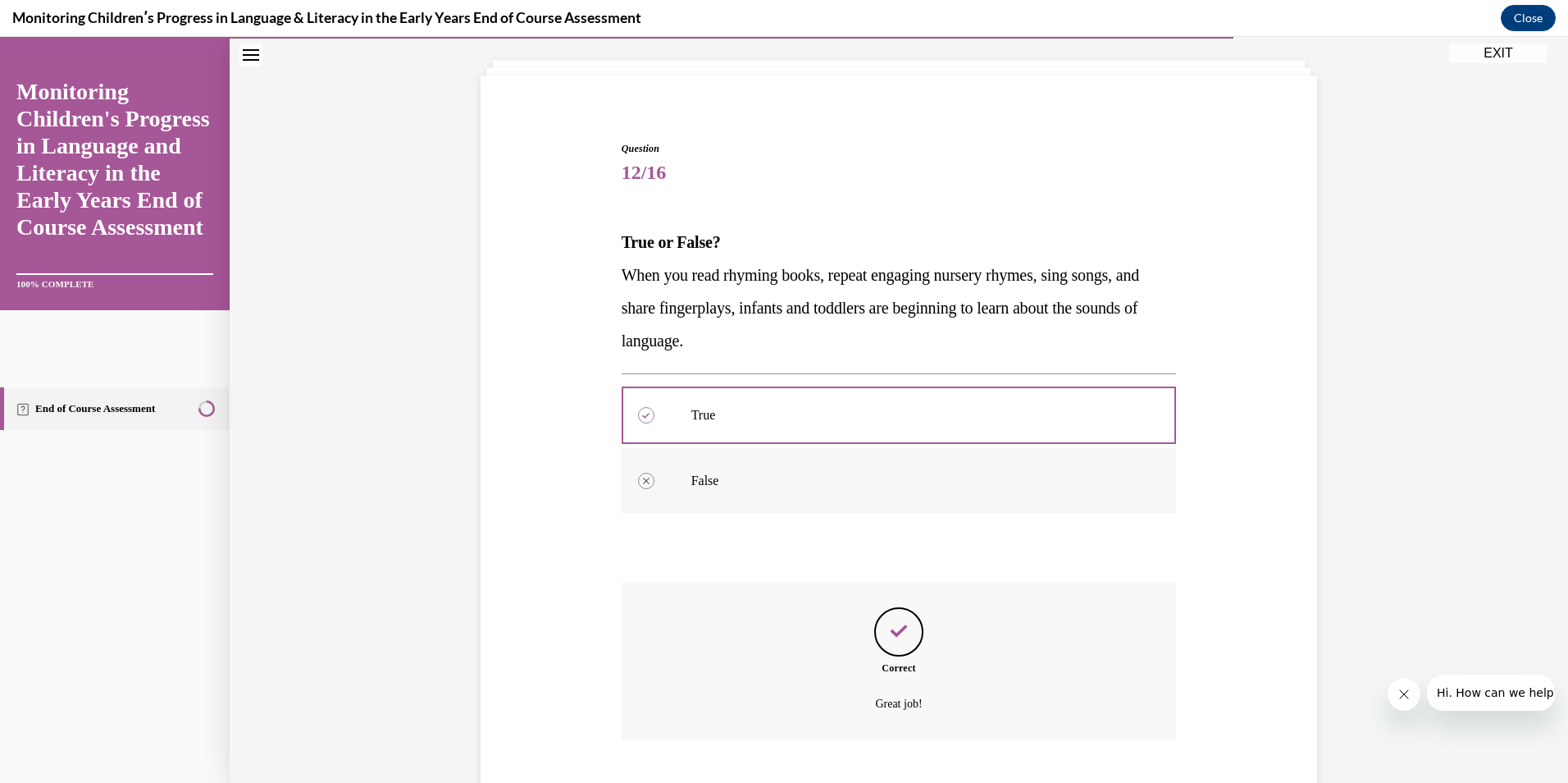
scroll to position [187, 0]
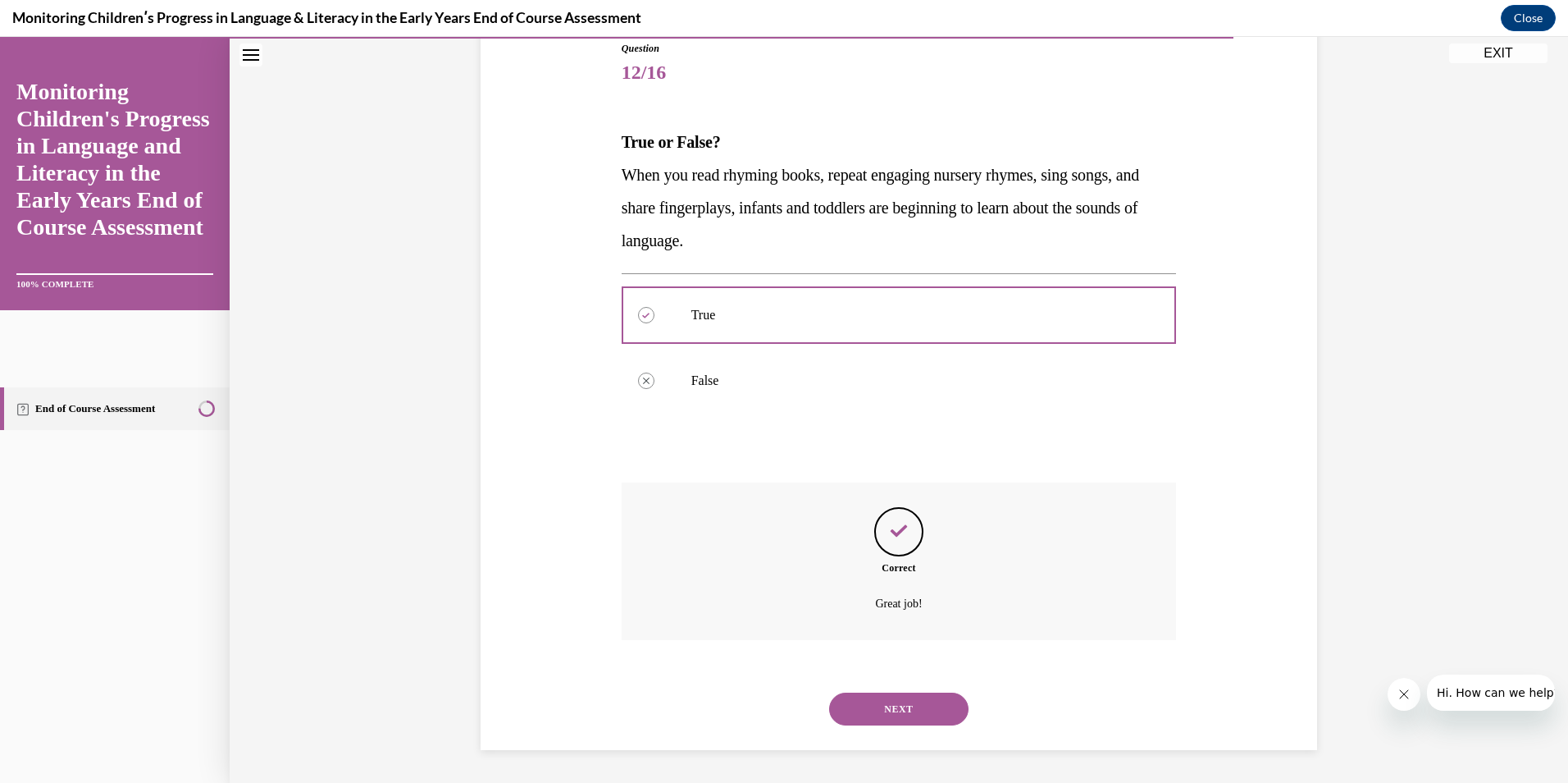
click at [919, 701] on button "NEXT" at bounding box center [899, 708] width 139 height 33
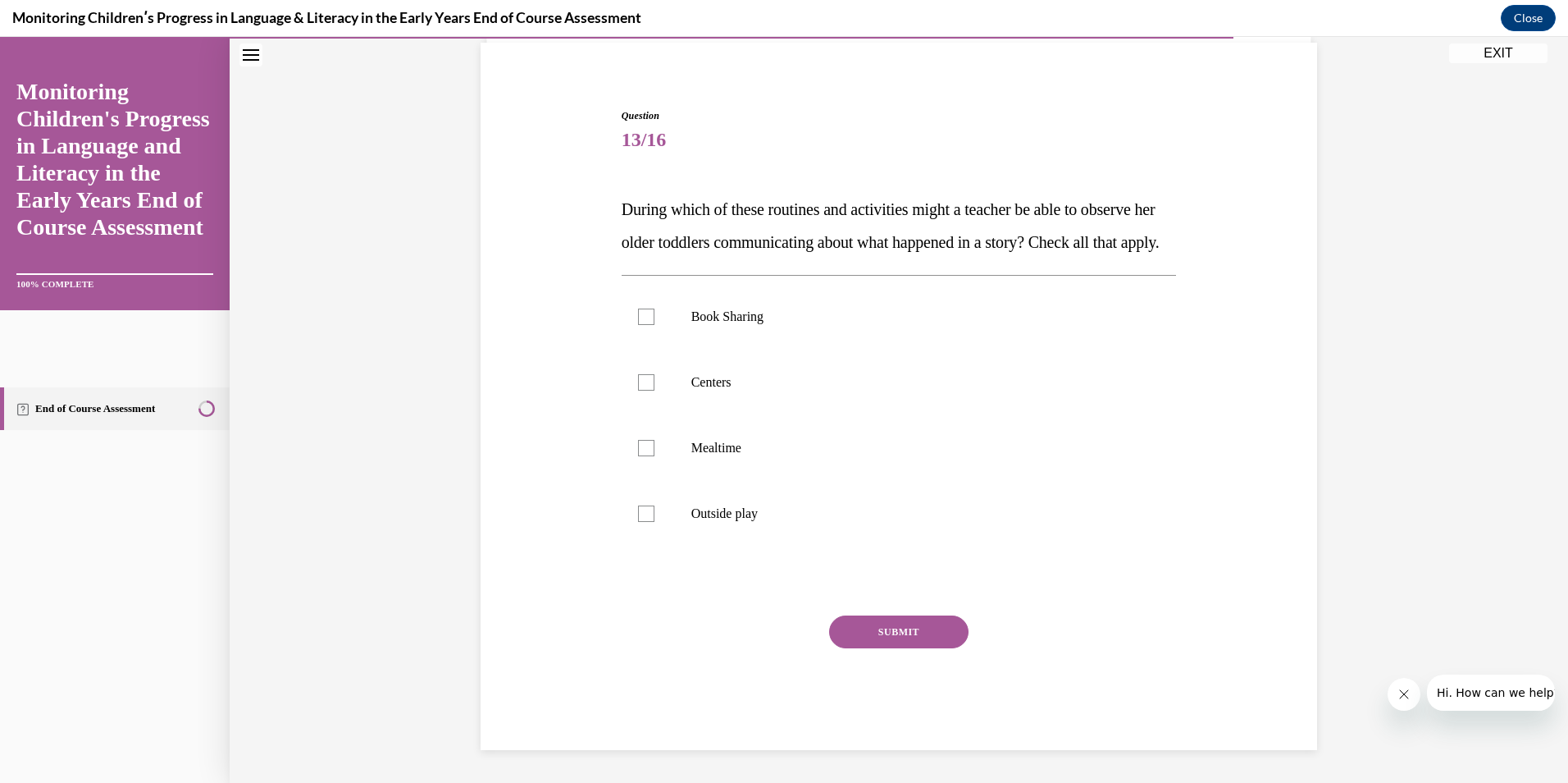
scroll to position [153, 0]
click at [639, 321] on div at bounding box center [647, 317] width 17 height 17
click at [639, 321] on input "Book Sharing" at bounding box center [647, 317] width 17 height 17
checkbox input "true"
click at [638, 376] on div at bounding box center [647, 383] width 17 height 17
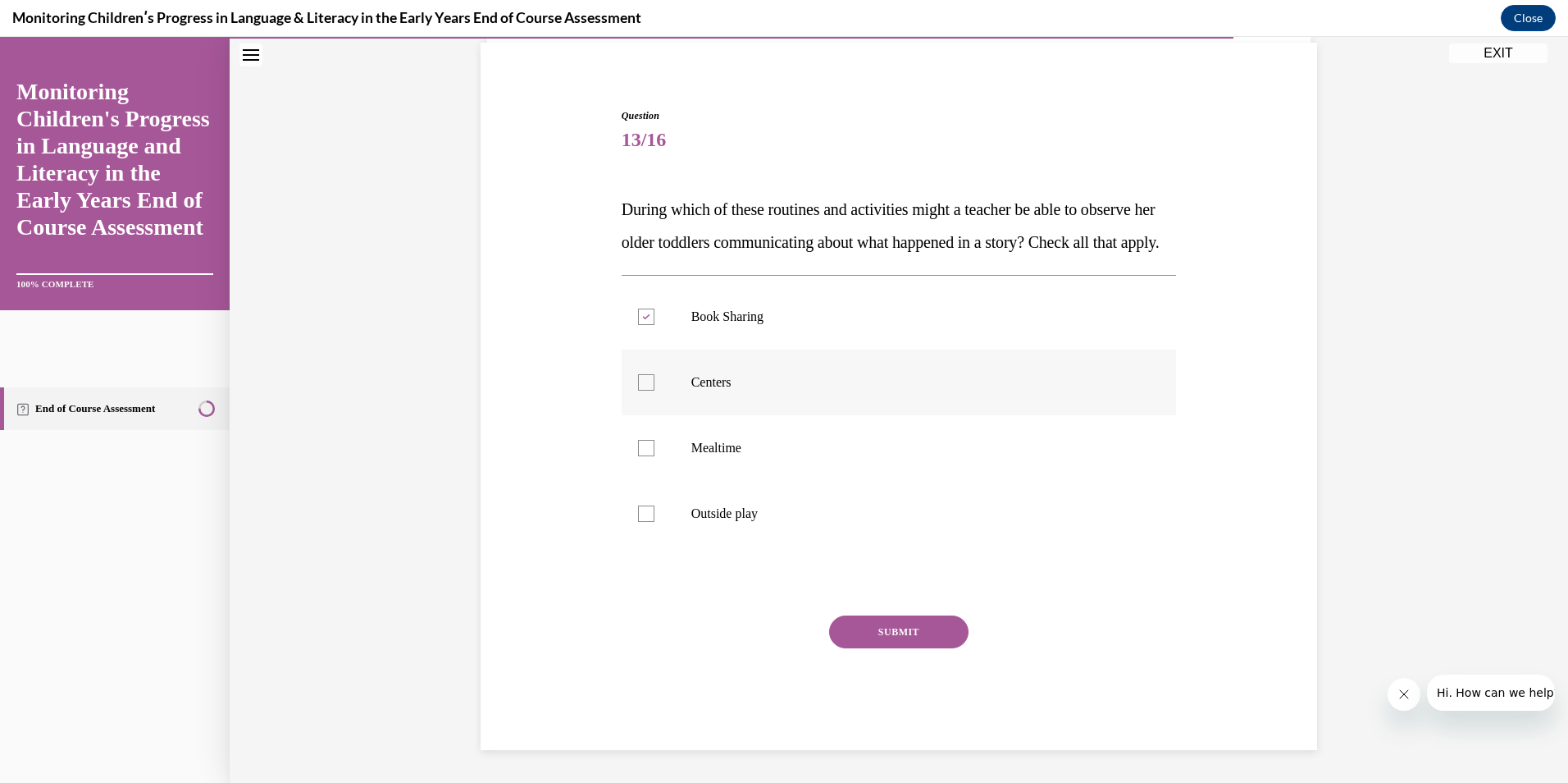
click at [638, 376] on input "Centers" at bounding box center [647, 383] width 17 height 17
checkbox input "true"
click at [642, 457] on label "Mealtime" at bounding box center [899, 448] width 555 height 65
click at [642, 457] on input "Mealtime" at bounding box center [647, 448] width 17 height 17
checkbox input "true"
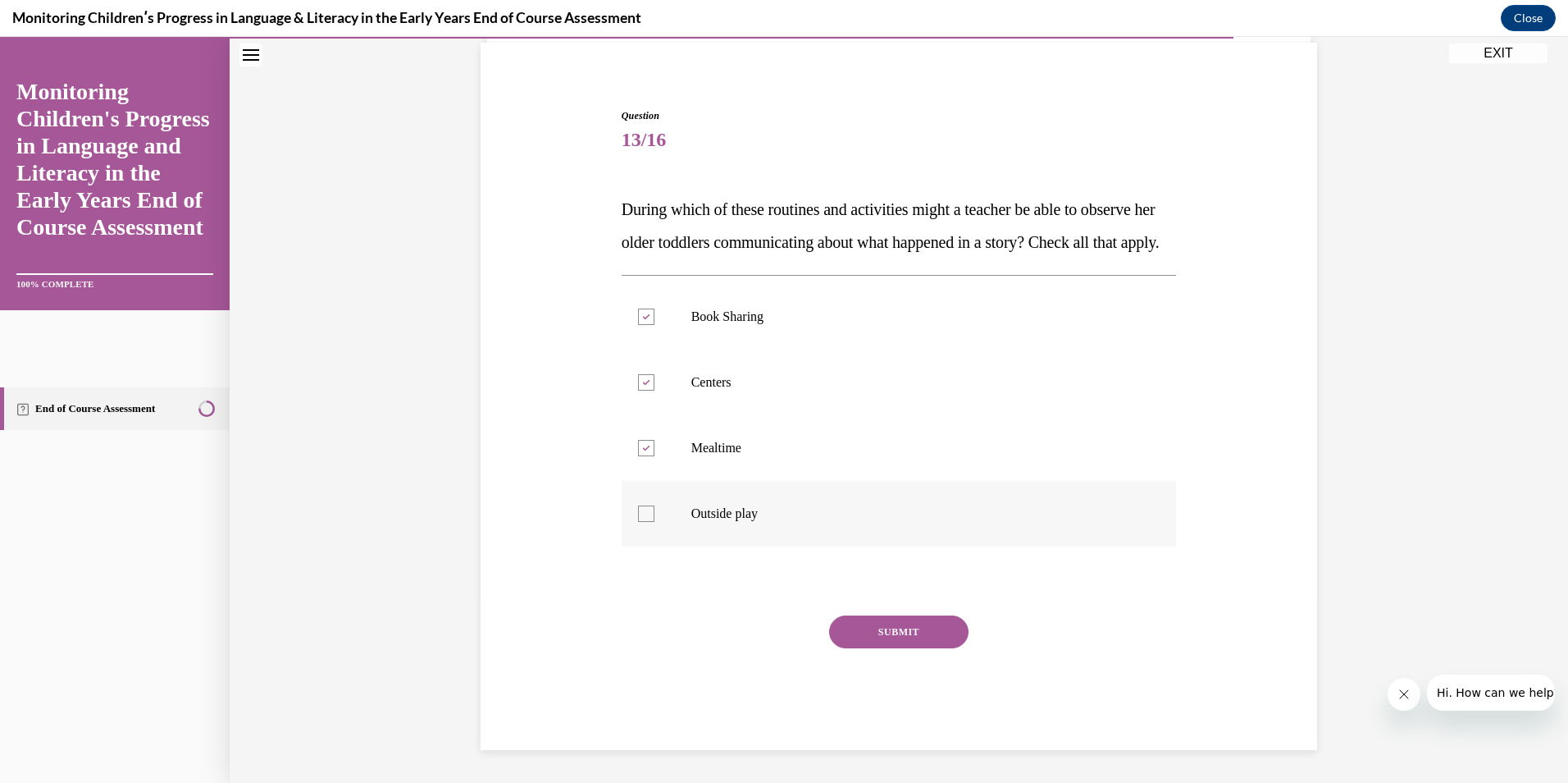
click at [649, 505] on label "Outside play" at bounding box center [899, 514] width 555 height 65
click at [649, 505] on input "Outside play" at bounding box center [647, 514] width 17 height 17
checkbox input "true"
click at [884, 636] on button "SUBMIT" at bounding box center [899, 631] width 139 height 33
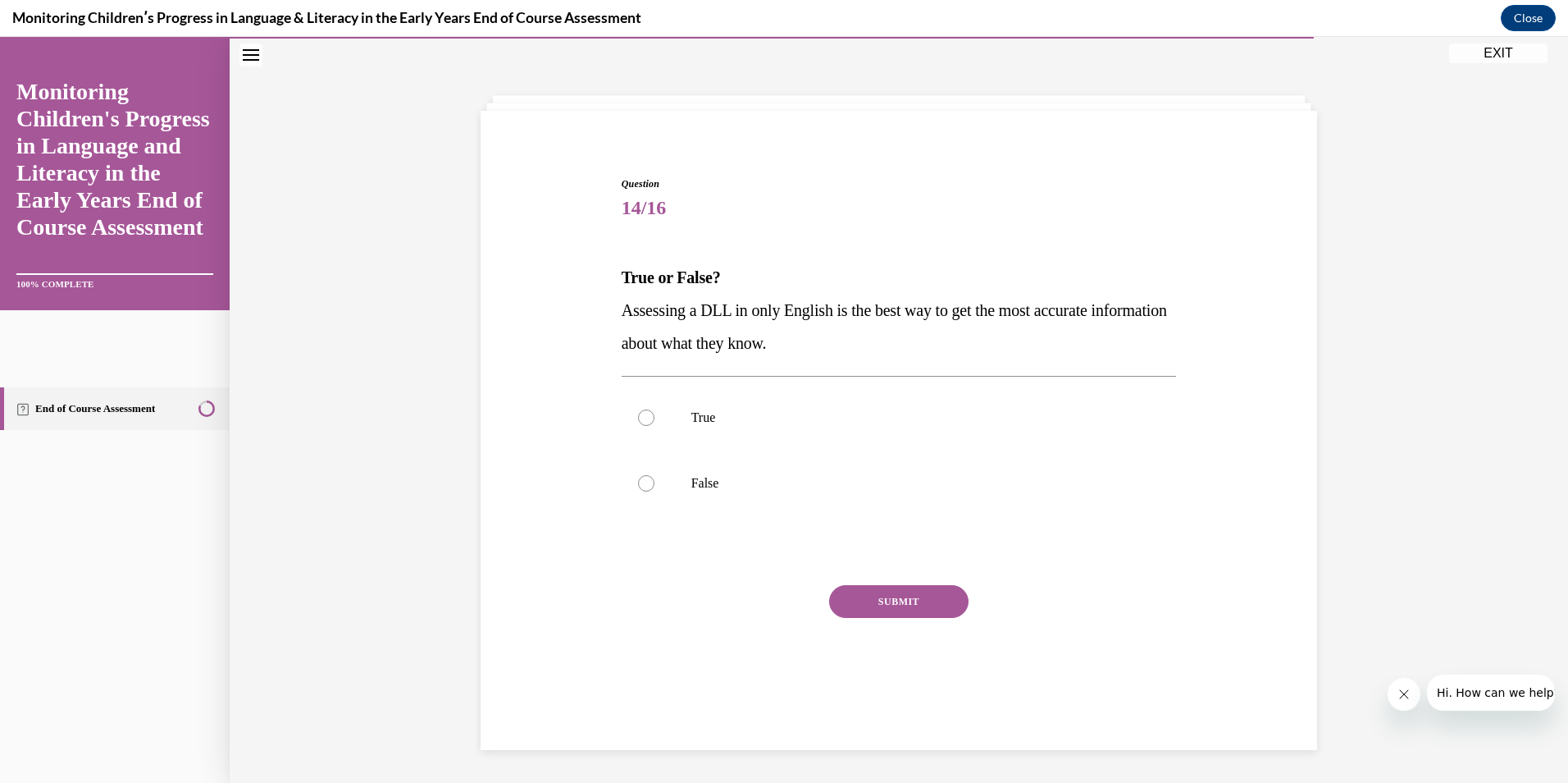
scroll to position [52, 0]
click at [736, 488] on p "False" at bounding box center [914, 483] width 445 height 17
click at [654, 488] on input "False" at bounding box center [647, 483] width 17 height 17
radio input "true"
click at [888, 603] on button "SUBMIT" at bounding box center [899, 601] width 139 height 33
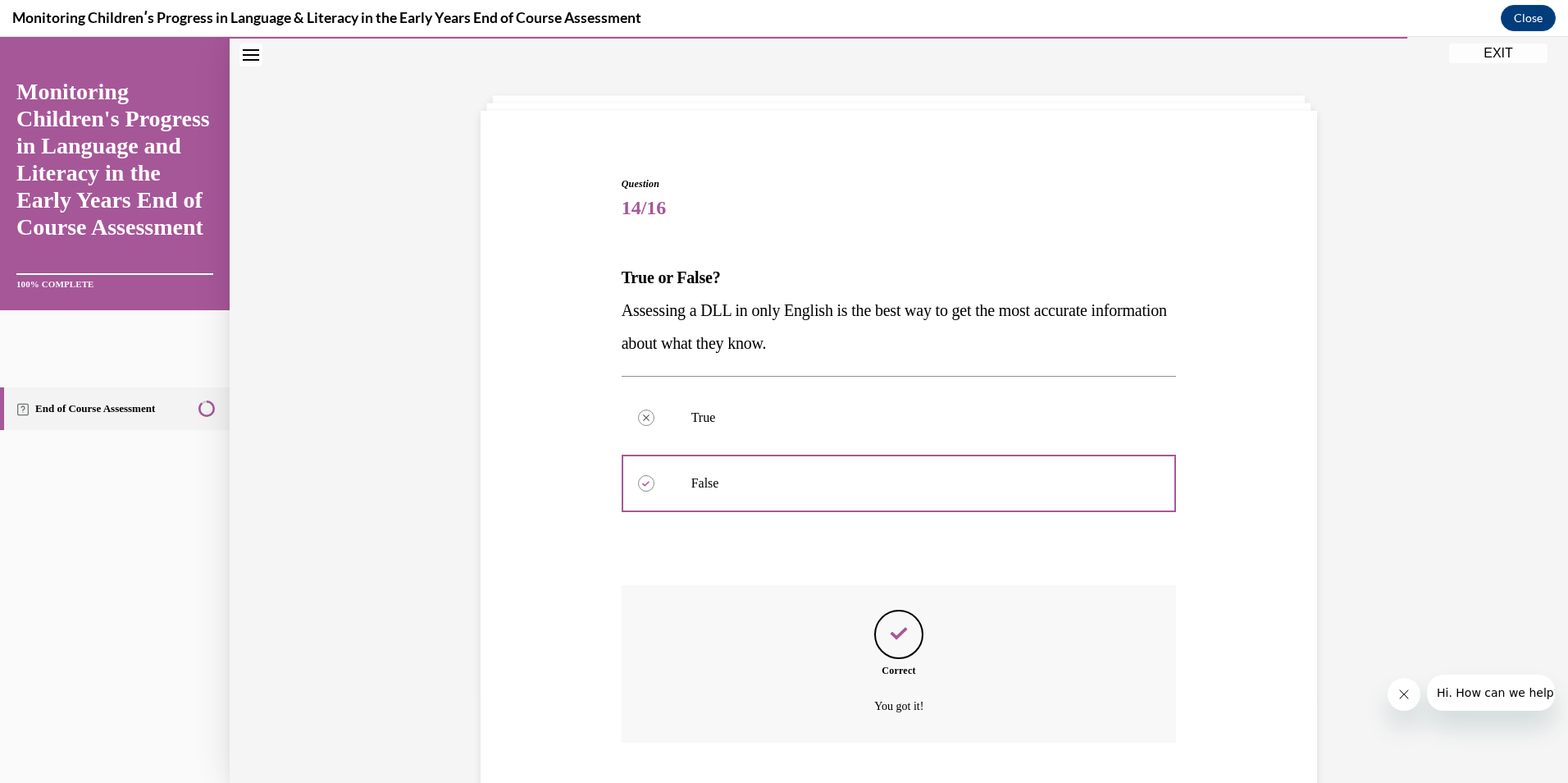
scroll to position [154, 0]
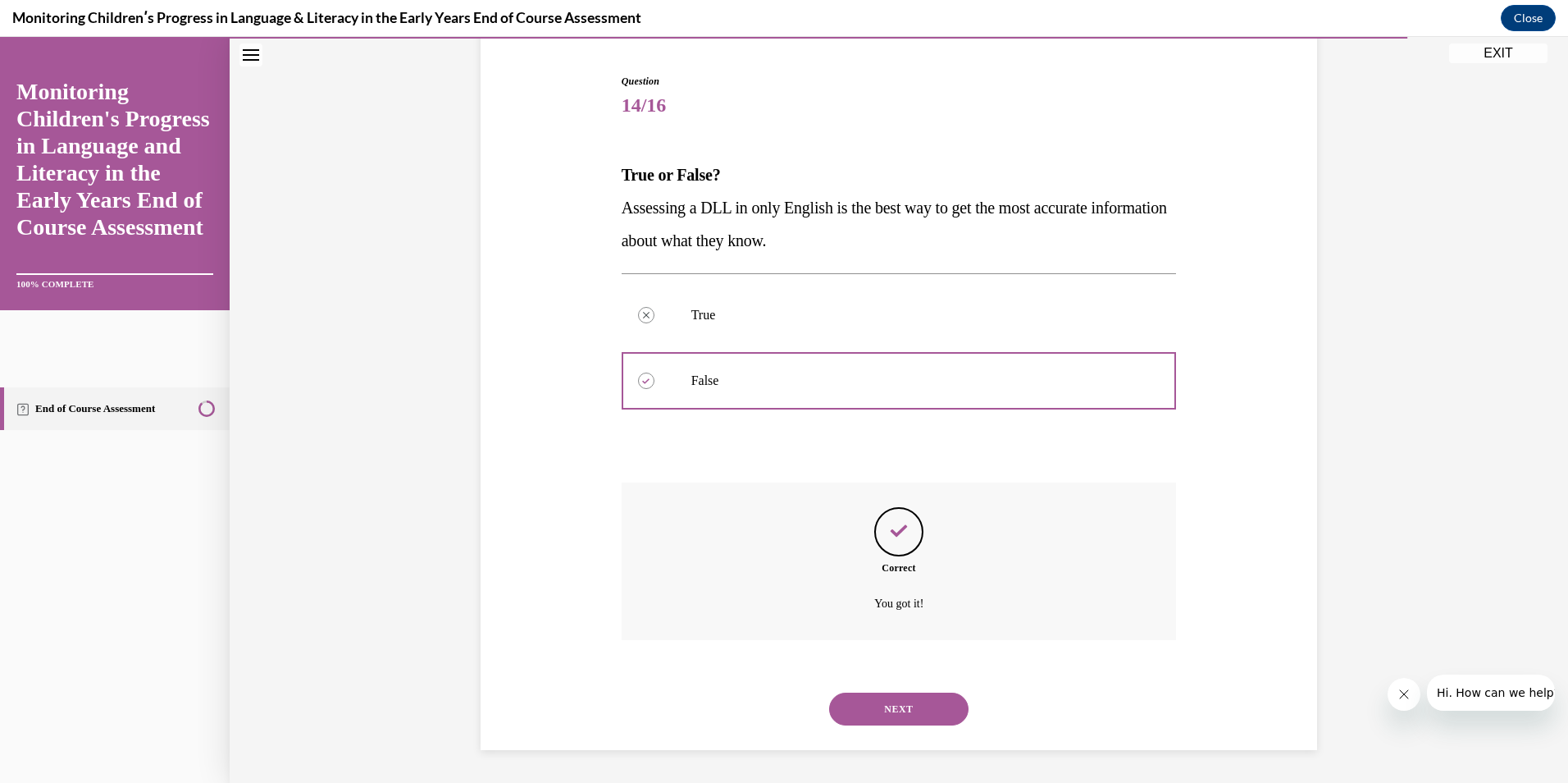
click at [898, 701] on button "NEXT" at bounding box center [899, 708] width 139 height 33
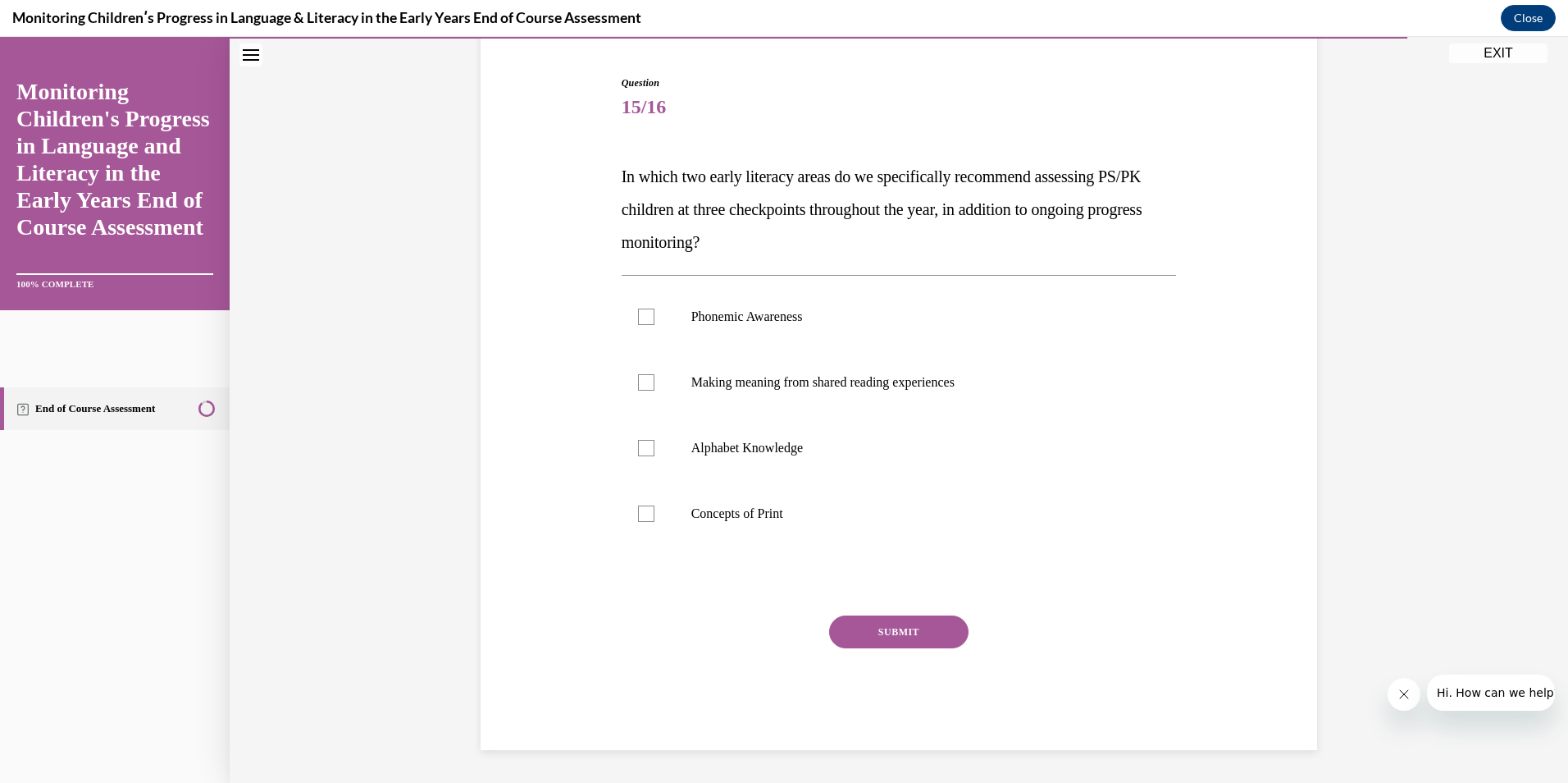
scroll to position [85, 0]
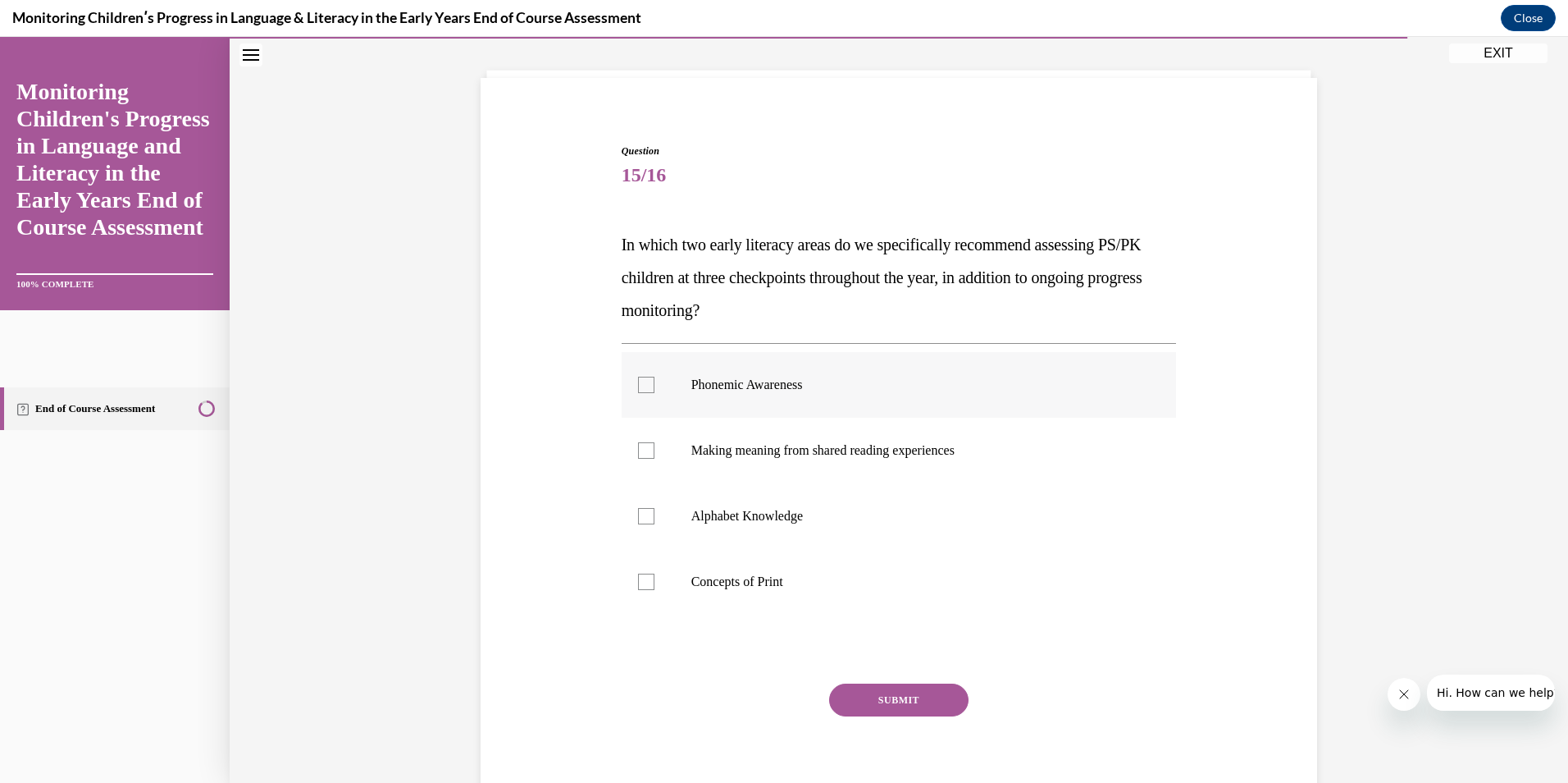
click at [643, 384] on div at bounding box center [647, 385] width 17 height 17
click at [643, 384] on input "Phonemic Awareness" at bounding box center [647, 385] width 17 height 17
checkbox input "true"
click at [664, 516] on label "Alphabet Knowledge" at bounding box center [899, 516] width 555 height 65
click at [654, 516] on input "Alphabet Knowledge" at bounding box center [647, 516] width 17 height 17
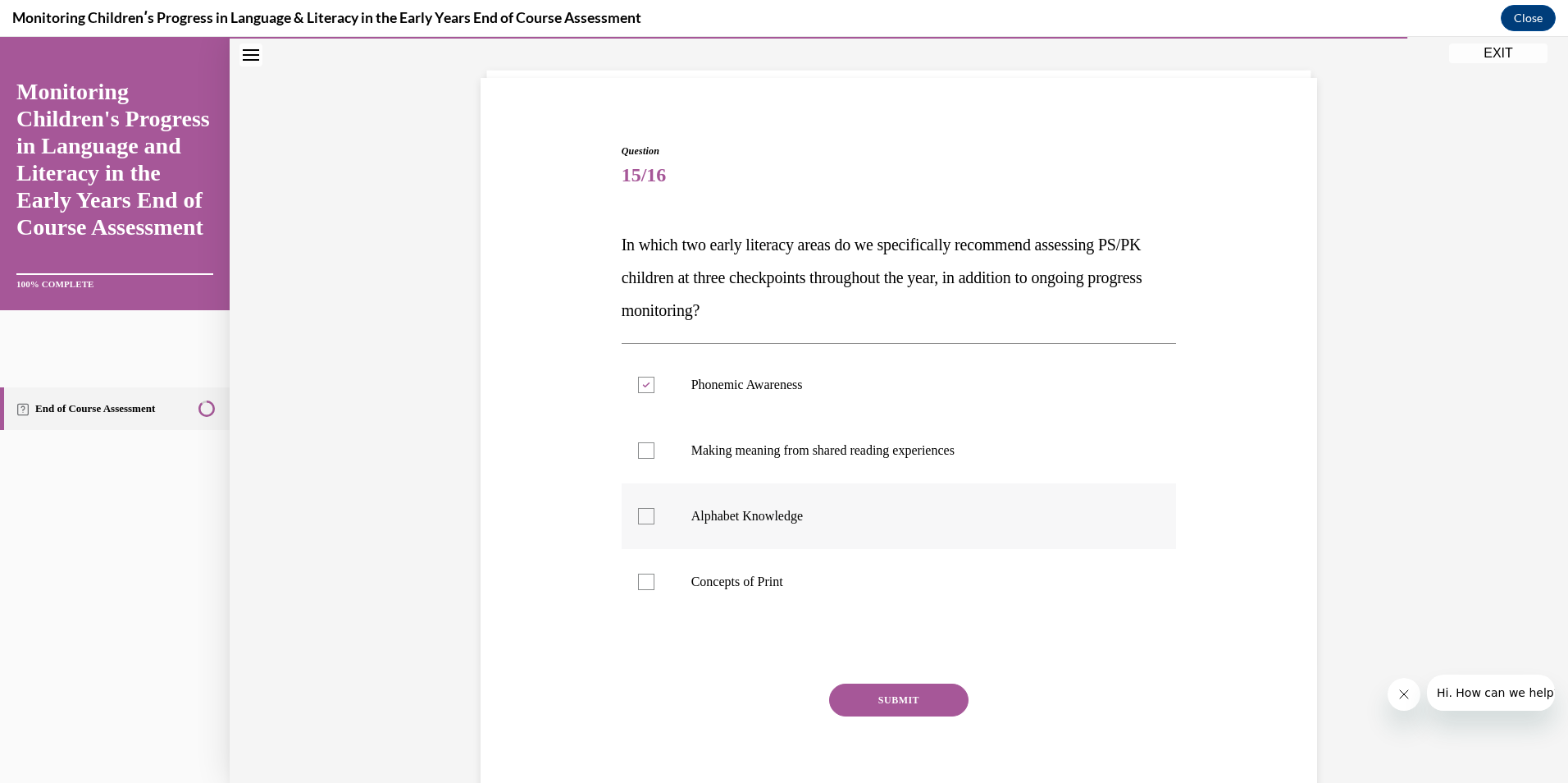
checkbox input "true"
click at [865, 692] on button "SUBMIT" at bounding box center [899, 699] width 139 height 33
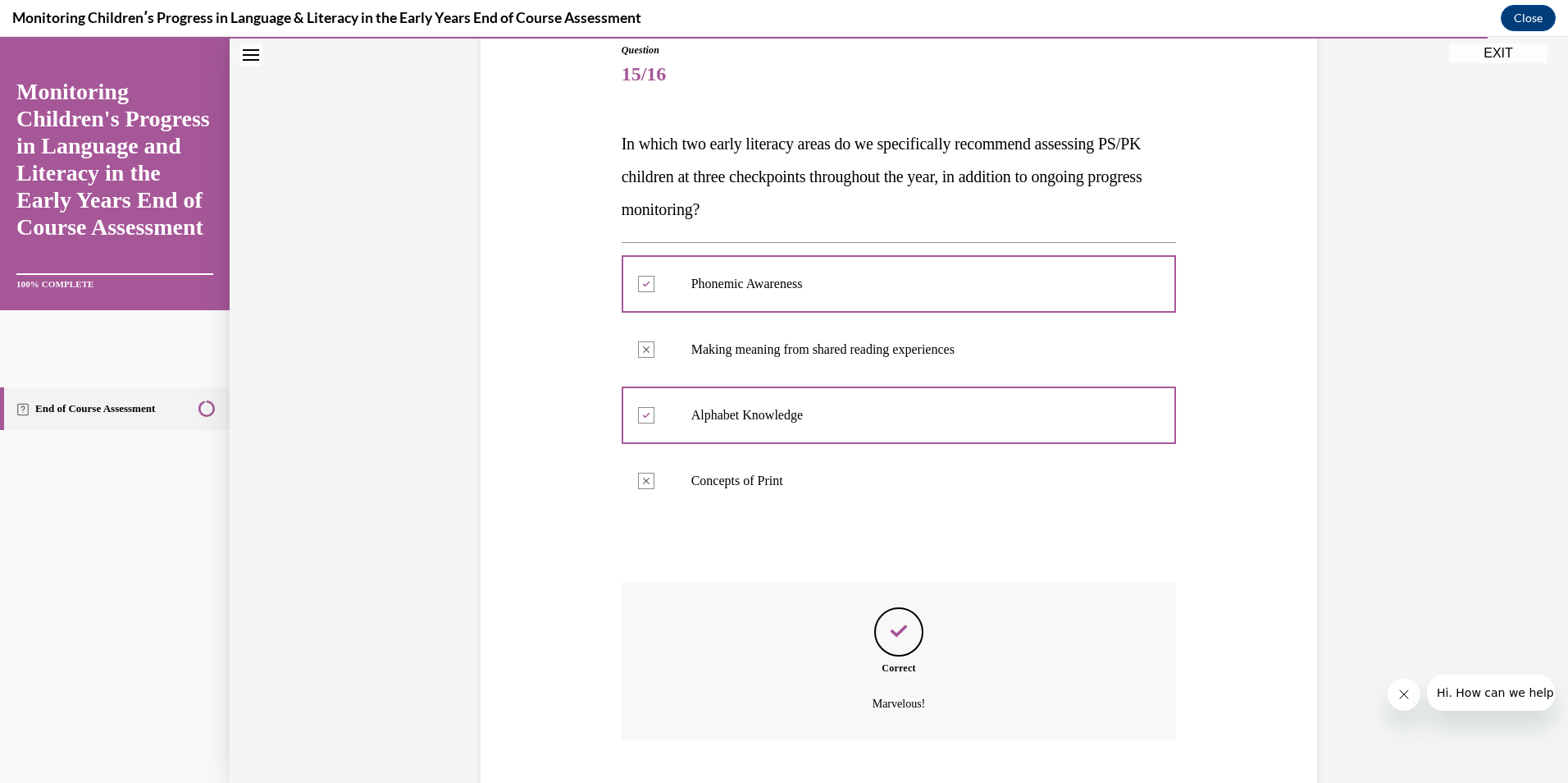
scroll to position [285, 0]
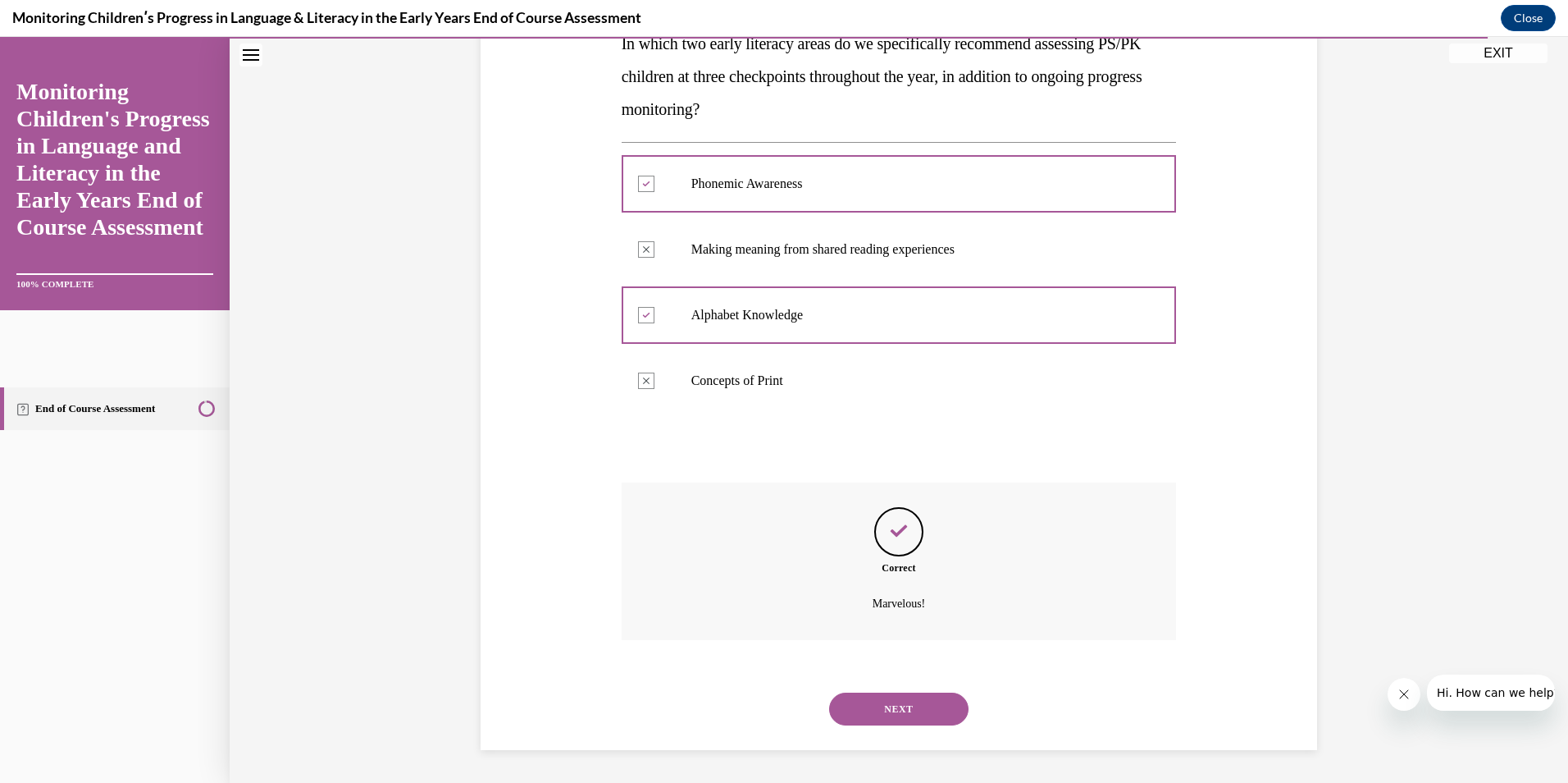
click at [866, 701] on button "NEXT" at bounding box center [899, 708] width 139 height 33
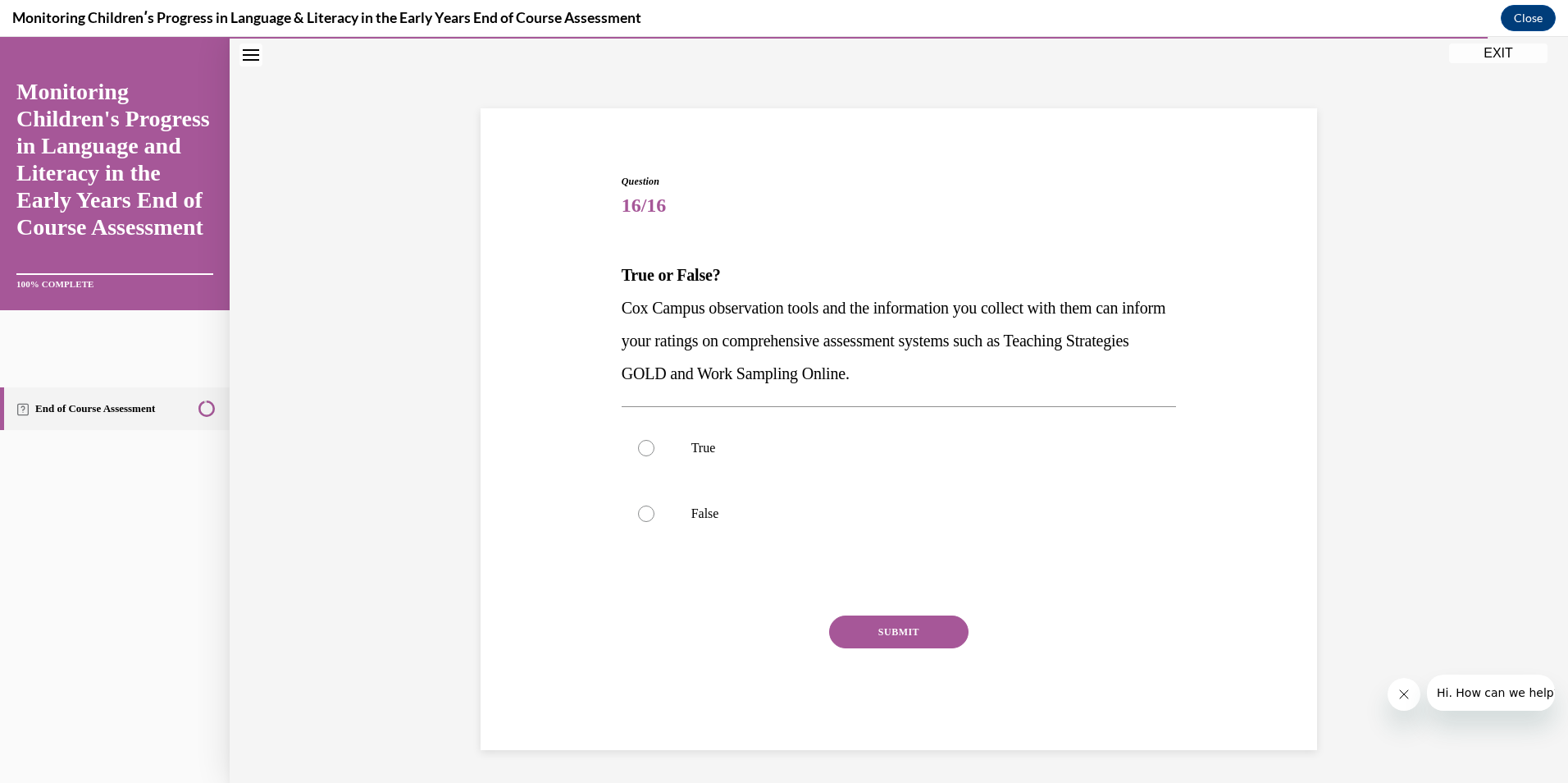
scroll to position [55, 0]
click at [709, 452] on p "True" at bounding box center [914, 448] width 445 height 17
click at [654, 452] on input "True" at bounding box center [647, 448] width 17 height 17
radio input "true"
click at [863, 641] on button "SUBMIT" at bounding box center [899, 631] width 139 height 33
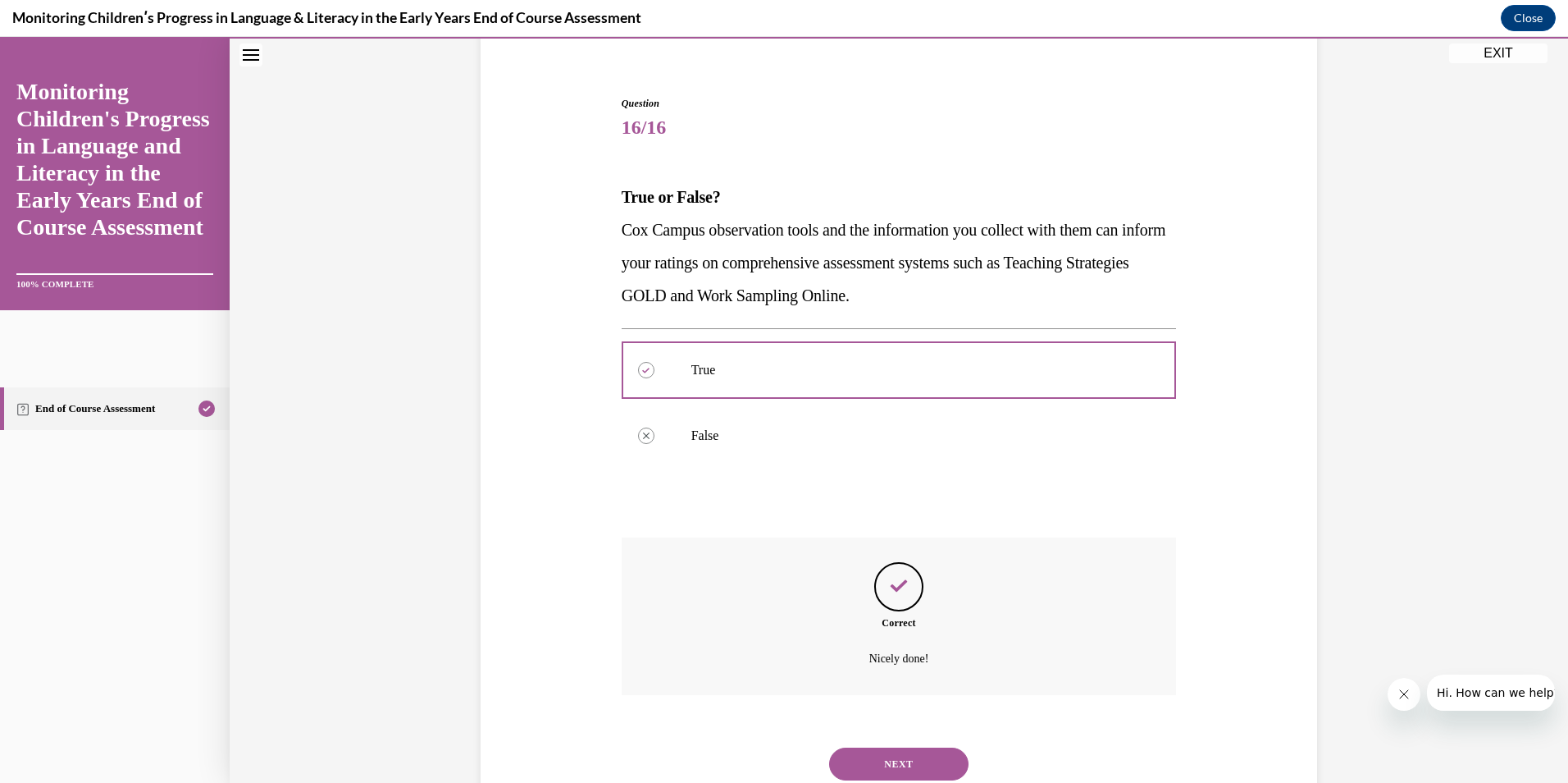
scroll to position [187, 0]
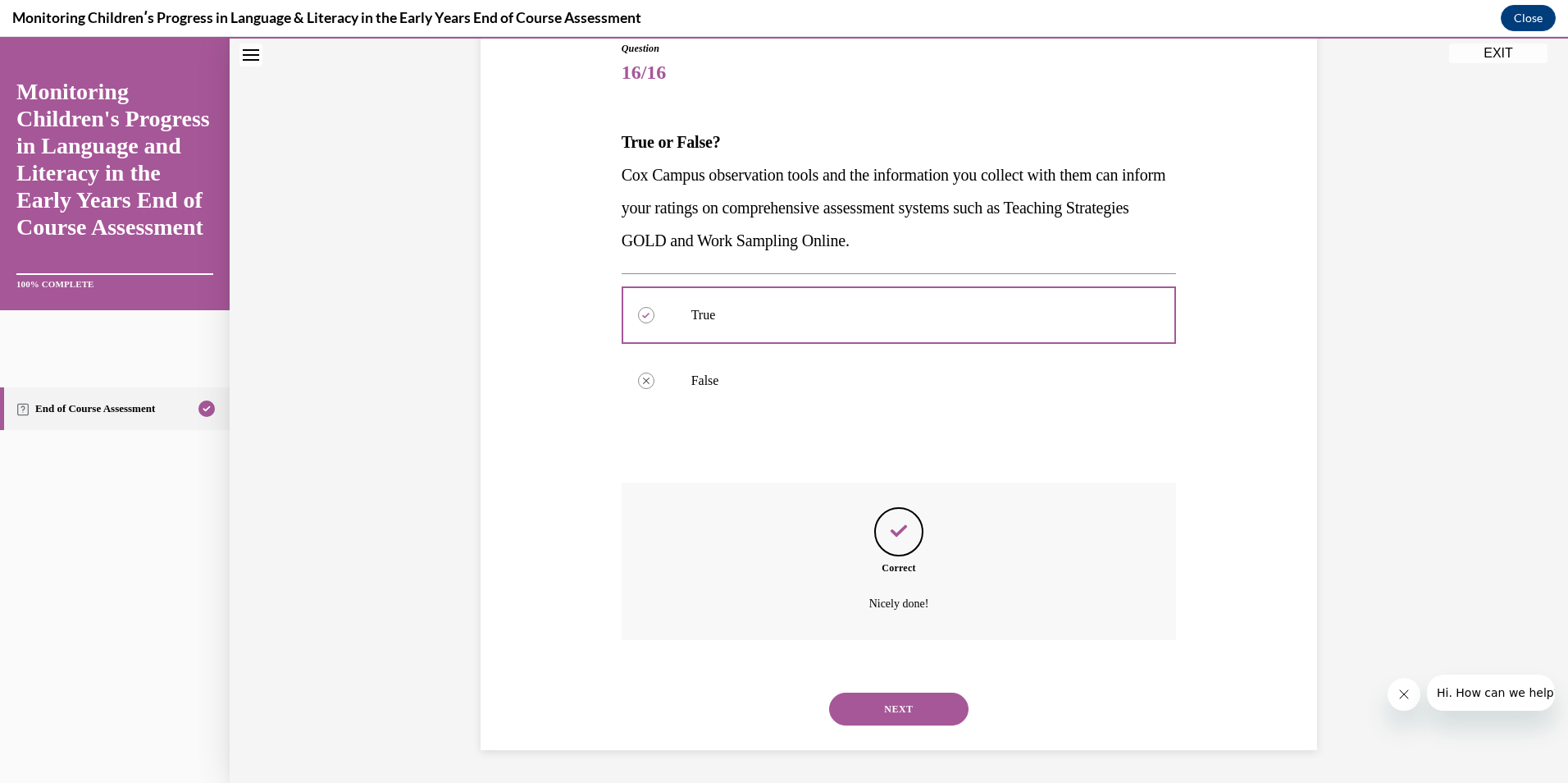
click at [878, 705] on button "NEXT" at bounding box center [899, 708] width 139 height 33
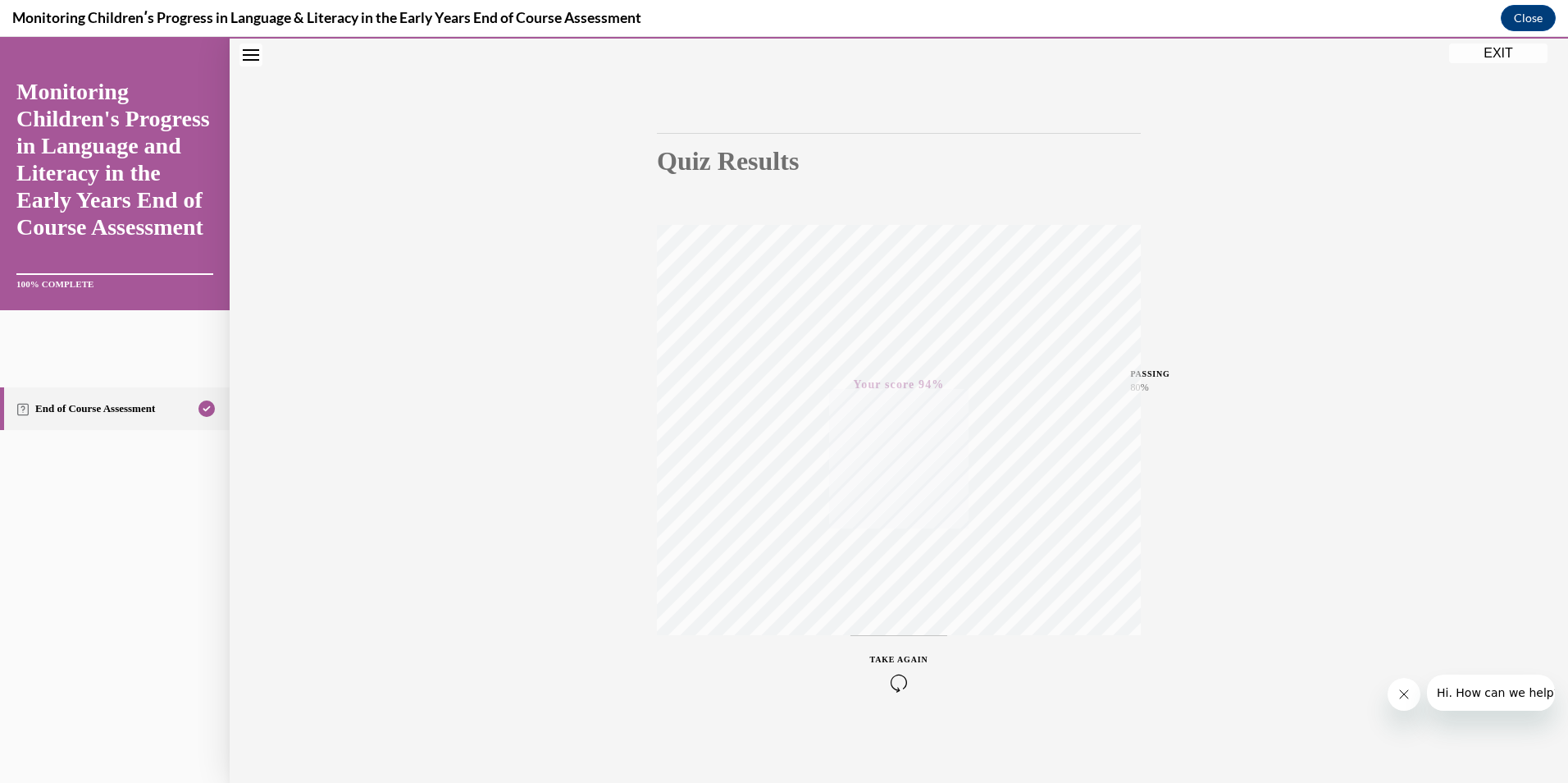
drag, startPoint x: 1484, startPoint y: 55, endPoint x: 1269, endPoint y: 542, distance: 532.3
click at [1484, 55] on button "EXIT" at bounding box center [1498, 53] width 98 height 19
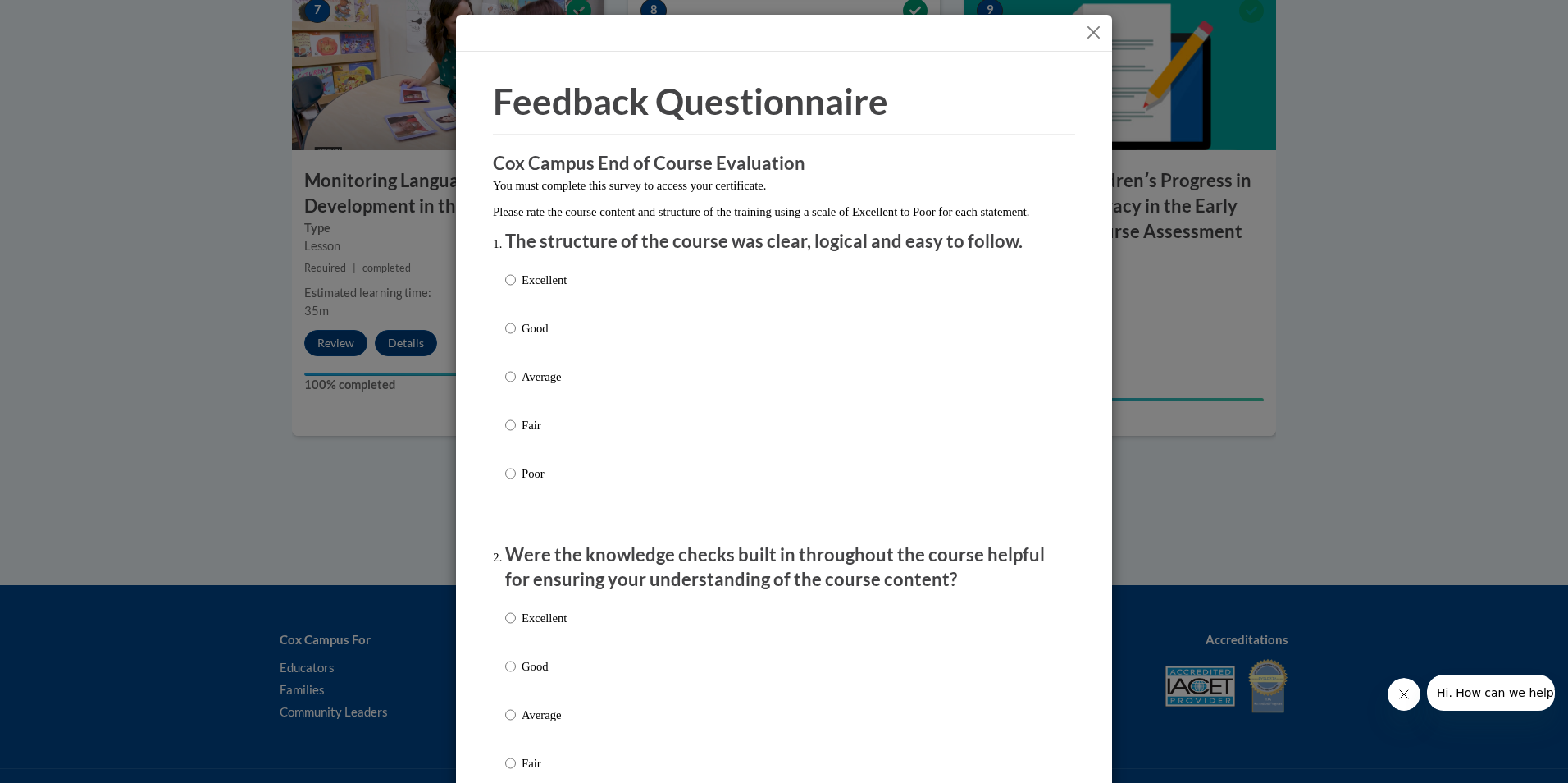
click at [512, 290] on label "Excellent" at bounding box center [535, 293] width 61 height 44
click at [512, 289] on input "Excellent" at bounding box center [510, 280] width 11 height 18
radio input "true"
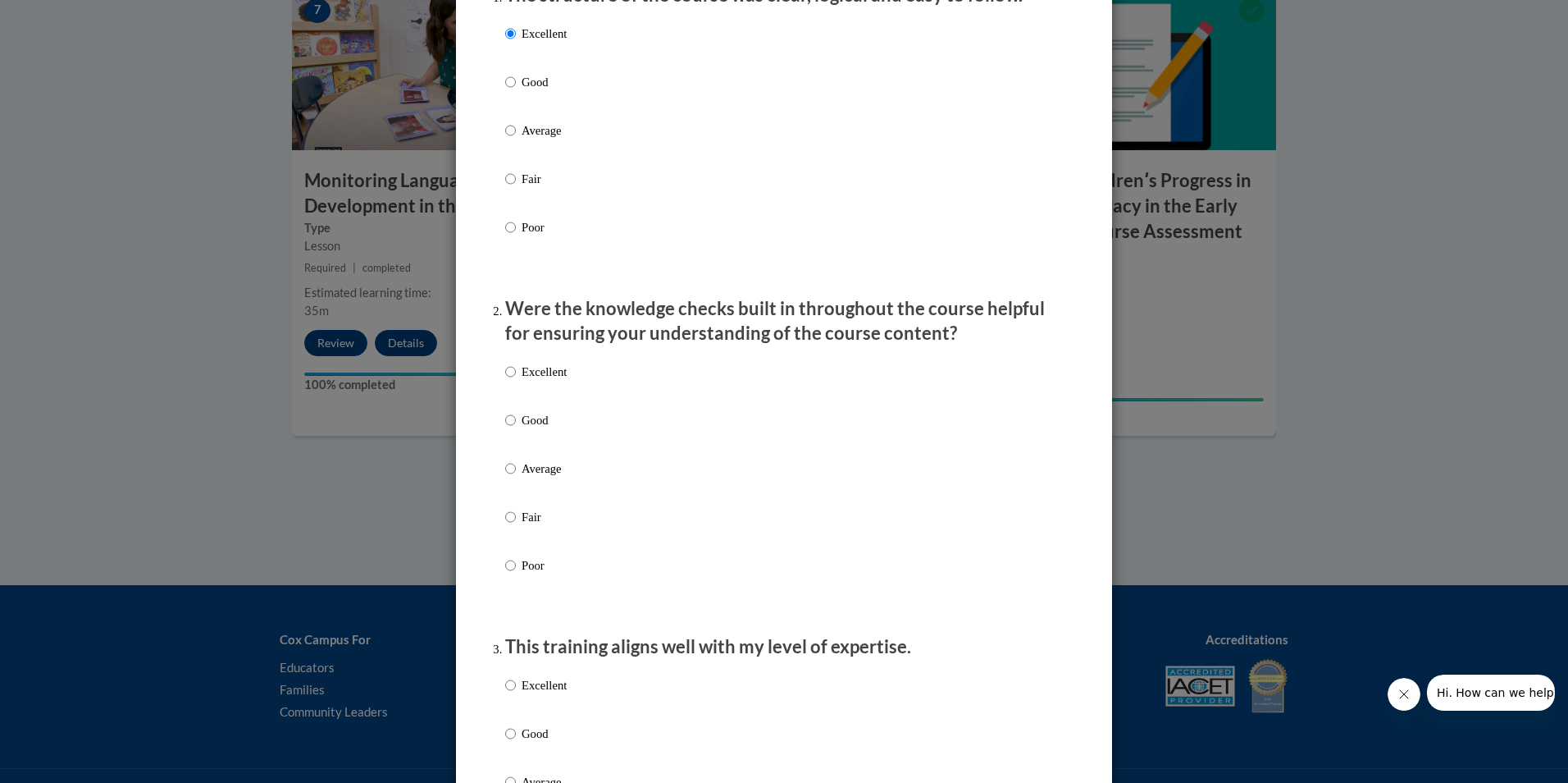
click at [559, 381] on p "Excellent" at bounding box center [544, 372] width 45 height 18
click at [516, 381] on input "Excellent" at bounding box center [510, 372] width 11 height 18
radio input "true"
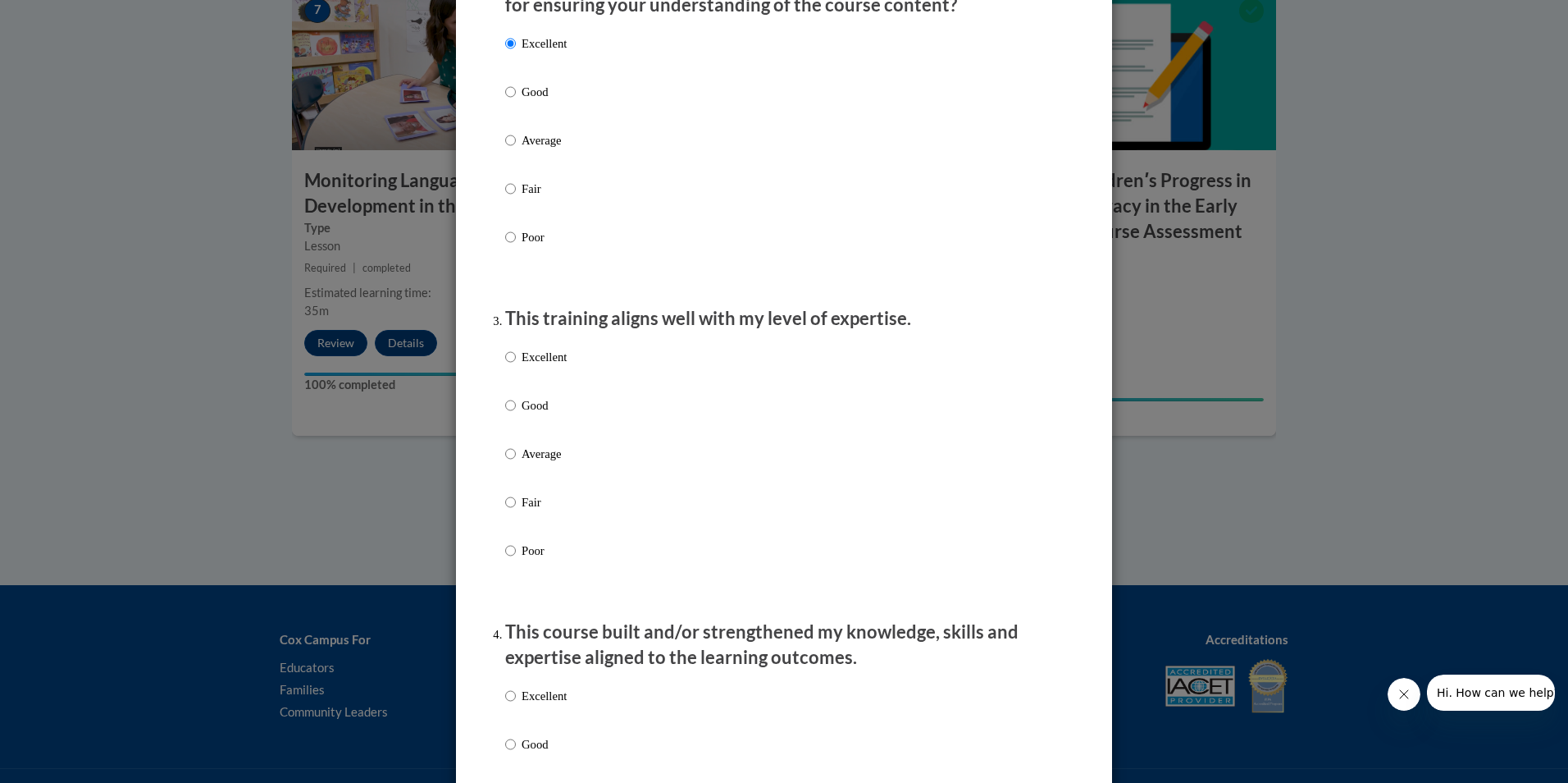
click at [554, 366] on p "Excellent" at bounding box center [544, 358] width 45 height 18
click at [516, 366] on input "Excellent" at bounding box center [510, 358] width 11 height 18
radio input "true"
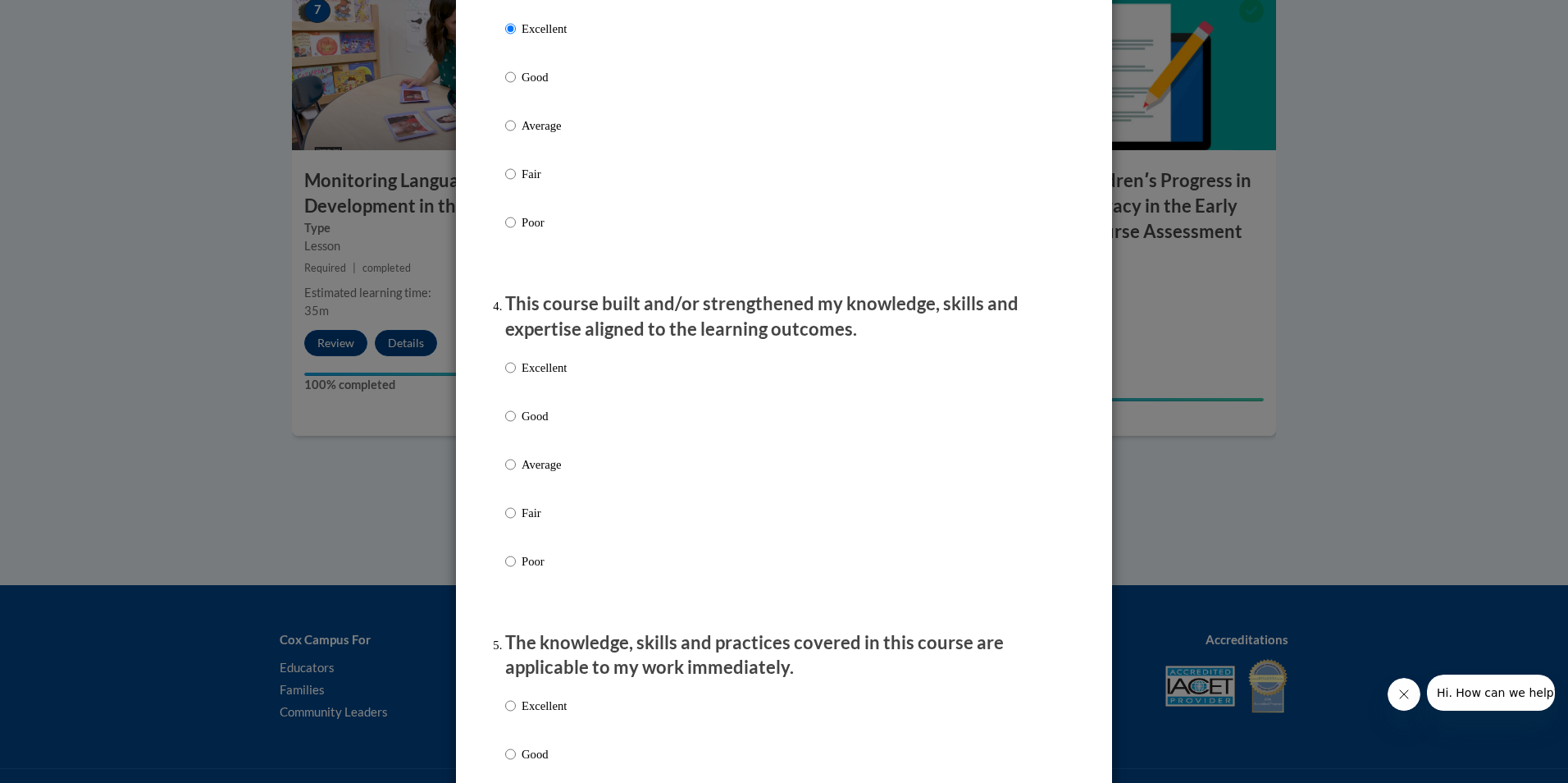
click at [555, 377] on p "Excellent" at bounding box center [544, 368] width 45 height 18
click at [516, 377] on input "Excellent" at bounding box center [510, 368] width 11 height 18
radio input "true"
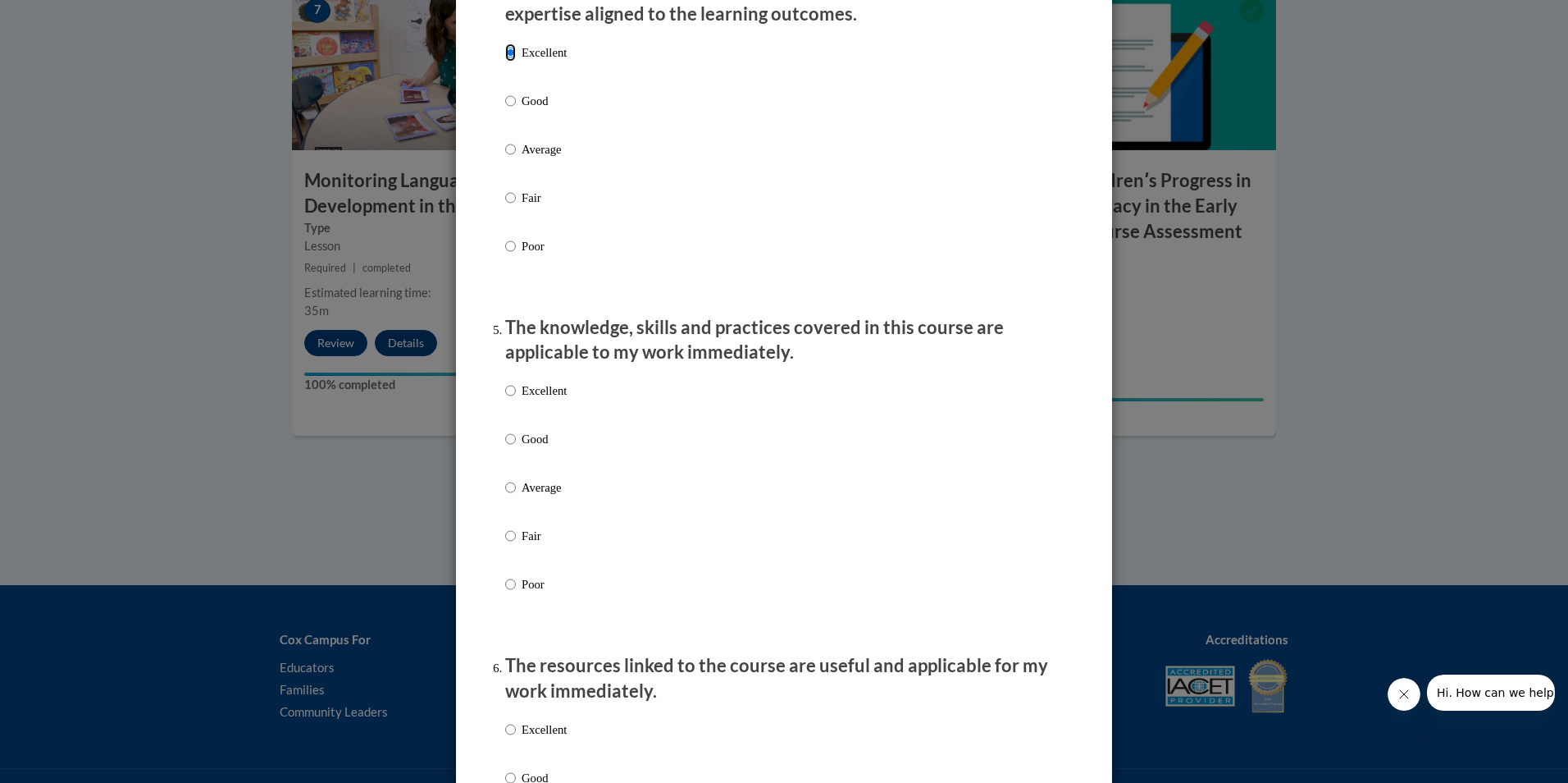
scroll to position [1313, 0]
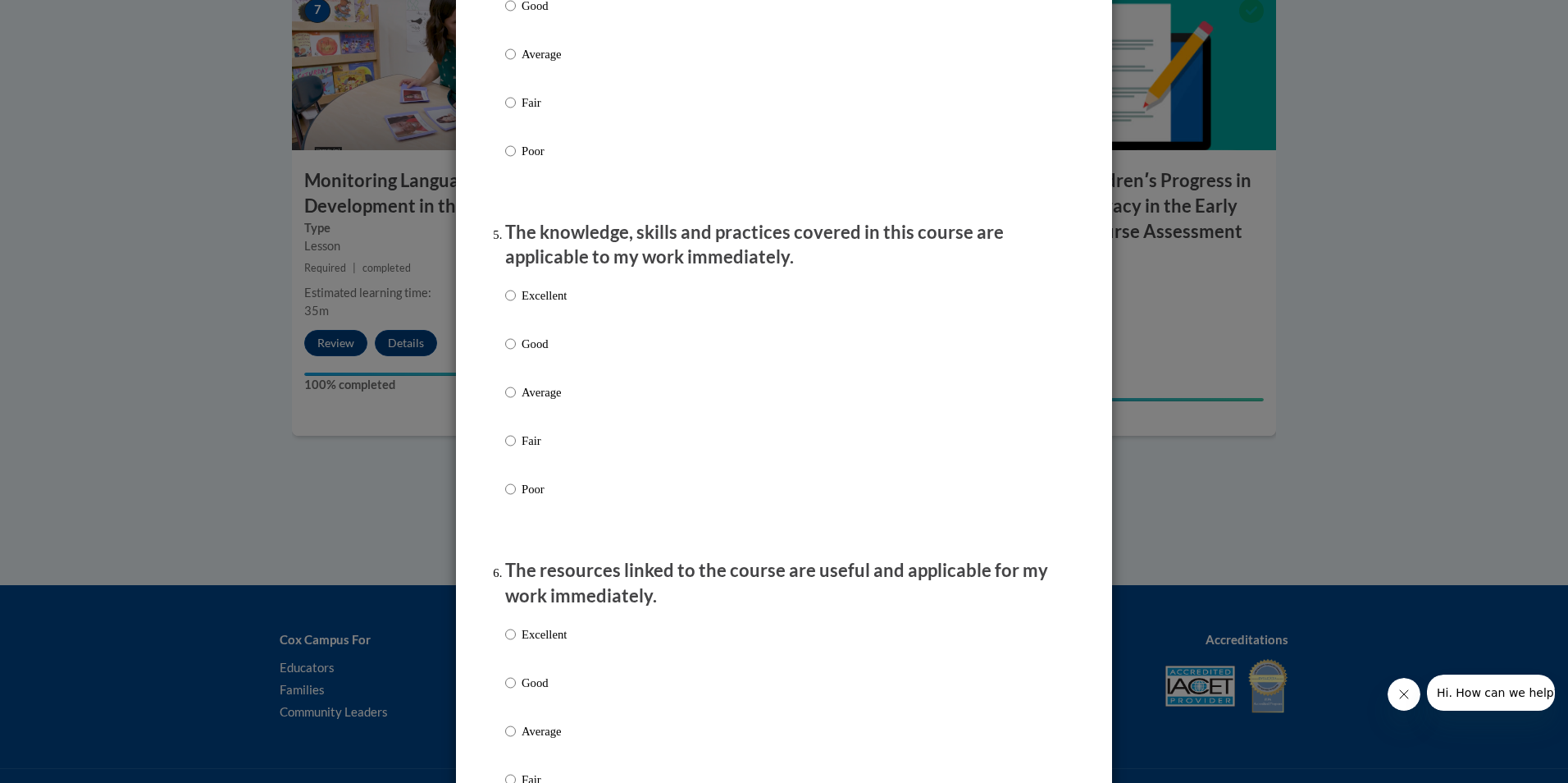
click at [558, 305] on p "Excellent" at bounding box center [544, 295] width 45 height 18
click at [516, 305] on input "Excellent" at bounding box center [510, 295] width 11 height 18
radio input "true"
click at [522, 643] on p "Excellent" at bounding box center [544, 634] width 45 height 18
click at [516, 643] on input "Excellent" at bounding box center [510, 634] width 11 height 18
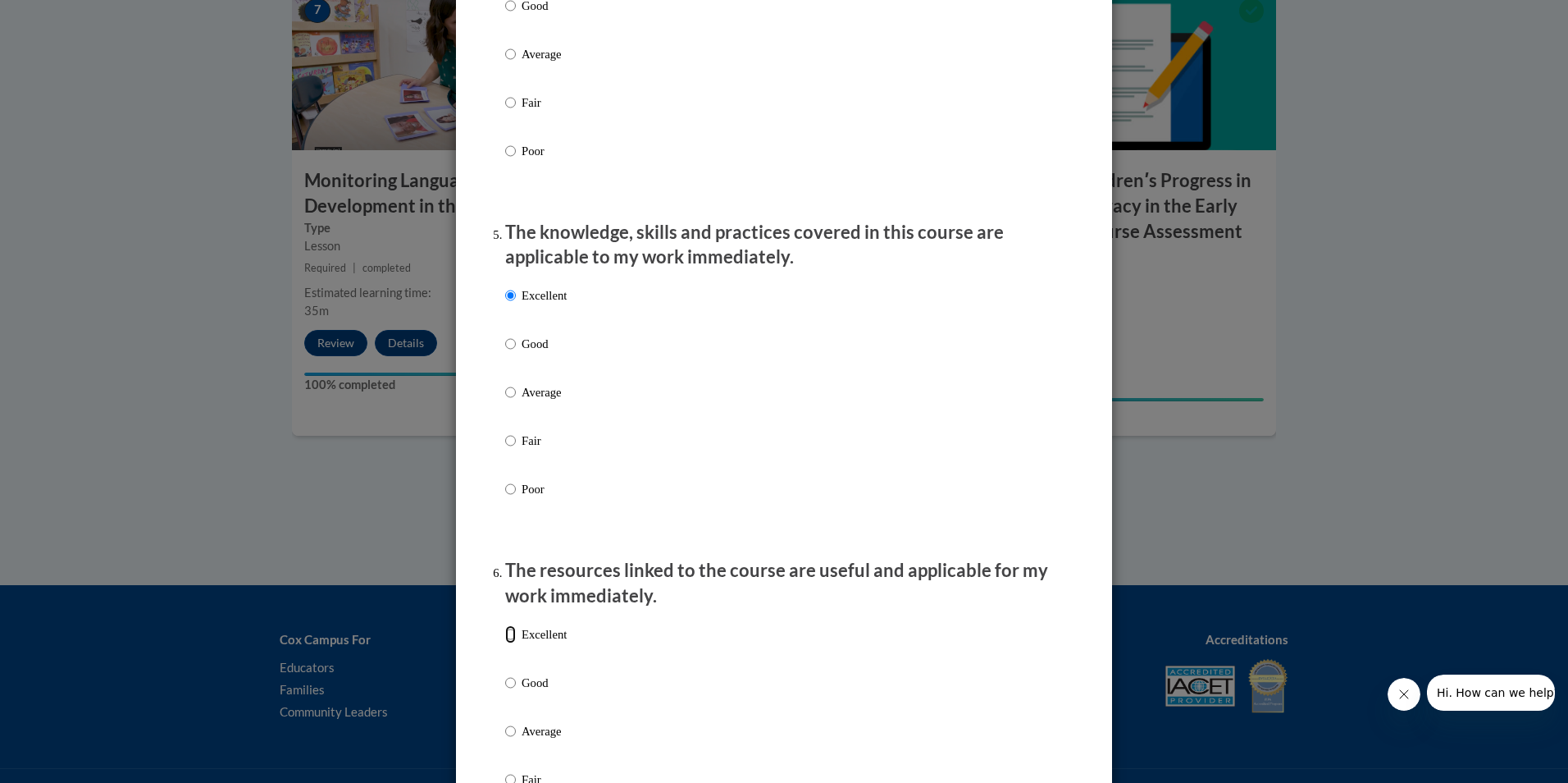
radio input "true"
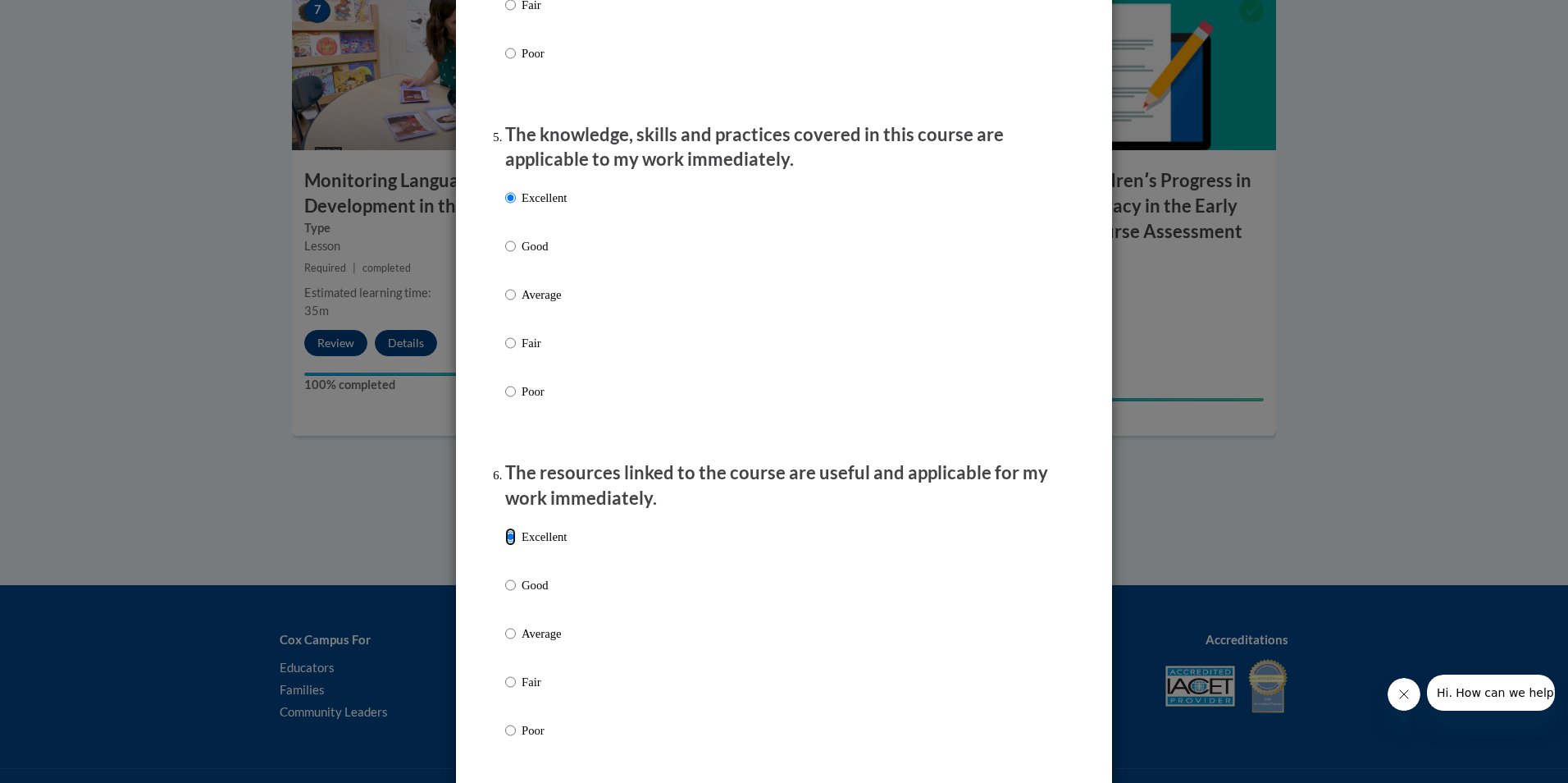
scroll to position [1969, 0]
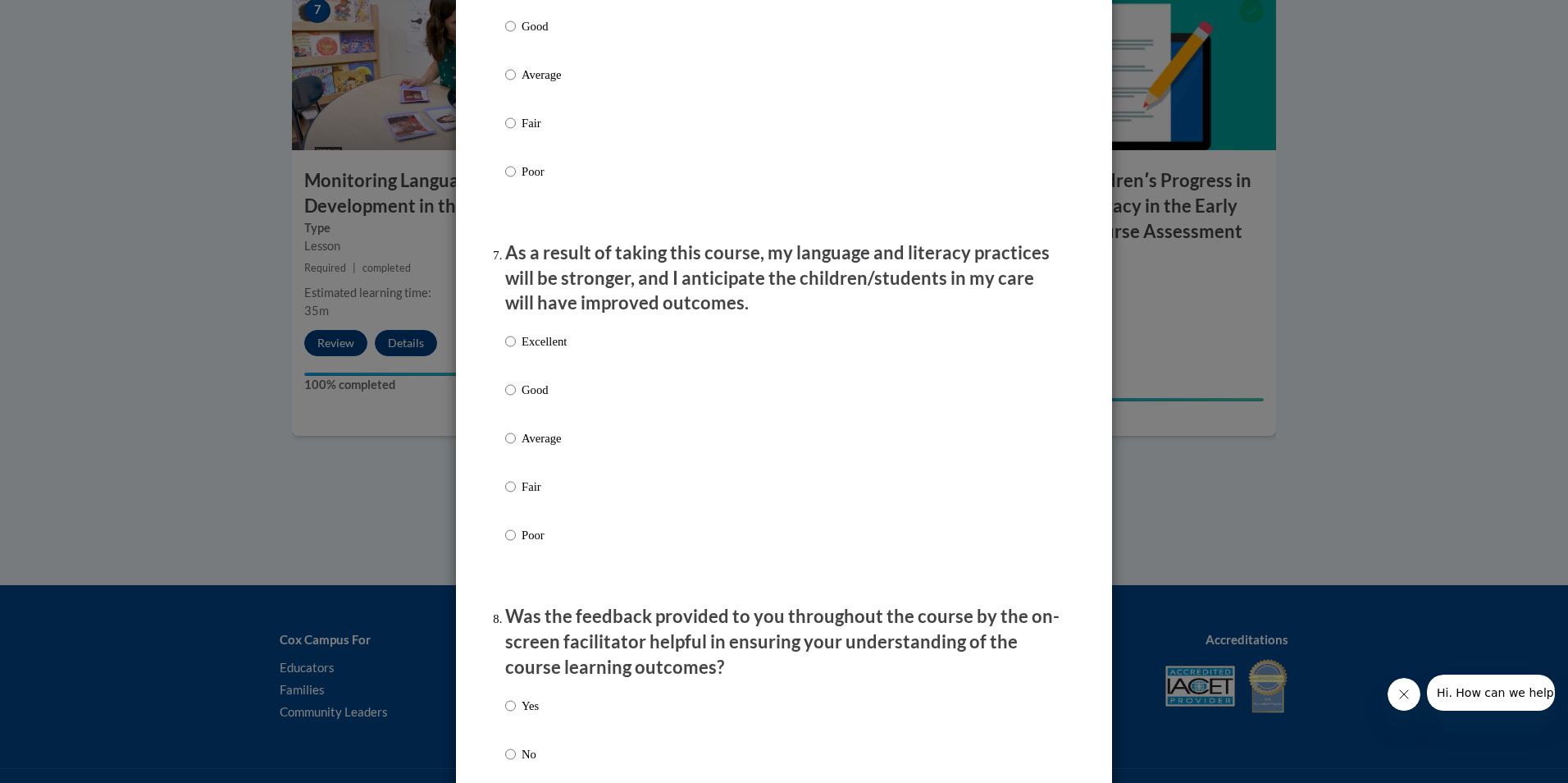
click at [540, 348] on p "Excellent" at bounding box center [544, 342] width 45 height 18
click at [516, 348] on input "Excellent" at bounding box center [510, 342] width 11 height 18
radio input "true"
click at [540, 727] on div "Yes No" at bounding box center [784, 749] width 558 height 123
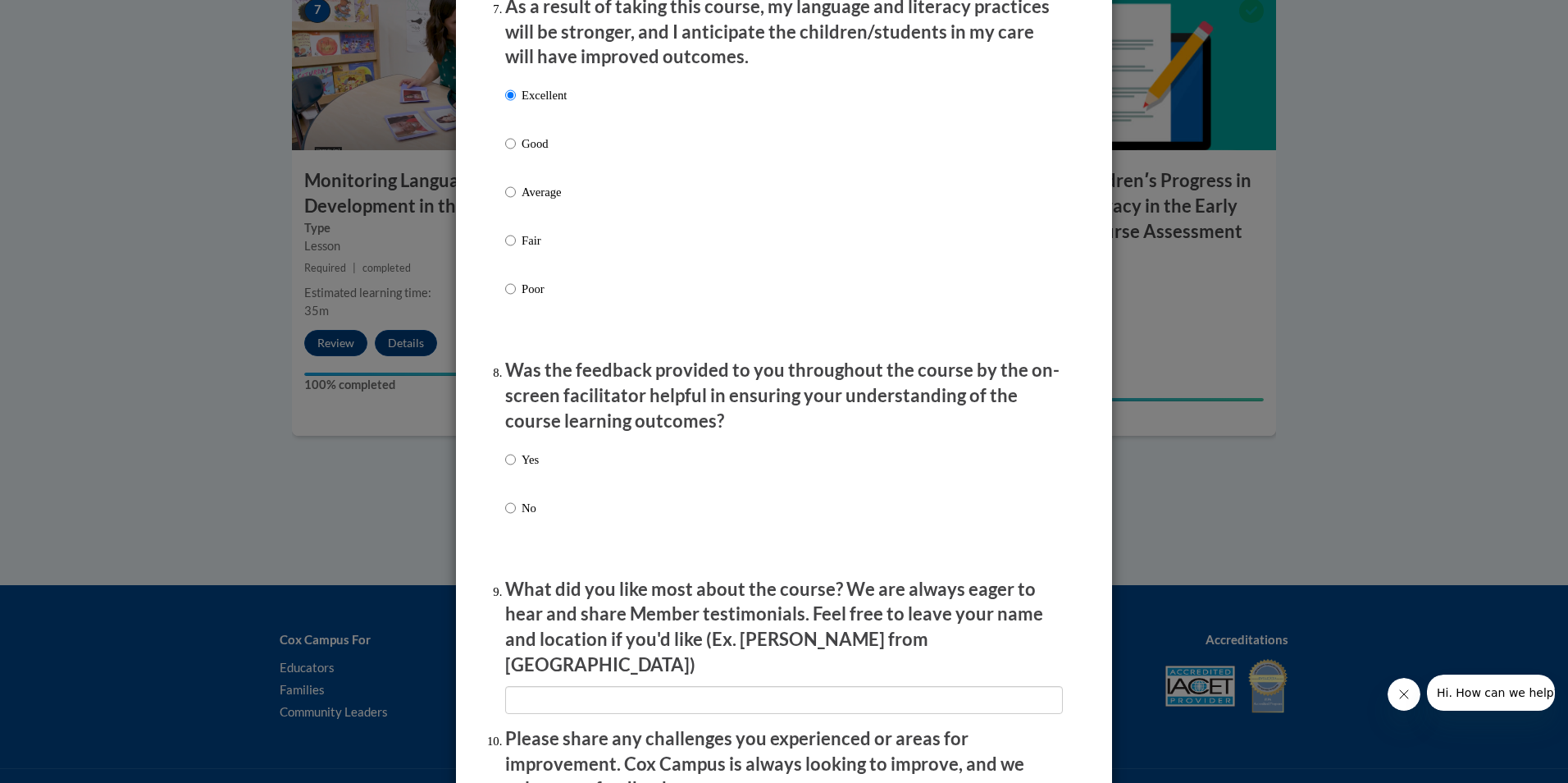
click at [524, 460] on div "Yes No" at bounding box center [522, 497] width 34 height 109
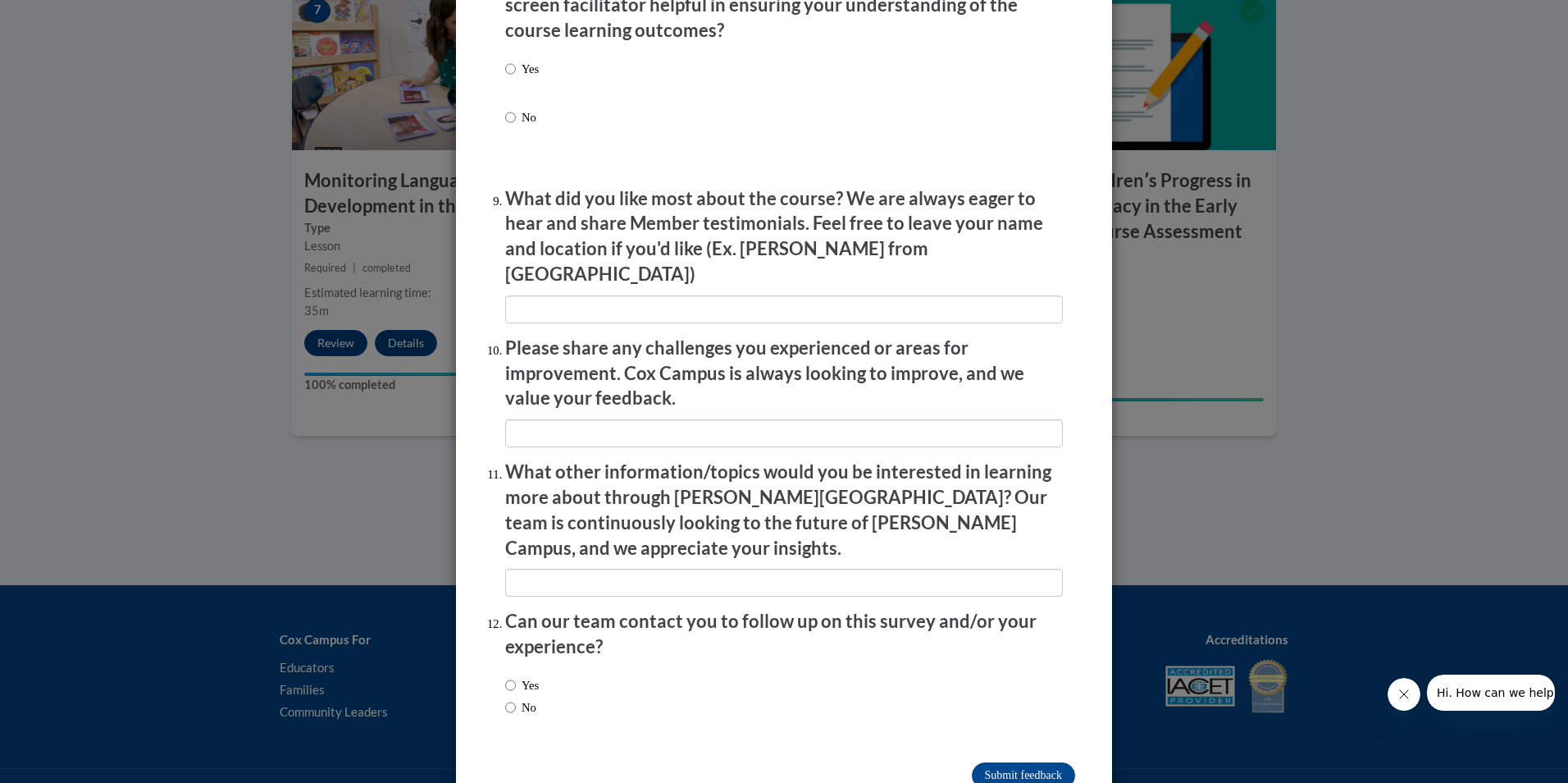
scroll to position [2625, 0]
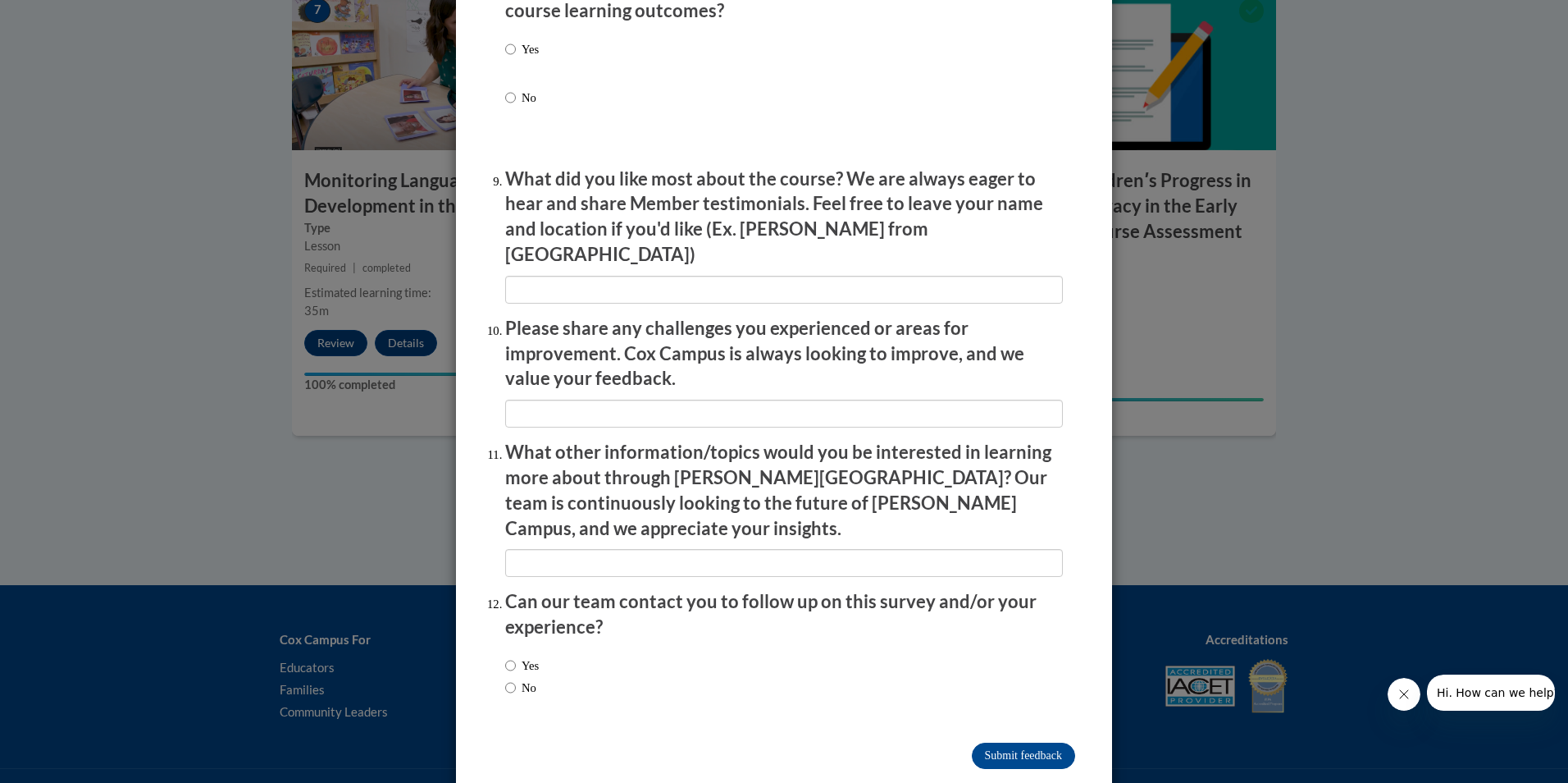
click at [522, 58] on p "Yes" at bounding box center [530, 50] width 18 height 18
click at [516, 58] on input "Yes" at bounding box center [510, 50] width 11 height 18
radio input "true"
click at [1003, 743] on input "Submit feedback" at bounding box center [1023, 755] width 103 height 26
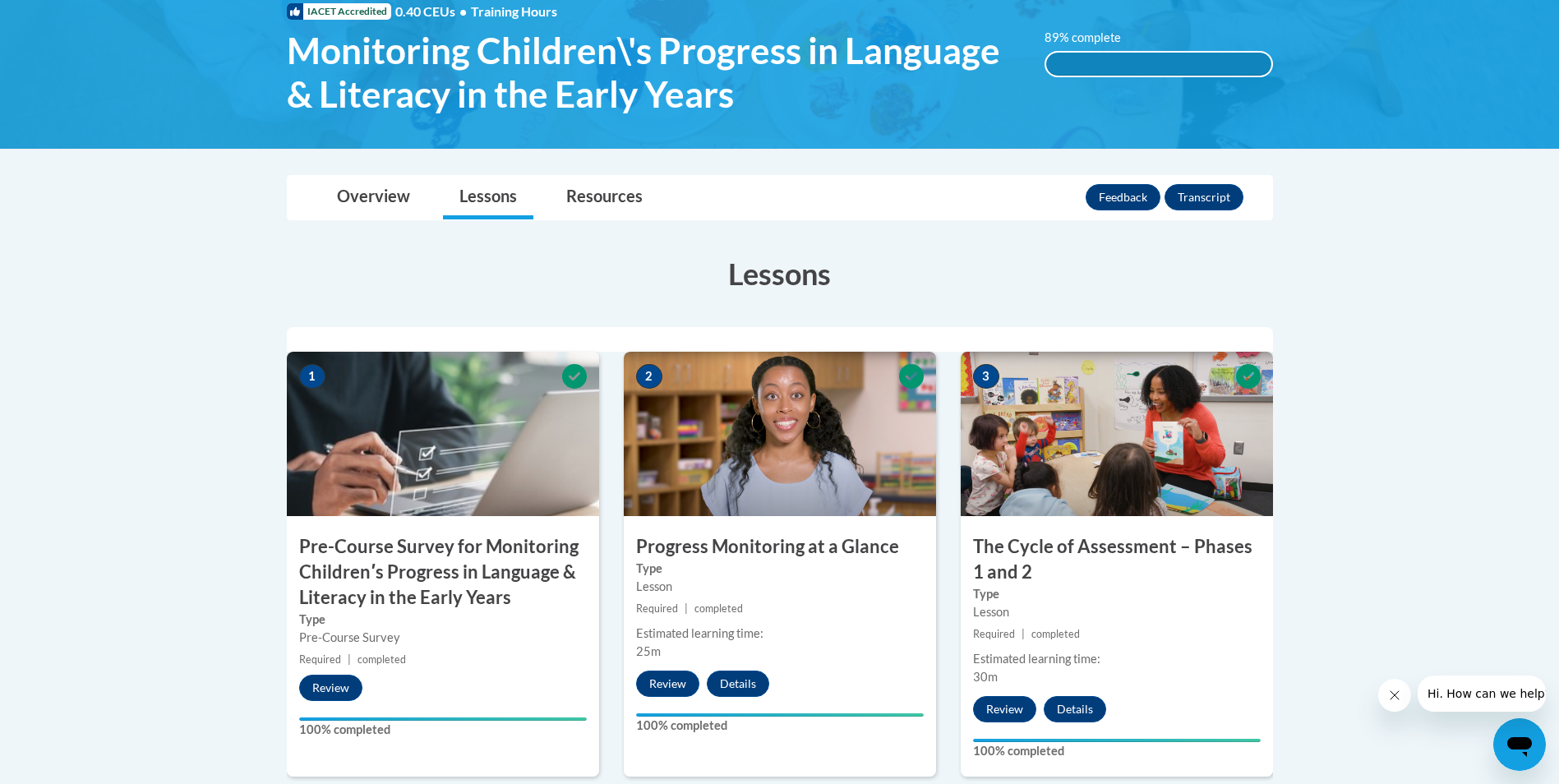
scroll to position [237, 0]
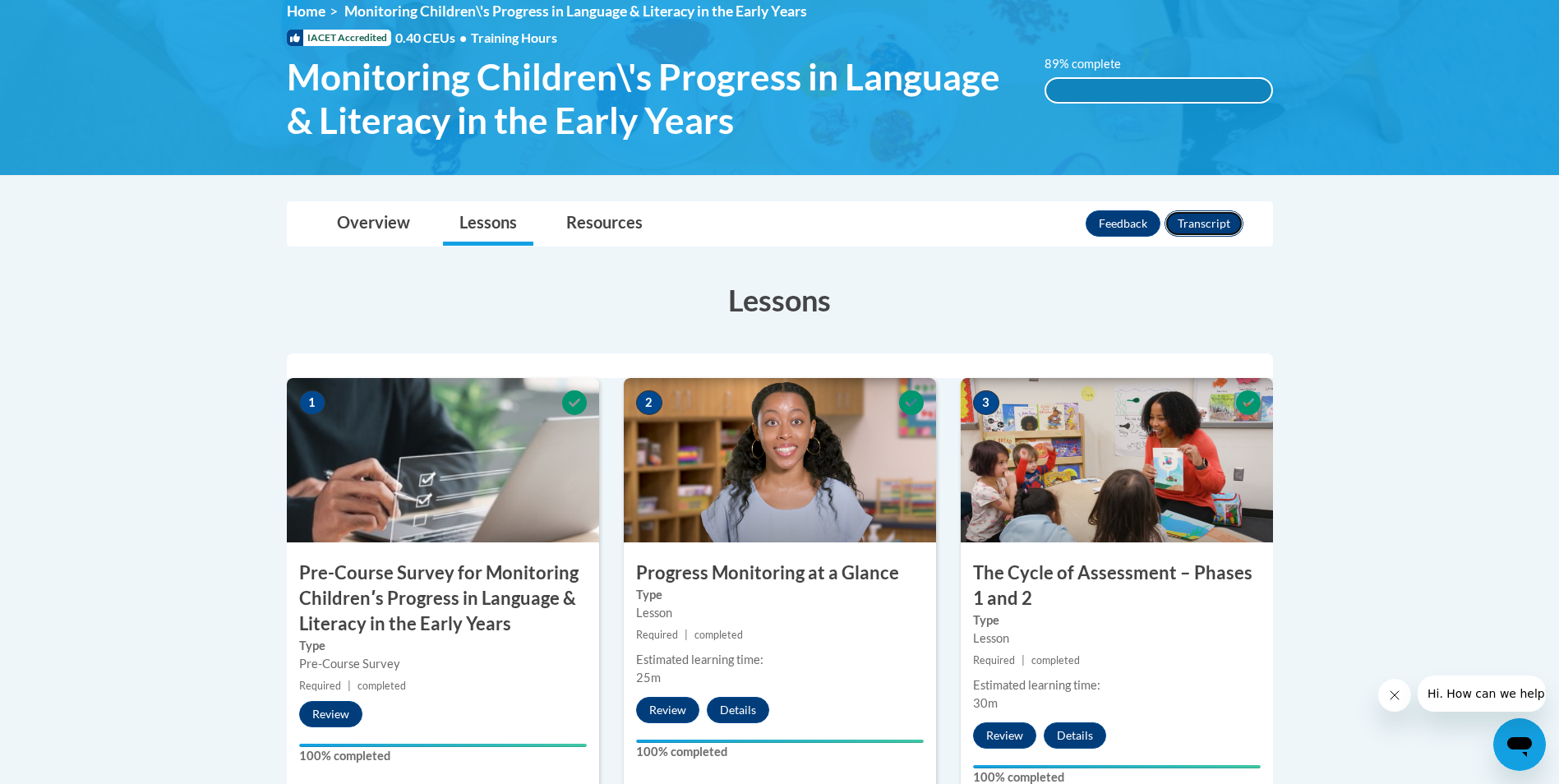
click at [1236, 221] on button "Transcript" at bounding box center [1203, 223] width 79 height 26
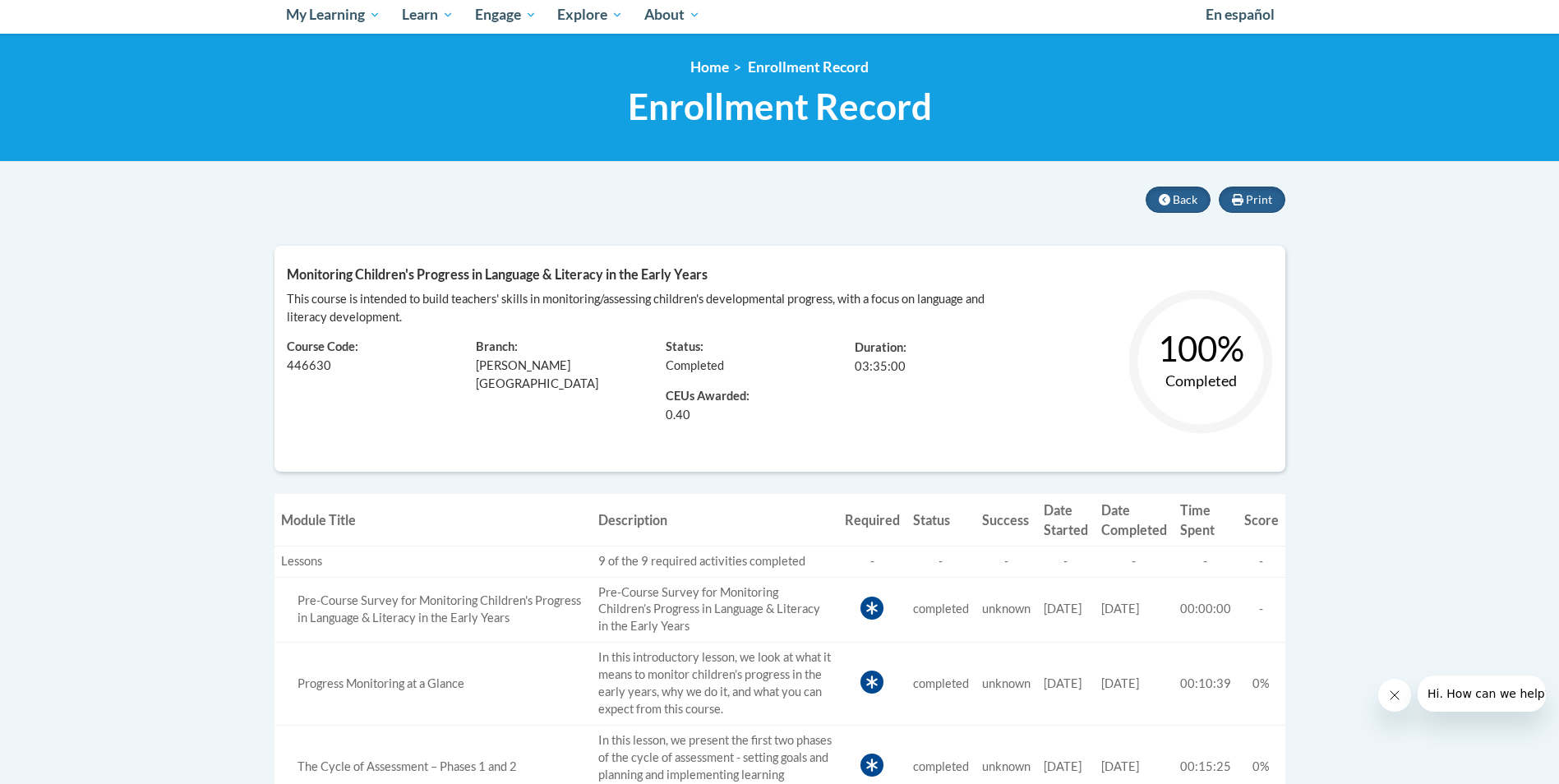
scroll to position [82, 0]
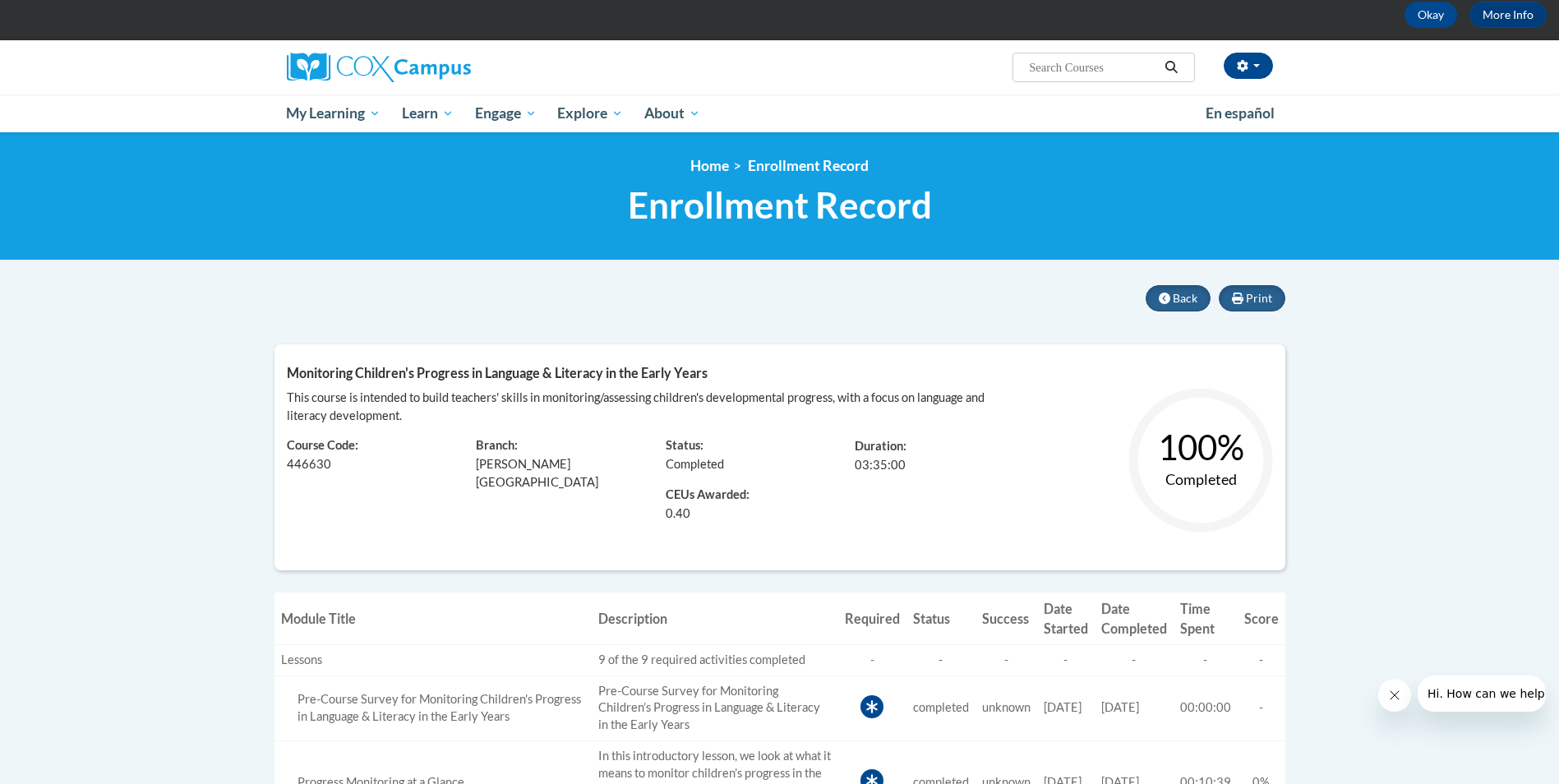
click at [1387, 690] on icon "Close message from company" at bounding box center [1393, 695] width 13 height 13
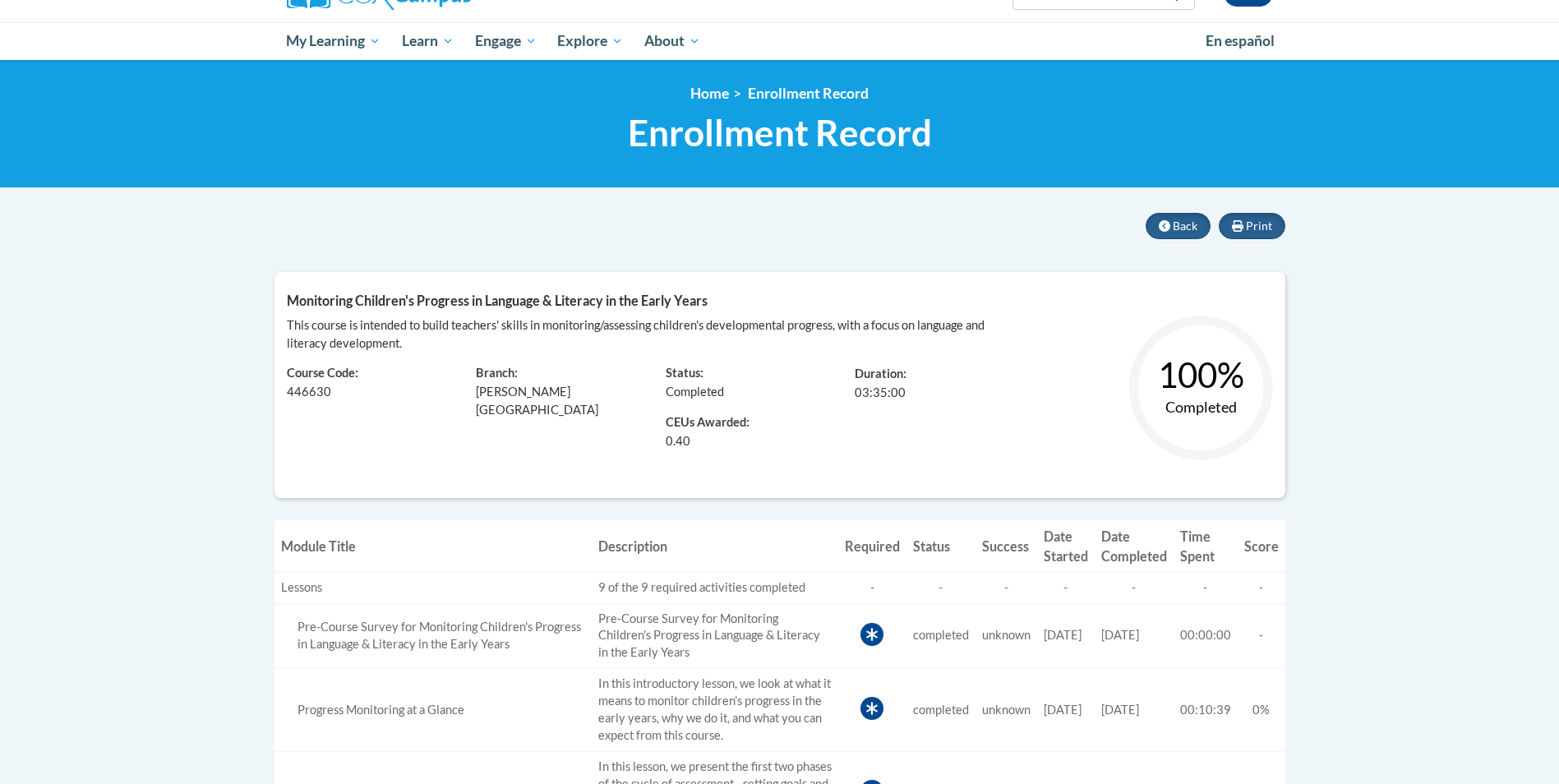
scroll to position [165, 0]
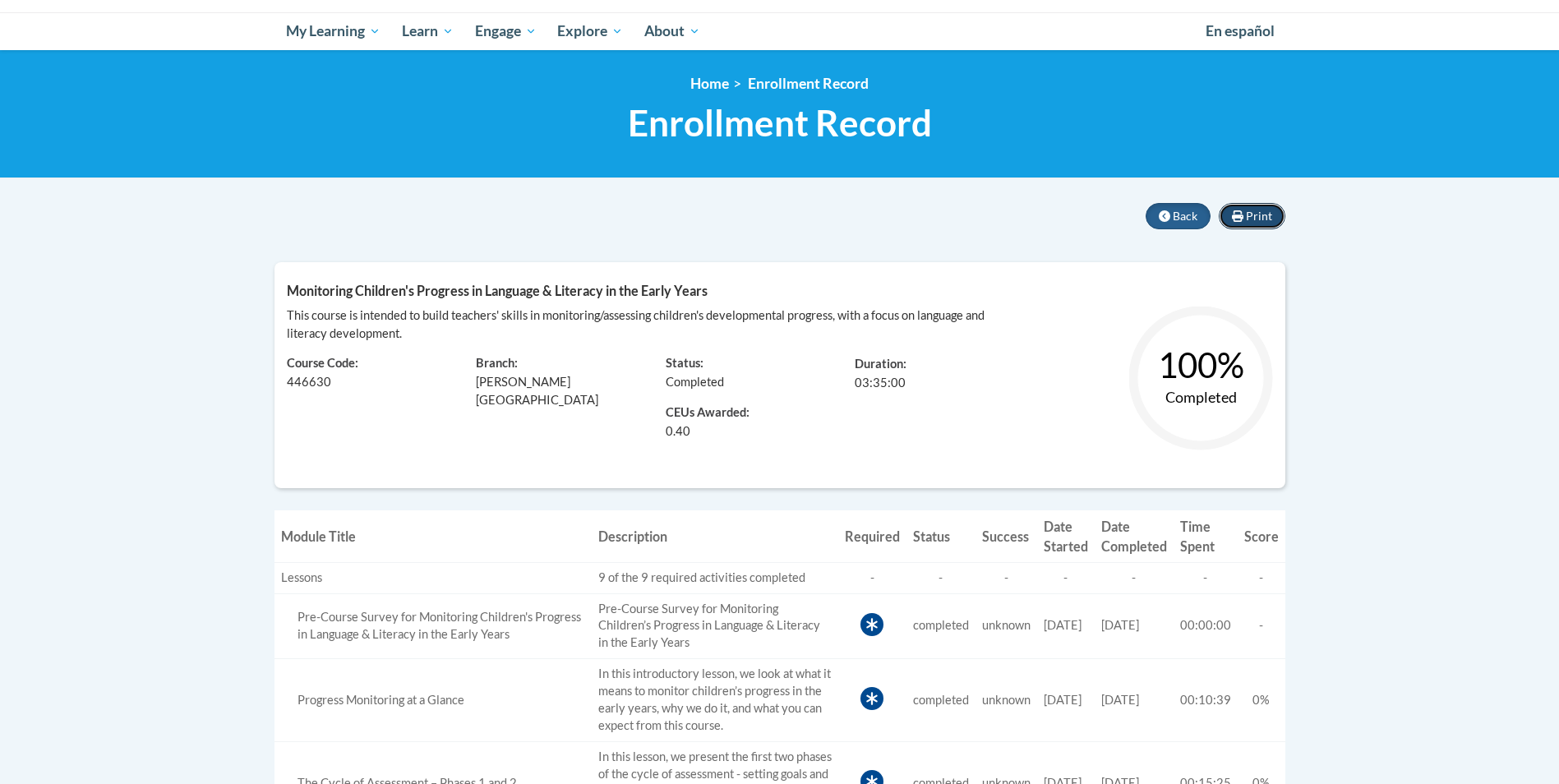
click at [1254, 224] on button "Print" at bounding box center [1251, 215] width 66 height 26
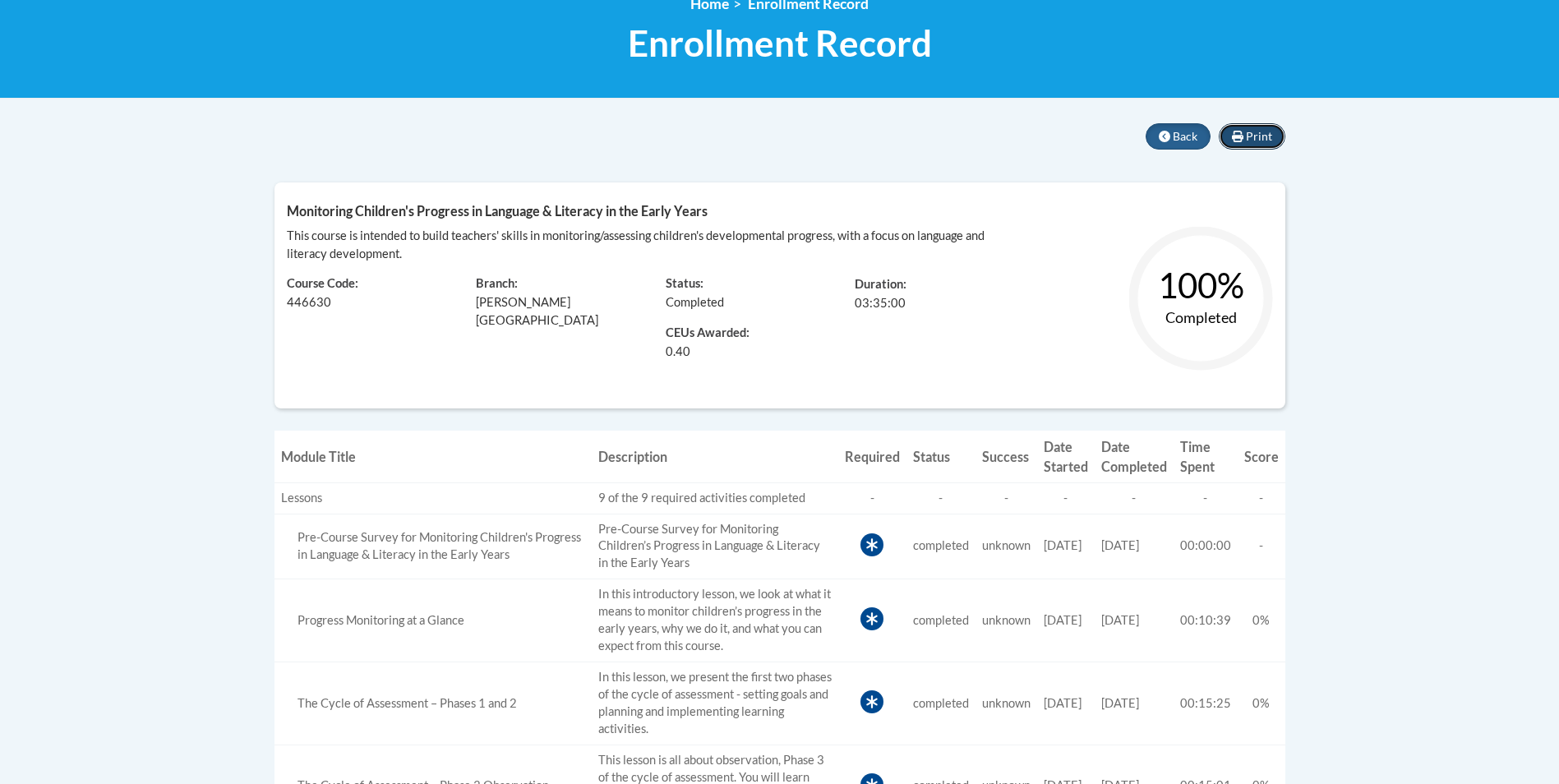
scroll to position [246, 0]
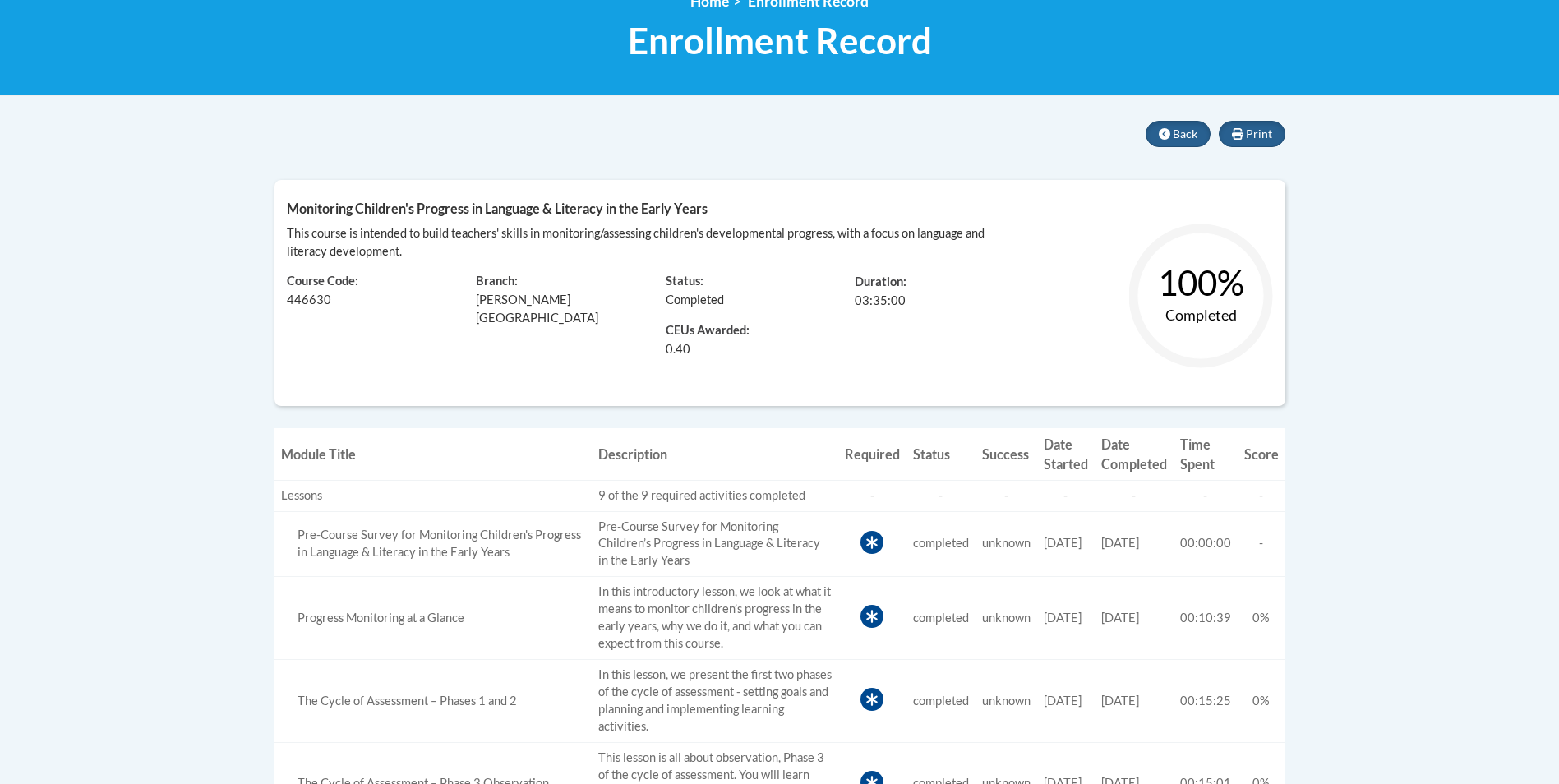
click at [1178, 117] on body "This site uses cookies to help improve your learning experience. By continuing …" at bounding box center [779, 734] width 1559 height 1960
click at [1178, 128] on span "Back" at bounding box center [1184, 134] width 24 height 14
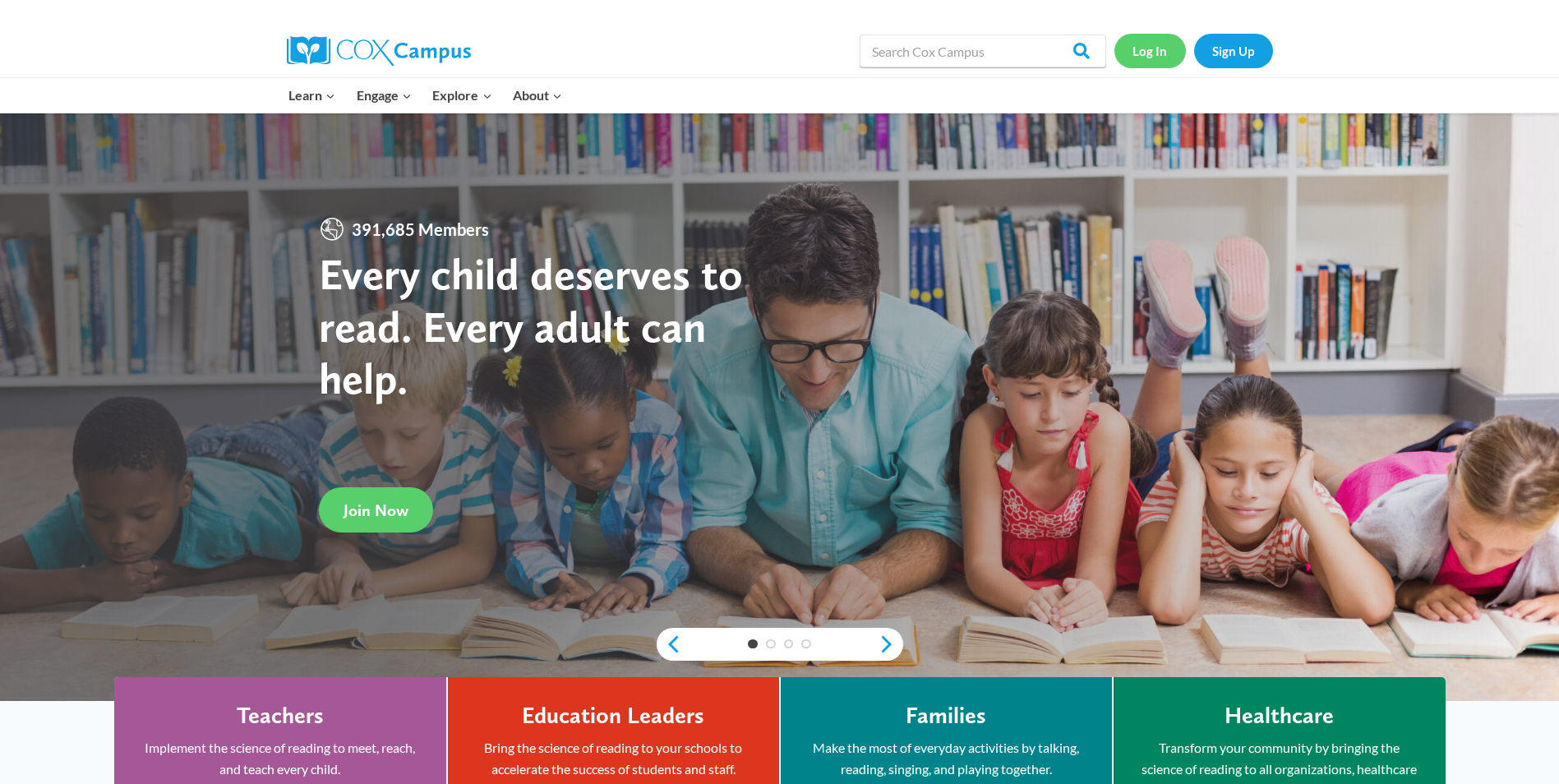
click at [1135, 55] on link "Log In" at bounding box center [1150, 50] width 71 height 34
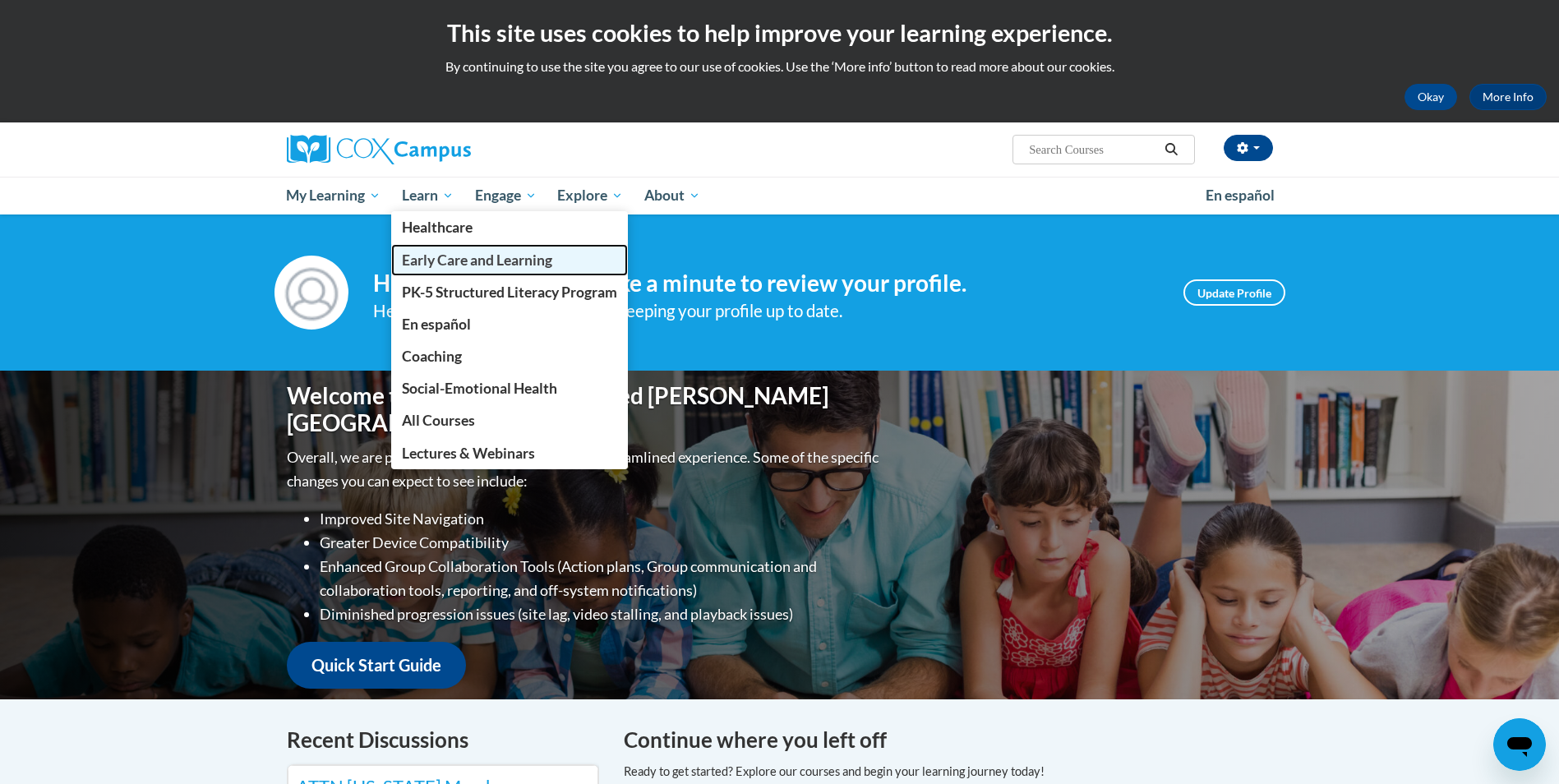
click at [469, 257] on span "Early Care and Learning" at bounding box center [477, 260] width 150 height 18
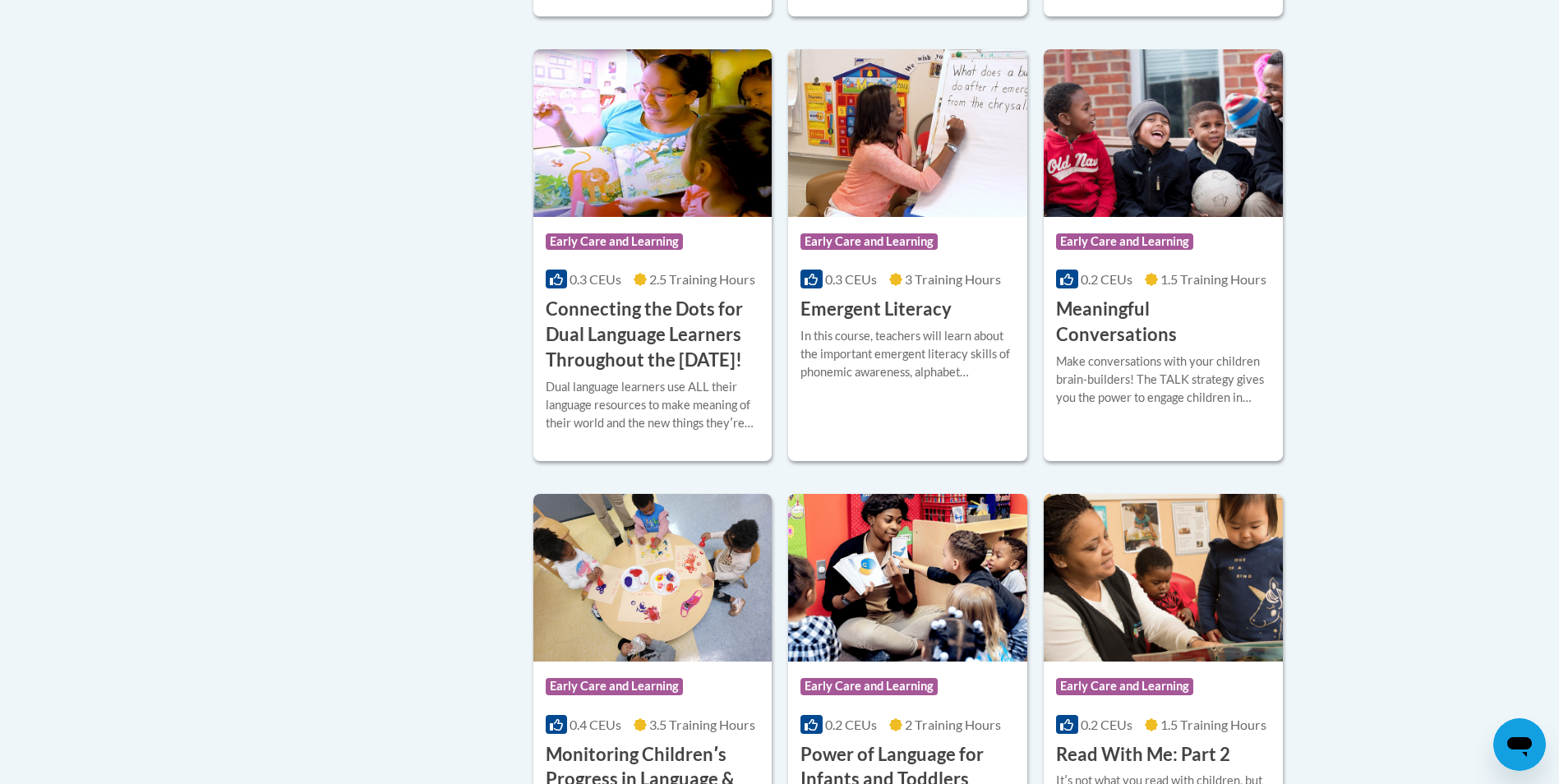
scroll to position [1232, 0]
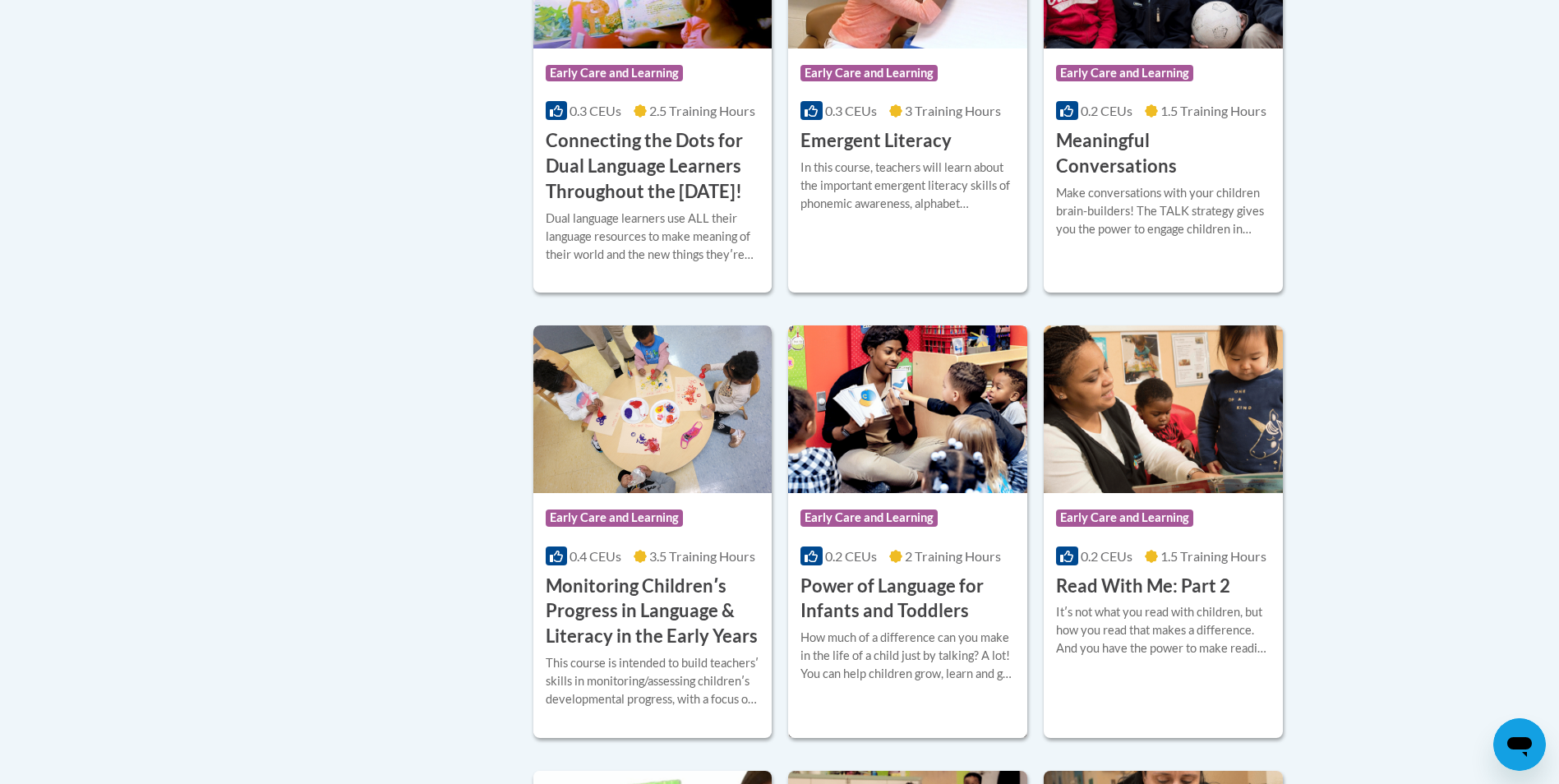
click at [872, 624] on h3 "Power of Language for Infants and Toddlers" at bounding box center [907, 598] width 214 height 51
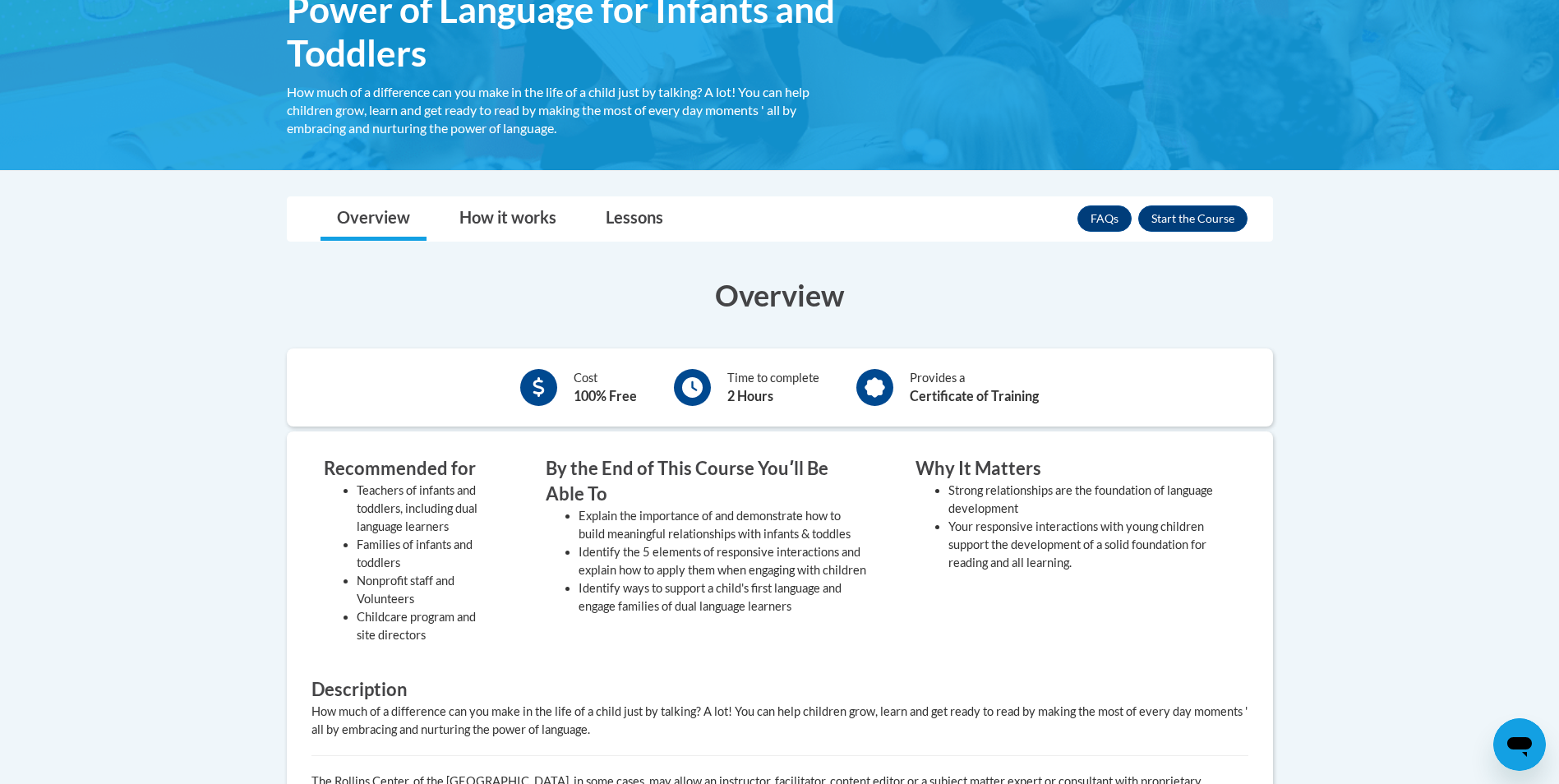
scroll to position [329, 0]
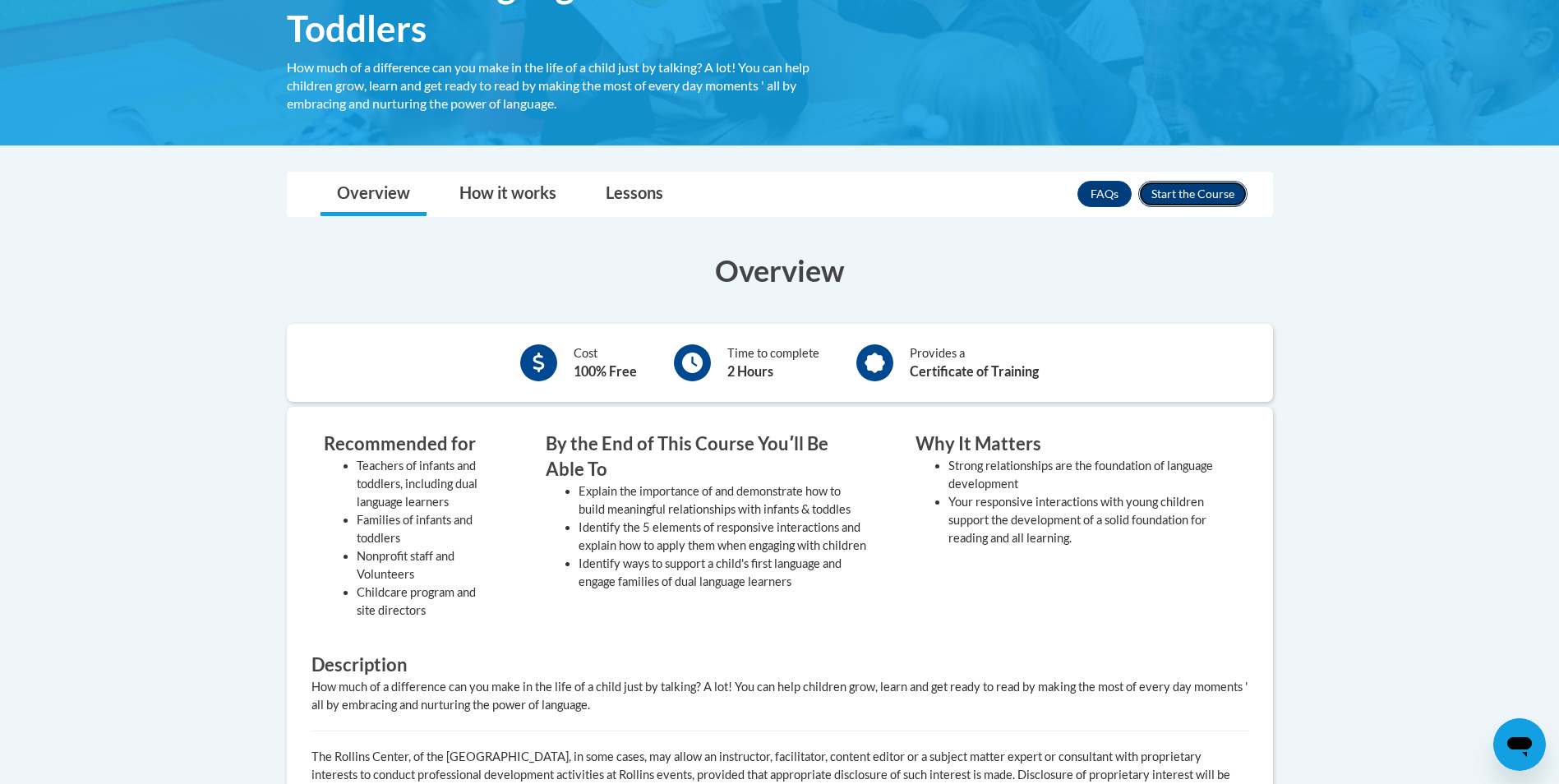
click at [1171, 193] on button "Enroll" at bounding box center [1193, 193] width 109 height 26
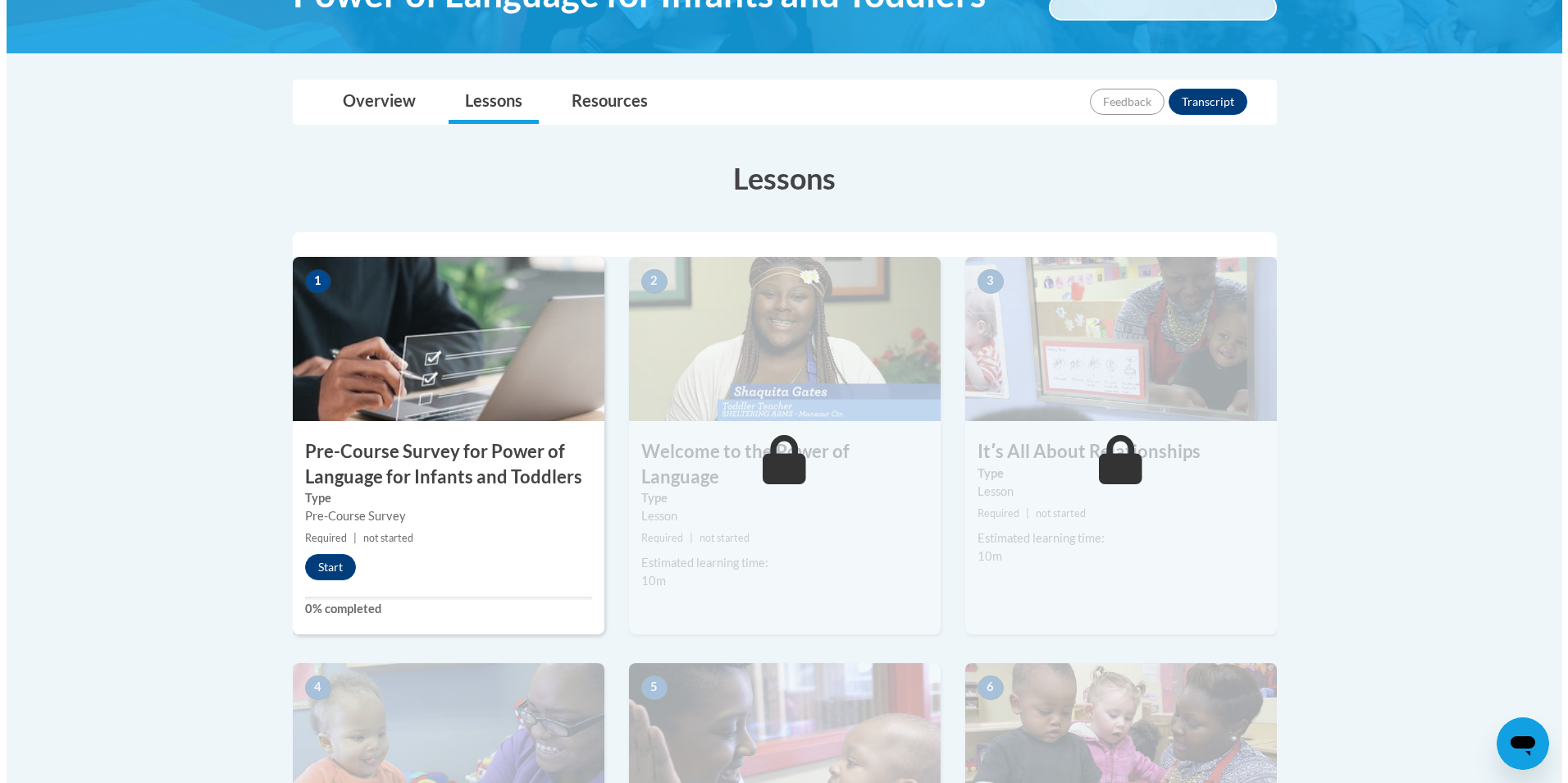
scroll to position [328, 0]
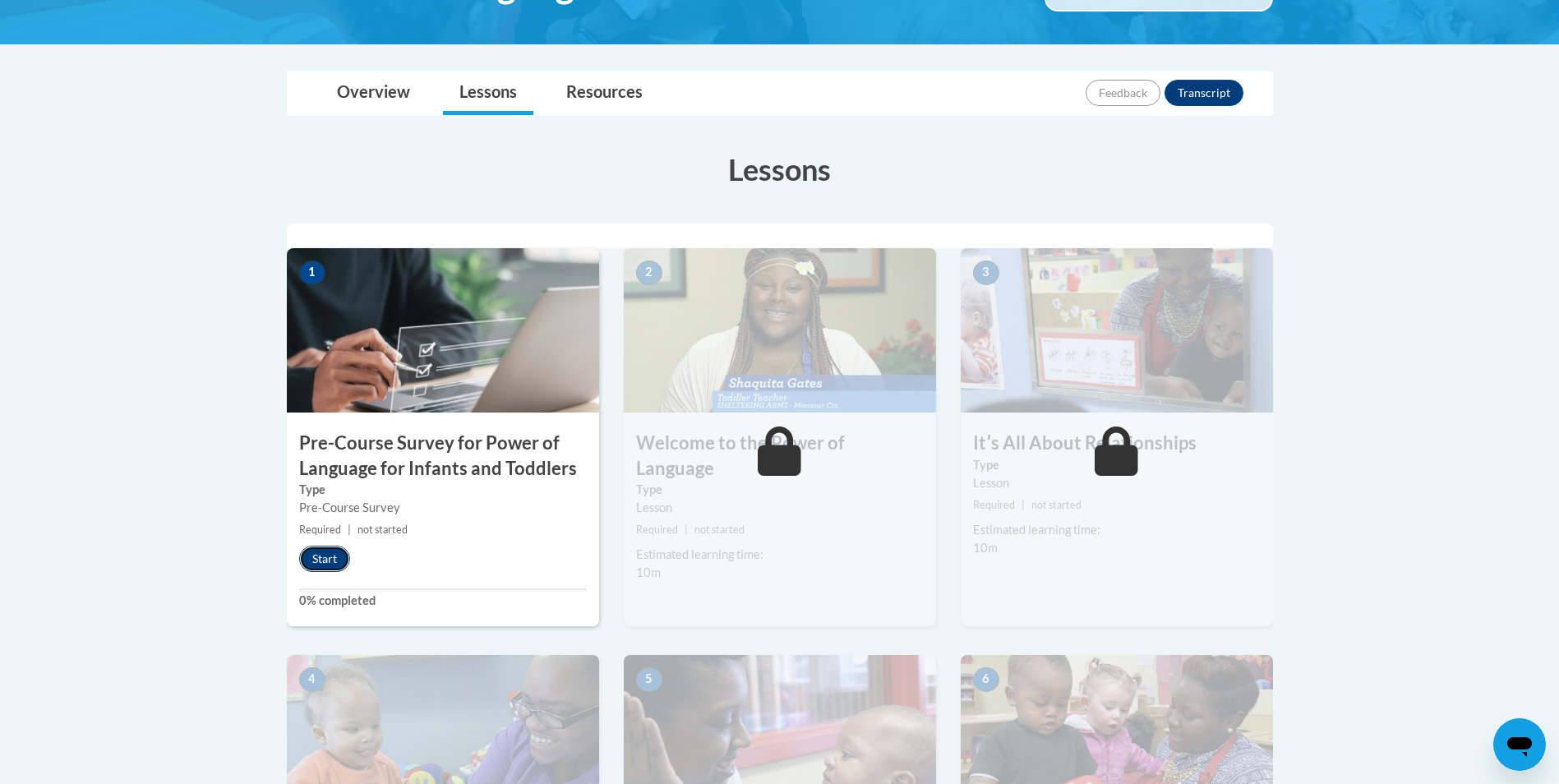
click at [326, 554] on button "Start" at bounding box center [324, 558] width 51 height 26
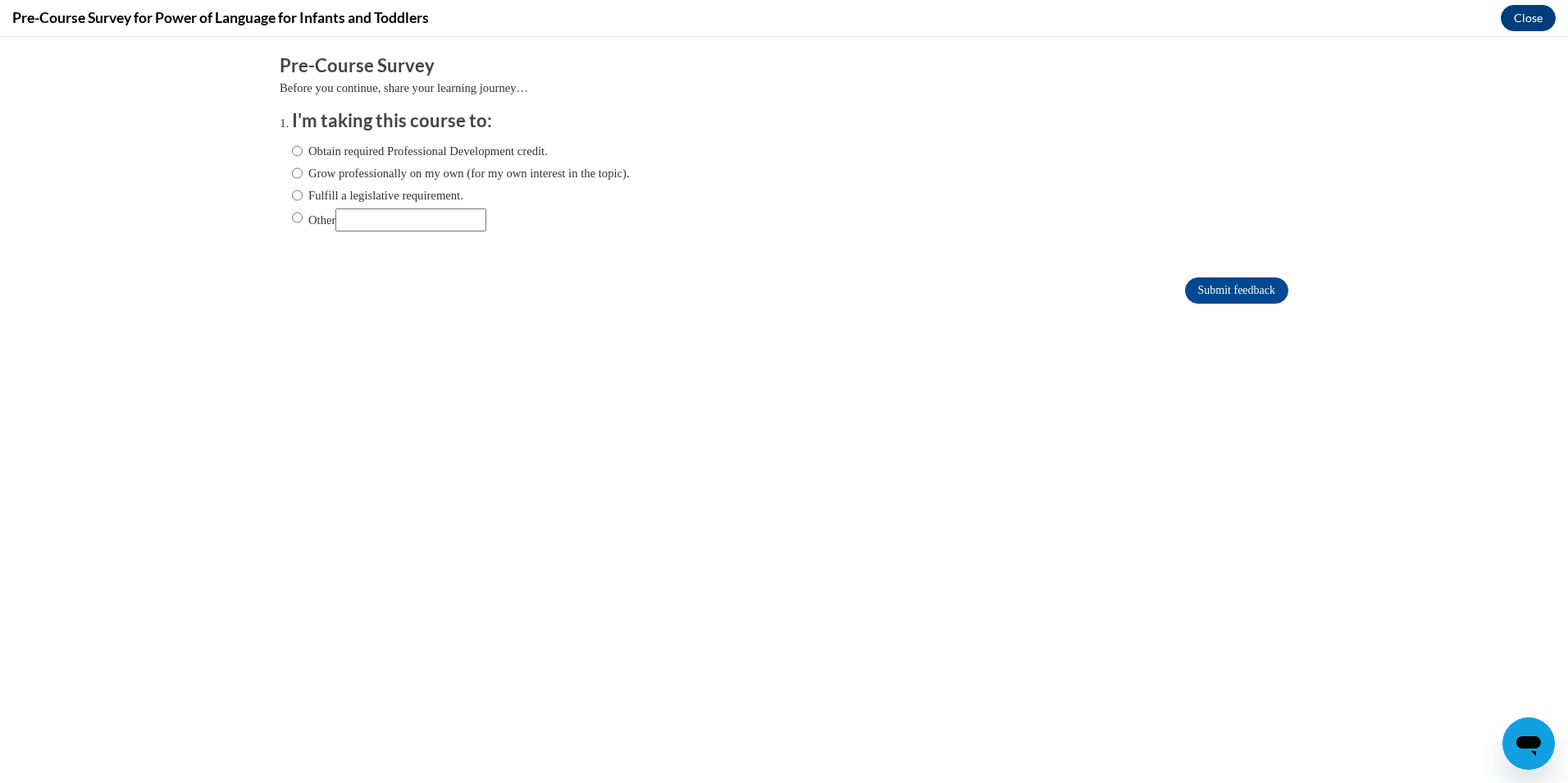
scroll to position [0, 0]
click at [304, 195] on label "Fulfill a legislative requirement." at bounding box center [378, 196] width 171 height 18
click at [303, 195] on input "Fulfill a legislative requirement." at bounding box center [297, 196] width 11 height 18
radio input "true"
click at [1185, 287] on input "Submit feedback" at bounding box center [1237, 290] width 103 height 26
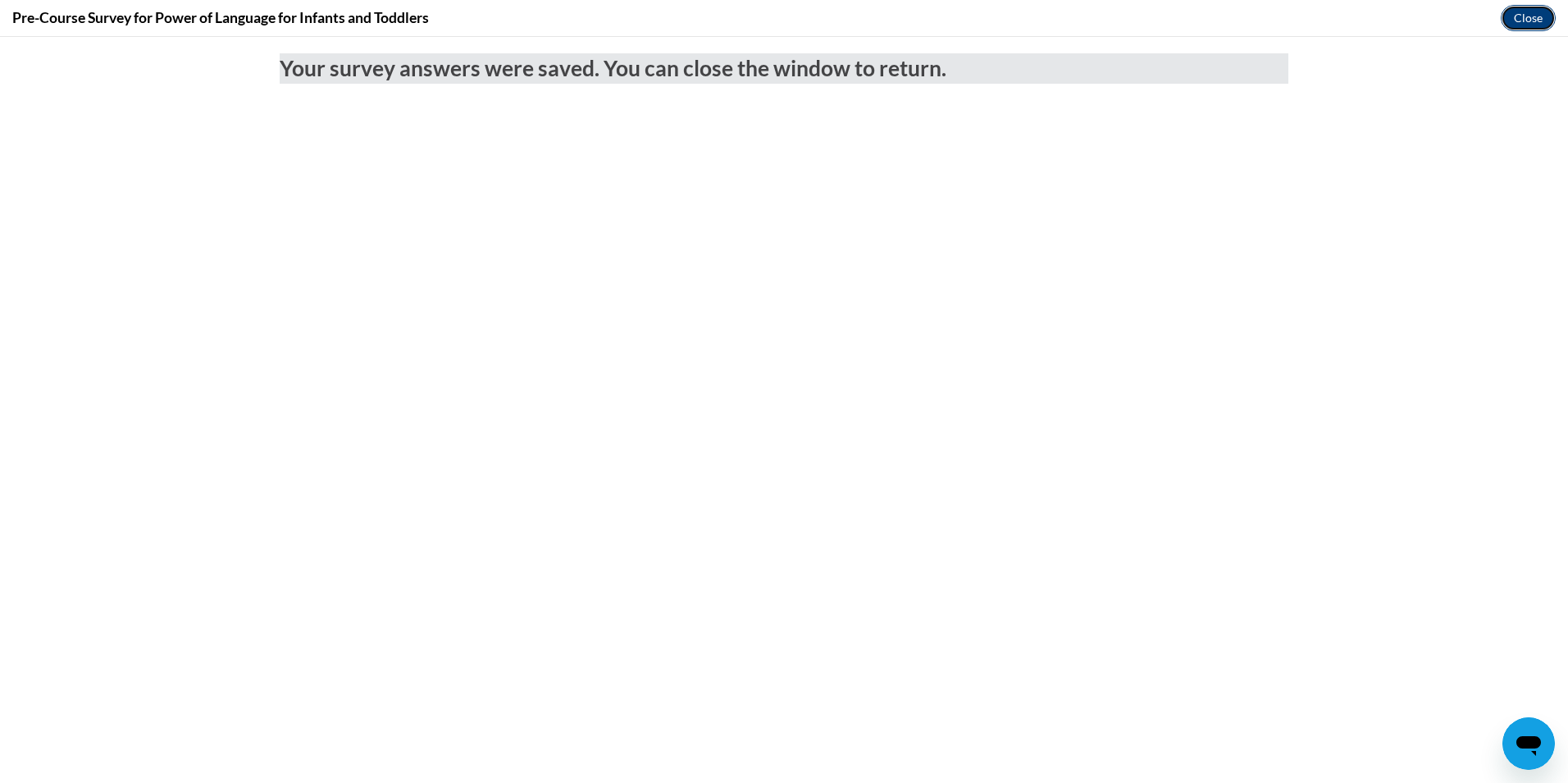
click at [1529, 10] on button "Close" at bounding box center [1528, 18] width 55 height 26
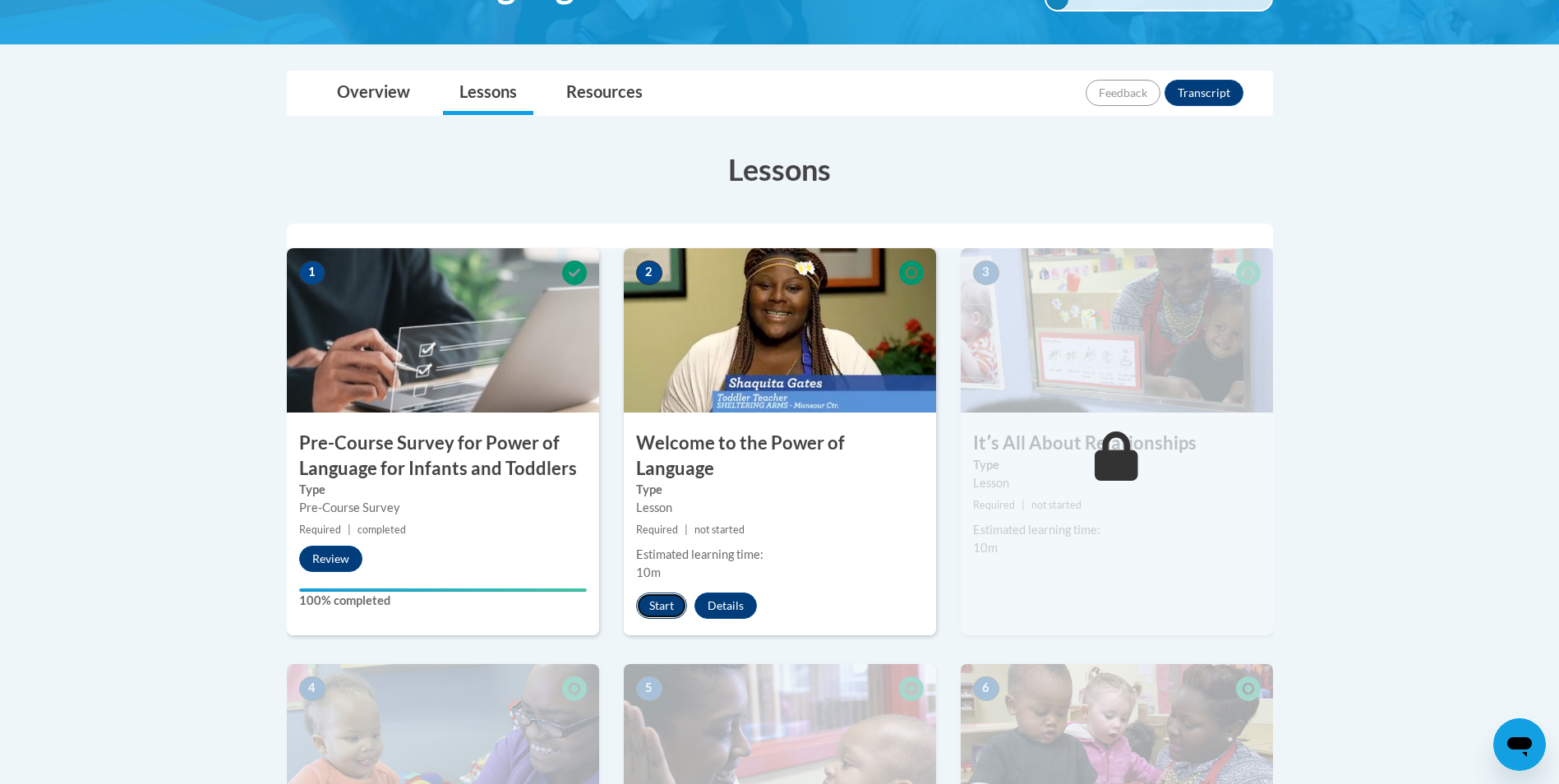
click at [656, 592] on button "Start" at bounding box center [661, 605] width 51 height 26
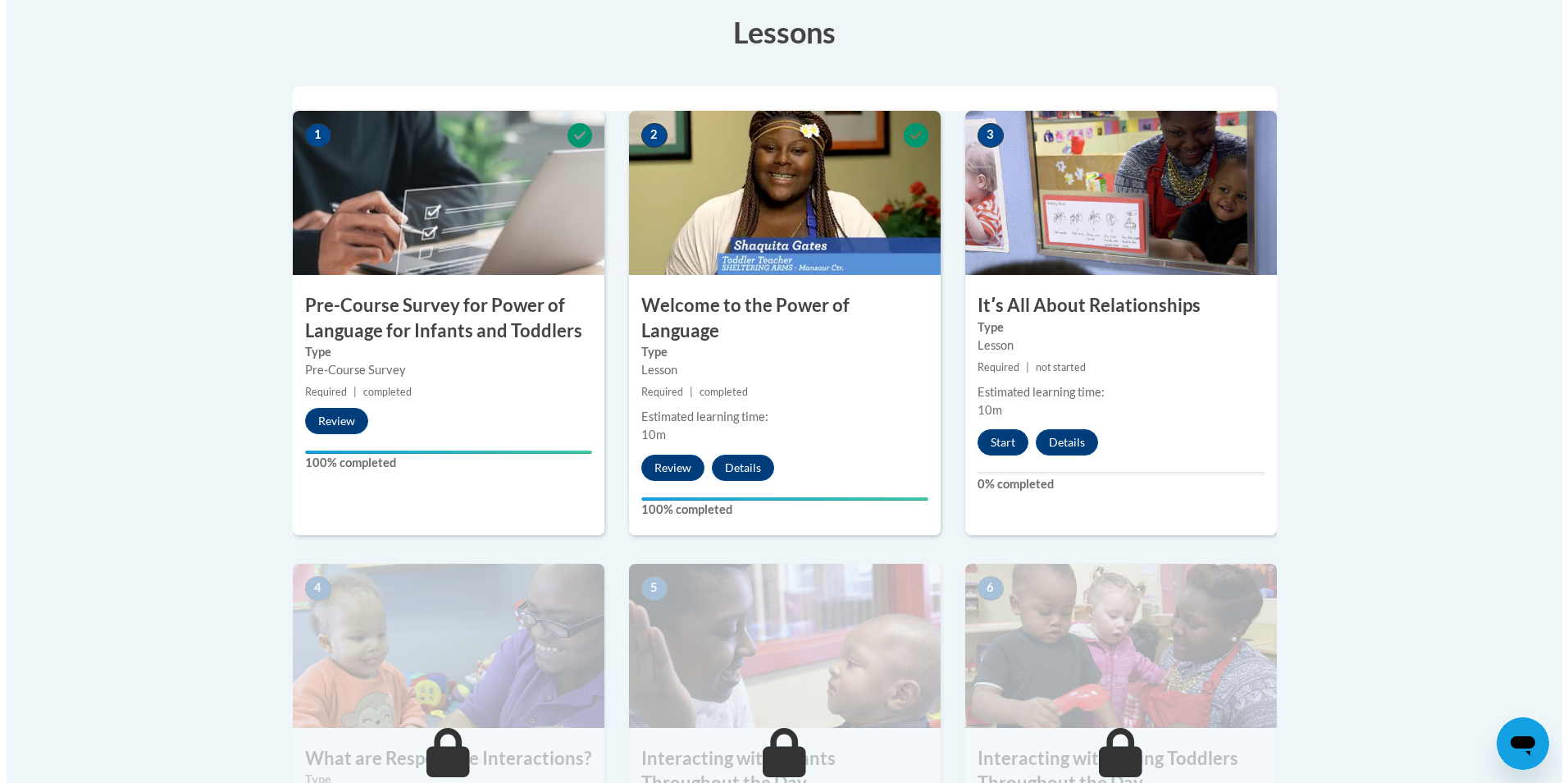
scroll to position [493, 0]
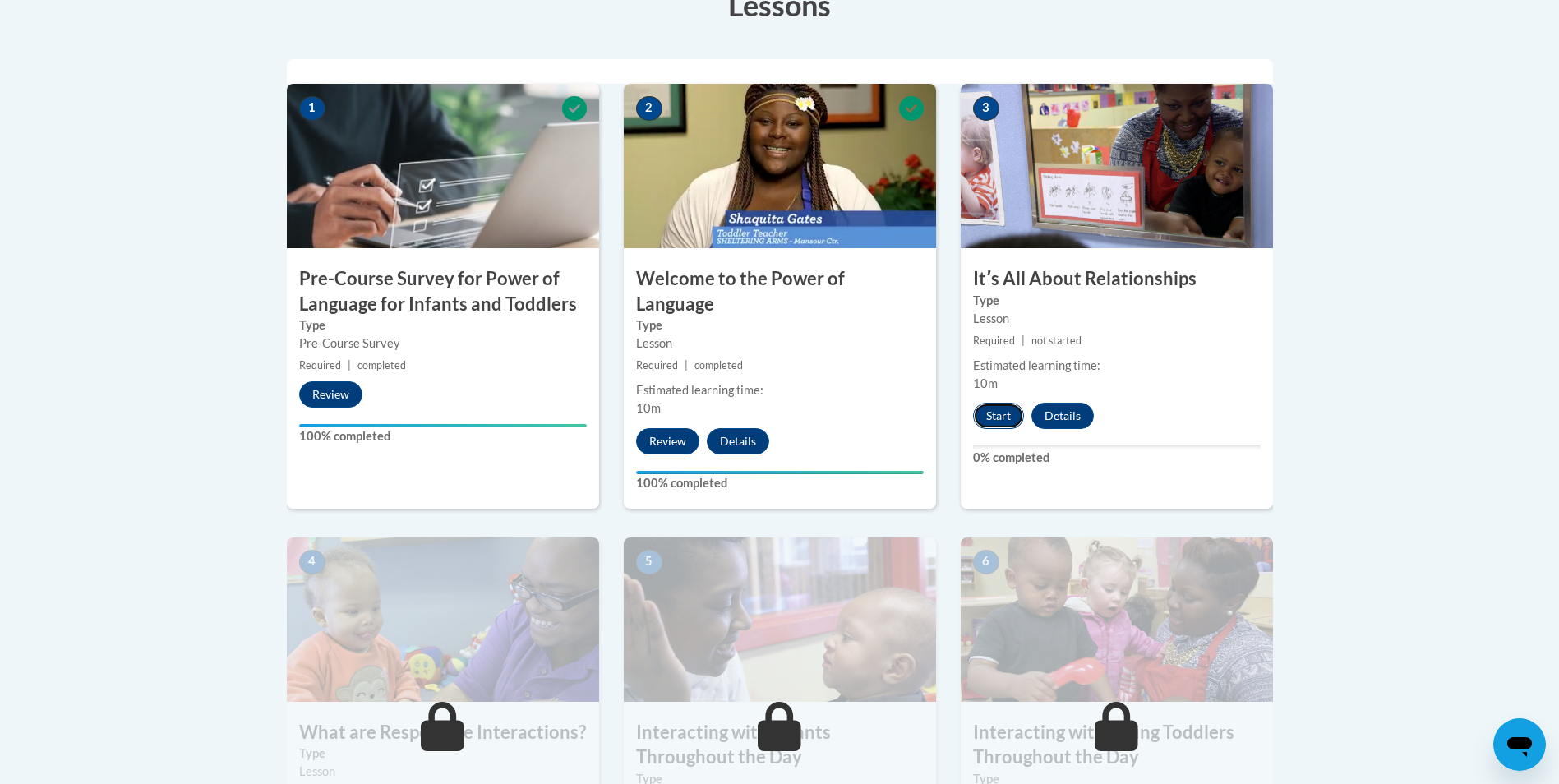
click at [1007, 422] on button "Start" at bounding box center [998, 415] width 51 height 26
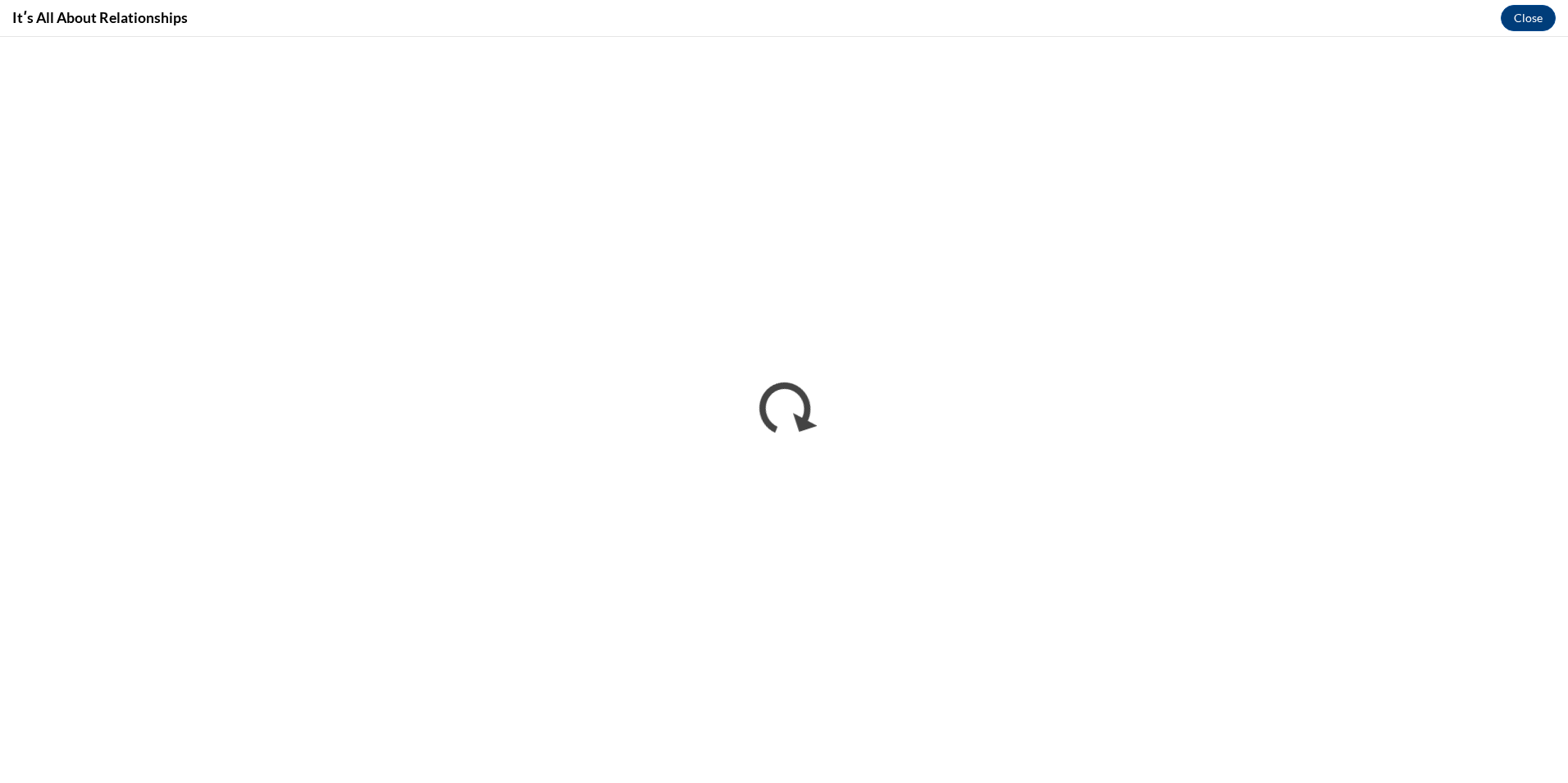
scroll to position [0, 0]
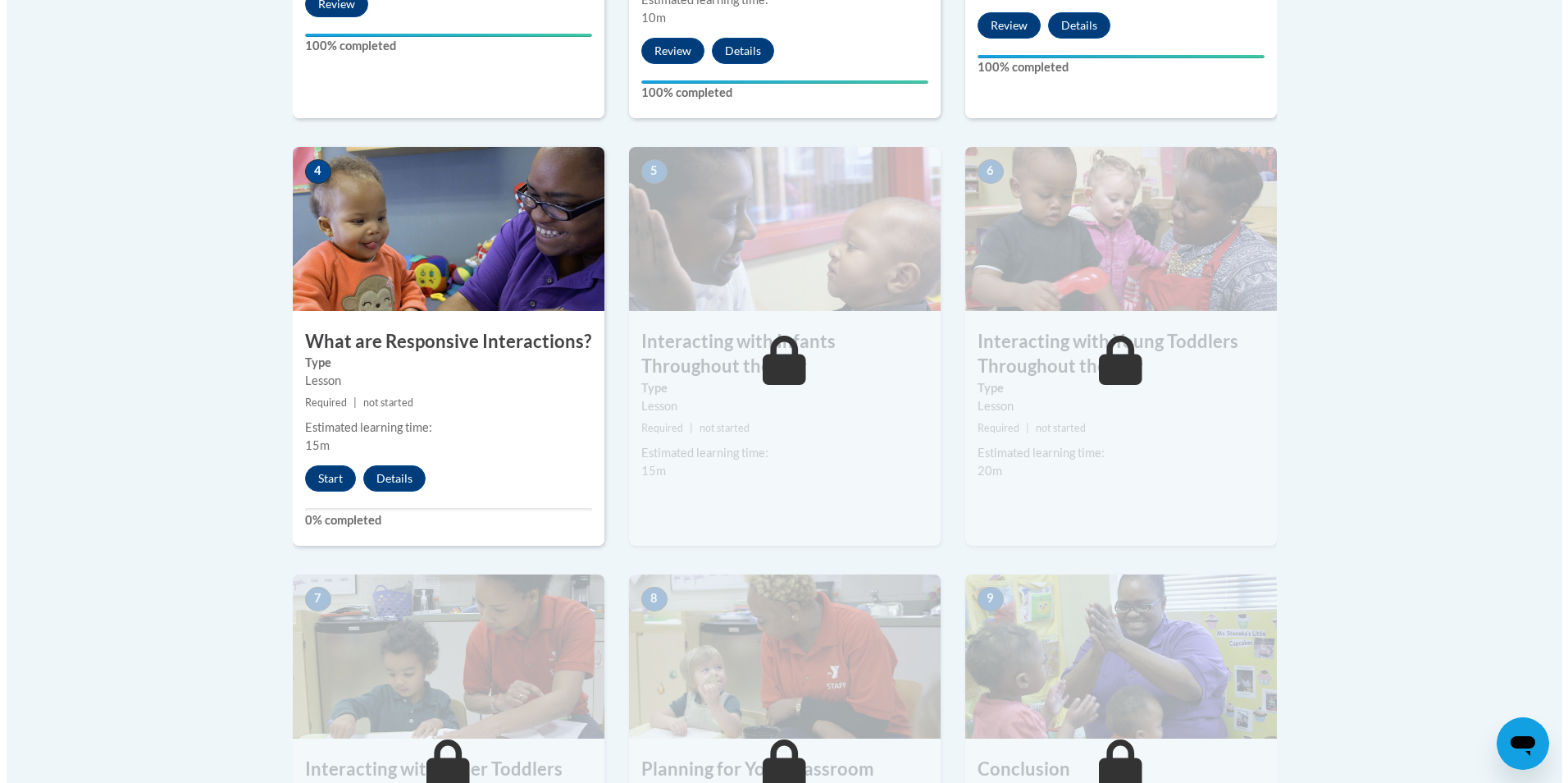
scroll to position [902, 0]
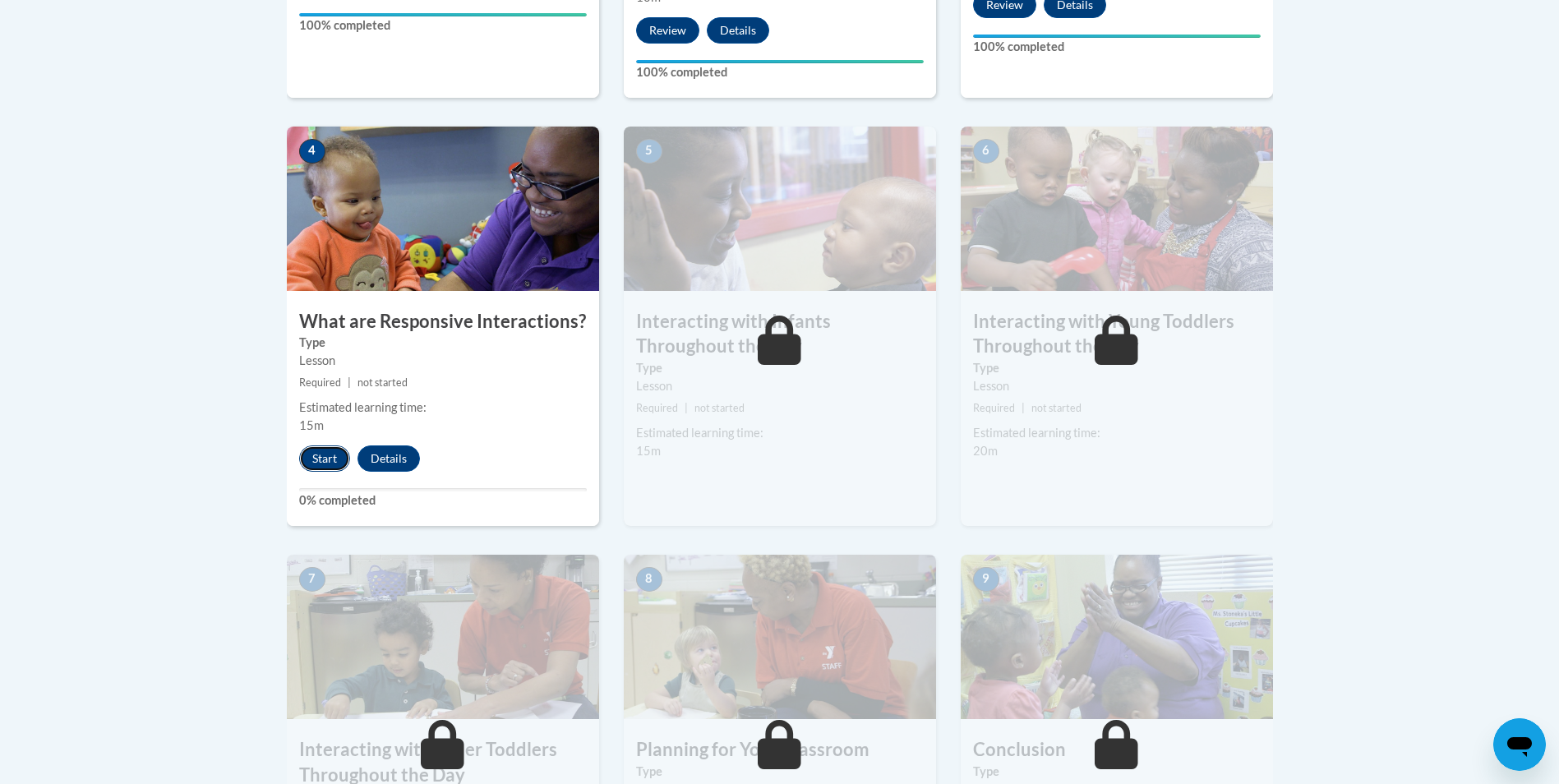
click at [321, 445] on button "Start" at bounding box center [324, 458] width 51 height 26
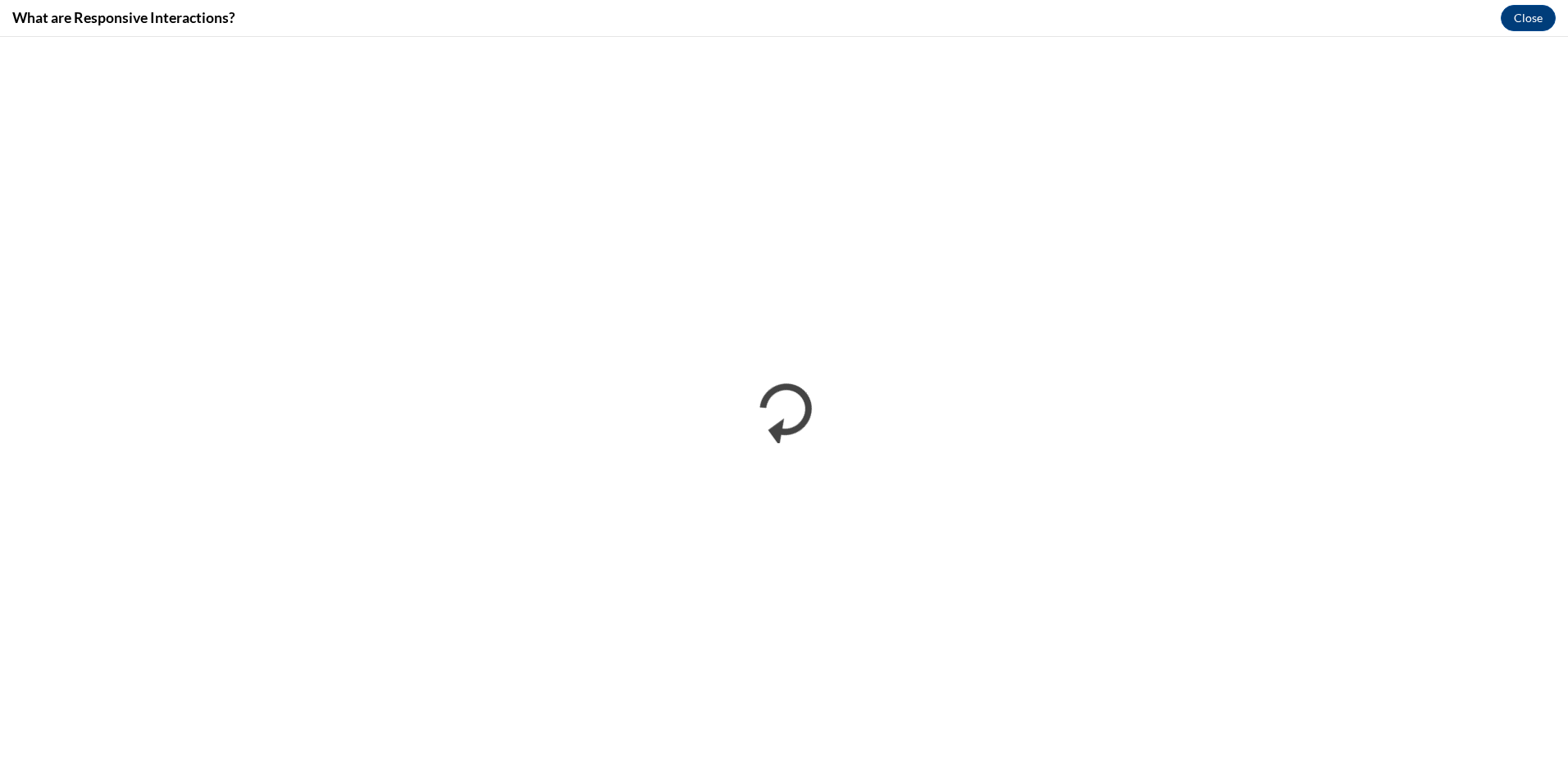
scroll to position [0, 0]
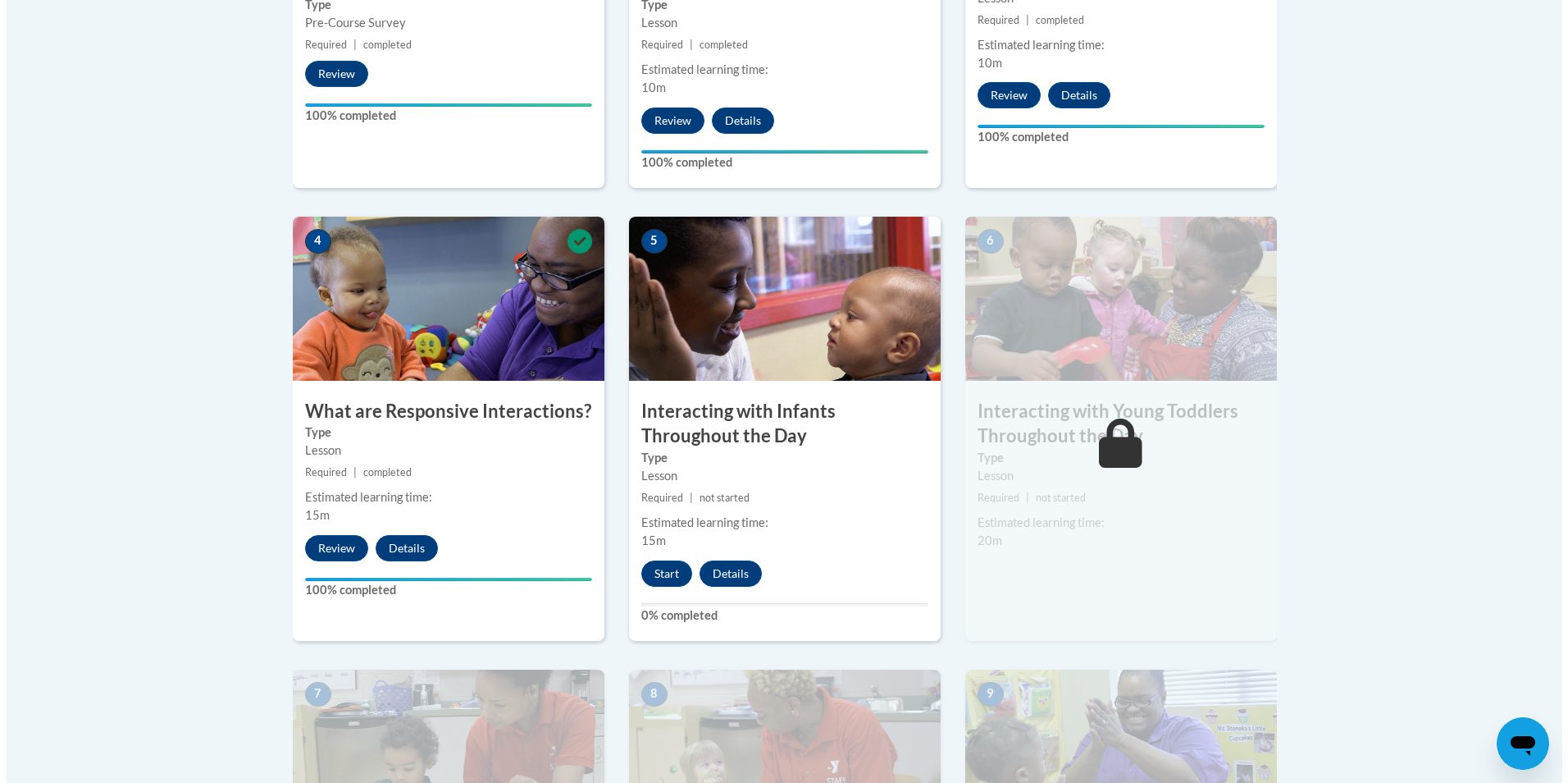
scroll to position [821, 0]
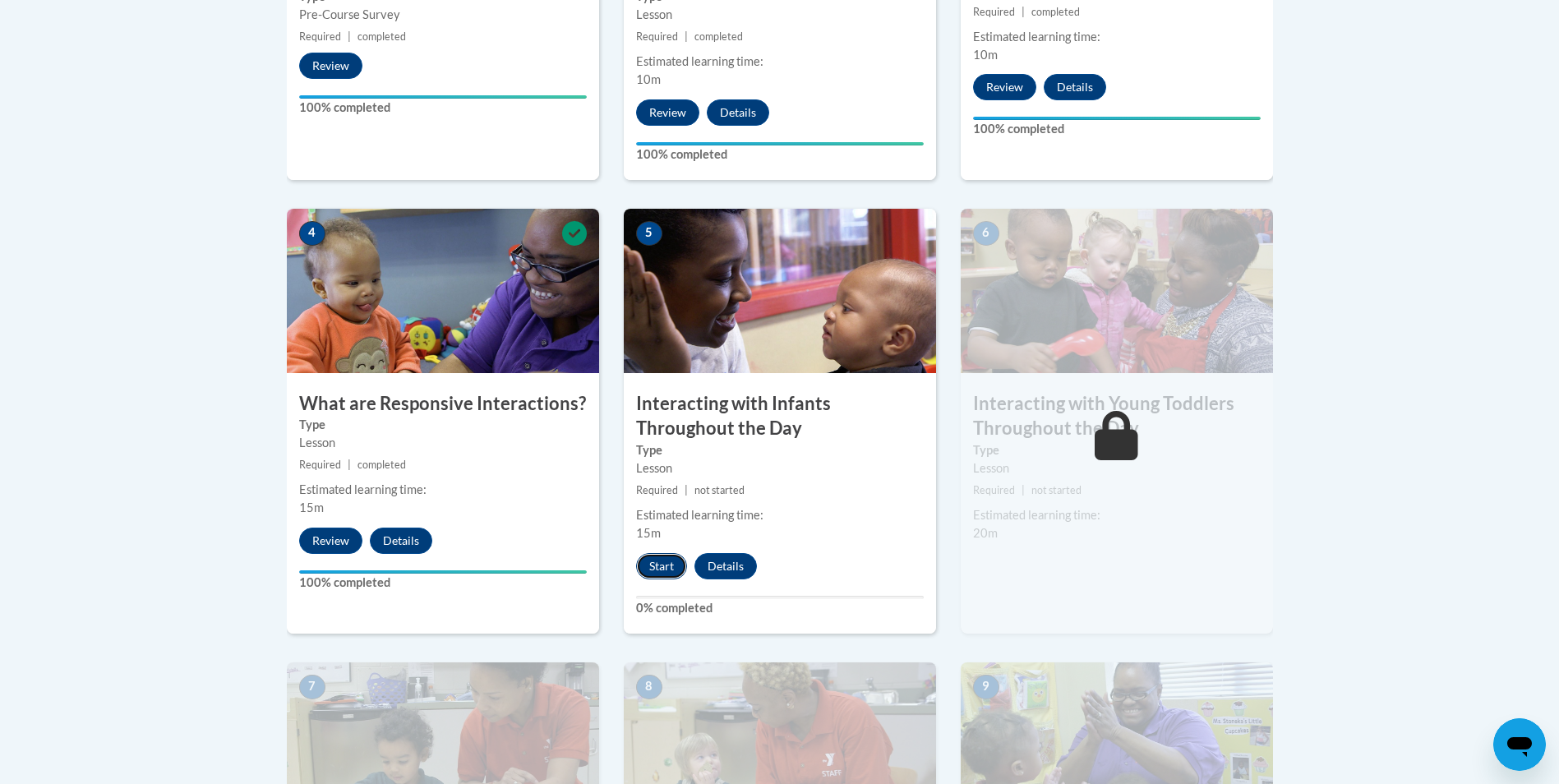
click at [645, 553] on button "Start" at bounding box center [661, 566] width 51 height 26
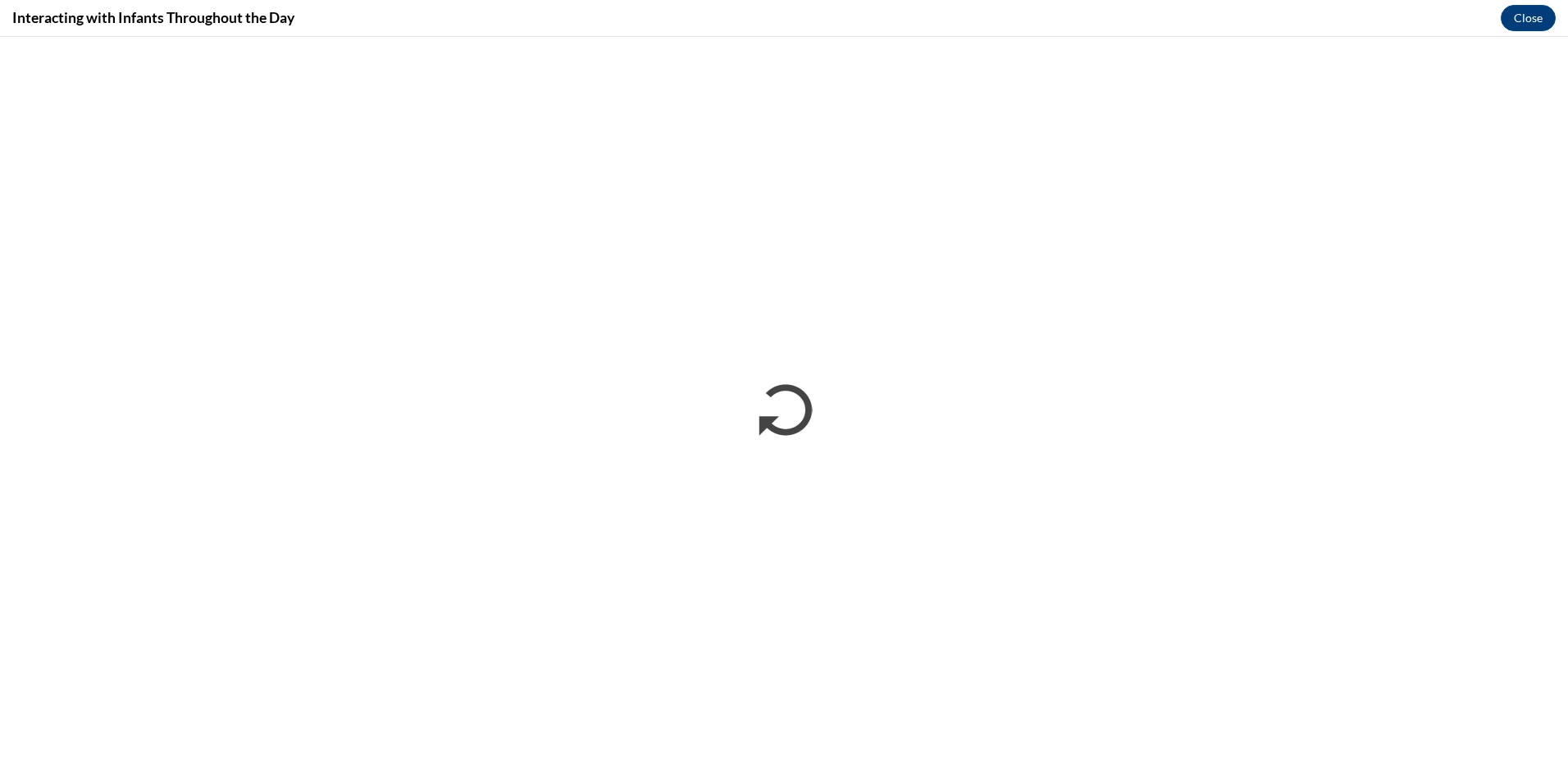
scroll to position [0, 0]
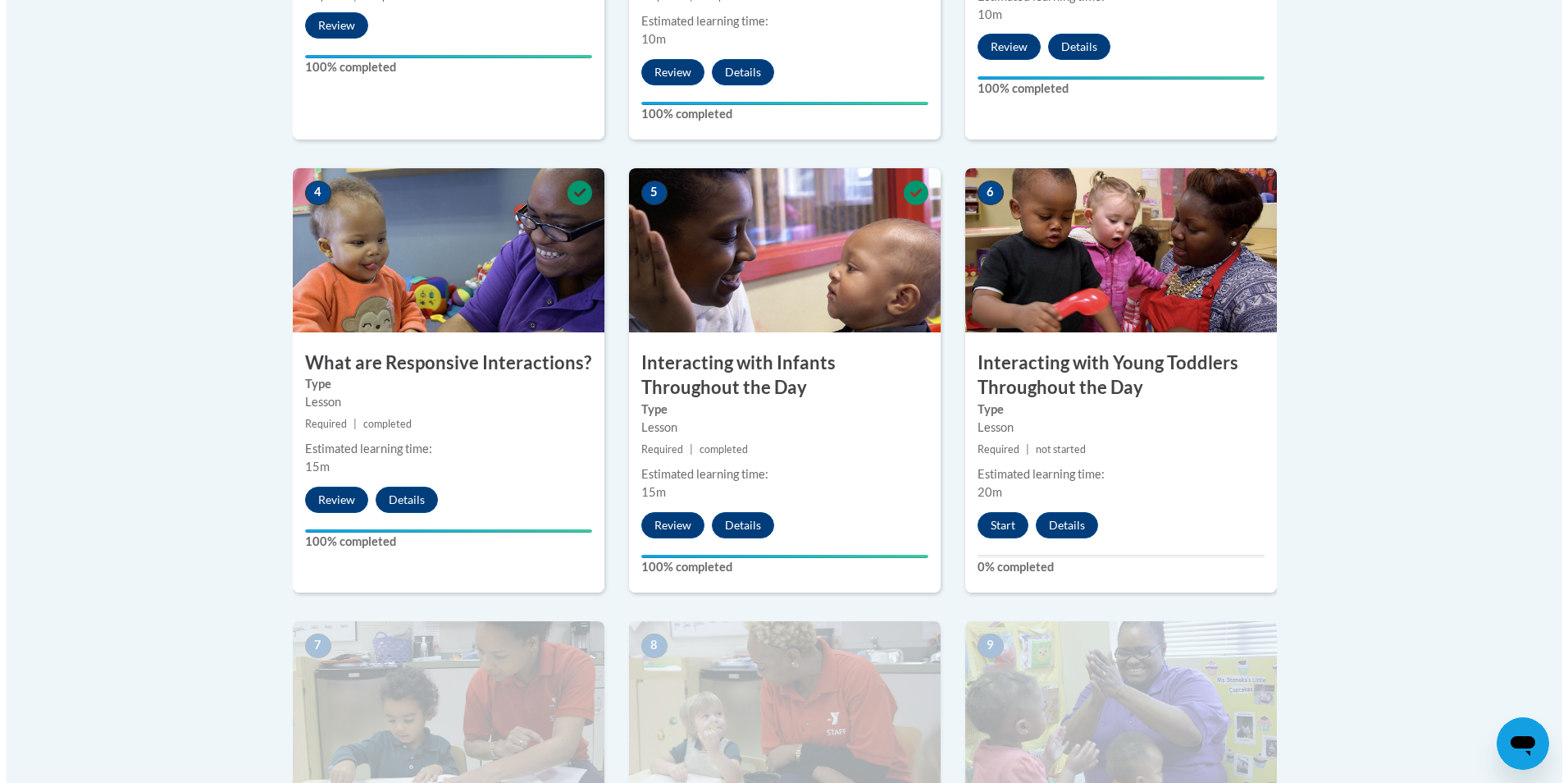
scroll to position [902, 0]
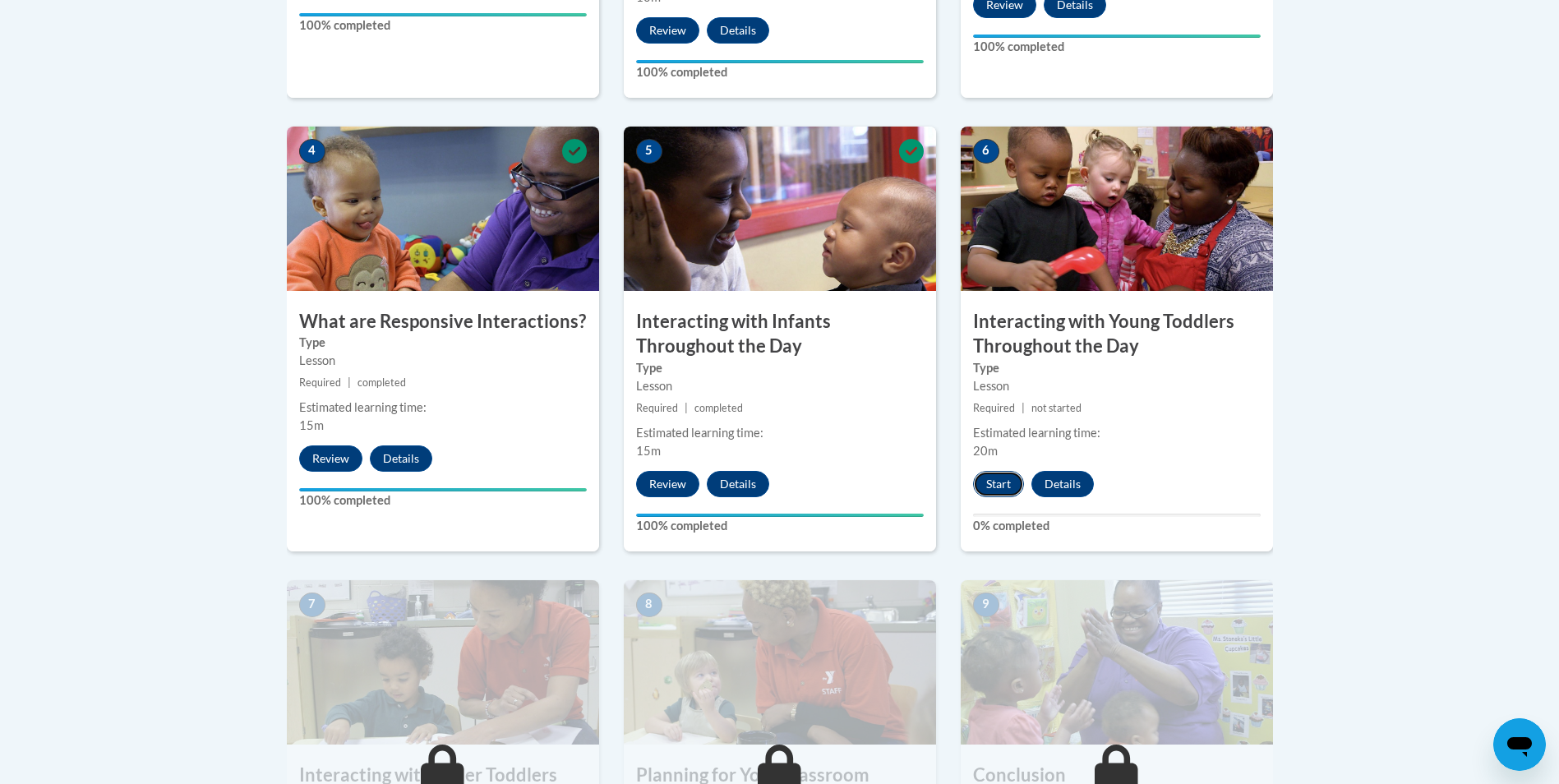
click at [1004, 471] on button "Start" at bounding box center [998, 483] width 51 height 26
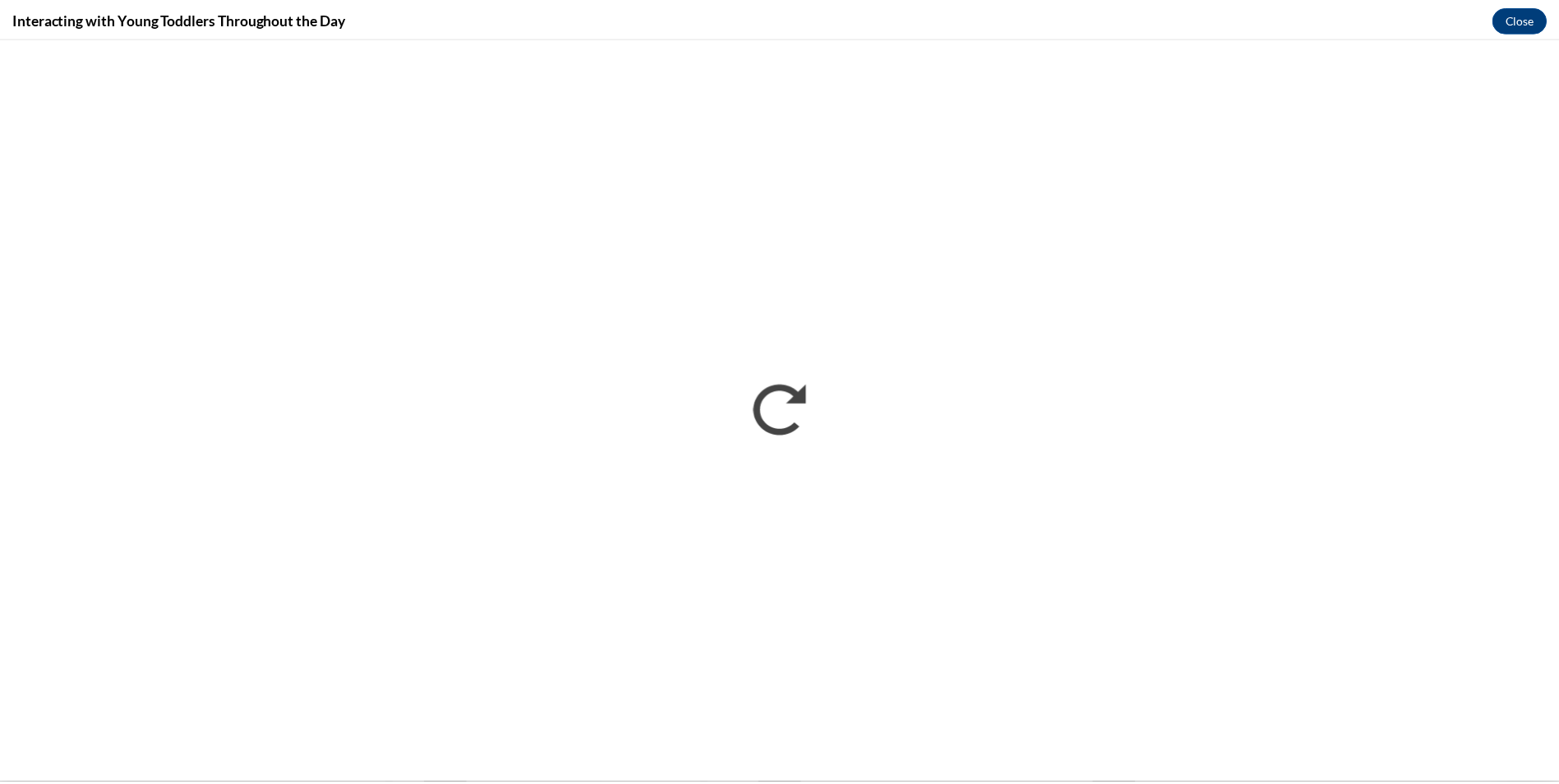
scroll to position [0, 0]
